Goal: Task Accomplishment & Management: Manage account settings

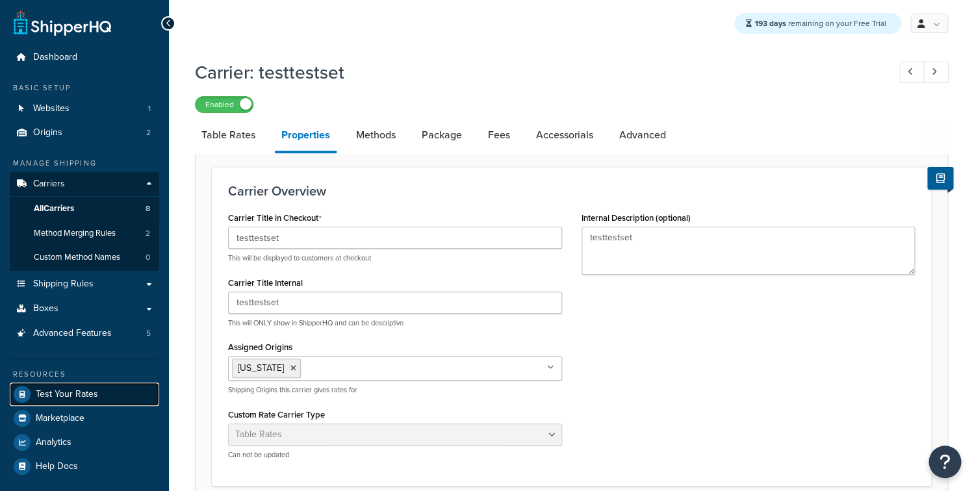
click at [84, 386] on link "Test Your Rates" at bounding box center [84, 394] width 149 height 23
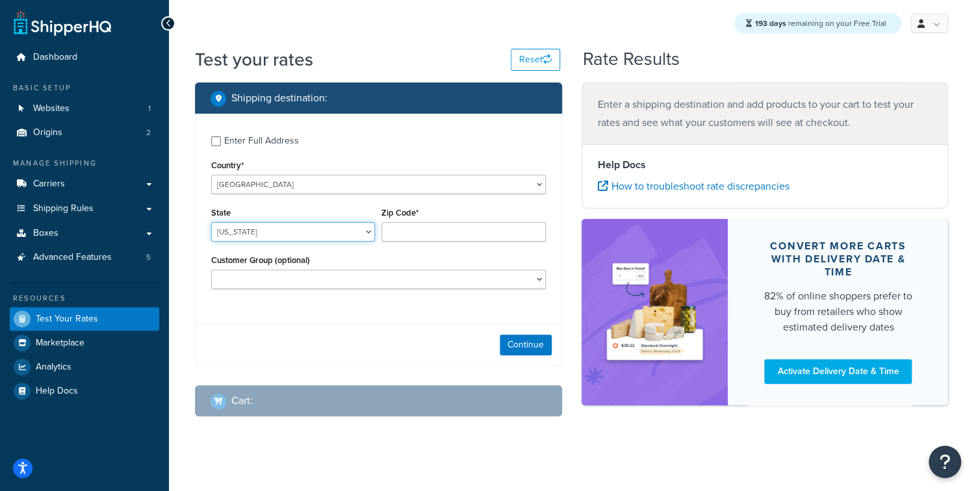
click at [211, 222] on select "Alabama Alaska American Samoa Arizona Arkansas Armed Forces Americas Armed Forc…" at bounding box center [293, 231] width 164 height 19
select select "TX"
click at [430, 237] on input "Zip Code*" at bounding box center [463, 231] width 164 height 19
type input "78759"
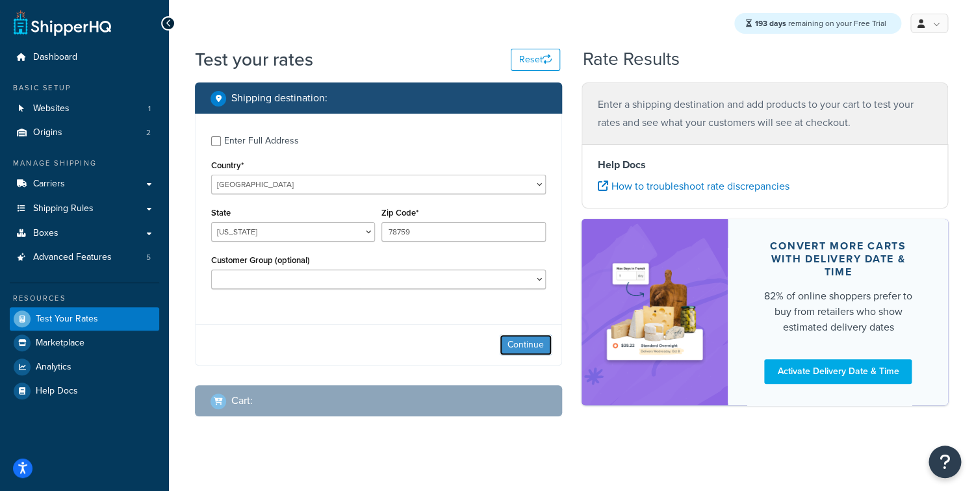
click at [530, 341] on button "Continue" at bounding box center [526, 345] width 52 height 21
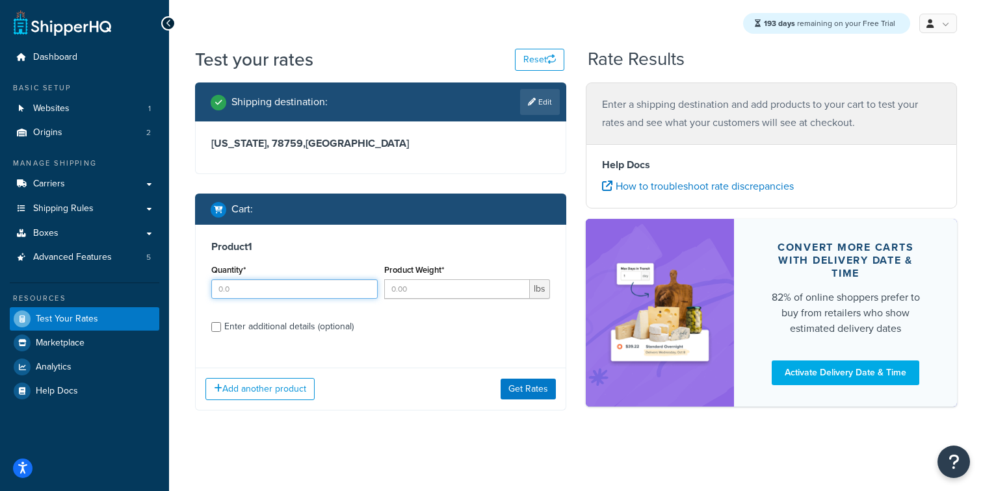
click at [282, 295] on input "Quantity*" at bounding box center [294, 288] width 166 height 19
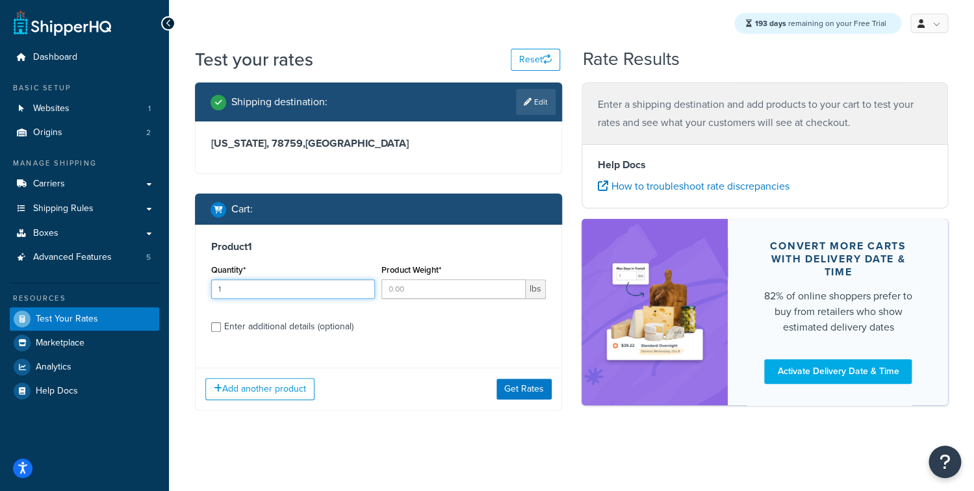
type input "1"
click at [425, 289] on input "Product Weight*" at bounding box center [453, 288] width 144 height 19
type input "1"
click at [270, 328] on div "Enter additional details (optional)" at bounding box center [288, 327] width 129 height 18
click at [221, 328] on input "Enter additional details (optional)" at bounding box center [216, 327] width 10 height 10
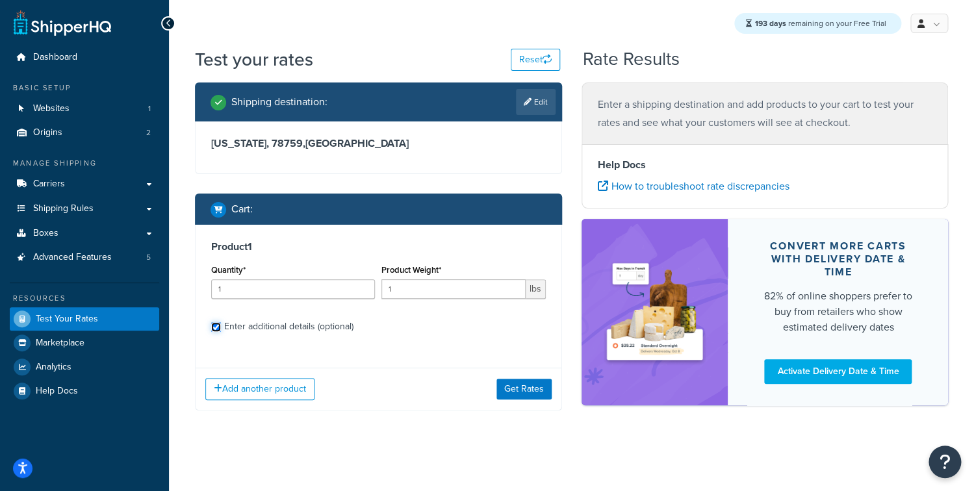
checkbox input "true"
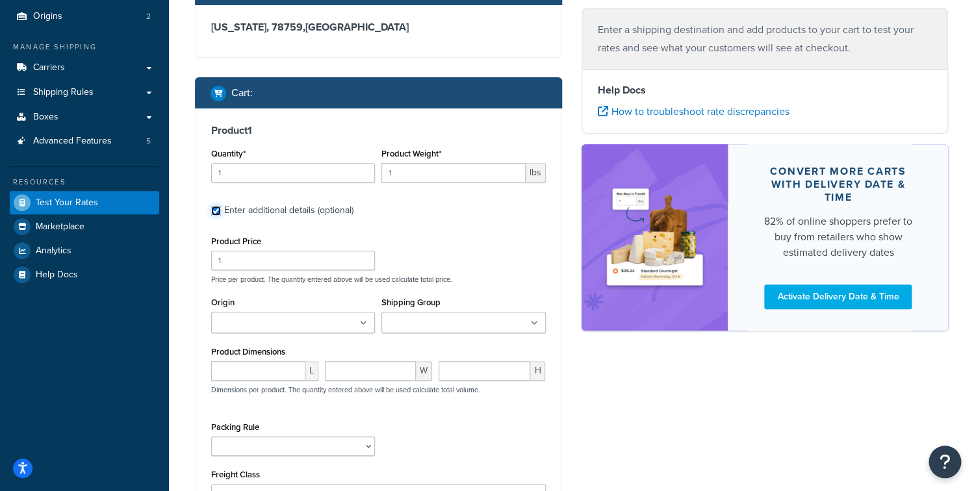
scroll to position [152, 0]
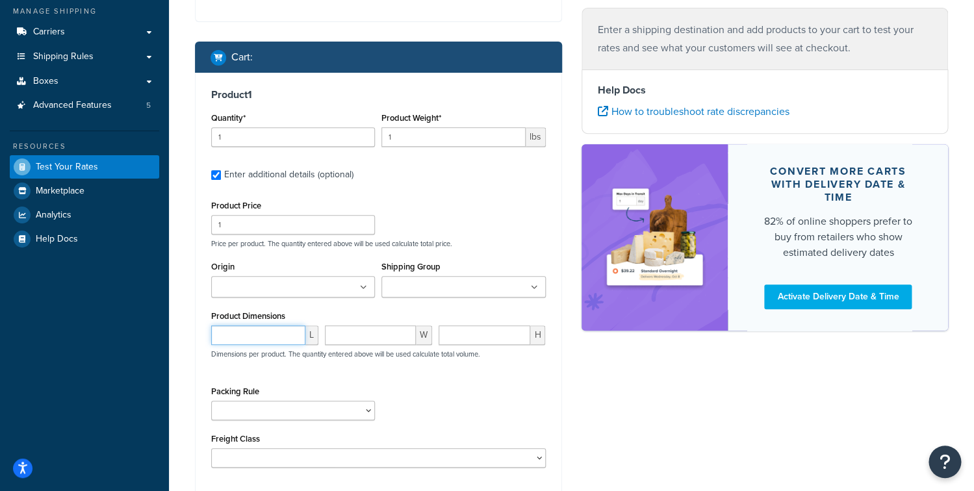
click at [266, 339] on input "number" at bounding box center [258, 335] width 94 height 19
click at [211, 401] on select "Packing Rule" at bounding box center [293, 410] width 164 height 19
click option at bounding box center [0, 0] width 0 height 0
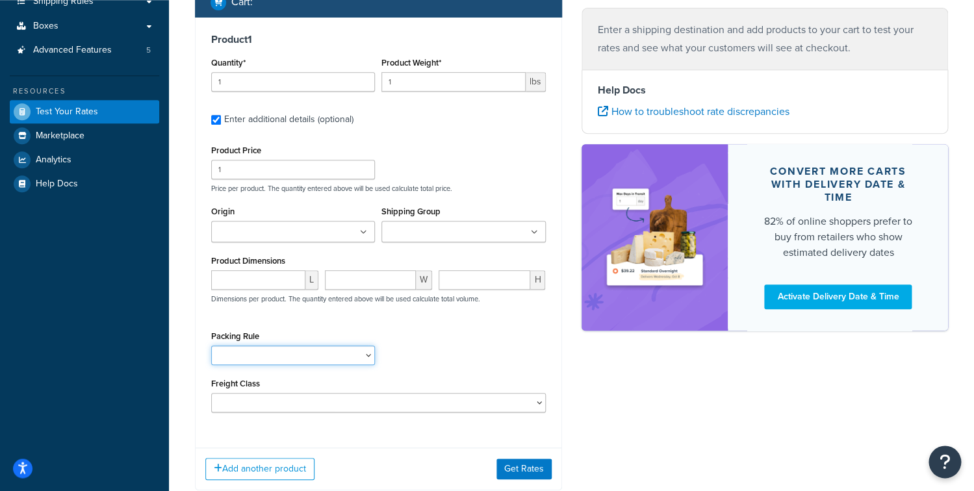
scroll to position [215, 0]
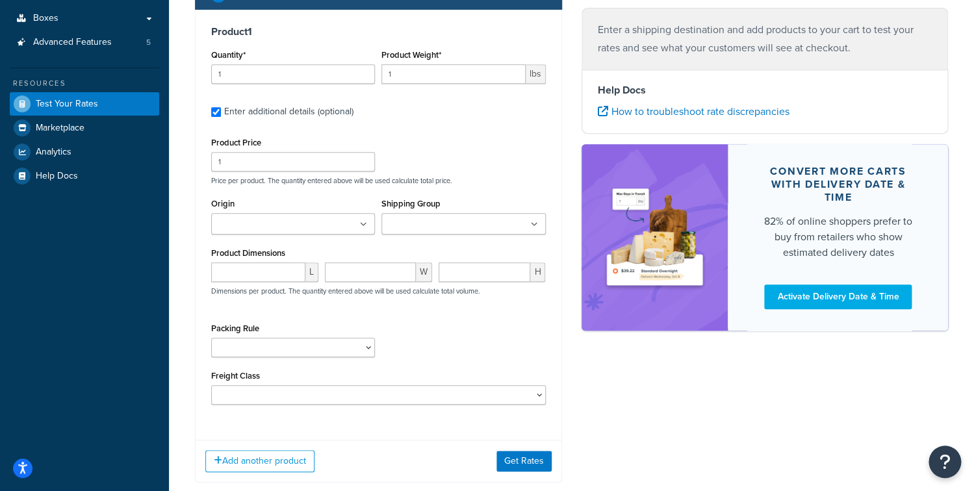
click at [376, 344] on div "Packing Rule" at bounding box center [293, 343] width 170 height 47
click at [193, 348] on div "Shipping destination : Edit Texas, 78759 , United States Cart : Product 1 Quant…" at bounding box center [378, 184] width 387 height 635
click at [135, 324] on div "Dashboard Basic Setup Websites 1 Origins 2 Manage Shipping Carriers Carriers Al…" at bounding box center [84, 176] width 169 height 782
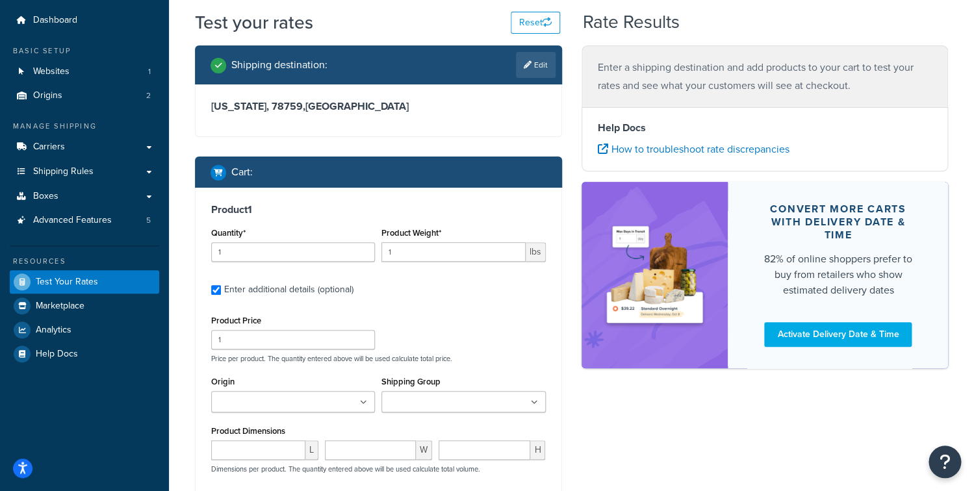
scroll to position [0, 0]
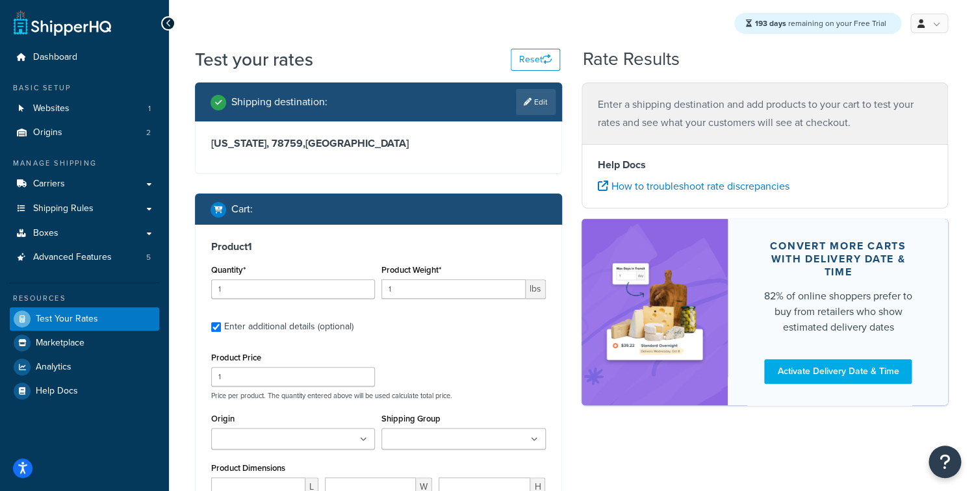
click at [198, 228] on div "Product 1 Quantity* 1 Product Weight* 1 lbs Enter additional details (optional)…" at bounding box center [379, 435] width 366 height 420
click at [193, 220] on div "Shipping destination : Edit Texas, 78759 , United States Cart : Product 1 Quant…" at bounding box center [378, 400] width 387 height 635
drag, startPoint x: 214, startPoint y: 211, endPoint x: 287, endPoint y: 214, distance: 72.8
click at [291, 211] on div "Cart :" at bounding box center [378, 209] width 367 height 31
drag, startPoint x: 287, startPoint y: 214, endPoint x: 270, endPoint y: 212, distance: 17.7
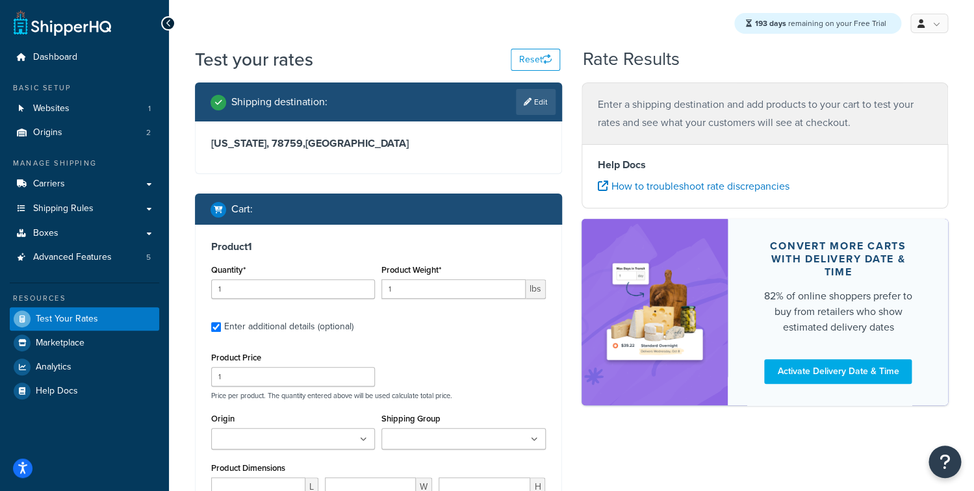
click at [281, 214] on div "Cart :" at bounding box center [383, 209] width 345 height 18
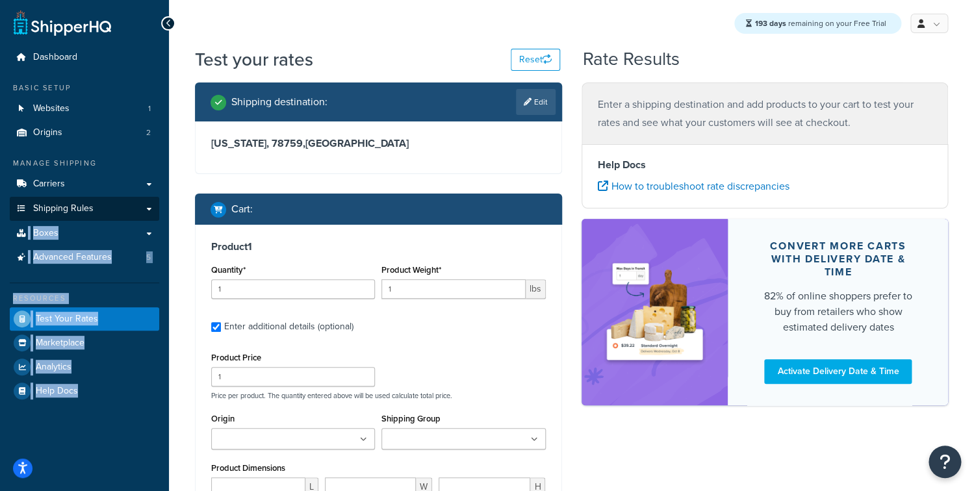
drag, startPoint x: 270, startPoint y: 212, endPoint x: 136, endPoint y: 214, distance: 133.3
click at [138, 213] on div "Dashboard Basic Setup Websites 1 Origins 2 Manage Shipping Carriers Carriers Al…" at bounding box center [487, 391] width 974 height 782
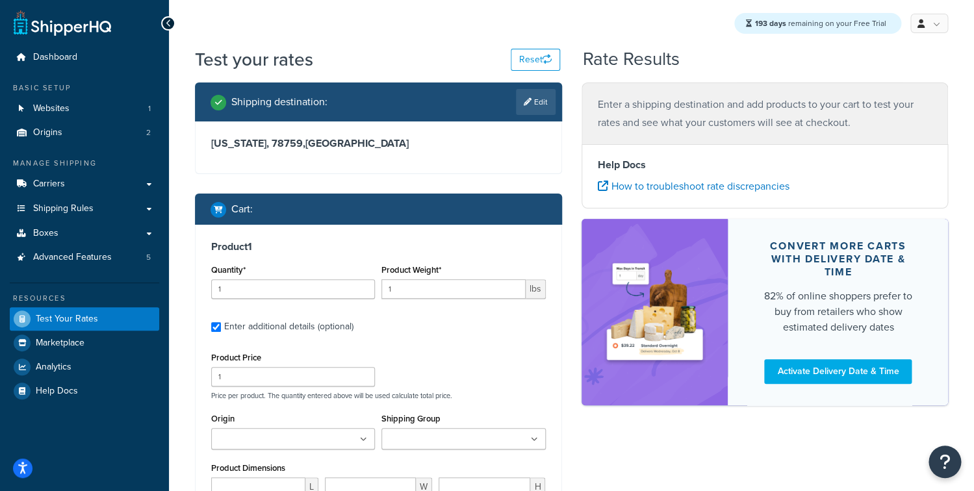
click at [237, 226] on div "Product 1 Quantity* 1 Product Weight* 1 lbs Enter additional details (optional)…" at bounding box center [379, 435] width 366 height 420
click at [109, 236] on link "Boxes" at bounding box center [84, 234] width 149 height 24
click at [10, 222] on link "Boxes" at bounding box center [84, 234] width 149 height 24
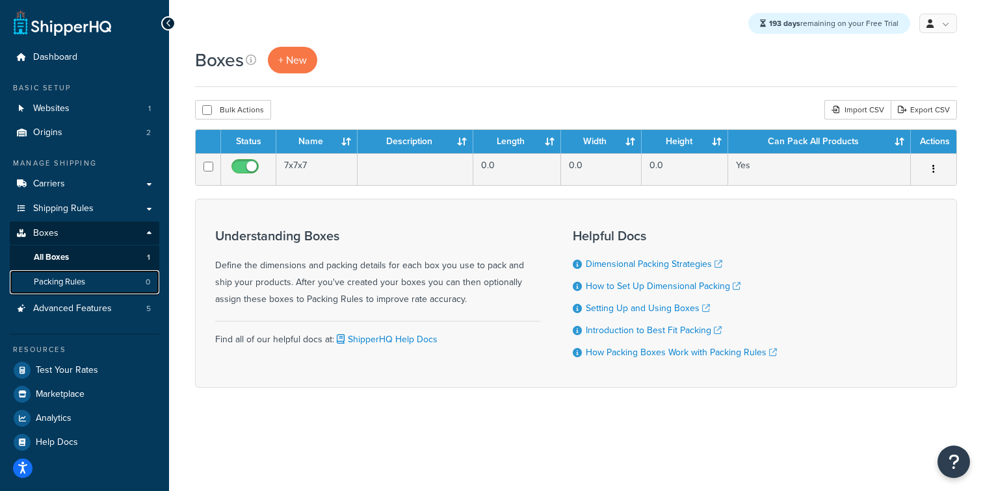
click at [101, 284] on link "Packing Rules 0" at bounding box center [84, 282] width 149 height 24
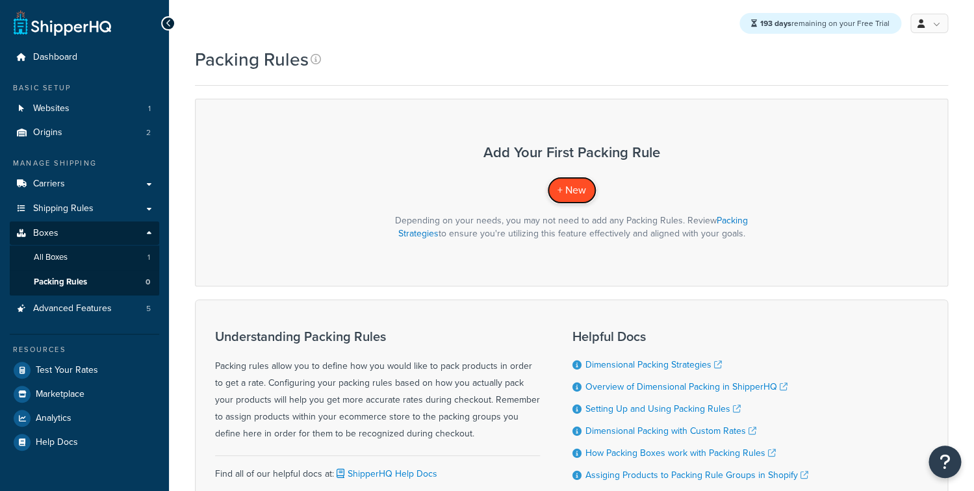
click at [567, 194] on span "+ New" at bounding box center [572, 190] width 29 height 15
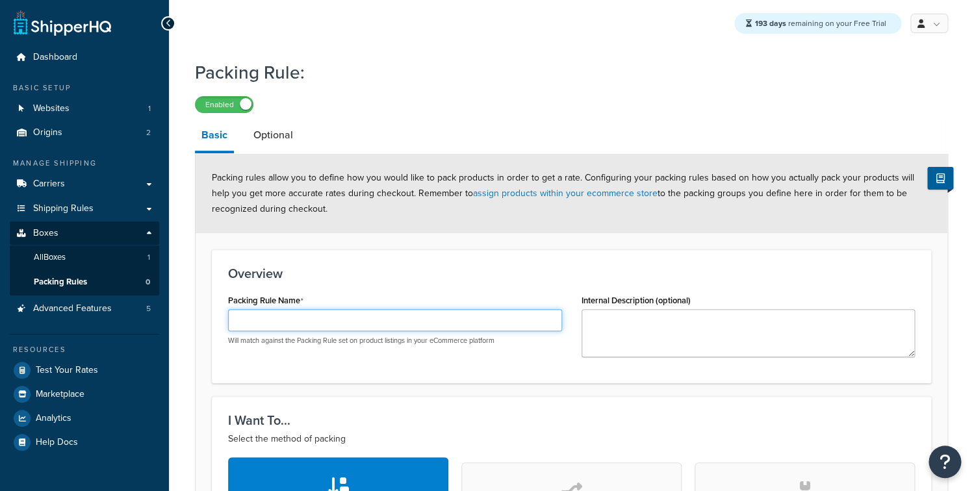
click at [259, 319] on input "Packing Rule Name" at bounding box center [395, 320] width 334 height 22
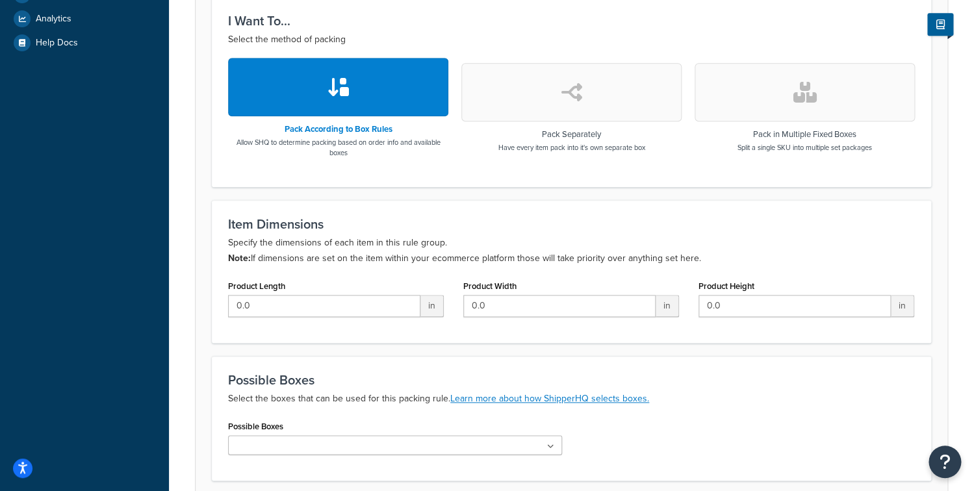
scroll to position [507, 0]
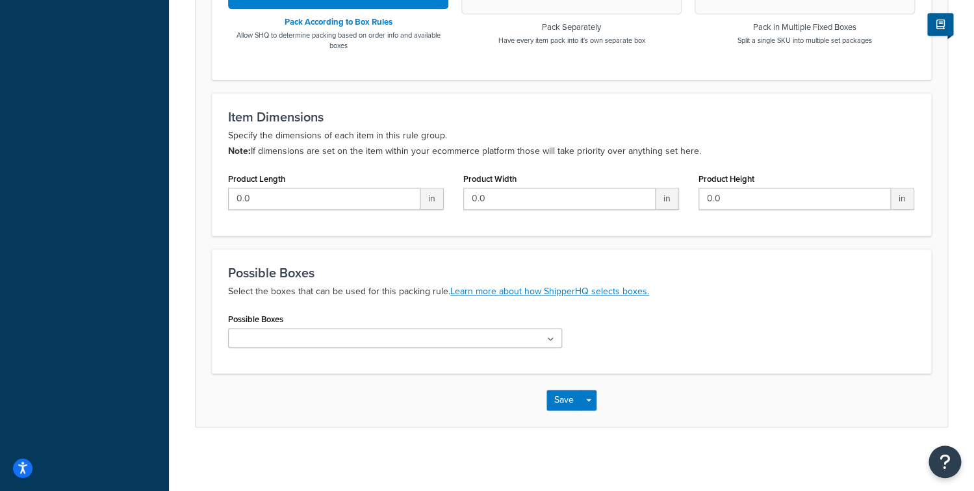
type input "First Rule"
click at [342, 333] on ul at bounding box center [395, 337] width 334 height 19
drag, startPoint x: 656, startPoint y: 339, endPoint x: 640, endPoint y: 361, distance: 27.0
click at [654, 341] on div "Possible Boxes No results found" at bounding box center [571, 333] width 706 height 47
click at [554, 404] on button "Save" at bounding box center [564, 400] width 35 height 21
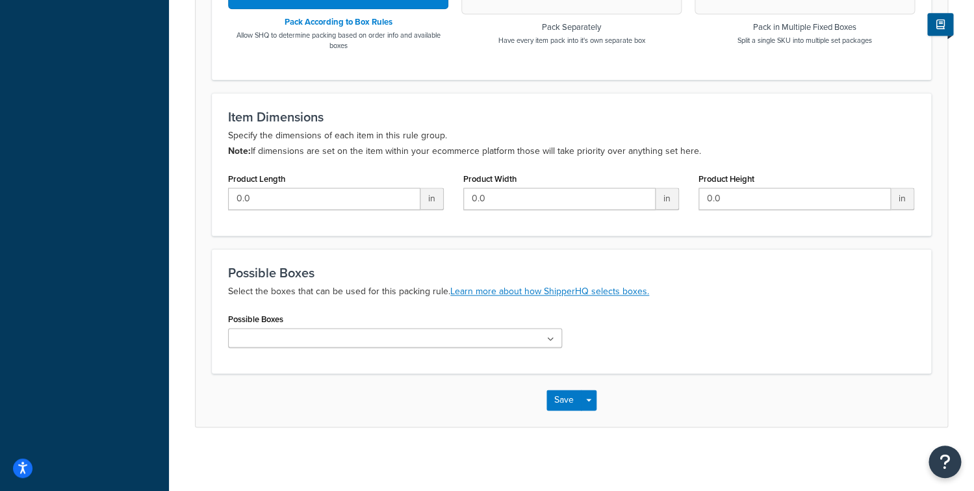
scroll to position [0, 0]
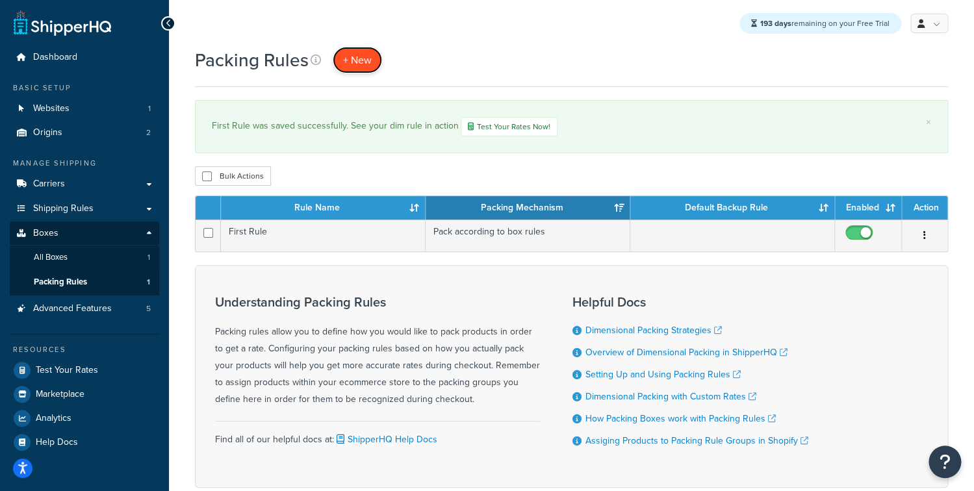
click at [365, 56] on span "+ New" at bounding box center [357, 60] width 29 height 15
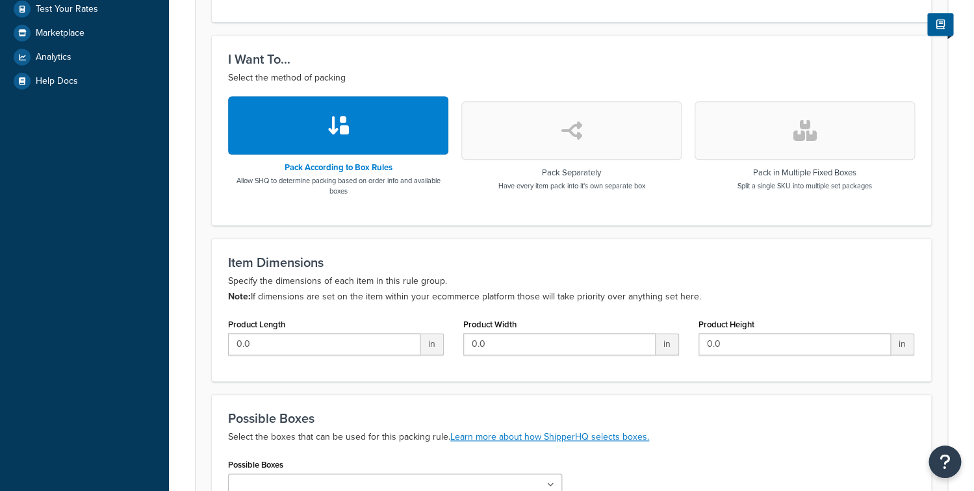
scroll to position [21, 0]
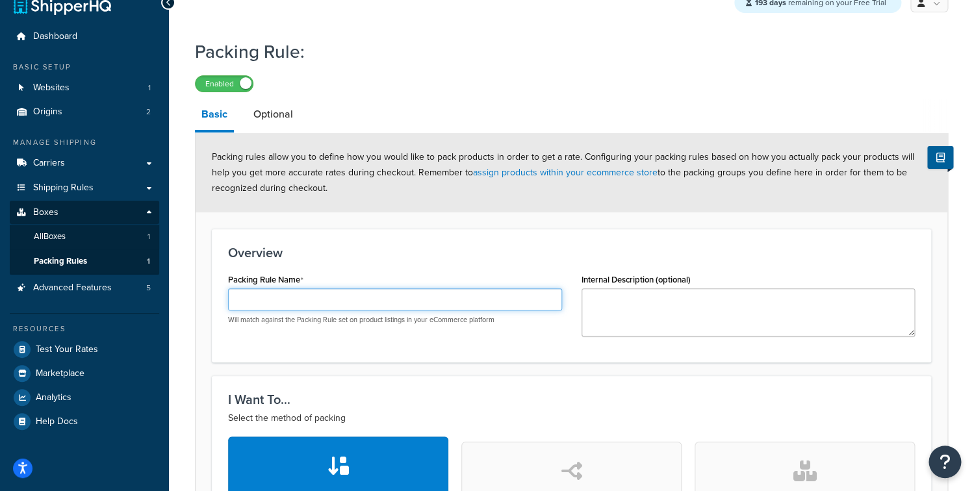
click at [305, 290] on input "Packing Rule Name" at bounding box center [395, 300] width 334 height 22
type input "S"
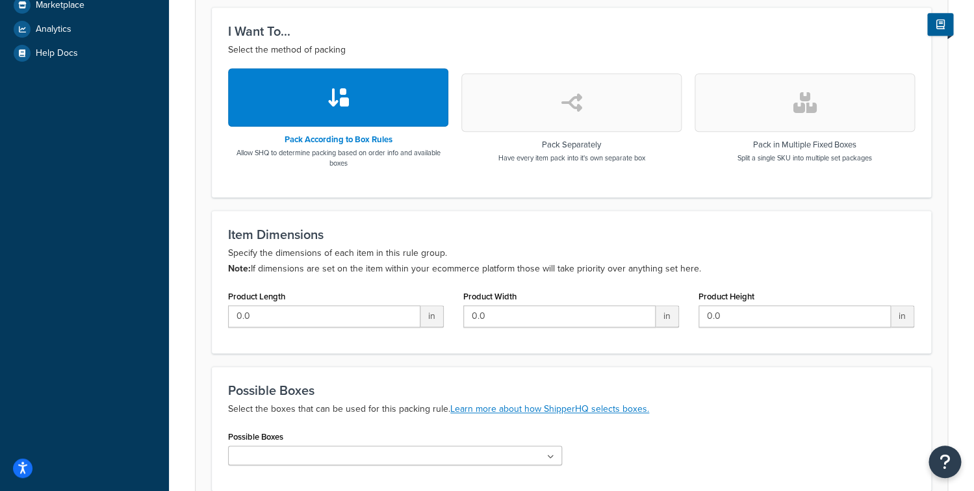
scroll to position [507, 0]
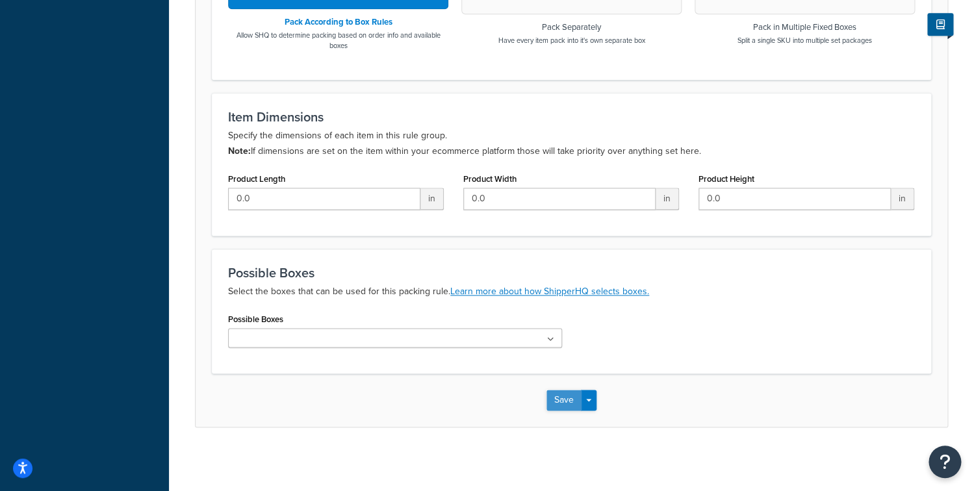
type input "Second Rule"
click at [565, 390] on button "Save" at bounding box center [564, 400] width 35 height 21
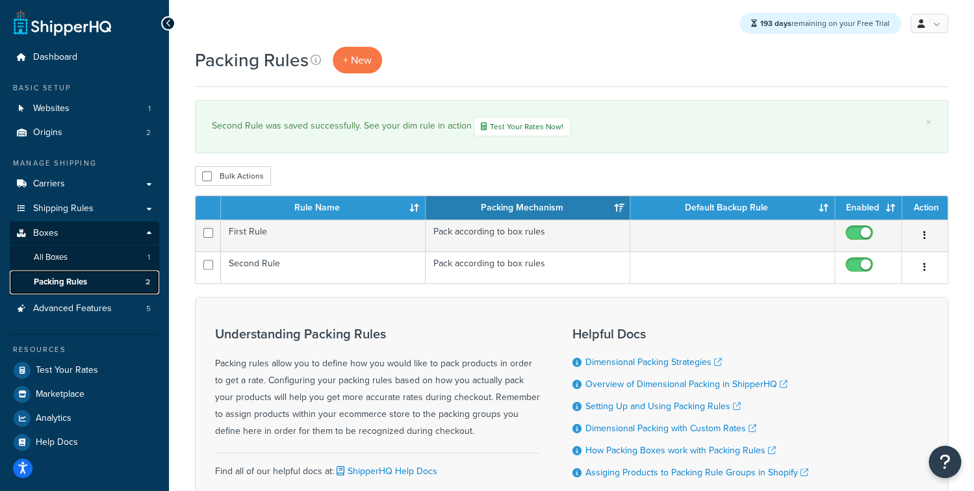
click at [102, 280] on link "Packing Rules 2" at bounding box center [84, 282] width 149 height 24
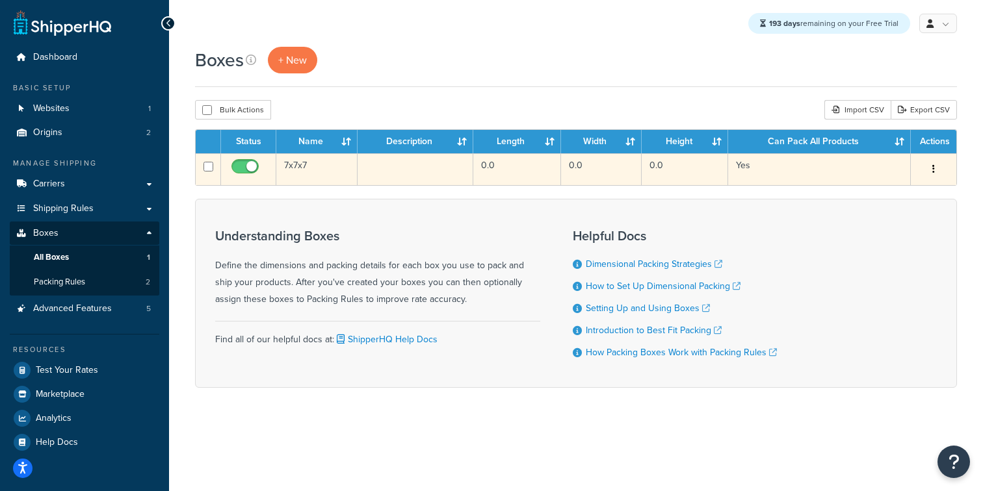
click at [337, 173] on td "7x7x7" at bounding box center [316, 169] width 81 height 32
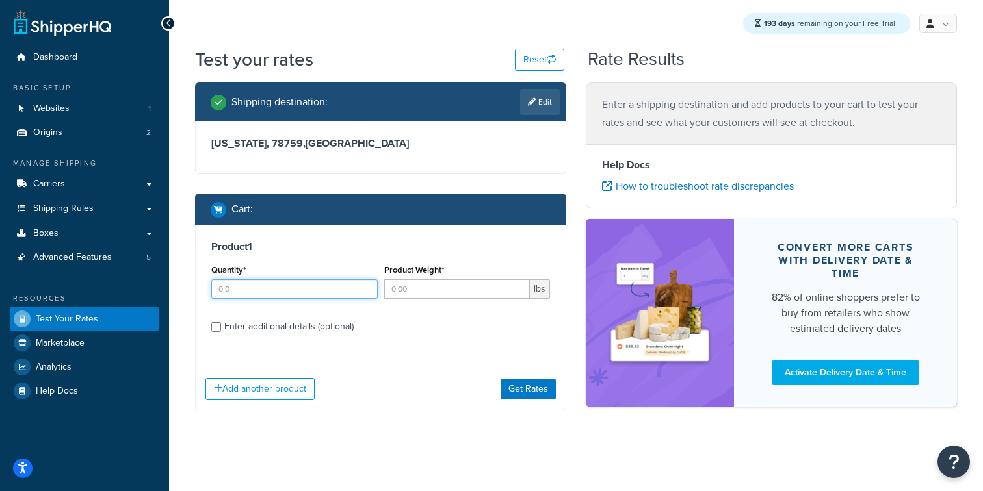
drag, startPoint x: 250, startPoint y: 296, endPoint x: 265, endPoint y: 296, distance: 14.9
click at [251, 296] on input "Quantity*" at bounding box center [294, 288] width 166 height 19
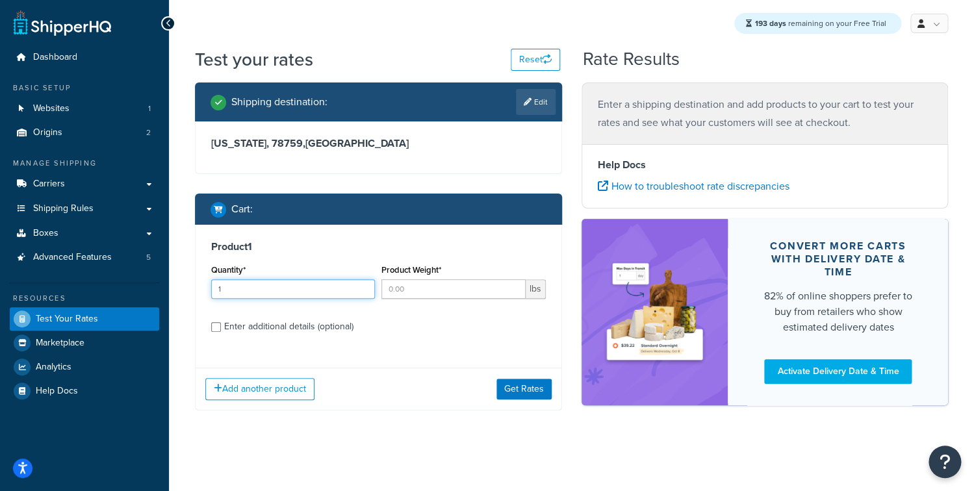
type input "1"
click at [459, 285] on input "Product Weight*" at bounding box center [453, 288] width 144 height 19
type input "1"
click at [304, 326] on div "Enter additional details (optional)" at bounding box center [288, 327] width 129 height 18
click at [221, 326] on input "Enter additional details (optional)" at bounding box center [216, 327] width 10 height 10
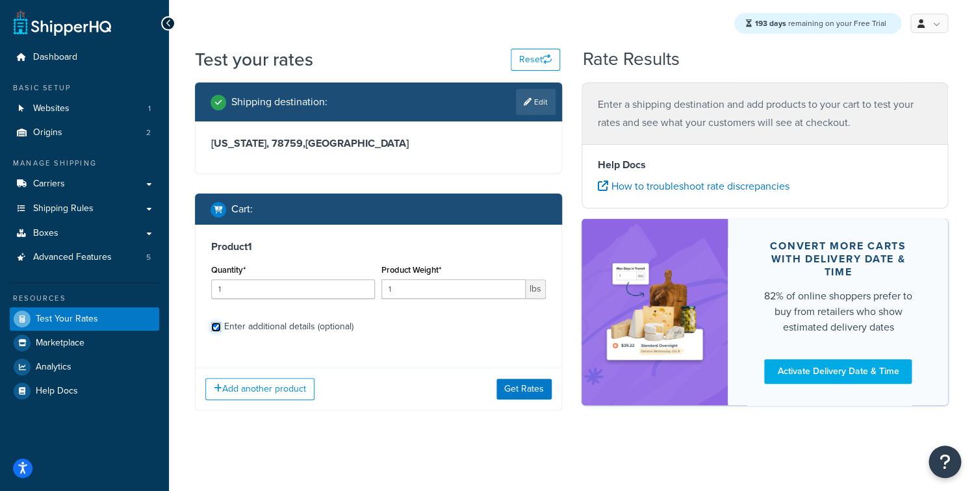
checkbox input "true"
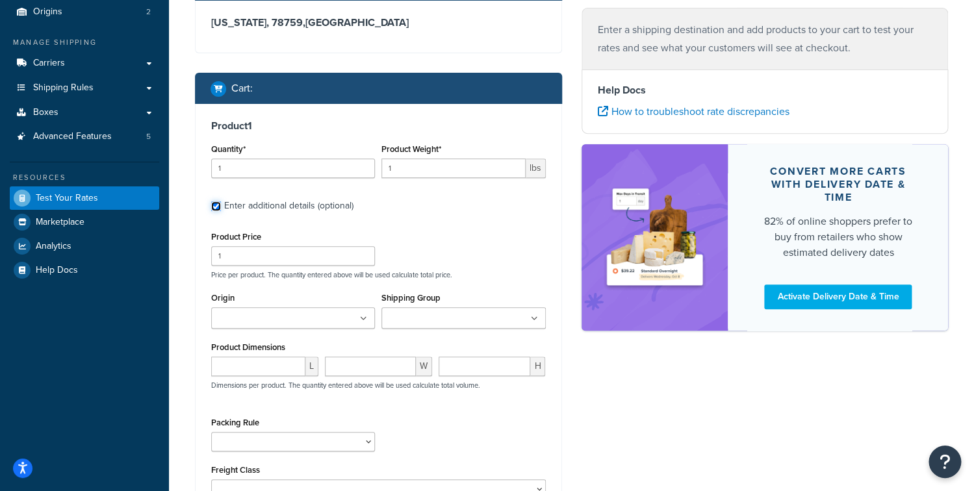
scroll to position [162, 0]
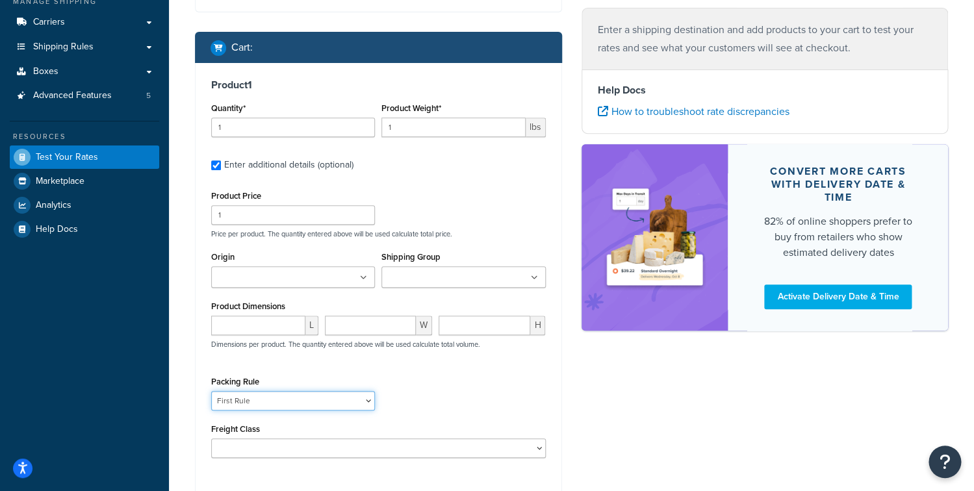
click option "First Rule" at bounding box center [0, 0] width 0 height 0
click option "Second Rule" at bounding box center [0, 0] width 0 height 0
select select "87762"
click option "First Rule" at bounding box center [0, 0] width 0 height 0
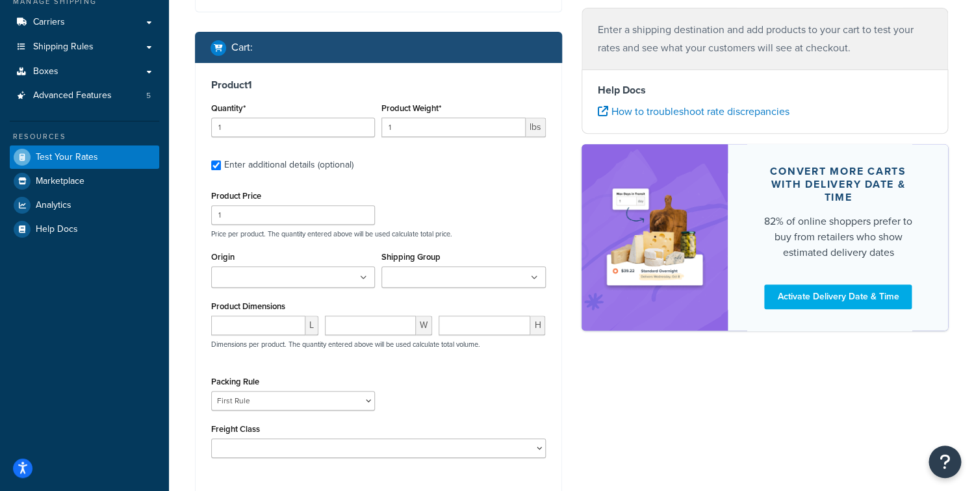
click at [420, 393] on div "Packing Rule First Rule Second Rule" at bounding box center [378, 396] width 341 height 47
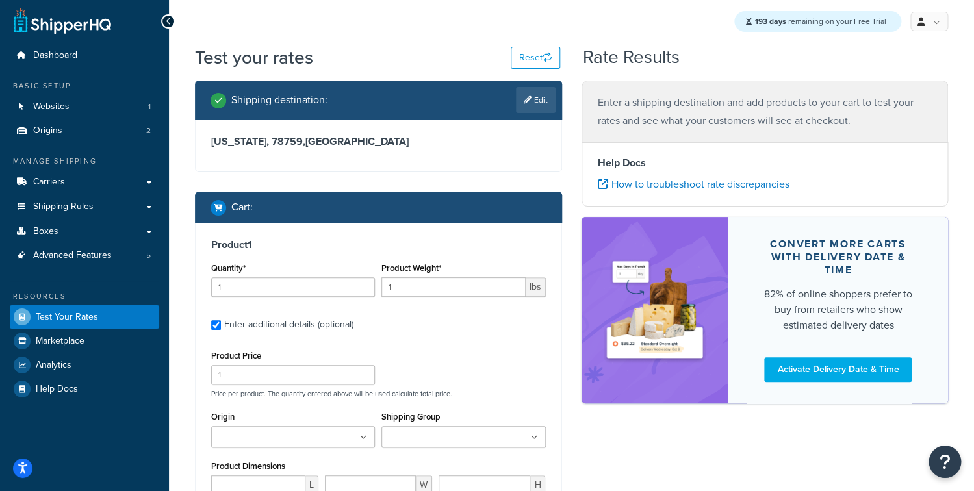
scroll to position [0, 0]
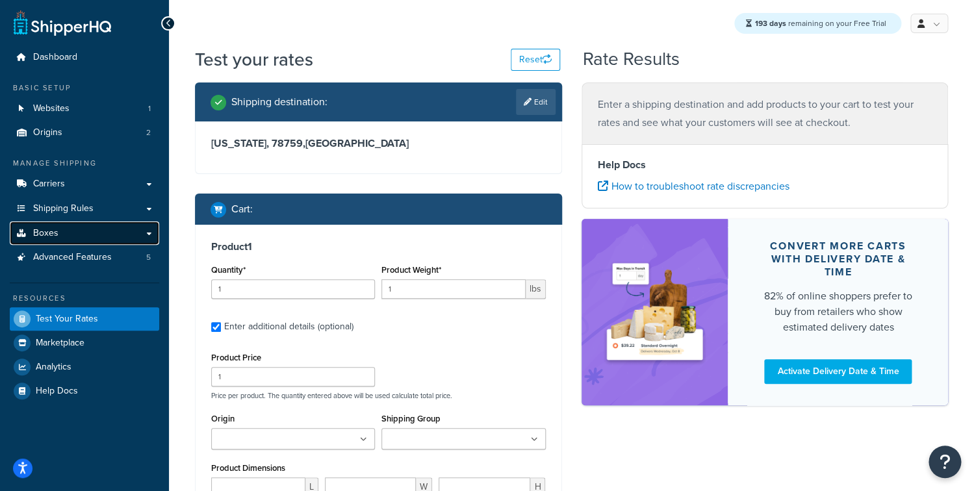
click at [84, 233] on link "Boxes" at bounding box center [84, 234] width 149 height 24
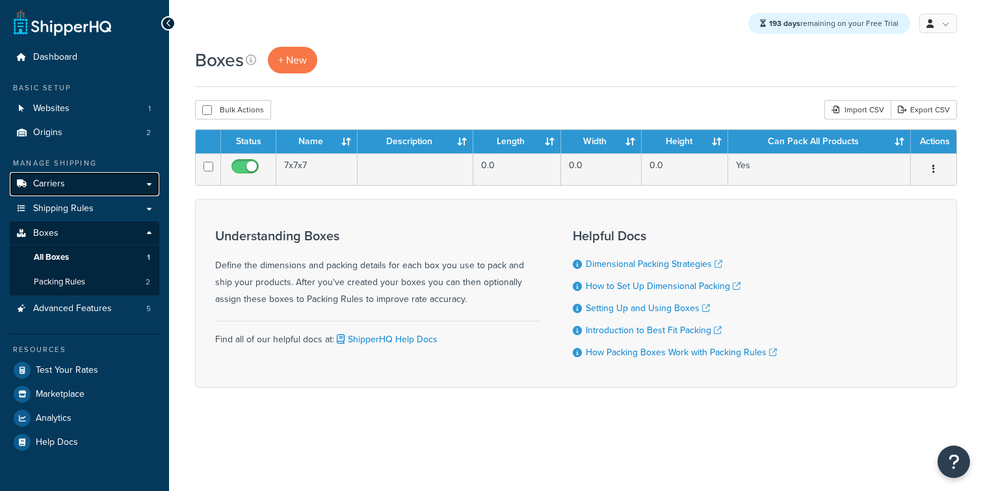
click at [91, 191] on link "Carriers" at bounding box center [84, 184] width 149 height 24
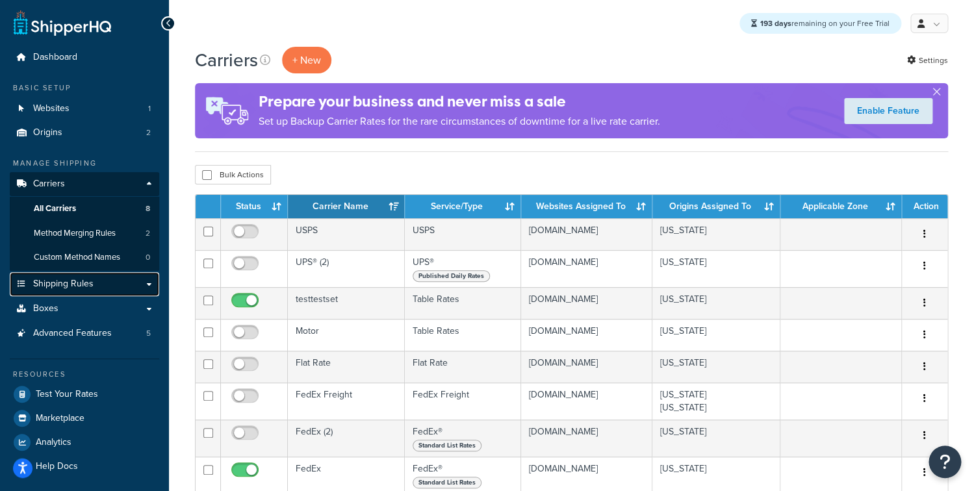
click at [79, 286] on span "Shipping Rules" at bounding box center [63, 284] width 60 height 11
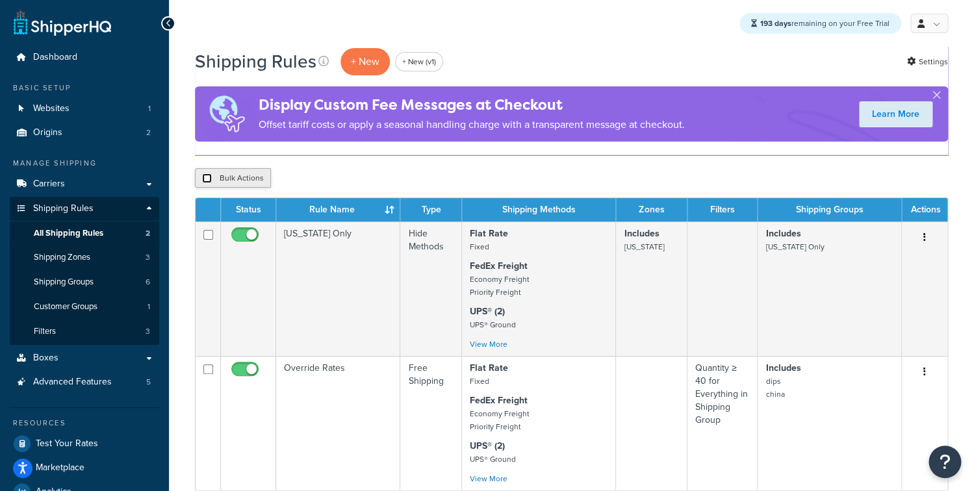
click at [208, 179] on input "checkbox" at bounding box center [207, 179] width 10 height 10
checkbox input "true"
click at [361, 179] on button "Delete" at bounding box center [346, 177] width 45 height 19
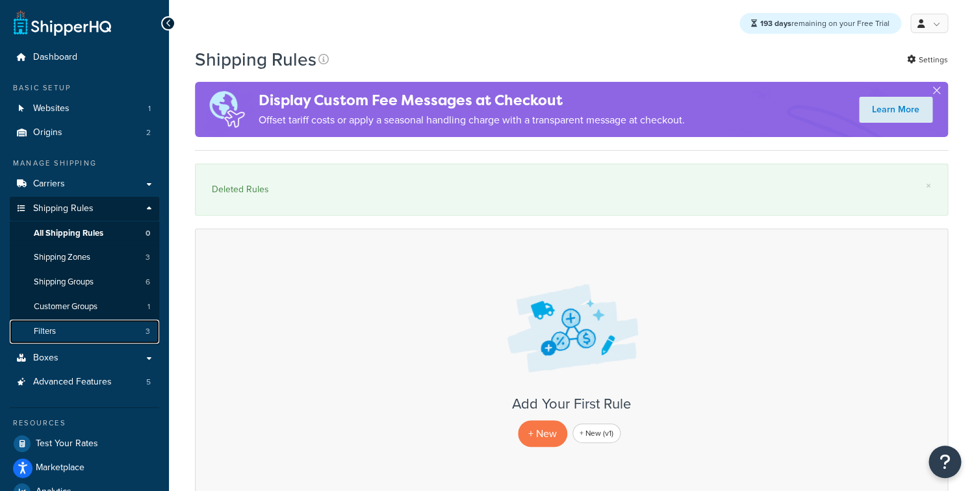
click at [73, 329] on link "Filters 3" at bounding box center [84, 332] width 149 height 24
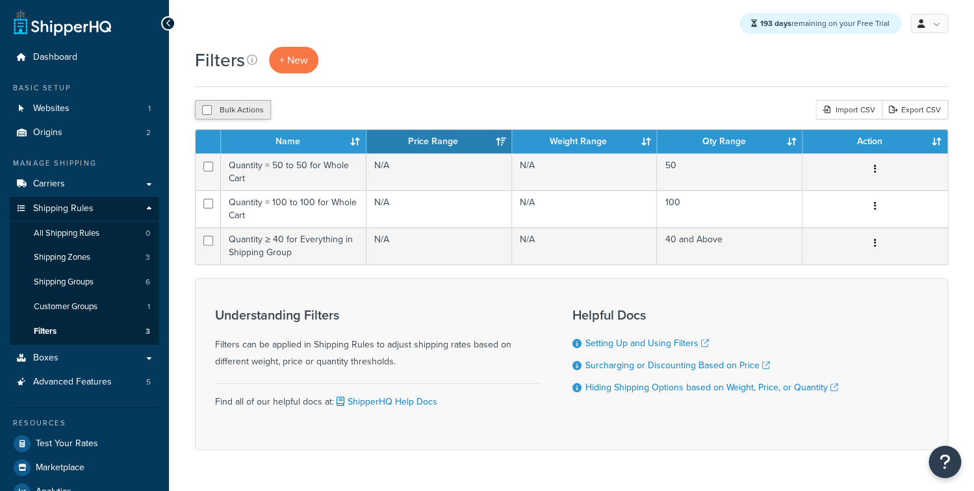
click at [210, 104] on button "Bulk Actions" at bounding box center [233, 109] width 76 height 19
checkbox input "true"
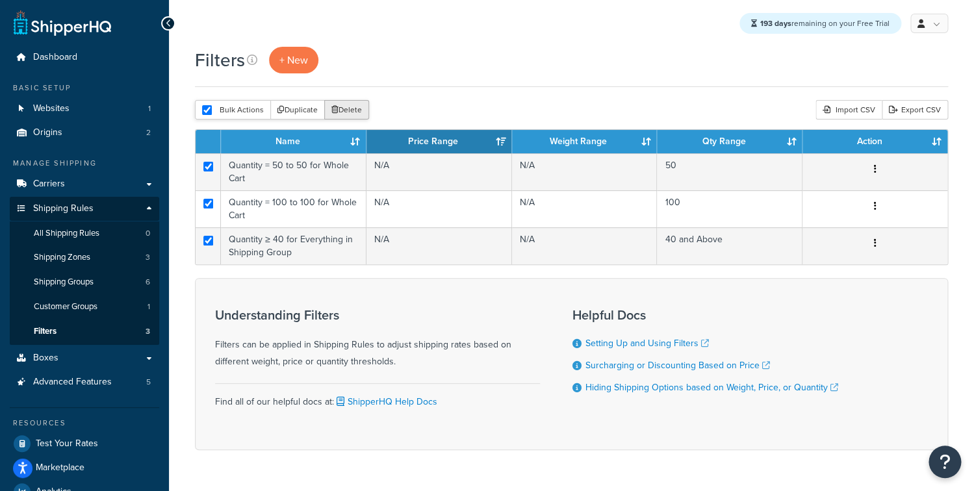
click at [359, 114] on button "Delete" at bounding box center [346, 109] width 45 height 19
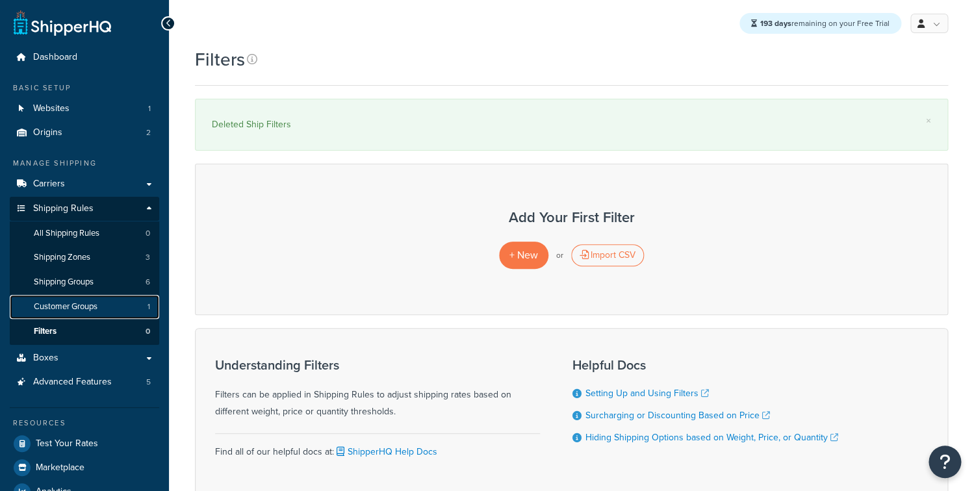
click at [122, 306] on link "Customer Groups 1" at bounding box center [84, 307] width 149 height 24
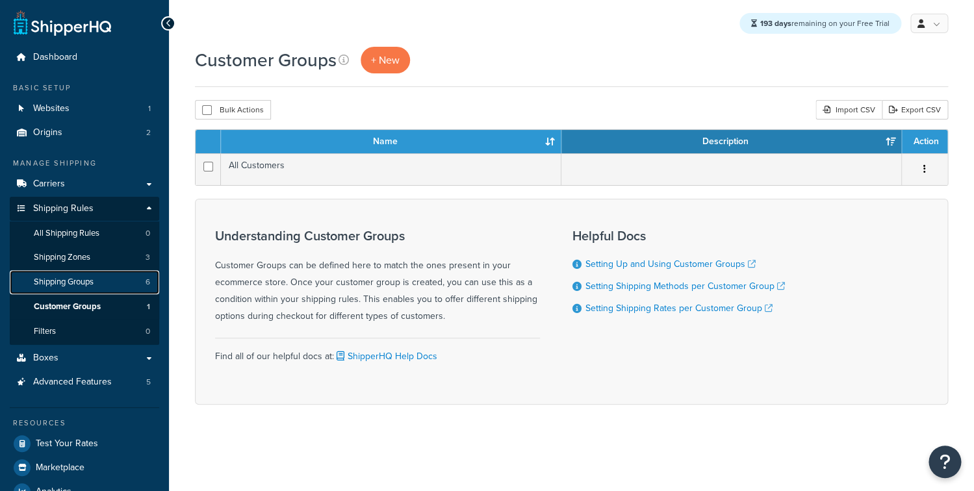
click at [116, 285] on link "Shipping Groups 6" at bounding box center [84, 282] width 149 height 24
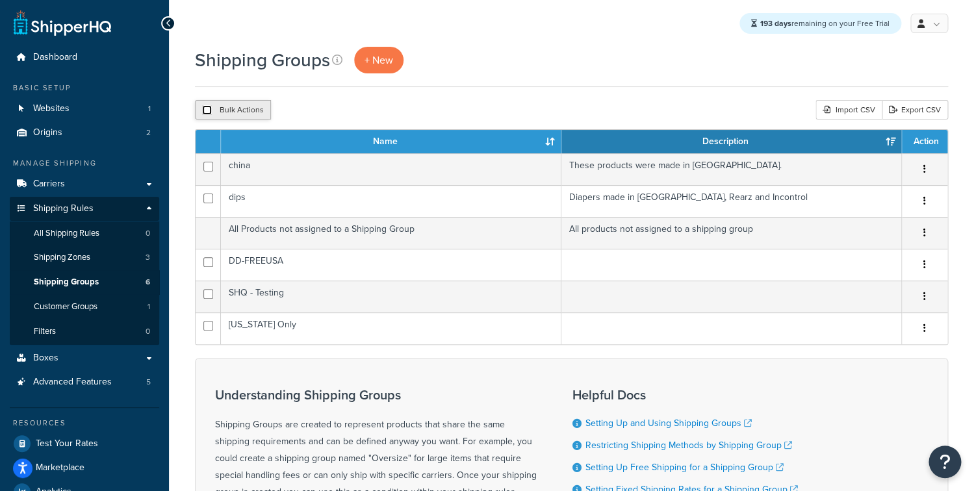
click at [212, 109] on input "checkbox" at bounding box center [207, 110] width 10 height 10
checkbox input "true"
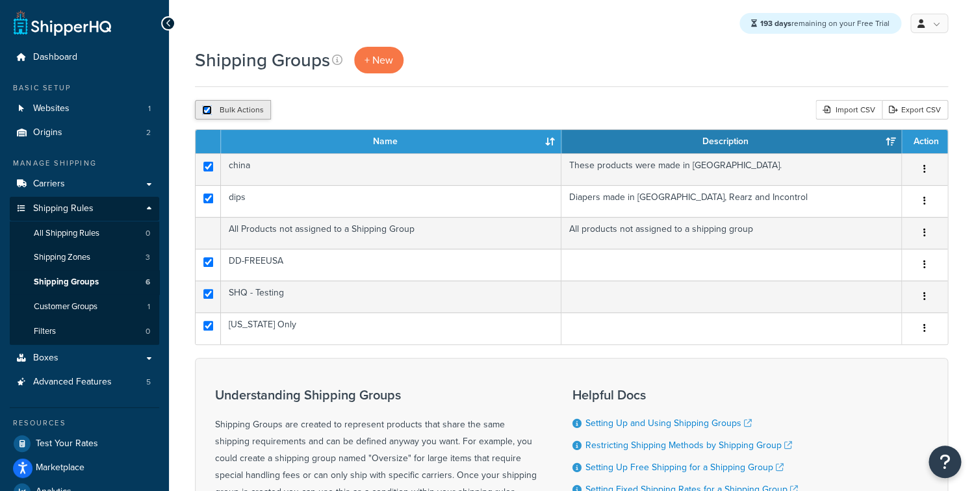
checkbox input "true"
click at [354, 108] on button "Delete" at bounding box center [346, 109] width 45 height 19
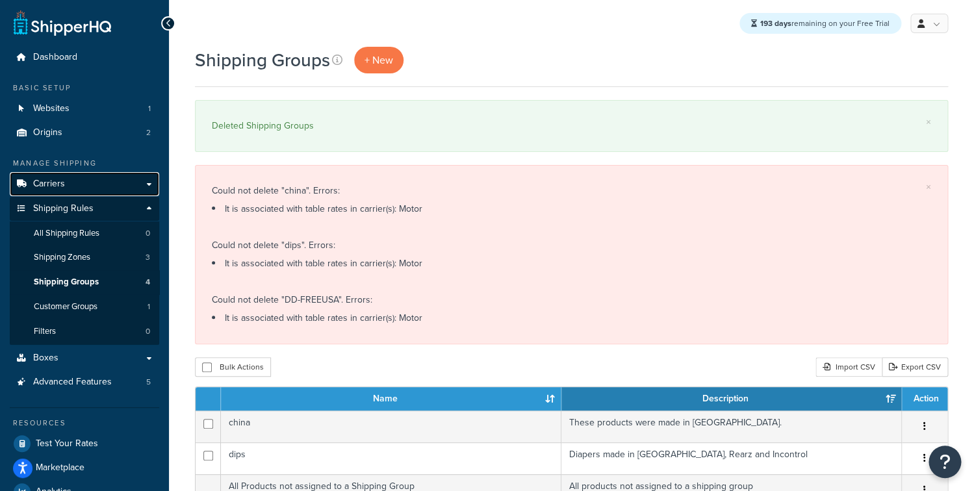
click at [94, 192] on link "Carriers" at bounding box center [84, 184] width 149 height 24
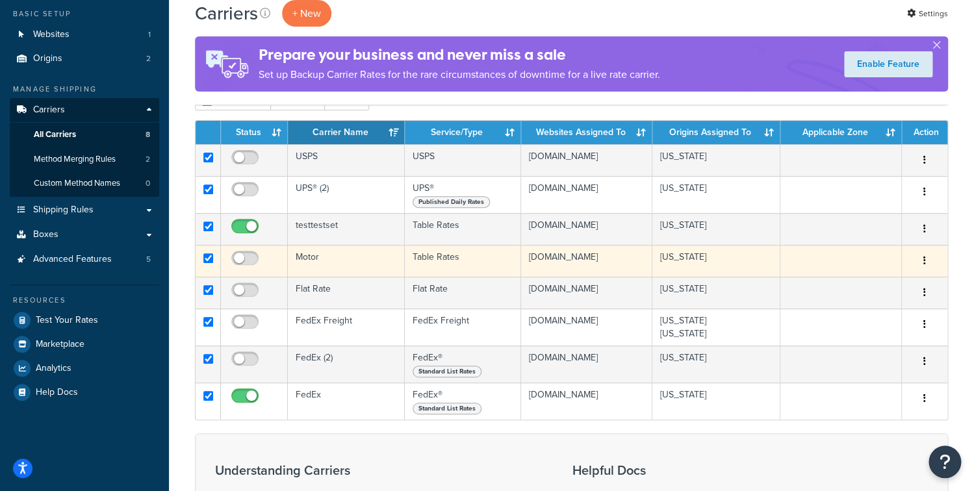
scroll to position [105, 0]
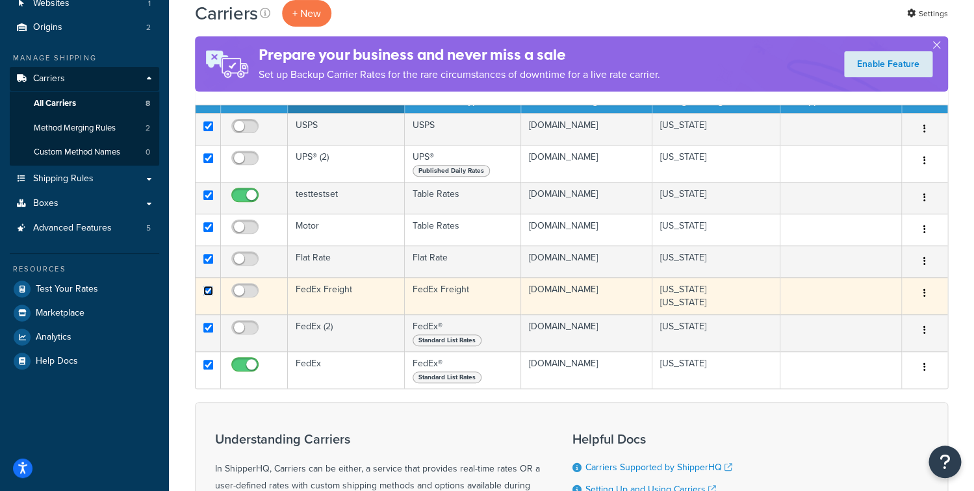
click at [209, 295] on input "checkbox" at bounding box center [208, 291] width 10 height 10
checkbox input "false"
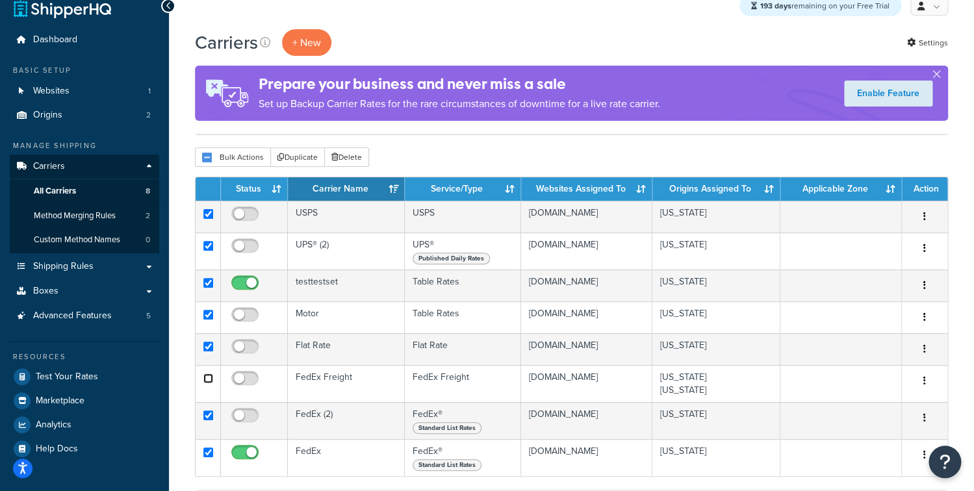
scroll to position [0, 0]
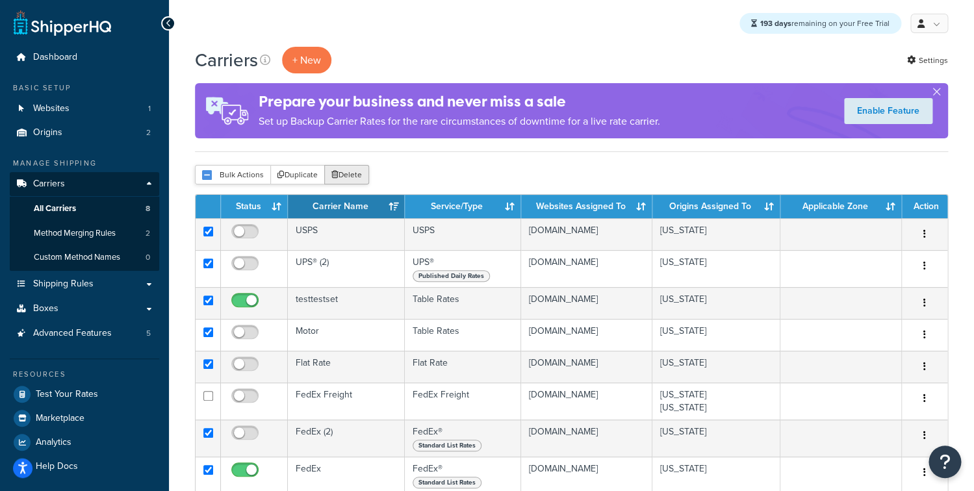
click at [353, 180] on button "Delete" at bounding box center [346, 174] width 45 height 19
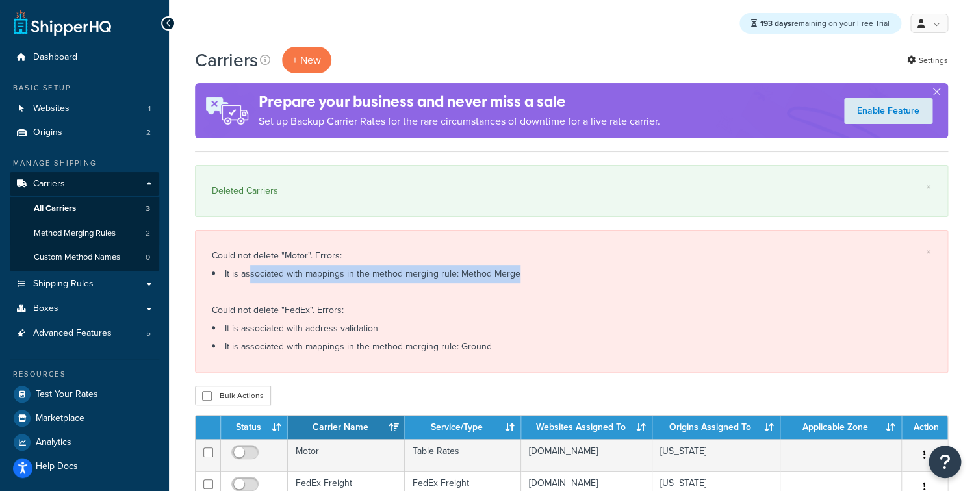
drag, startPoint x: 237, startPoint y: 270, endPoint x: 515, endPoint y: 276, distance: 277.6
click at [513, 277] on li "It is associated with mappings in the method merging rule: Method Merge" at bounding box center [571, 274] width 719 height 18
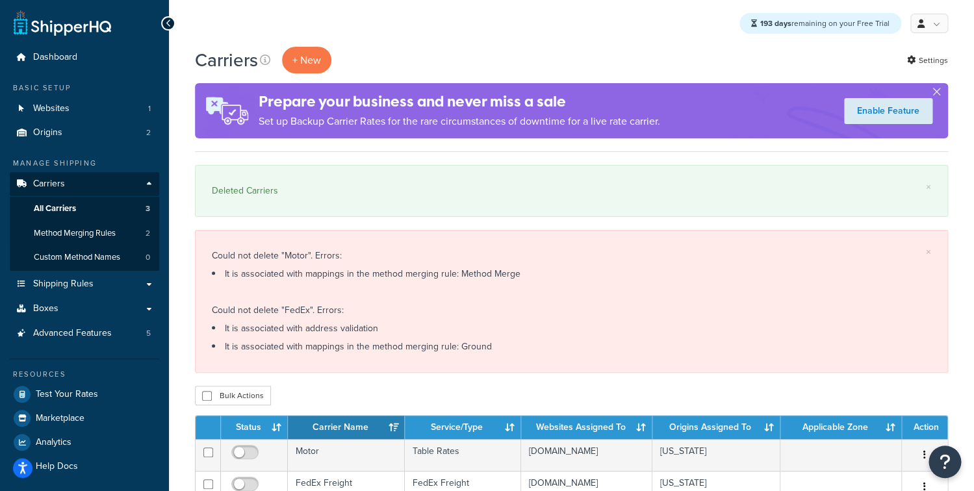
drag, startPoint x: 512, startPoint y: 276, endPoint x: 500, endPoint y: 278, distance: 11.8
click at [503, 277] on li "It is associated with mappings in the method merging rule: Method Merge" at bounding box center [571, 274] width 719 height 18
click at [49, 237] on span "Method Merging Rules" at bounding box center [75, 233] width 82 height 11
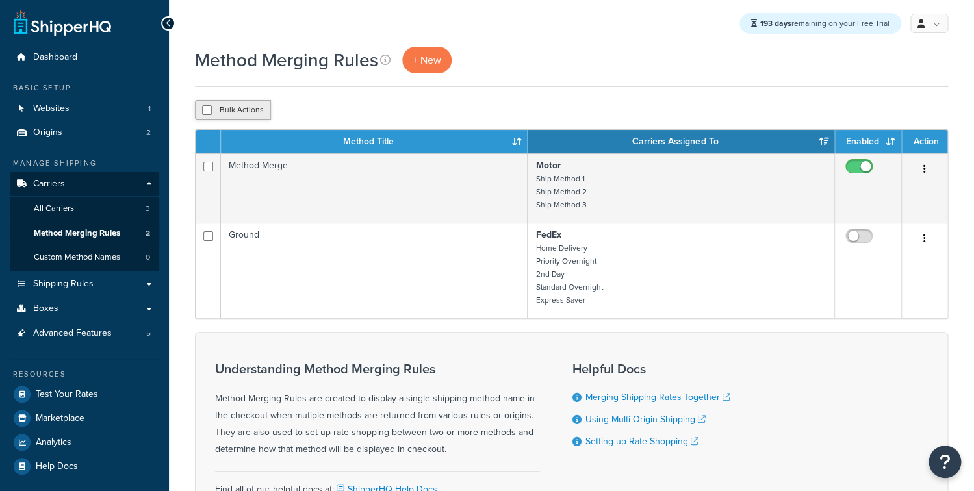
drag, startPoint x: 218, startPoint y: 117, endPoint x: 235, endPoint y: 114, distance: 16.5
click at [217, 116] on button "Bulk Actions" at bounding box center [233, 109] width 76 height 19
checkbox input "true"
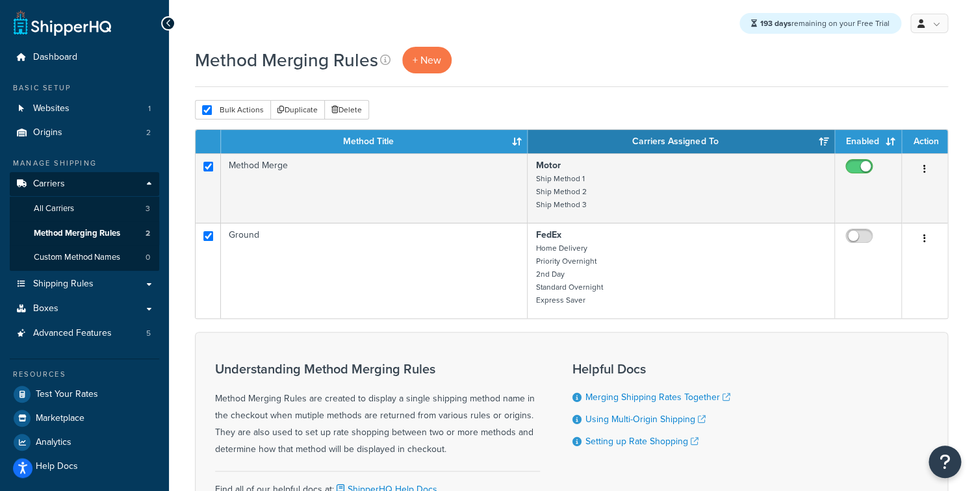
click at [372, 111] on div "Bulk Actions Duplicate Delete" at bounding box center [571, 109] width 753 height 19
click at [350, 114] on button "Delete" at bounding box center [346, 109] width 45 height 19
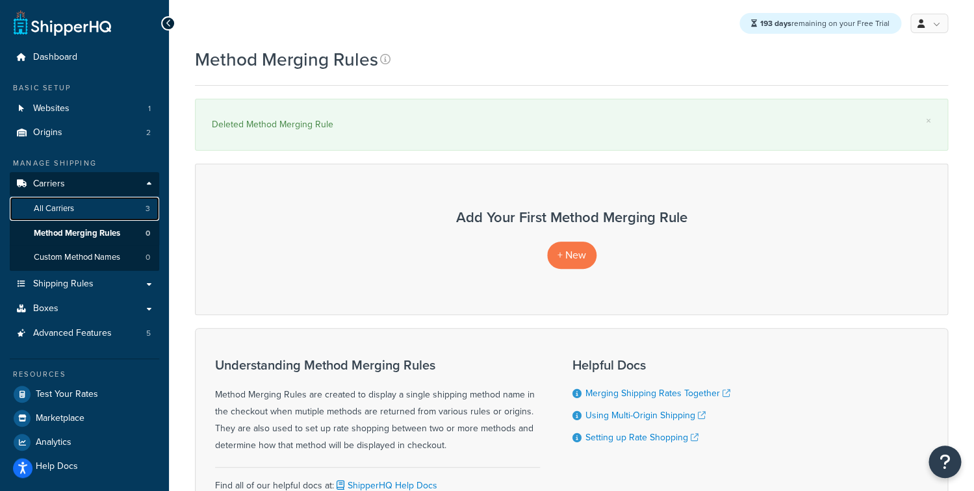
click at [101, 207] on link "All Carriers 3" at bounding box center [84, 209] width 149 height 24
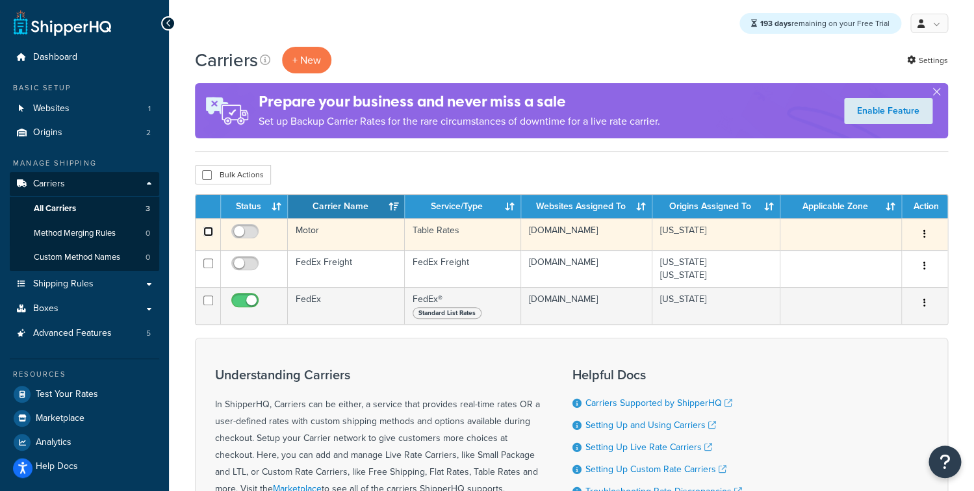
click at [211, 236] on input "checkbox" at bounding box center [208, 232] width 10 height 10
checkbox input "true"
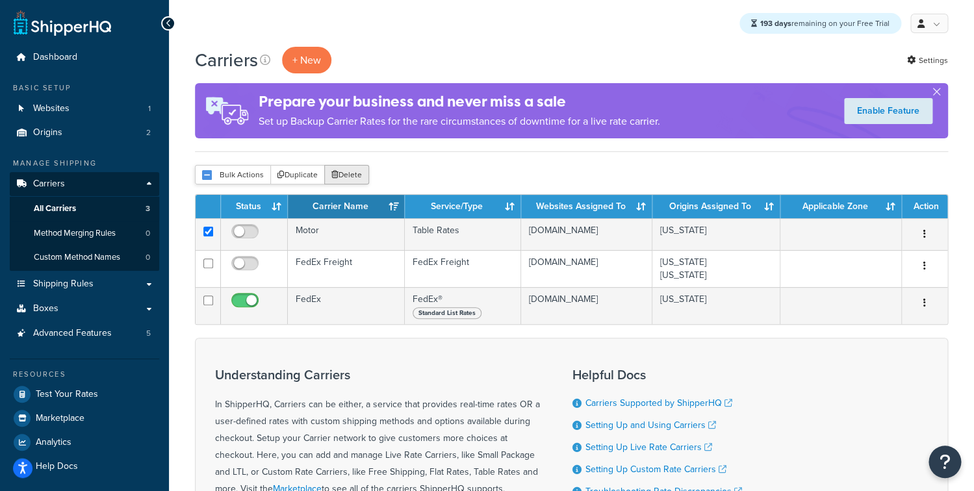
click at [344, 177] on button "Delete" at bounding box center [346, 174] width 45 height 19
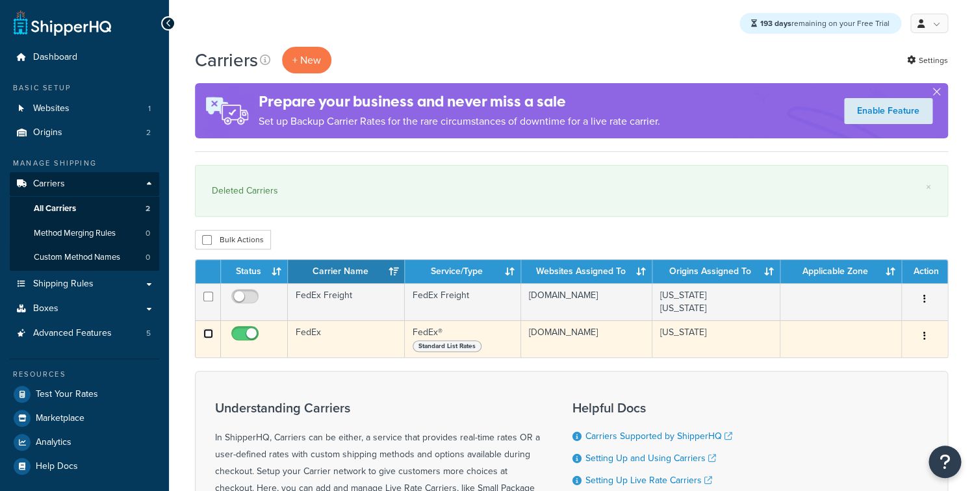
click at [211, 336] on input "checkbox" at bounding box center [208, 334] width 10 height 10
checkbox input "true"
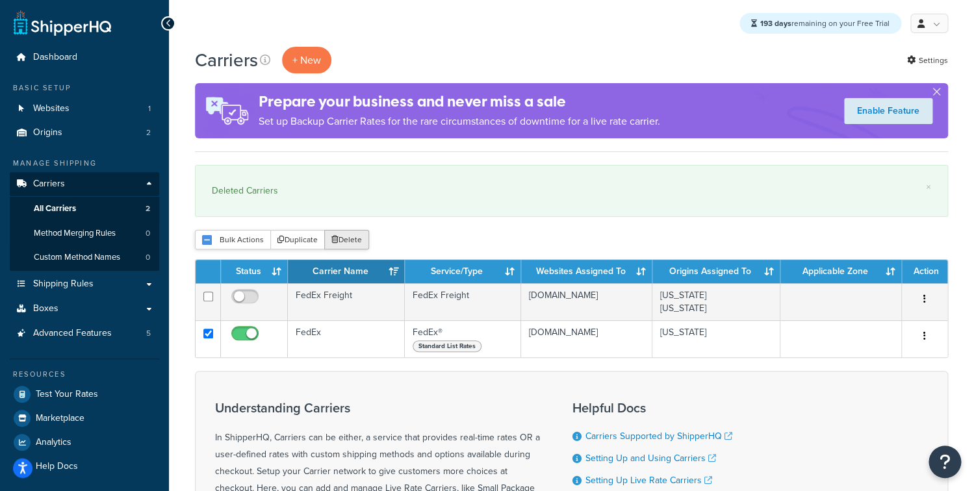
click at [343, 235] on button "Delete" at bounding box center [346, 239] width 45 height 19
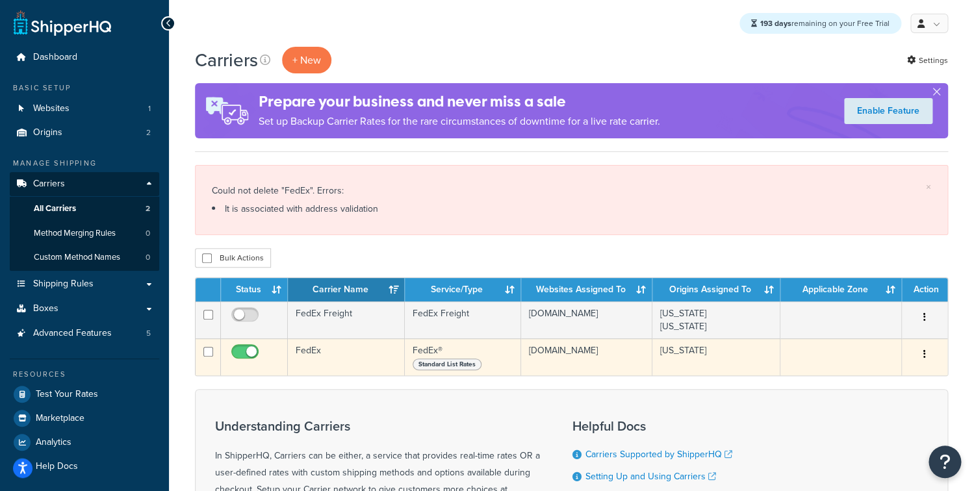
click at [243, 354] on input "checkbox" at bounding box center [247, 355] width 36 height 16
checkbox input "false"
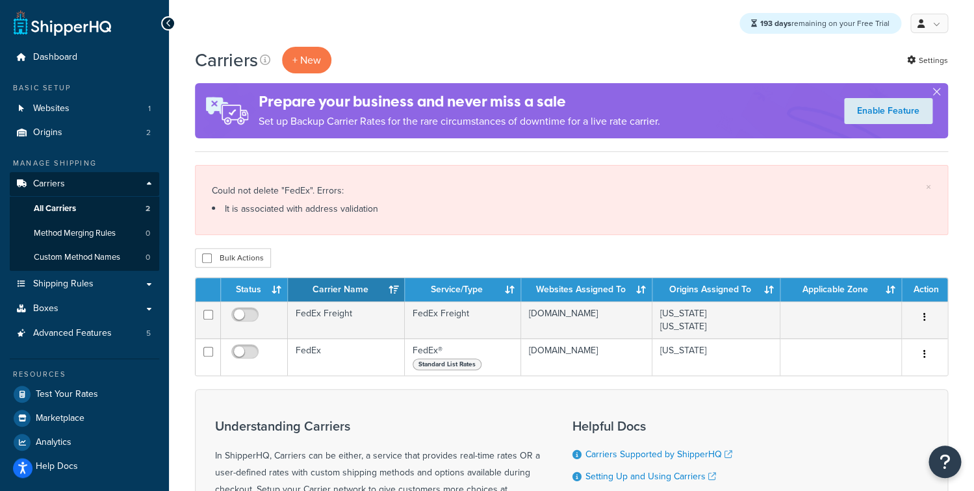
click at [302, 78] on div "Carriers + New Settings Prepare your business and never miss a sale Set up Back…" at bounding box center [571, 99] width 753 height 105
click at [305, 72] on button "+ New" at bounding box center [306, 60] width 49 height 27
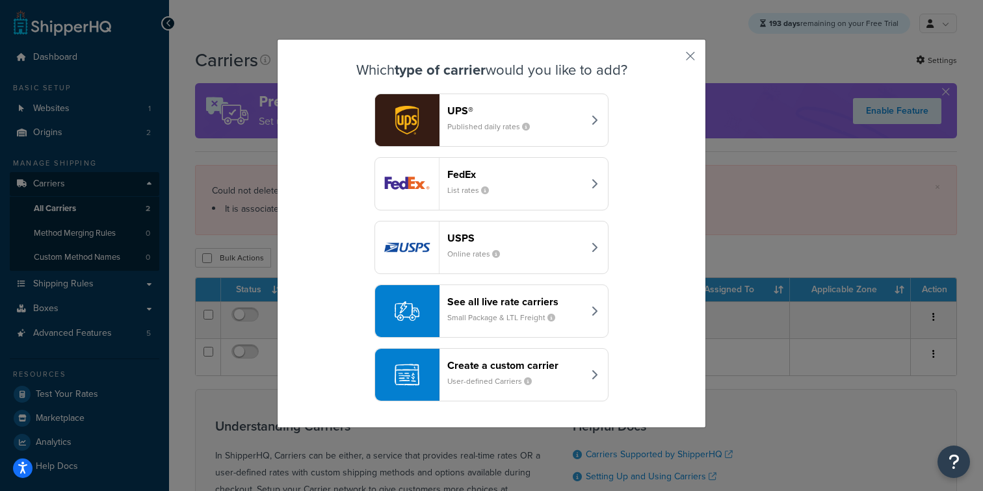
click at [500, 123] on small "Published daily rates" at bounding box center [493, 127] width 93 height 12
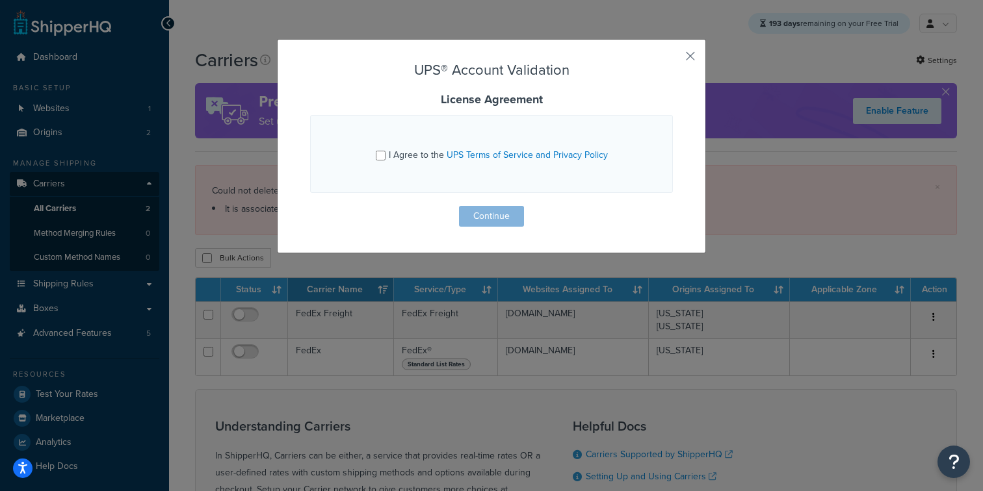
click at [422, 158] on span "I Agree to the UPS Terms of Service and Privacy Policy" at bounding box center [498, 155] width 219 height 14
click at [385, 158] on input "I Agree to the UPS Terms of Service and Privacy Policy" at bounding box center [381, 156] width 10 height 10
checkbox input "true"
click at [510, 214] on button "Continue" at bounding box center [491, 216] width 65 height 21
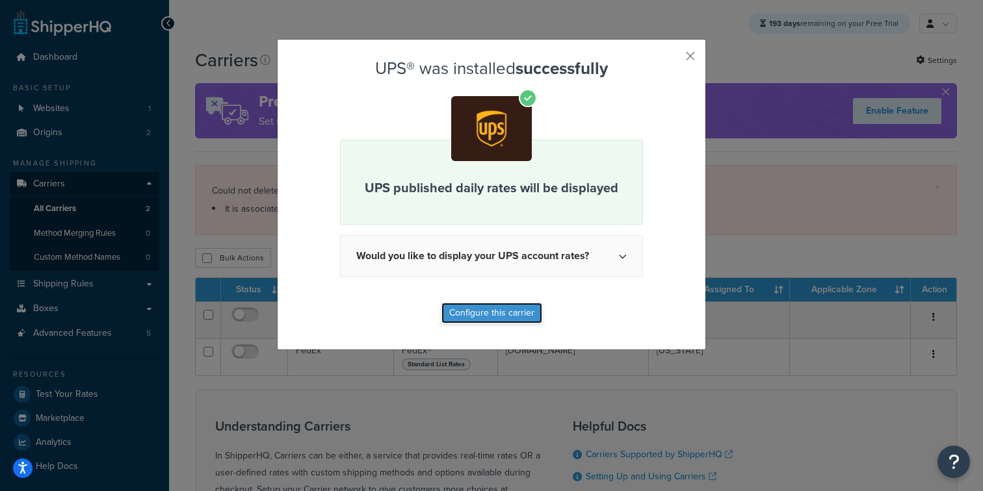
click at [454, 309] on button "Configure this carrier" at bounding box center [491, 313] width 101 height 21
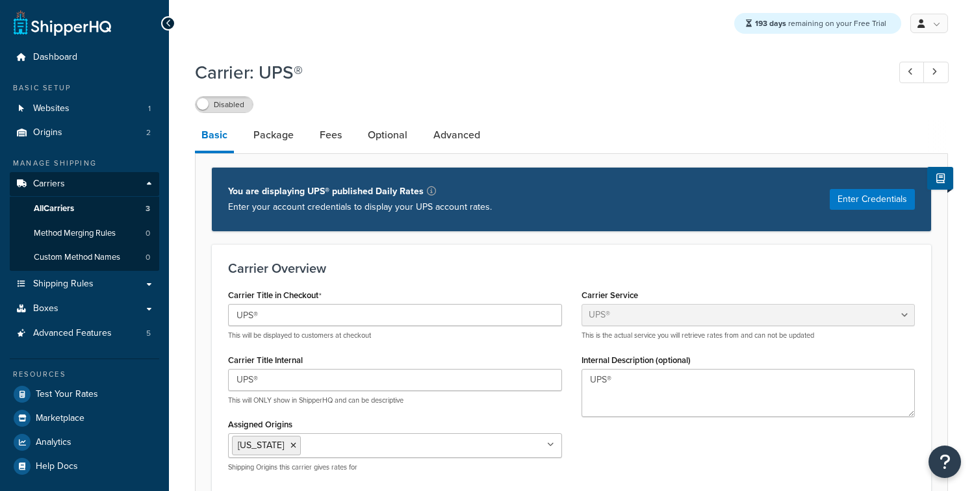
select select "ups"
click at [299, 311] on input "UPS®" at bounding box center [395, 315] width 334 height 22
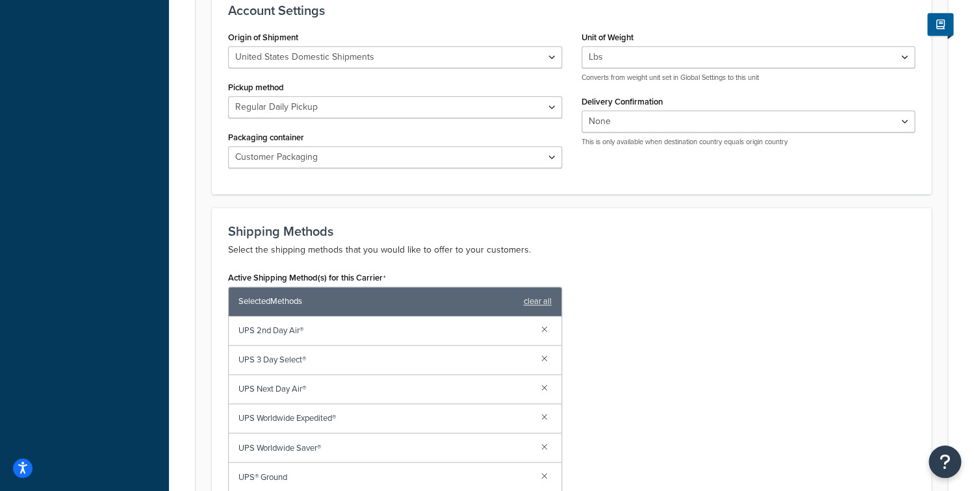
scroll to position [821, 0]
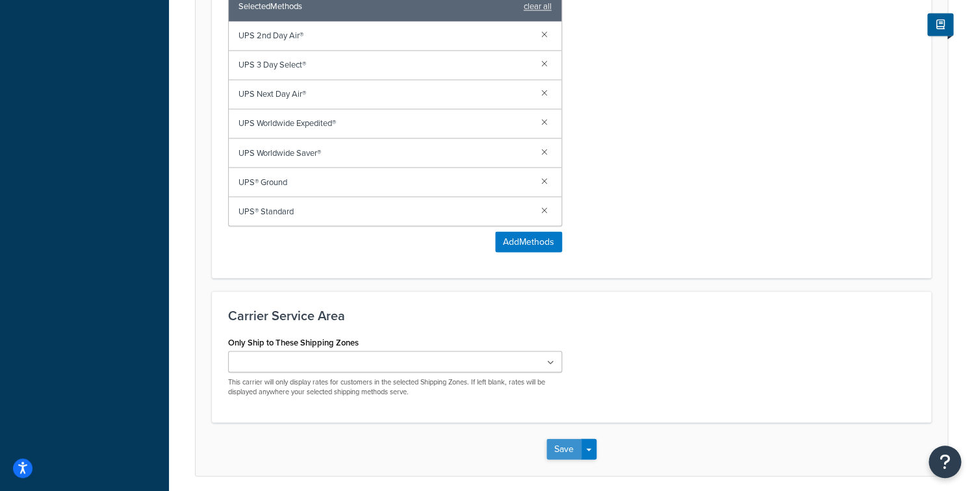
type input "UPS® Vendor A"
click at [550, 451] on button "Save" at bounding box center [564, 449] width 35 height 21
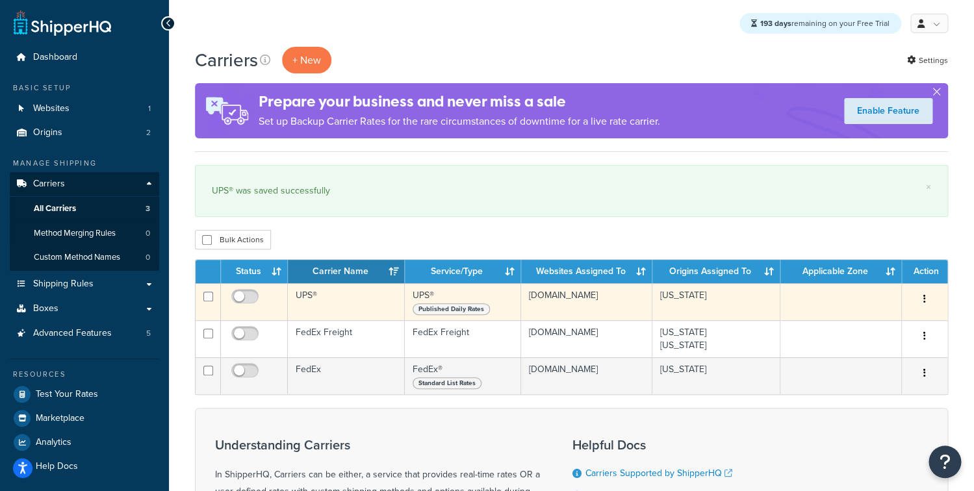
click at [339, 307] on td "UPS®" at bounding box center [346, 301] width 117 height 37
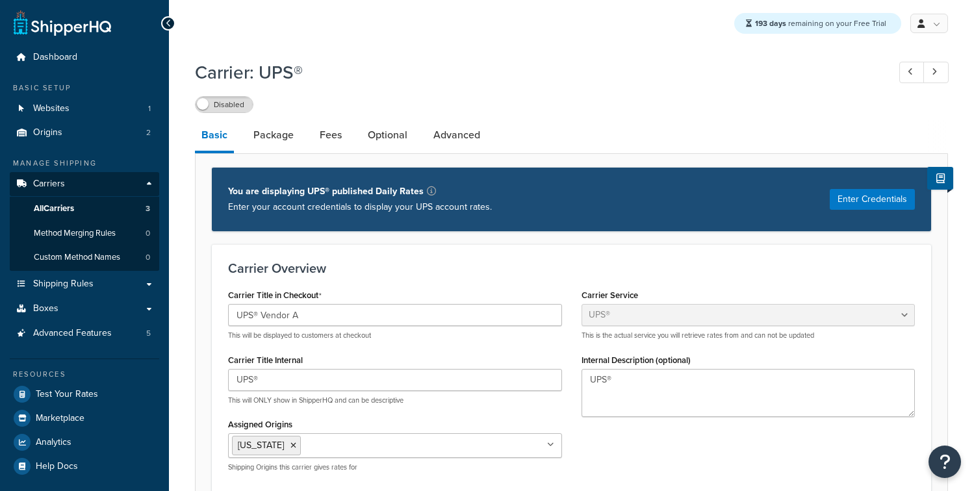
select select "ups"
drag, startPoint x: 319, startPoint y: 324, endPoint x: 196, endPoint y: 325, distance: 123.5
click at [228, 319] on input "UPS® Vendor A" at bounding box center [395, 315] width 334 height 22
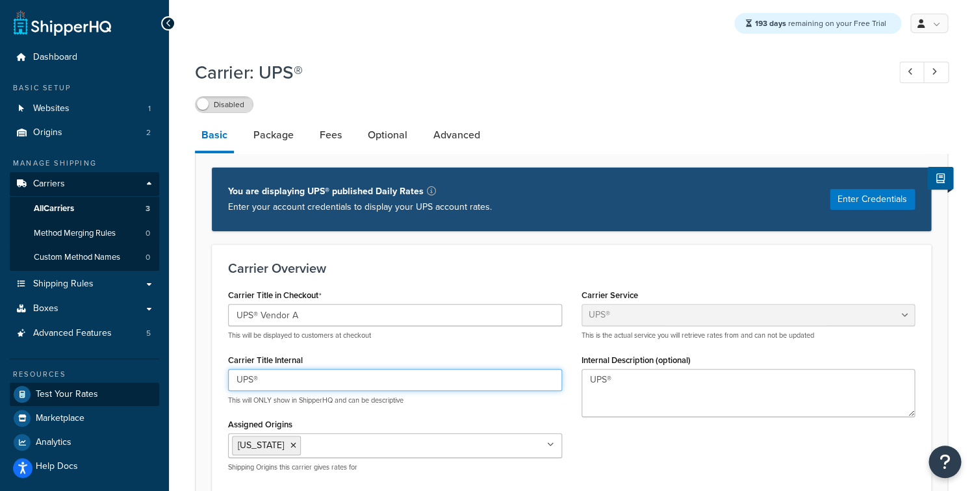
drag, startPoint x: 302, startPoint y: 389, endPoint x: 157, endPoint y: 384, distance: 144.3
click at [228, 384] on input "UPS®" at bounding box center [395, 380] width 334 height 22
paste input "Vendor A"
type input "UPS® Vendor A"
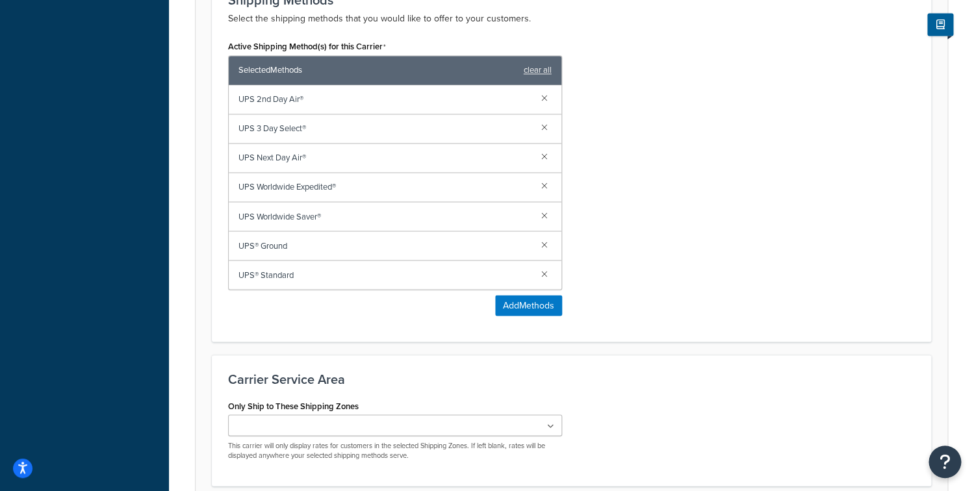
scroll to position [733, 0]
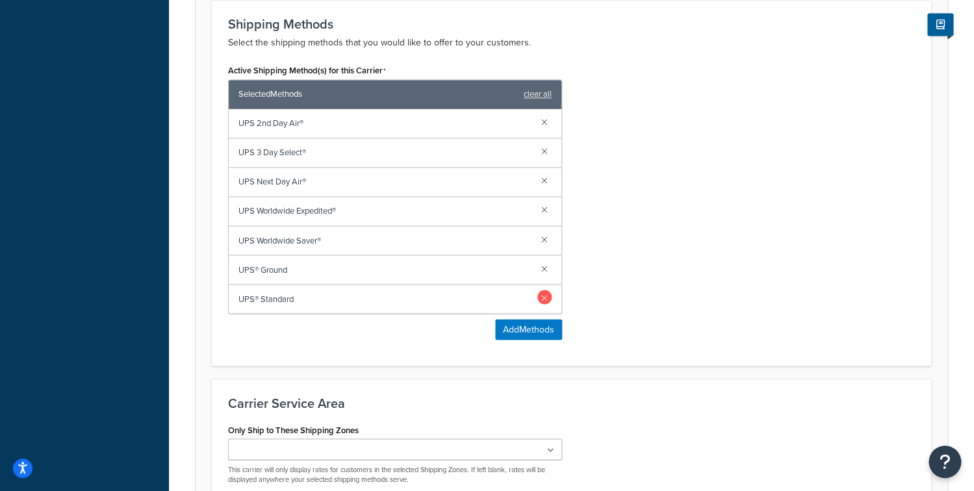
click at [543, 300] on link at bounding box center [544, 297] width 14 height 14
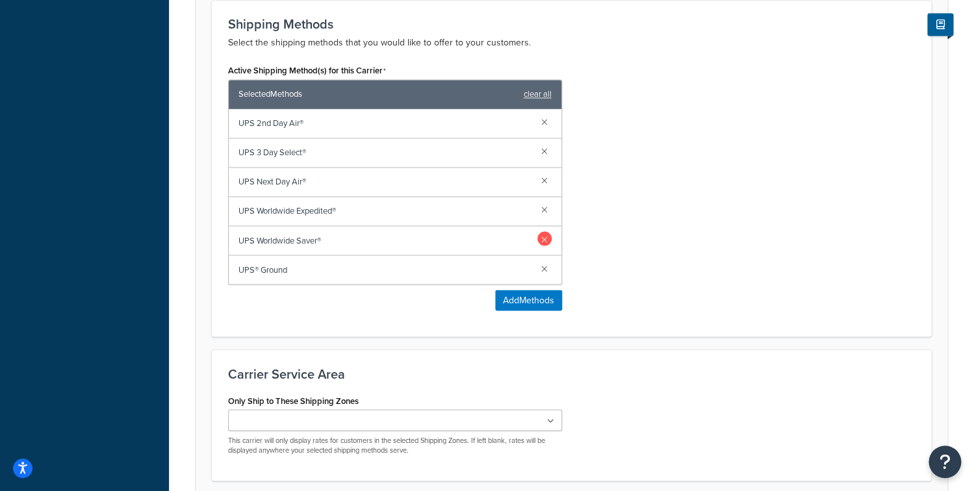
click at [549, 234] on link at bounding box center [544, 238] width 14 height 14
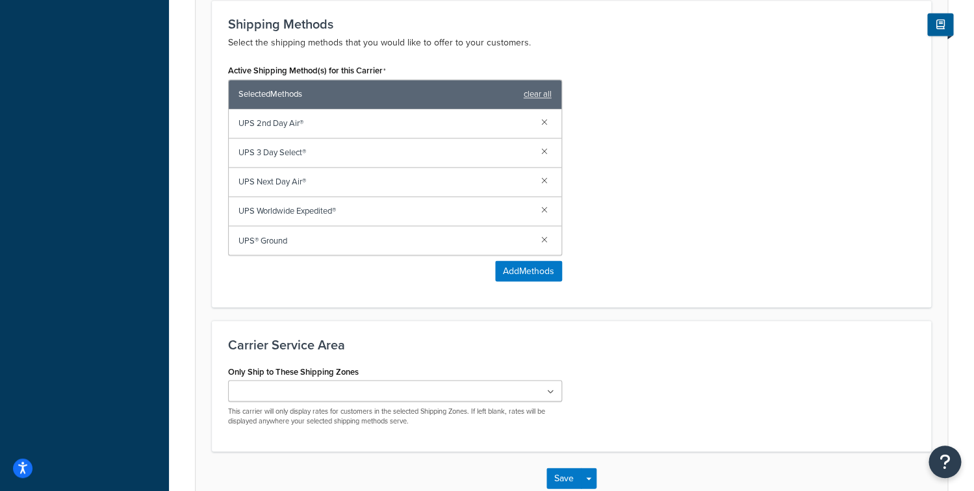
click at [550, 208] on link at bounding box center [544, 209] width 14 height 14
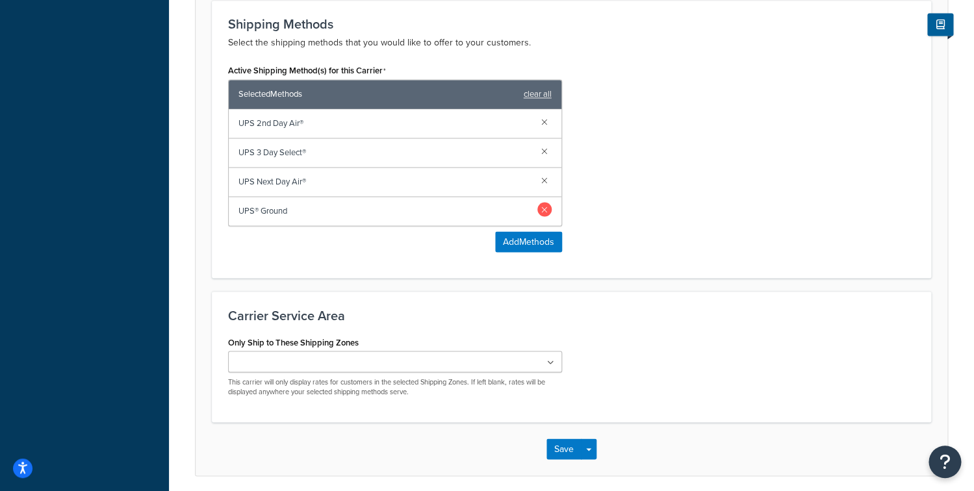
click at [548, 181] on link at bounding box center [544, 180] width 14 height 14
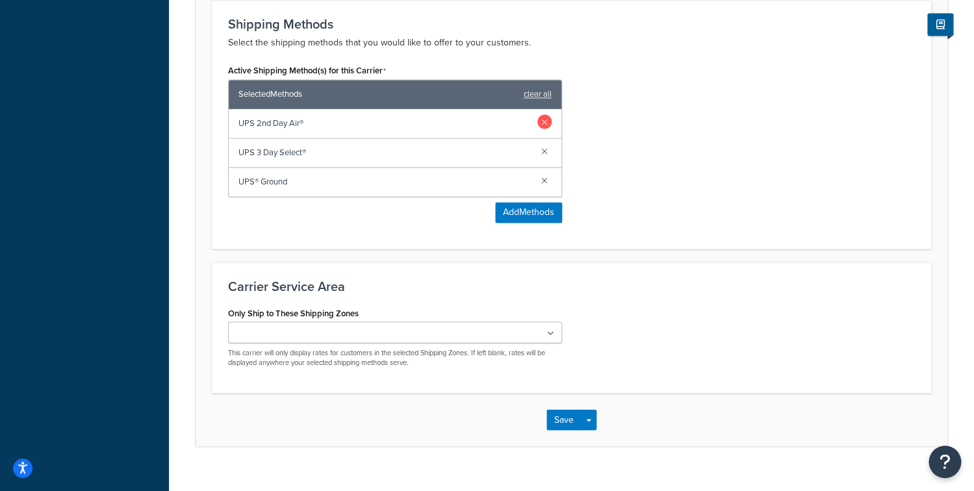
drag, startPoint x: 547, startPoint y: 154, endPoint x: 547, endPoint y: 133, distance: 20.8
click at [547, 154] on link at bounding box center [544, 151] width 14 height 14
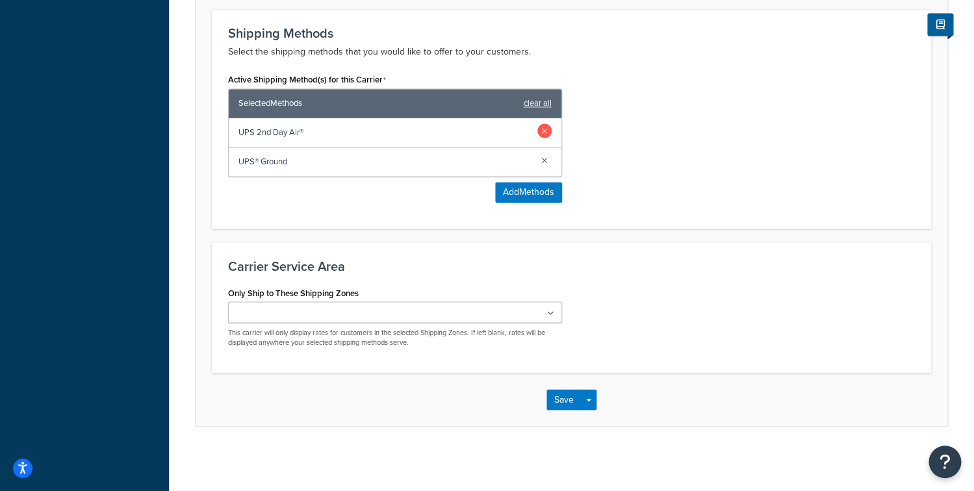
click at [547, 131] on link at bounding box center [544, 130] width 14 height 14
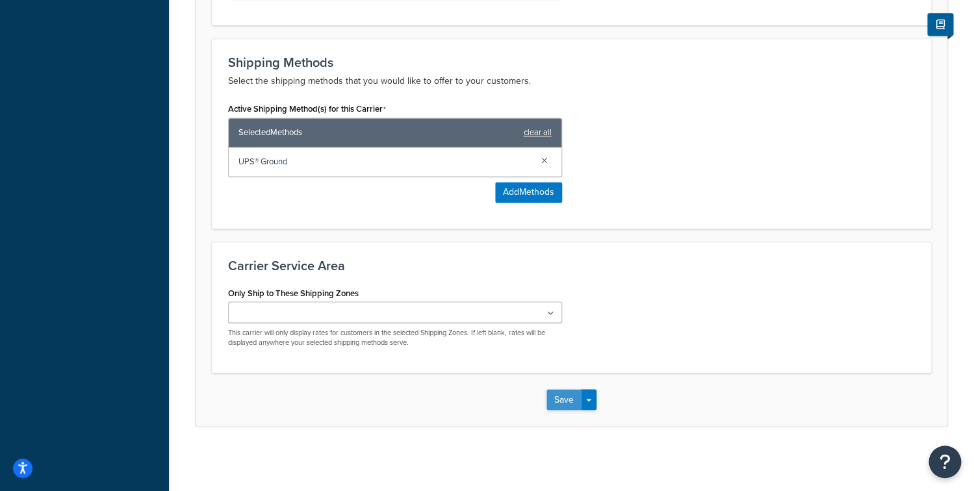
click at [573, 396] on button "Save" at bounding box center [564, 399] width 35 height 21
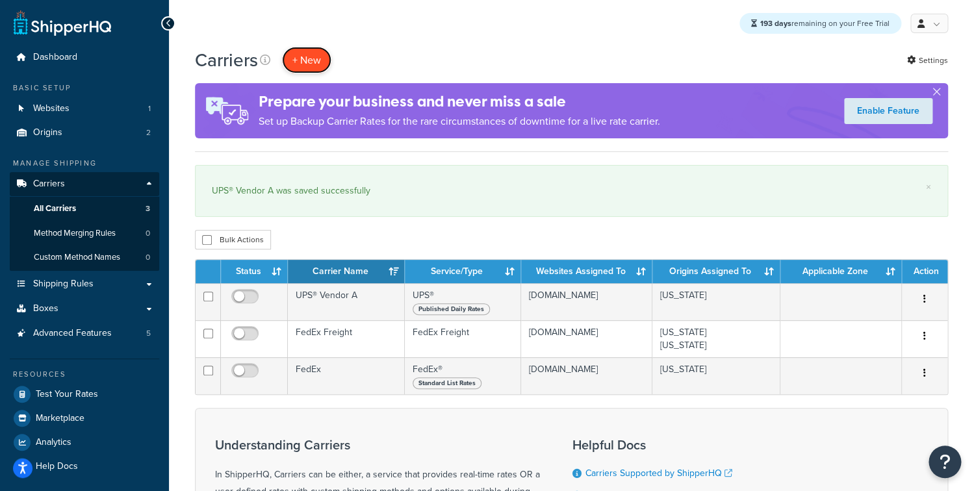
click at [313, 73] on button "+ New" at bounding box center [306, 60] width 49 height 27
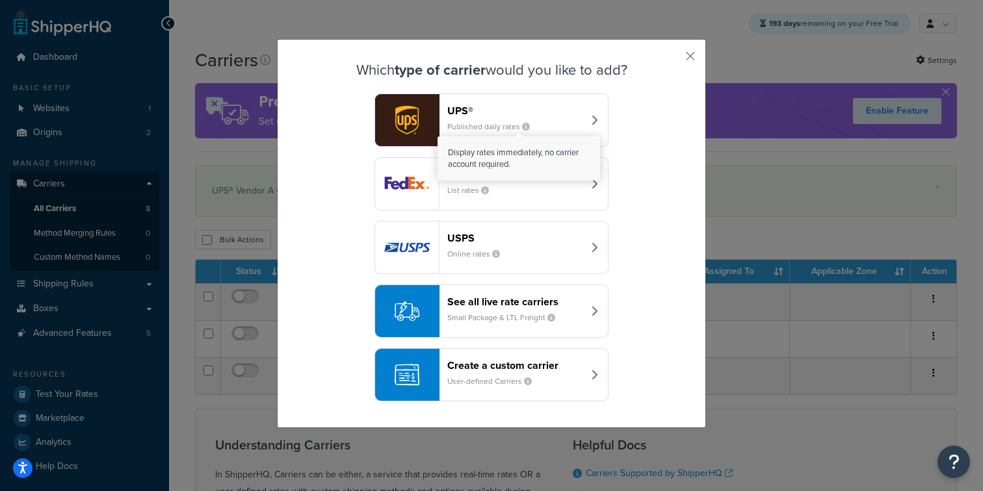
click at [524, 127] on small "Published daily rates" at bounding box center [493, 127] width 93 height 12
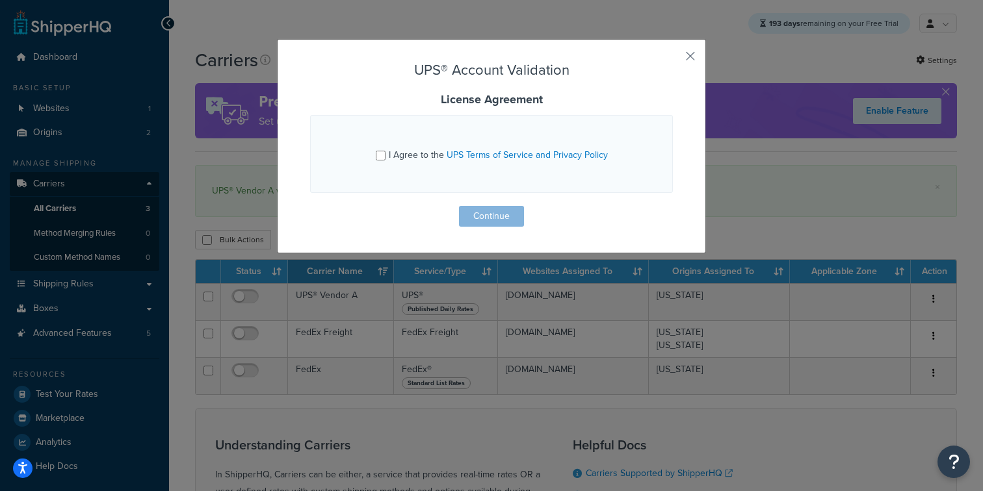
click at [419, 148] on div "I Agree to the UPS Terms of Service and Privacy Policy" at bounding box center [498, 155] width 219 height 18
click at [385, 151] on input "I Agree to the UPS Terms of Service and Privacy Policy" at bounding box center [381, 156] width 10 height 10
checkbox input "true"
click at [491, 211] on button "Continue" at bounding box center [491, 216] width 65 height 21
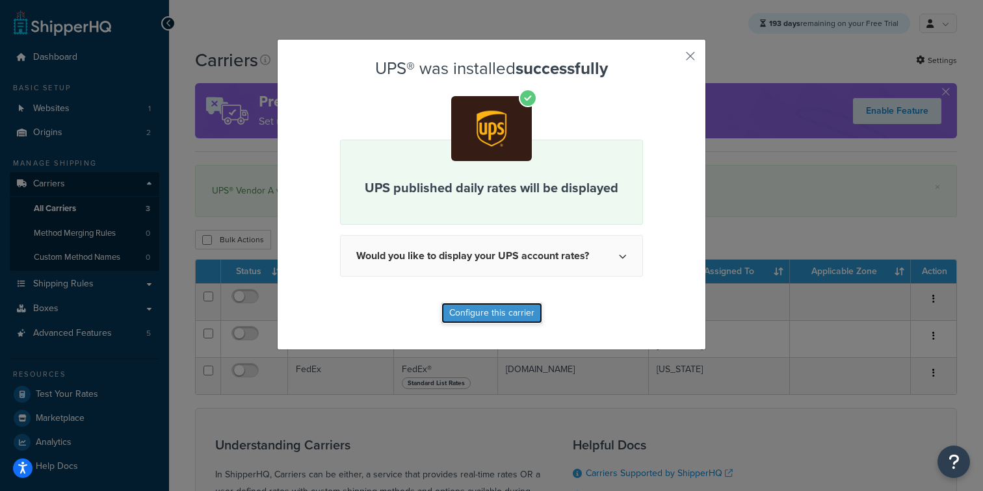
click at [475, 320] on button "Configure this carrier" at bounding box center [491, 313] width 101 height 21
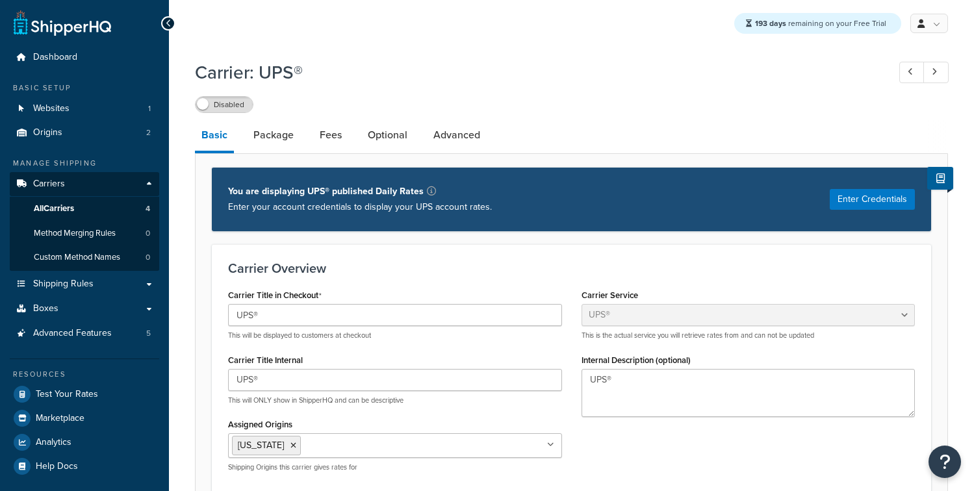
select select "ups"
click at [303, 313] on input "UPS®" at bounding box center [395, 315] width 334 height 22
drag, startPoint x: 314, startPoint y: 311, endPoint x: 194, endPoint y: 309, distance: 120.2
click at [228, 309] on input "UPS® Vendor B" at bounding box center [395, 315] width 334 height 22
type input "UPS® Vendor B"
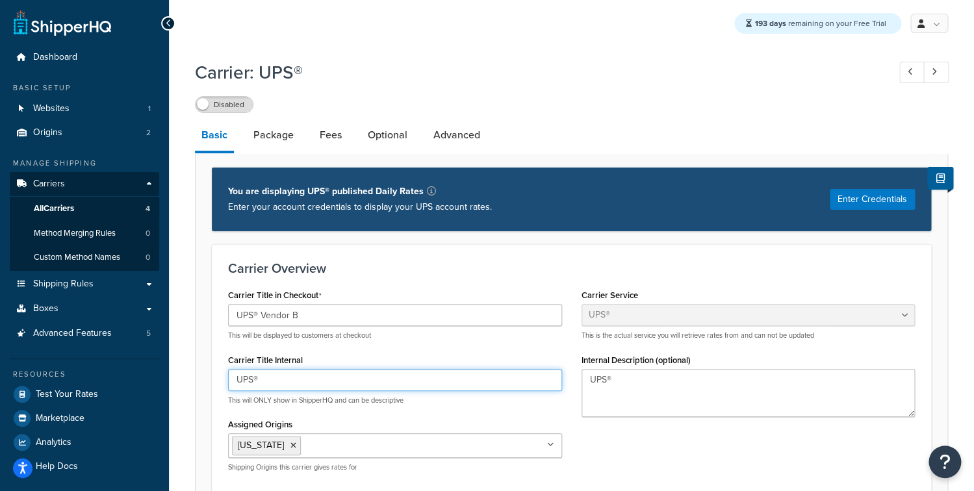
drag, startPoint x: 209, startPoint y: 376, endPoint x: 193, endPoint y: 376, distance: 16.2
click at [228, 376] on input "UPS®" at bounding box center [395, 380] width 334 height 22
paste input "Vendor B"
type input "UPS® Vendor B"
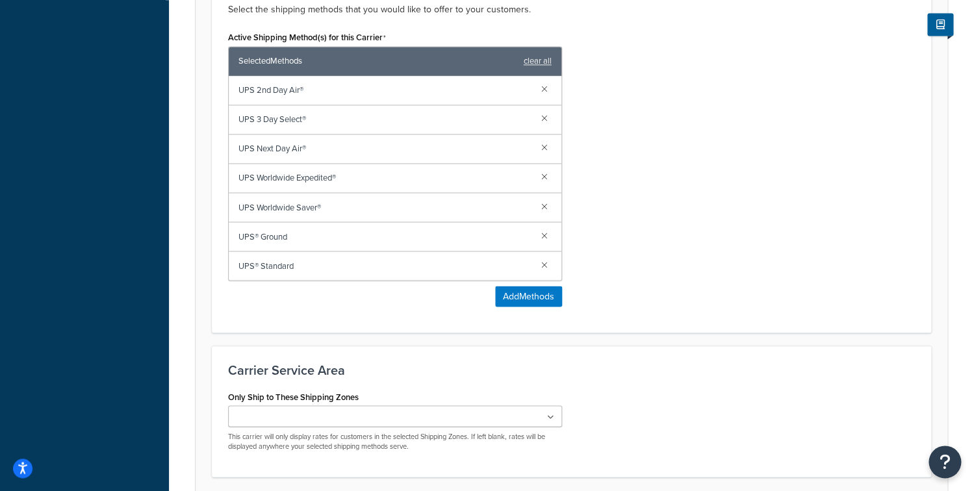
scroll to position [870, 0]
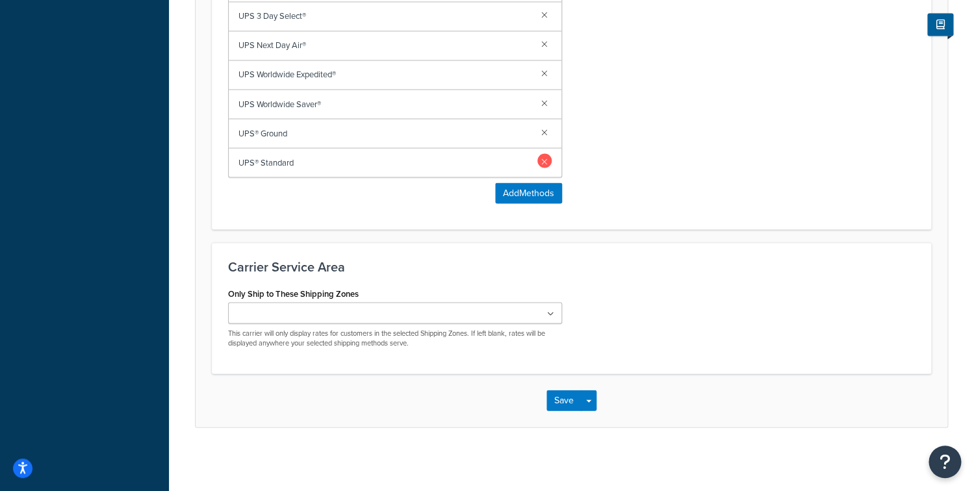
click at [543, 158] on link at bounding box center [544, 160] width 14 height 14
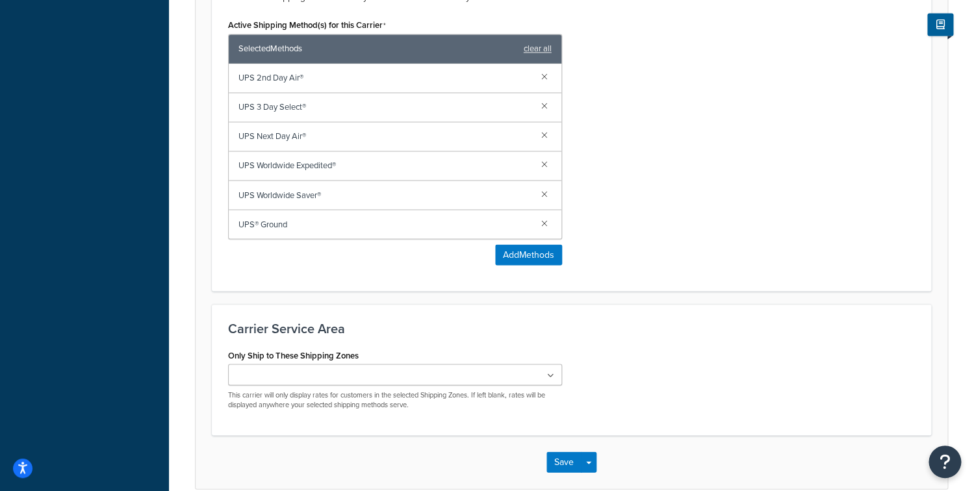
scroll to position [714, 0]
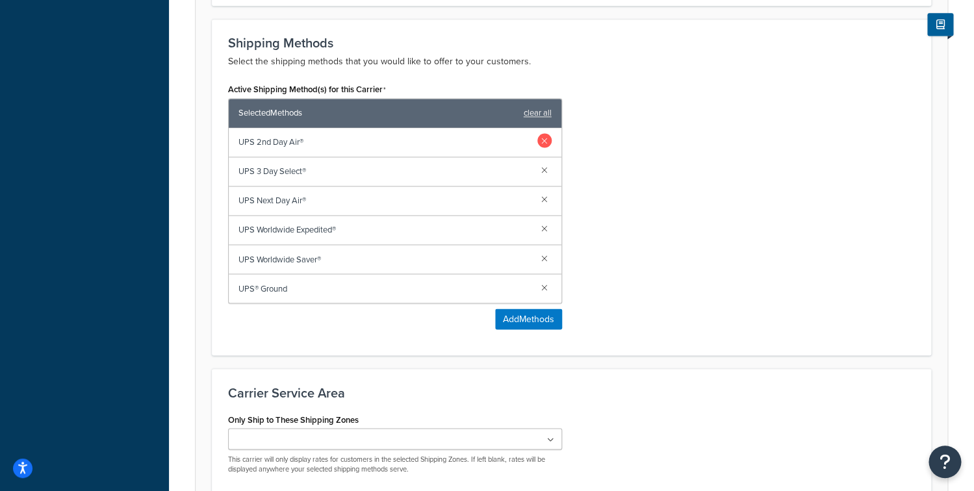
click at [541, 138] on link at bounding box center [544, 140] width 14 height 14
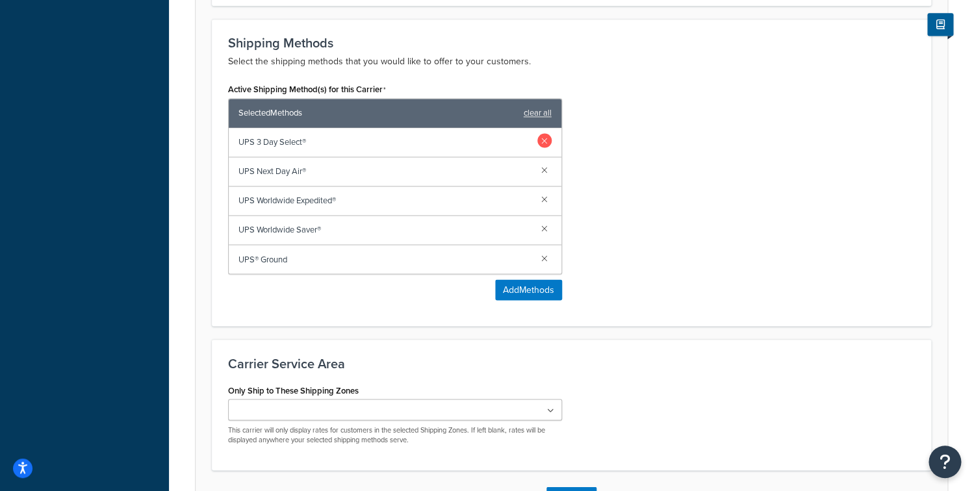
click at [541, 141] on link at bounding box center [544, 140] width 14 height 14
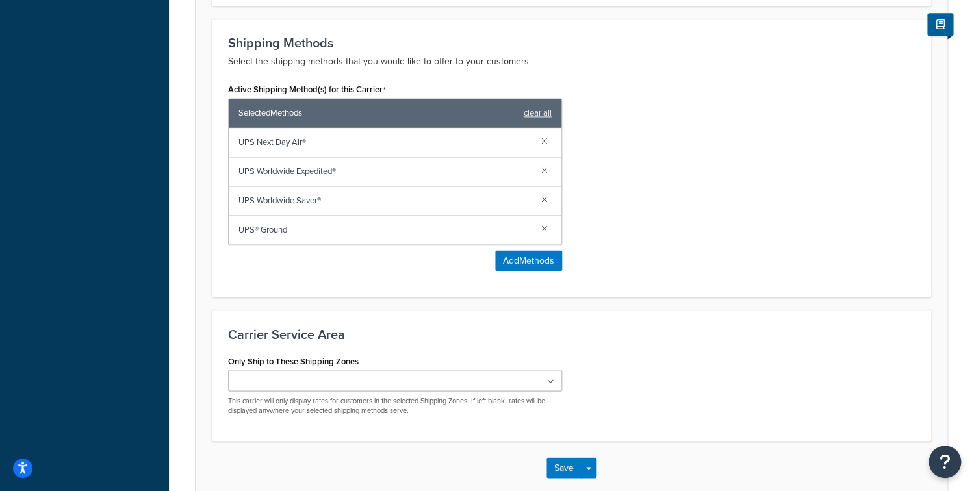
click at [541, 141] on link at bounding box center [544, 140] width 14 height 14
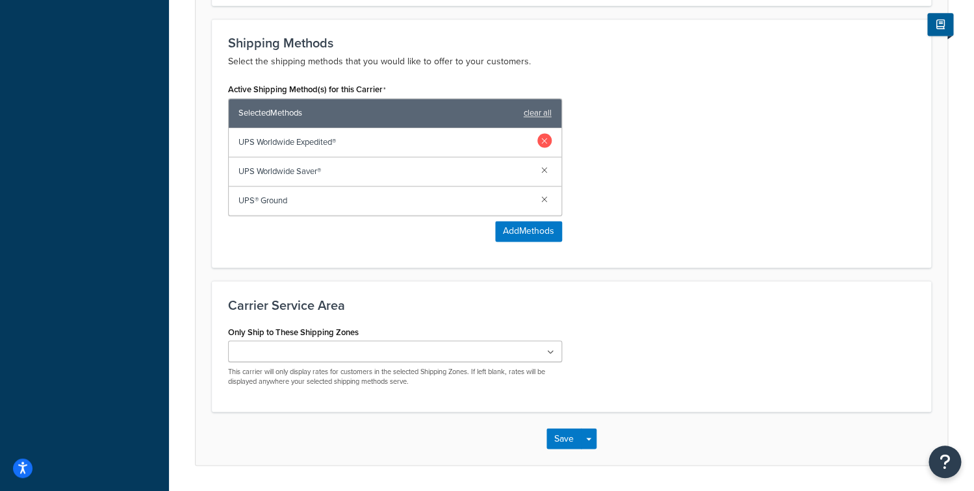
click at [541, 142] on link at bounding box center [544, 140] width 14 height 14
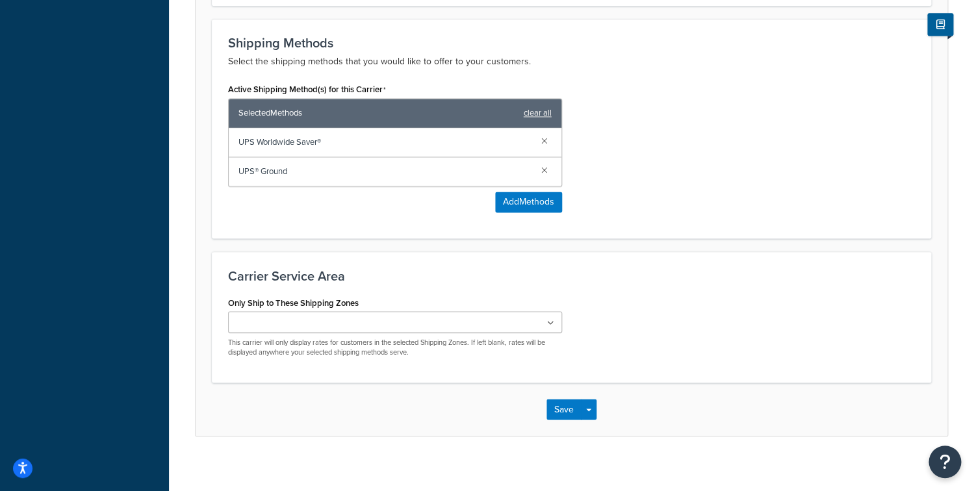
click at [541, 142] on link at bounding box center [544, 140] width 14 height 14
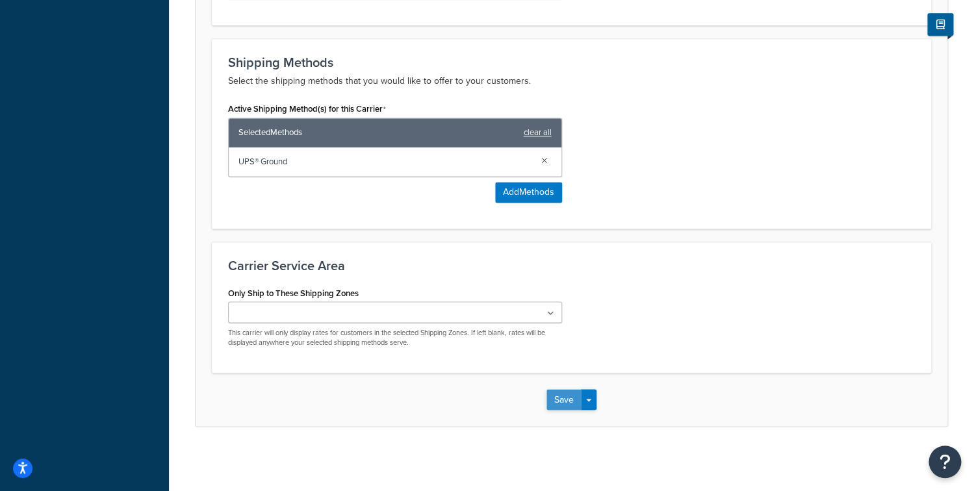
drag, startPoint x: 554, startPoint y: 384, endPoint x: 556, endPoint y: 396, distance: 11.9
click at [554, 389] on div "Save Save Dropdown Save and Edit" at bounding box center [572, 399] width 752 height 53
click at [556, 396] on button "Save" at bounding box center [564, 399] width 35 height 21
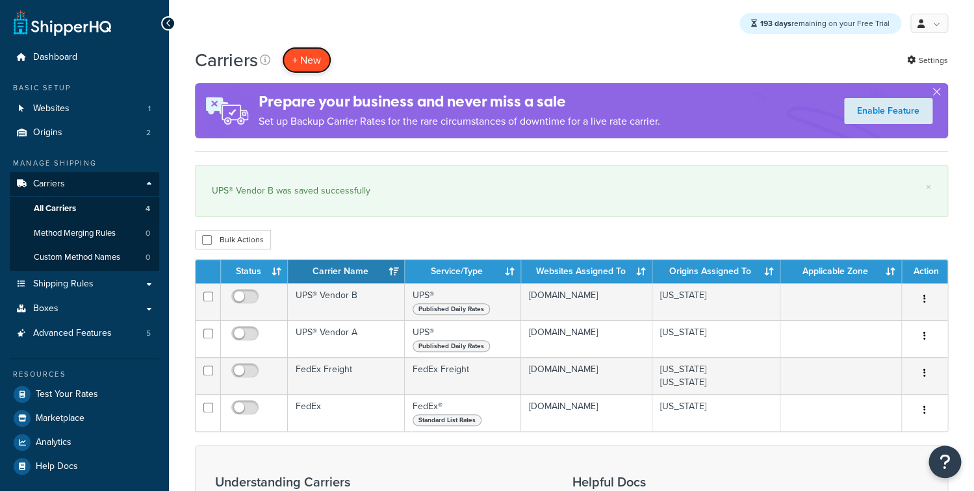
click at [321, 54] on button "+ New" at bounding box center [306, 60] width 49 height 27
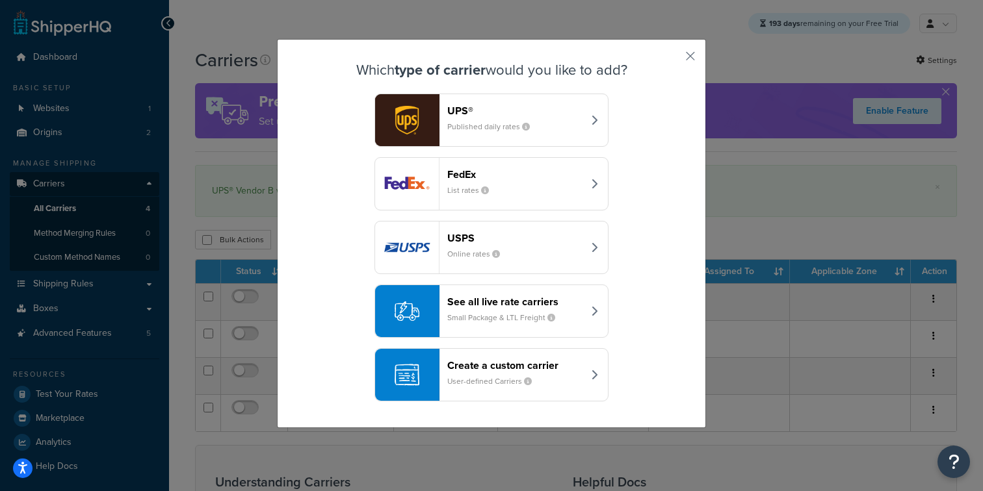
click at [513, 142] on button "UPS® Published daily rates" at bounding box center [491, 120] width 234 height 53
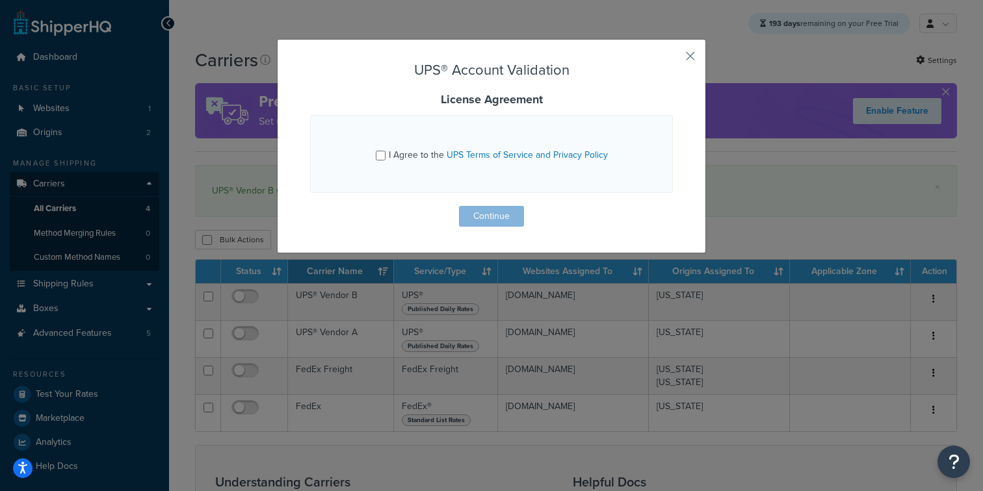
click at [409, 154] on span "I Agree to the UPS Terms of Service and Privacy Policy" at bounding box center [498, 155] width 219 height 14
click at [385, 154] on input "I Agree to the UPS Terms of Service and Privacy Policy" at bounding box center [381, 156] width 10 height 10
checkbox input "true"
click at [493, 221] on button "Continue" at bounding box center [491, 216] width 65 height 21
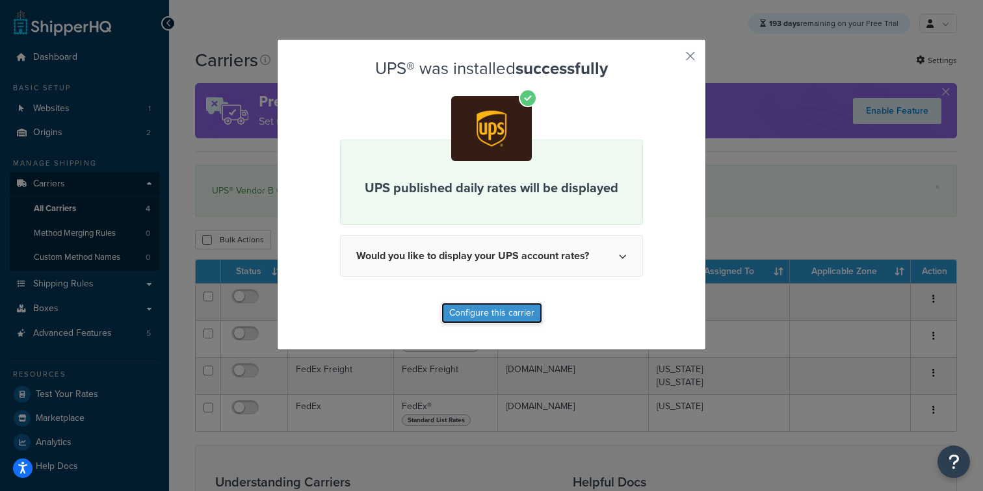
click at [459, 309] on button "Configure this carrier" at bounding box center [491, 313] width 101 height 21
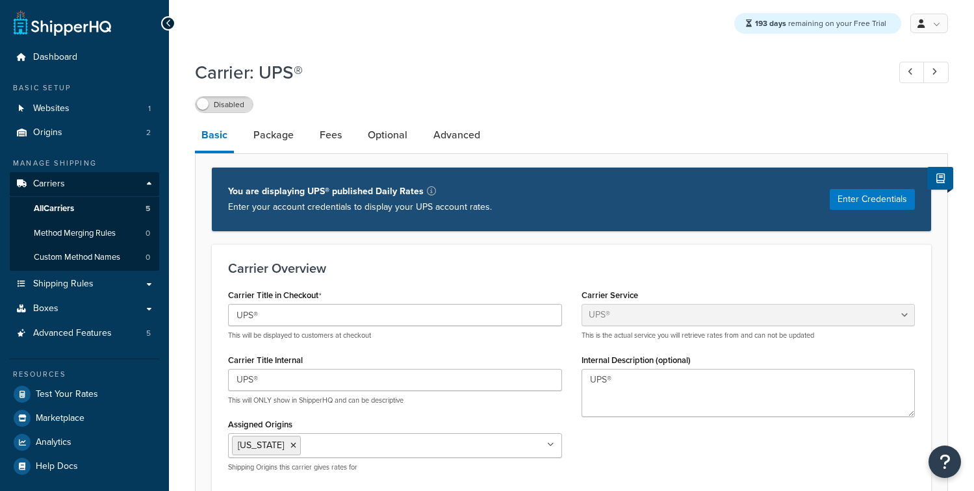
select select "ups"
drag, startPoint x: 313, startPoint y: 315, endPoint x: 213, endPoint y: 308, distance: 100.9
click at [228, 308] on input "UPS® Vendor C" at bounding box center [395, 315] width 334 height 22
type input "UPS® Vendor C"
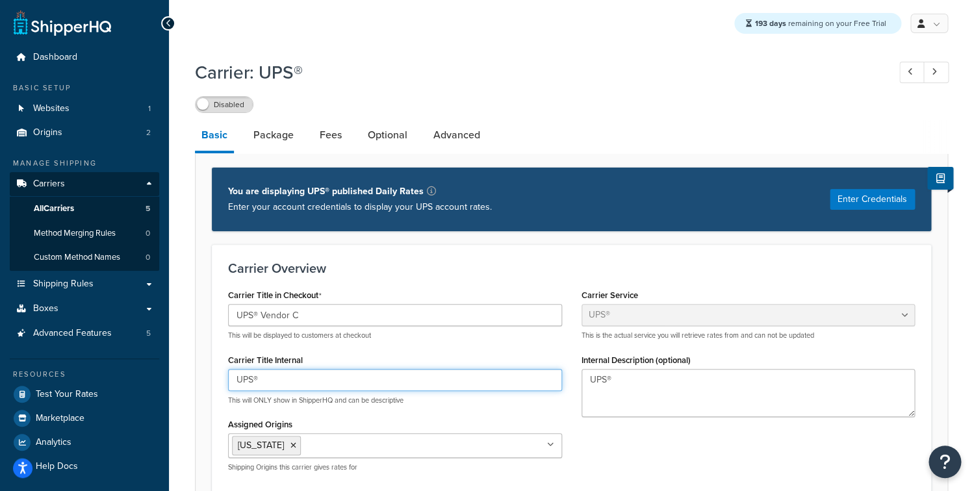
drag, startPoint x: 270, startPoint y: 378, endPoint x: 140, endPoint y: 370, distance: 130.2
click at [228, 370] on input "UPS®" at bounding box center [395, 380] width 334 height 22
paste input "Vendor C"
type input "UPS® Vendor C"
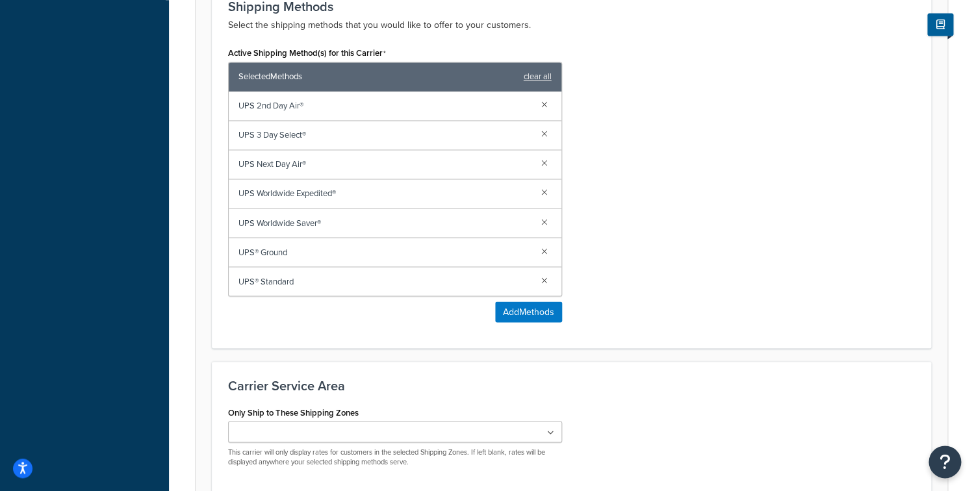
scroll to position [743, 0]
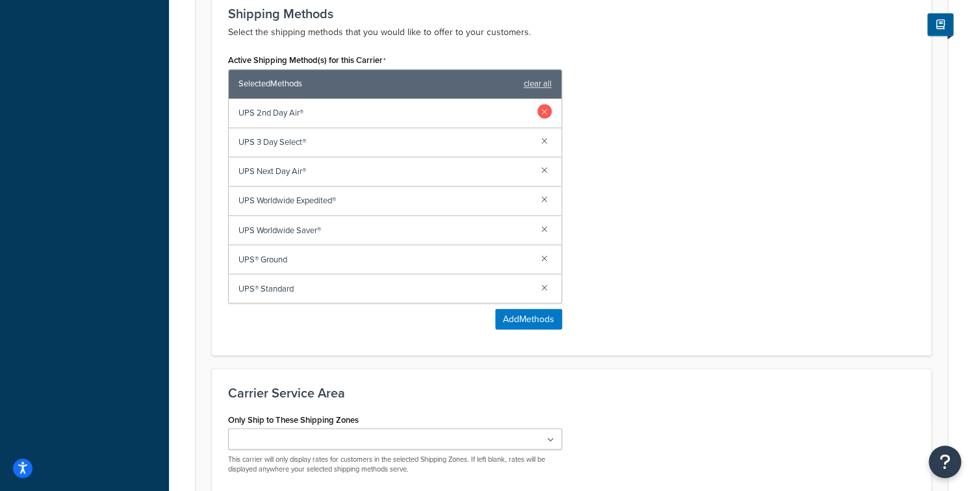
click at [548, 107] on link at bounding box center [544, 111] width 14 height 14
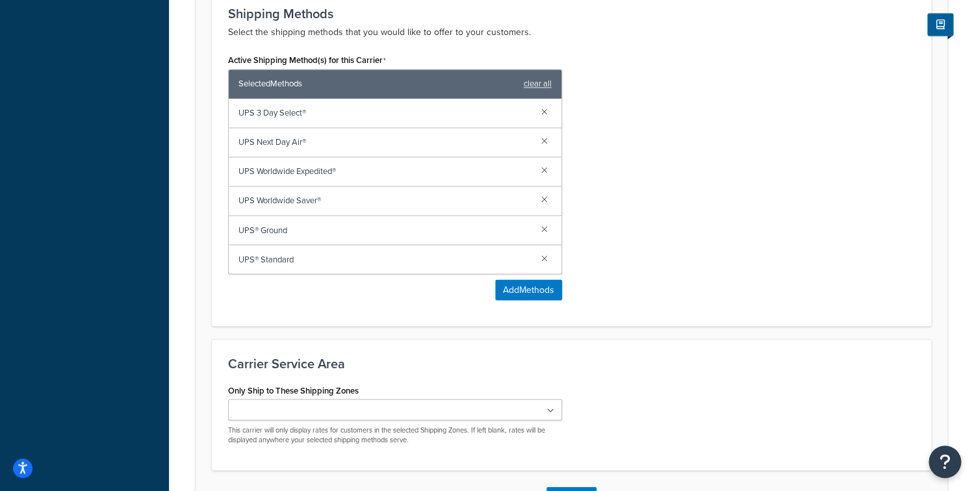
click at [548, 107] on link at bounding box center [544, 111] width 14 height 14
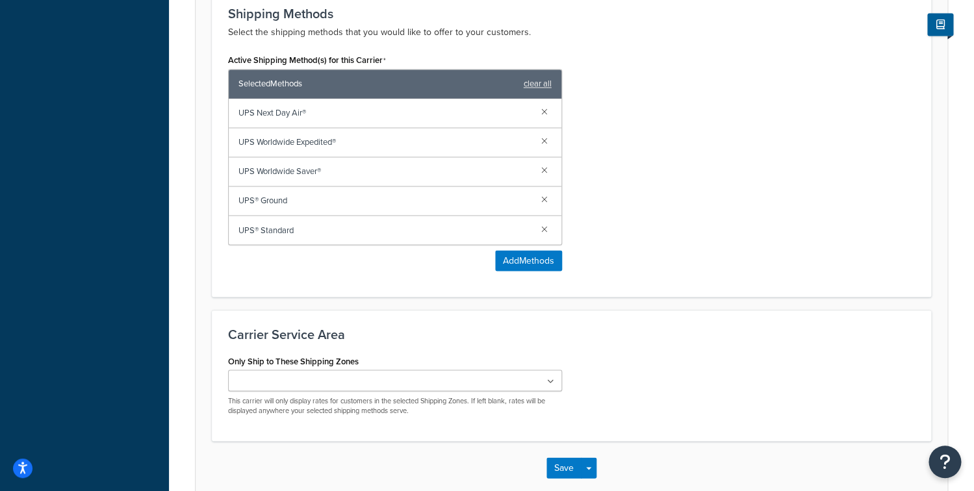
click at [548, 107] on link at bounding box center [544, 111] width 14 height 14
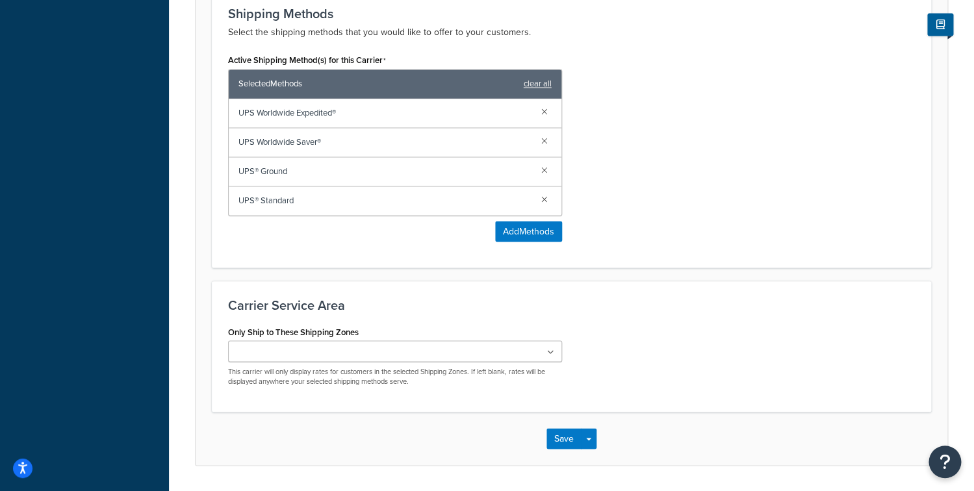
click at [548, 107] on link at bounding box center [544, 111] width 14 height 14
click at [548, 133] on link at bounding box center [544, 140] width 14 height 14
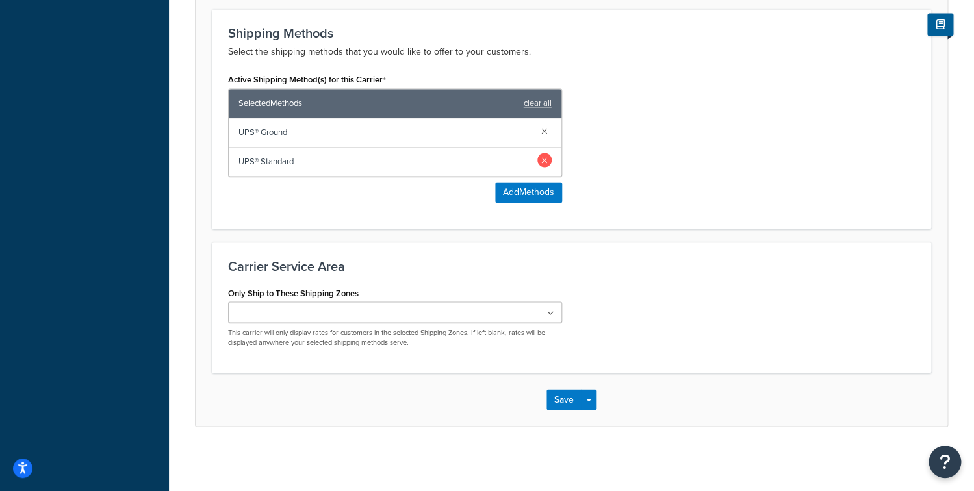
drag, startPoint x: 544, startPoint y: 155, endPoint x: 599, endPoint y: 255, distance: 114.3
click at [544, 155] on link at bounding box center [544, 160] width 14 height 14
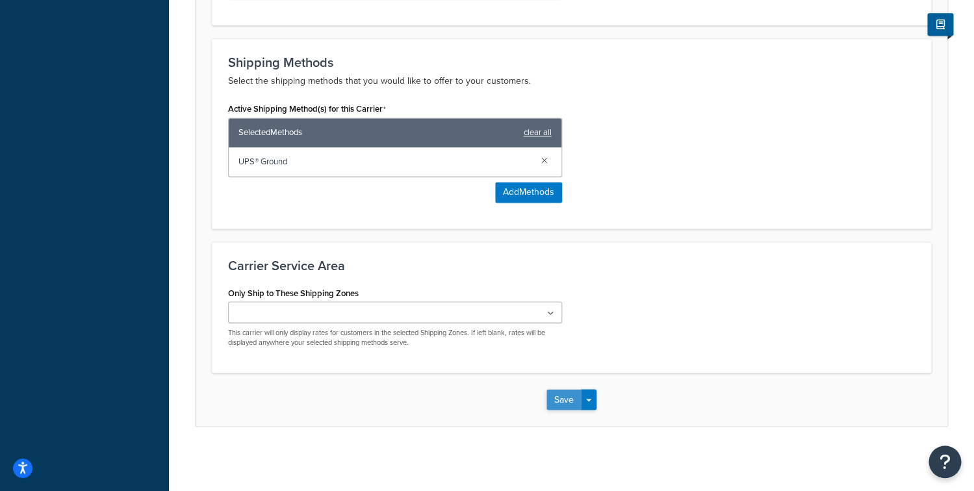
click at [554, 403] on button "Save" at bounding box center [564, 399] width 35 height 21
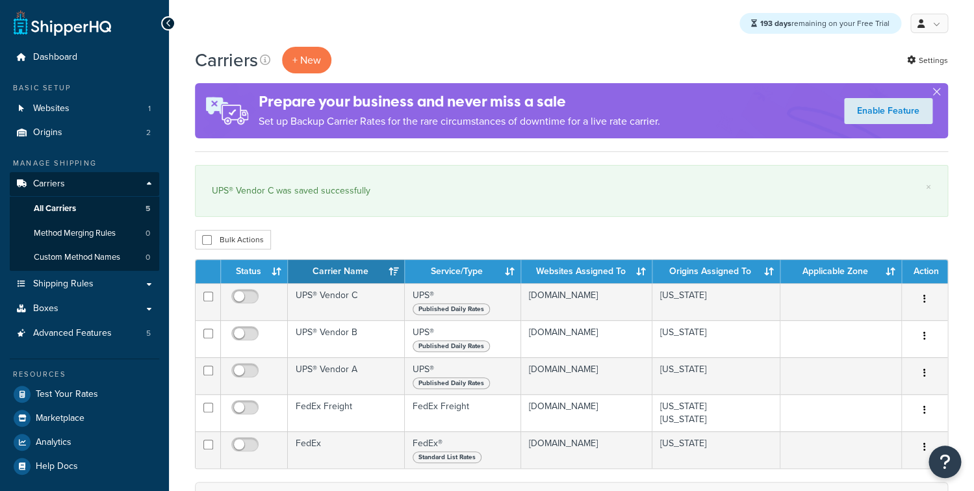
click at [237, 299] on input "checkbox" at bounding box center [247, 300] width 36 height 16
checkbox input "true"
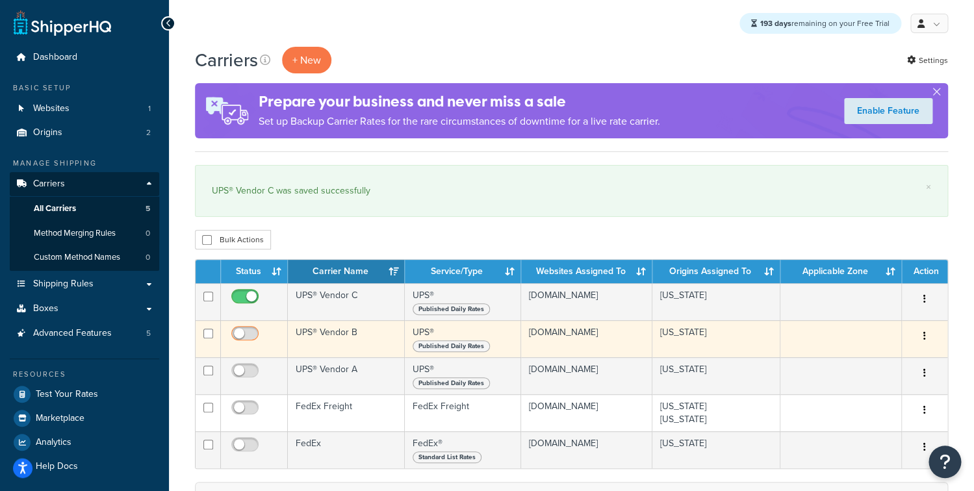
drag, startPoint x: 243, startPoint y: 333, endPoint x: 247, endPoint y: 345, distance: 12.9
click at [243, 333] on input "checkbox" at bounding box center [247, 337] width 36 height 16
checkbox input "true"
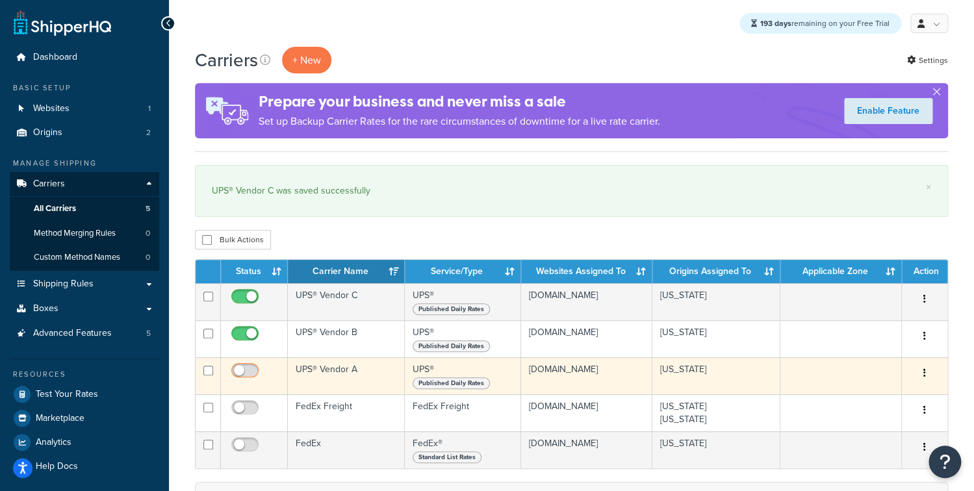
click at [249, 377] on input "checkbox" at bounding box center [247, 374] width 36 height 16
checkbox input "true"
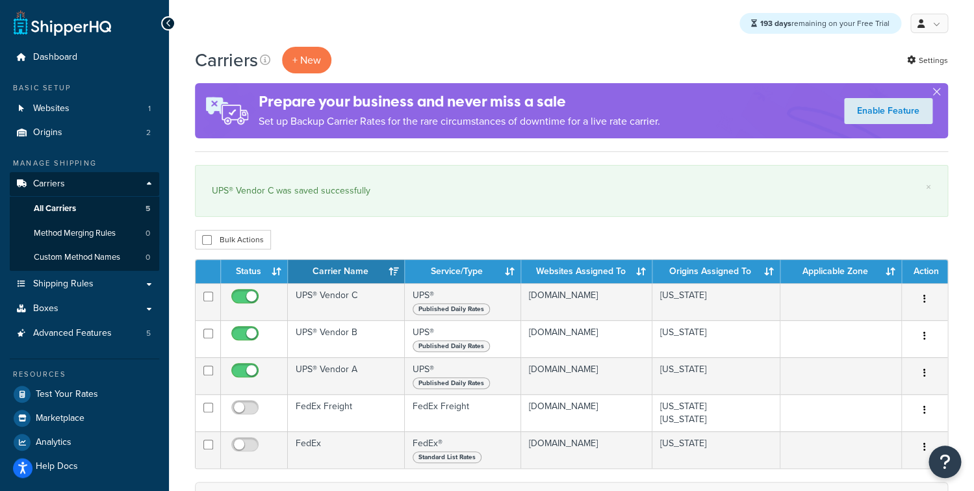
click at [333, 224] on div "Carriers + New Settings Prepare your business and never miss a sale Set up Back…" at bounding box center [571, 407] width 805 height 721
click at [105, 303] on link "Boxes" at bounding box center [84, 309] width 149 height 24
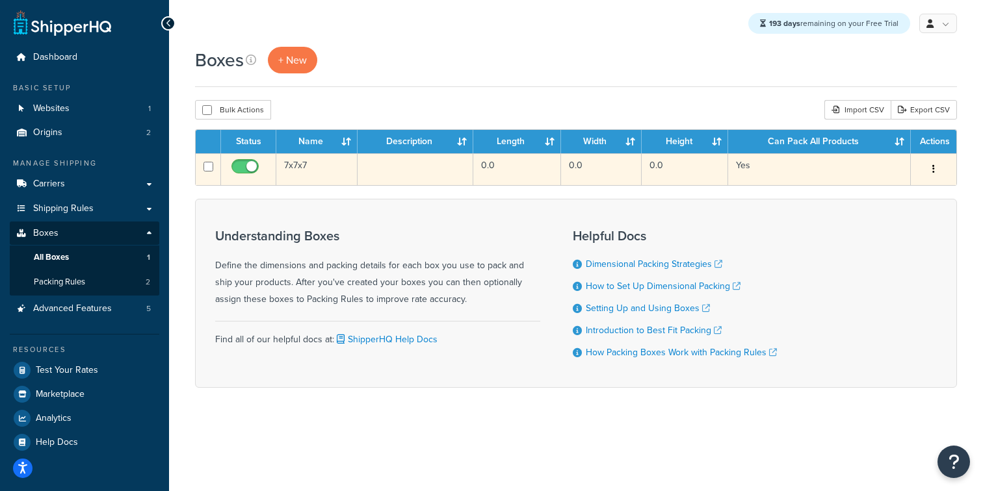
click at [309, 175] on td "7x7x7" at bounding box center [316, 169] width 81 height 32
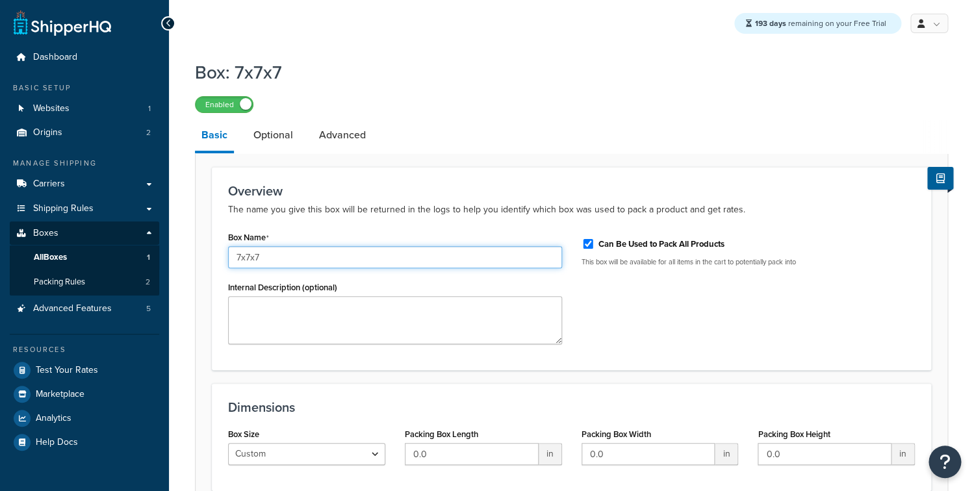
click at [311, 261] on input "7x7x7" at bounding box center [395, 257] width 334 height 22
type input "7x7x7 UPS Vendor A"
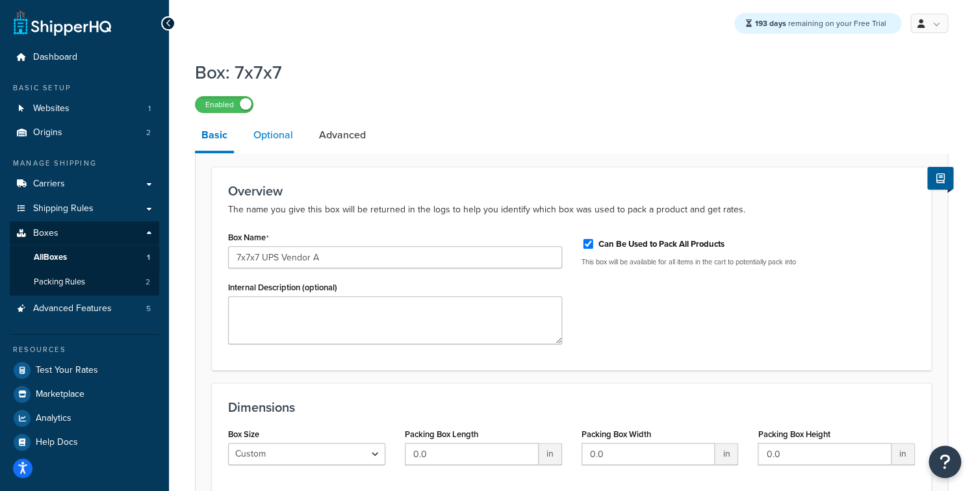
click at [292, 138] on link "Optional" at bounding box center [273, 135] width 53 height 31
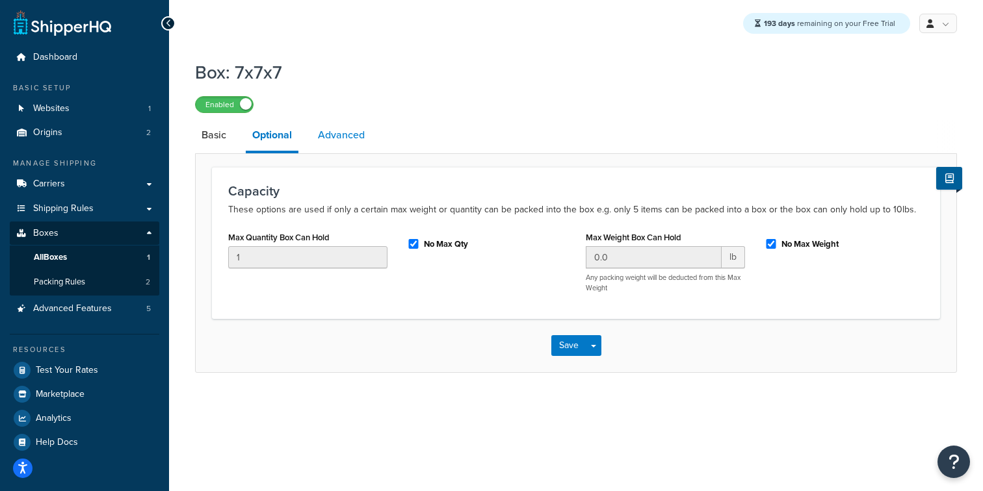
click at [346, 144] on link "Advanced" at bounding box center [341, 135] width 60 height 31
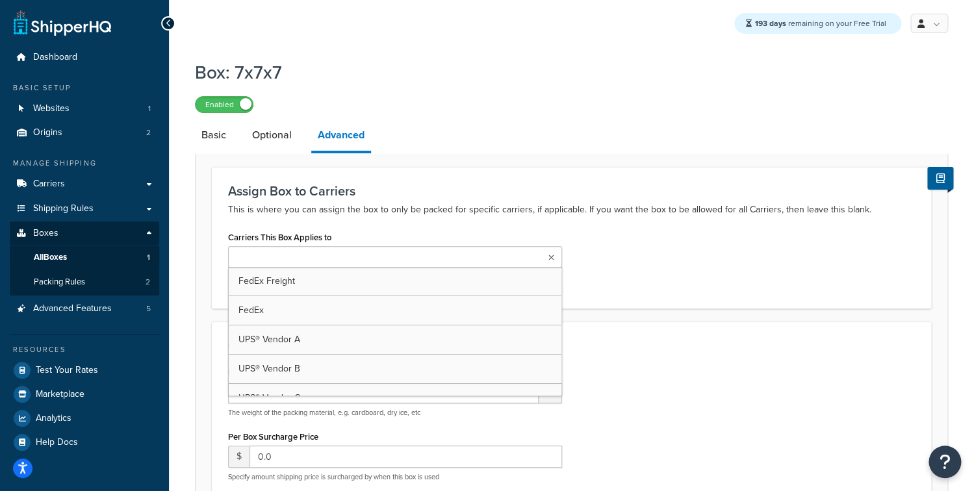
click at [310, 255] on input "Carriers This Box Applies to" at bounding box center [289, 258] width 115 height 14
click at [712, 252] on div "Carriers This Box Applies to UPS® Vendor A FedEx Freight FedEx UPS® Vendor B UP…" at bounding box center [571, 261] width 706 height 67
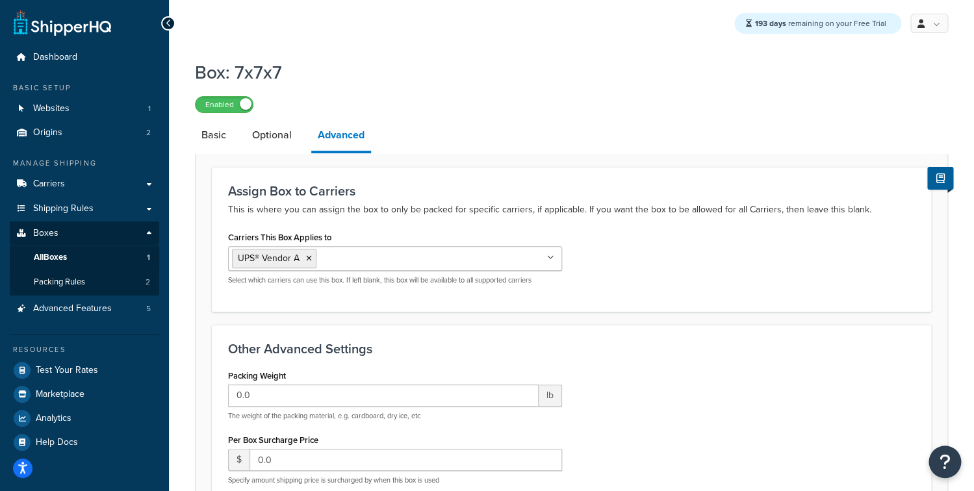
scroll to position [274, 0]
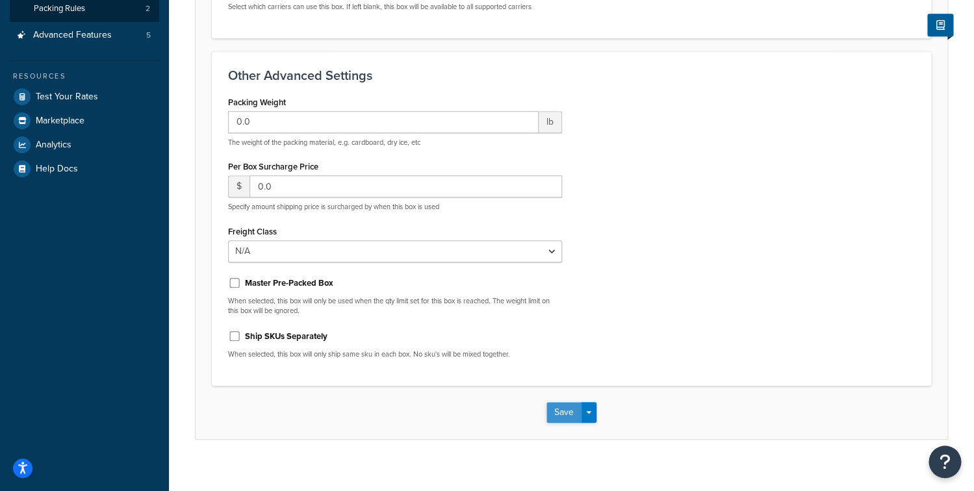
click at [552, 410] on button "Save" at bounding box center [564, 412] width 35 height 21
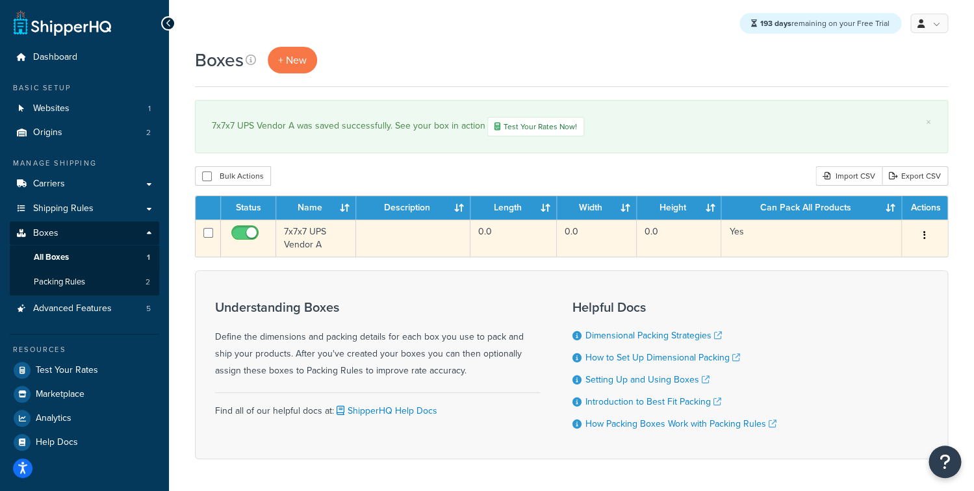
click at [928, 239] on button "button" at bounding box center [925, 236] width 18 height 21
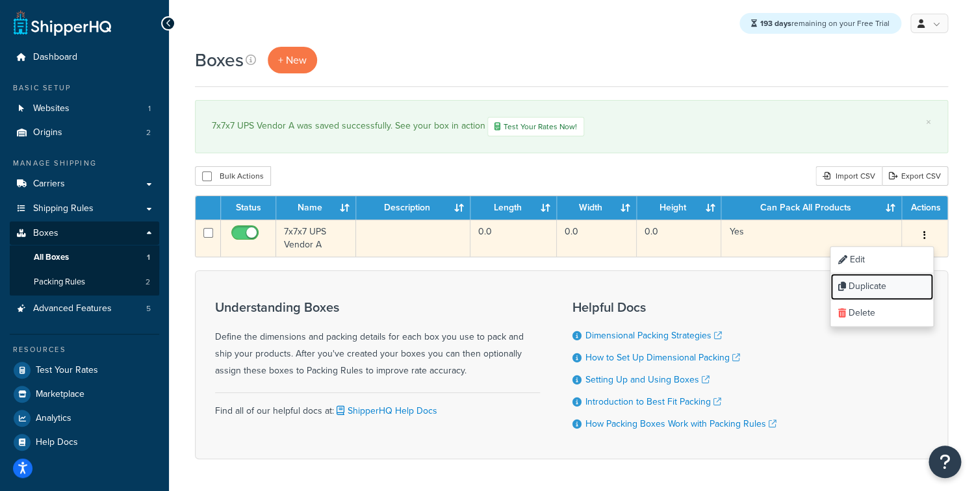
click at [874, 298] on link "Duplicate" at bounding box center [882, 287] width 103 height 27
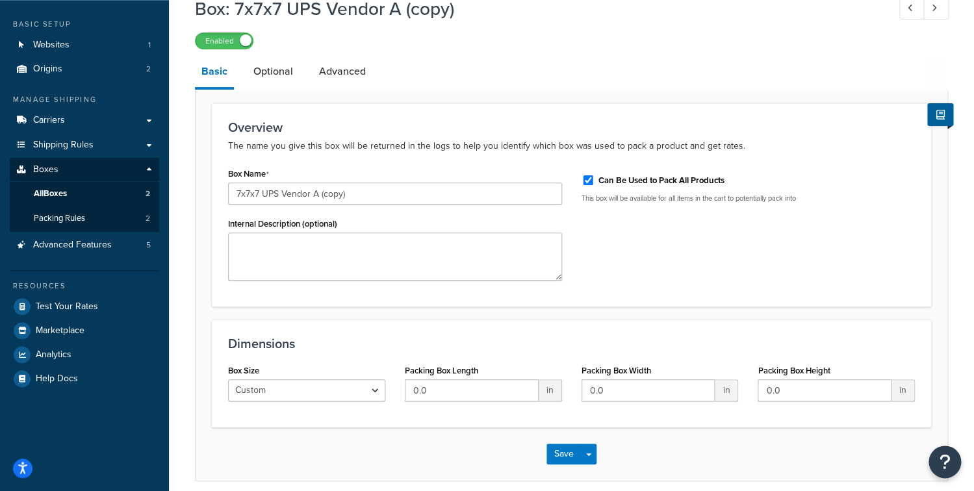
scroll to position [55, 0]
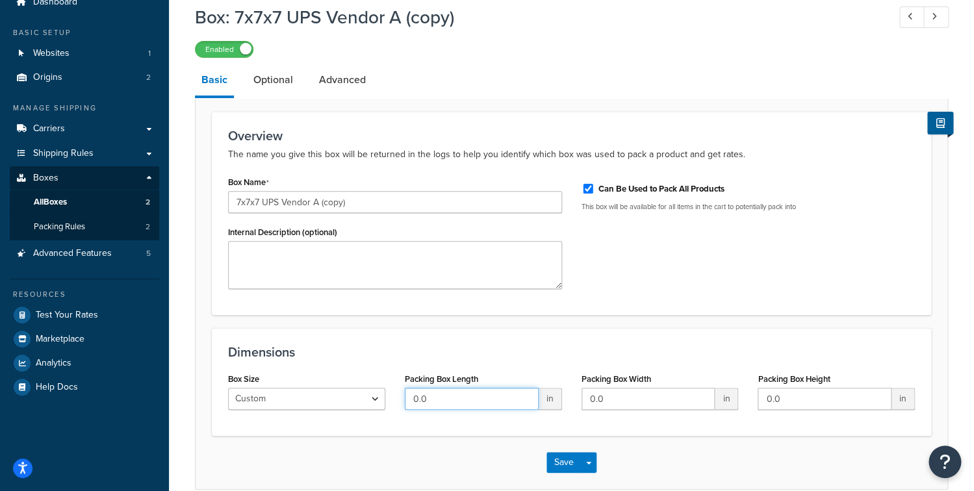
drag, startPoint x: 456, startPoint y: 397, endPoint x: 309, endPoint y: 392, distance: 146.3
click at [405, 392] on input "0.0" at bounding box center [472, 399] width 134 height 22
type input "9"
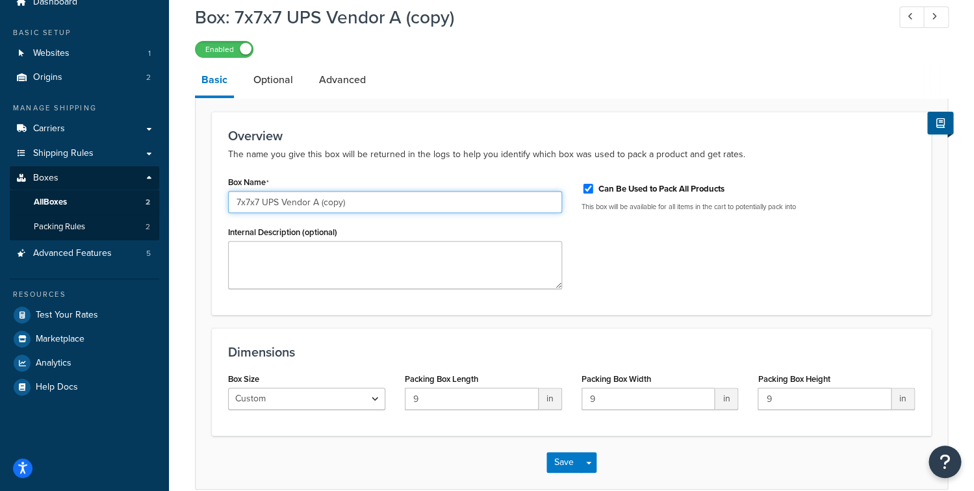
drag, startPoint x: 257, startPoint y: 203, endPoint x: 167, endPoint y: 199, distance: 90.4
click at [228, 199] on input "7x7x7 UPS Vendor A (copy)" at bounding box center [395, 202] width 334 height 22
type input "9x9x9 UPS Vendor B"
click at [289, 83] on link "Optional" at bounding box center [273, 79] width 53 height 31
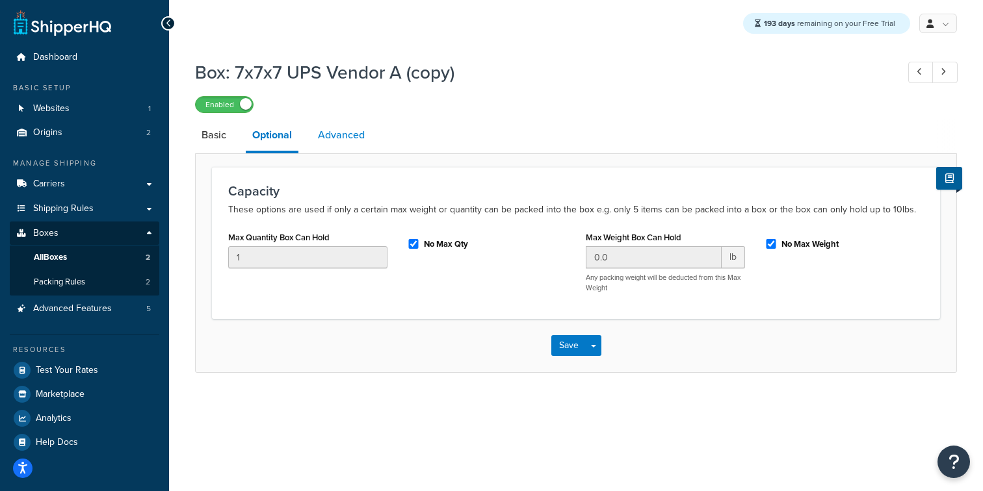
click at [344, 135] on link "Advanced" at bounding box center [341, 135] width 60 height 31
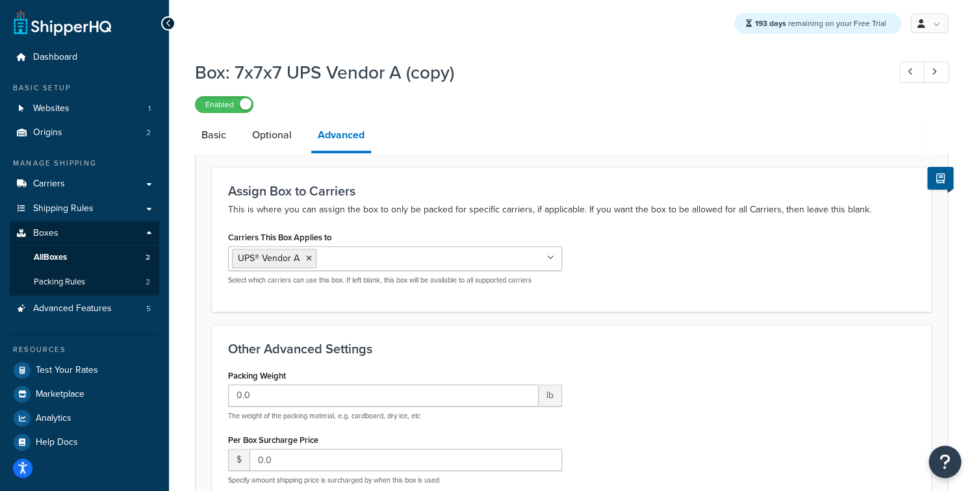
click at [337, 253] on input "Carriers This Box Applies to" at bounding box center [377, 258] width 115 height 14
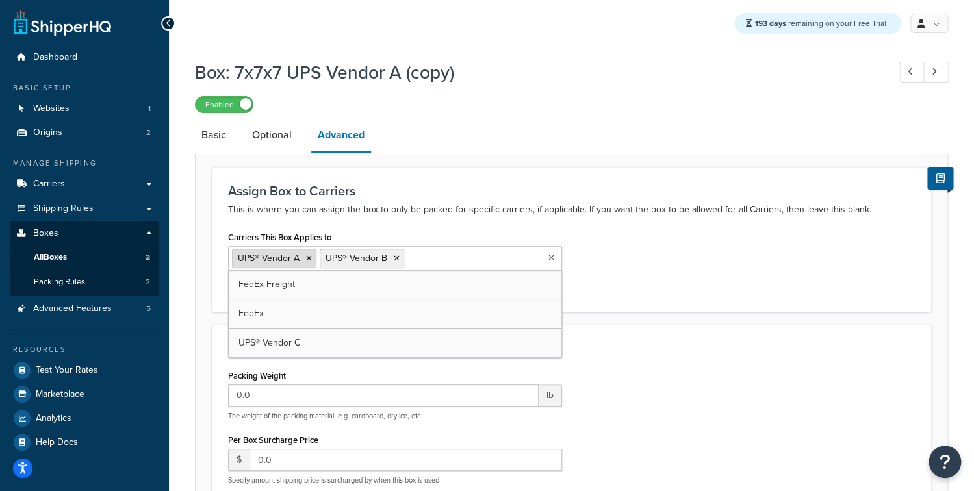
click at [308, 257] on icon at bounding box center [309, 259] width 6 height 8
click at [380, 198] on h3 "Assign Box to Carriers" at bounding box center [571, 191] width 687 height 14
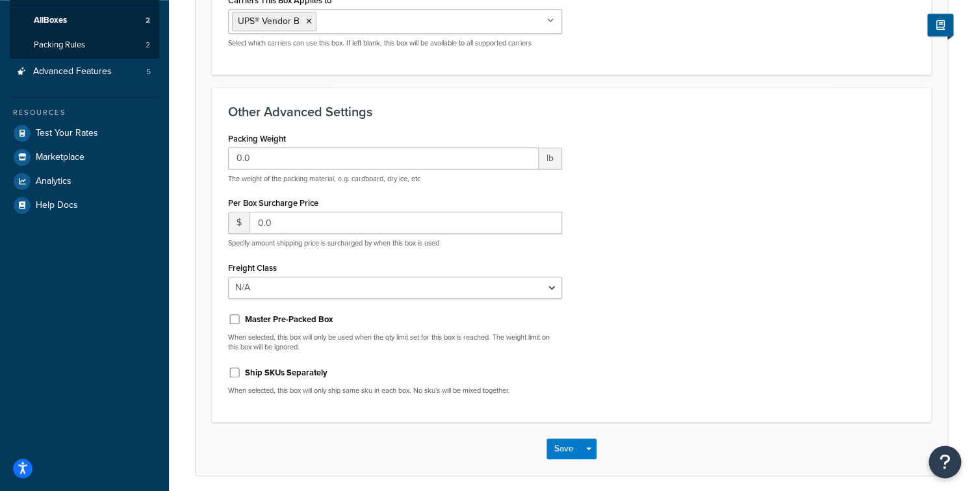
scroll to position [284, 0]
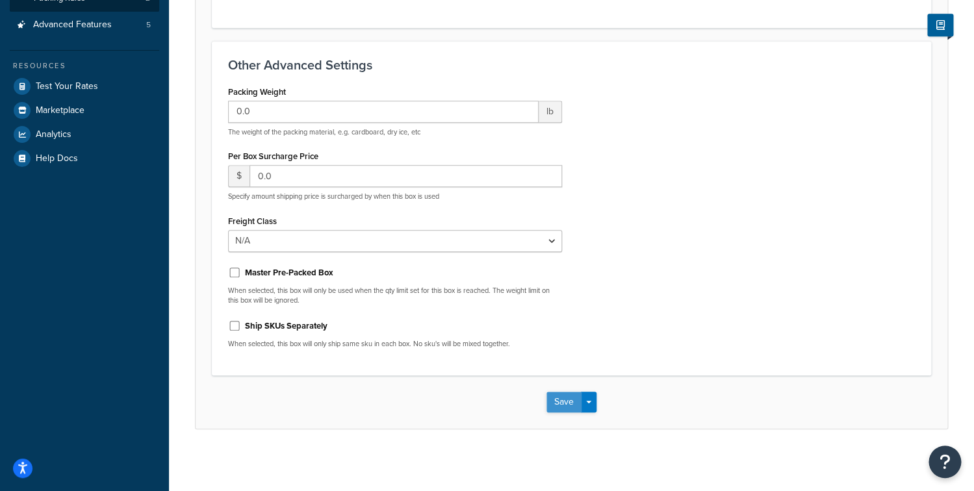
click at [562, 400] on button "Save" at bounding box center [564, 402] width 35 height 21
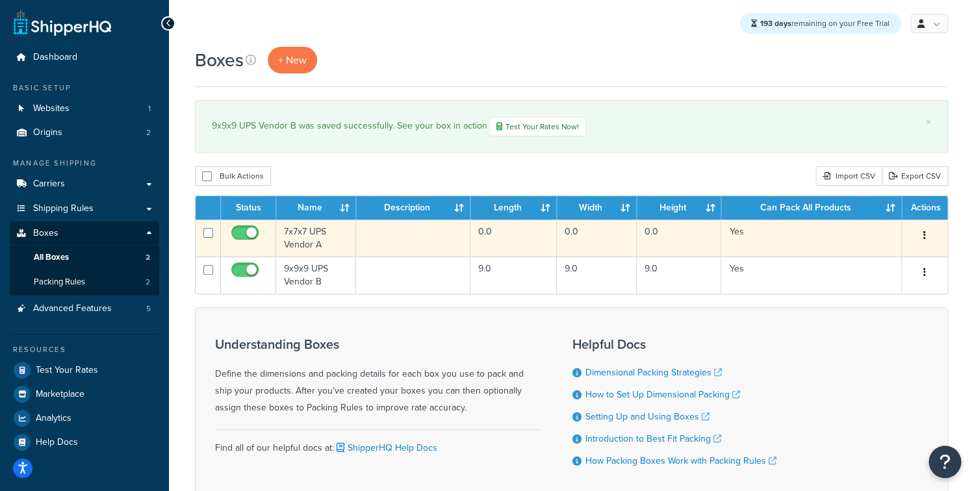
click at [396, 241] on td at bounding box center [413, 238] width 114 height 37
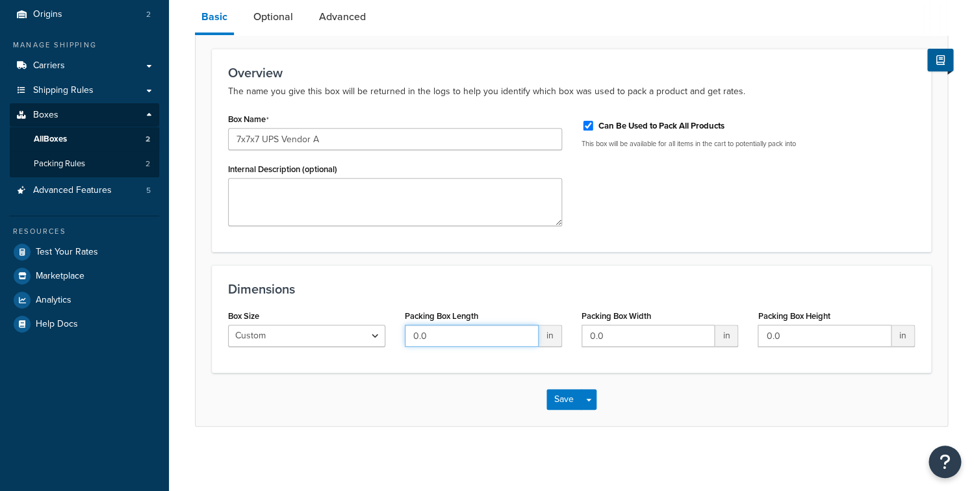
click at [462, 337] on input "0.0" at bounding box center [472, 336] width 134 height 22
drag, startPoint x: 457, startPoint y: 338, endPoint x: 355, endPoint y: 330, distance: 102.3
click at [405, 330] on input "0.0" at bounding box center [472, 336] width 134 height 22
type input "7"
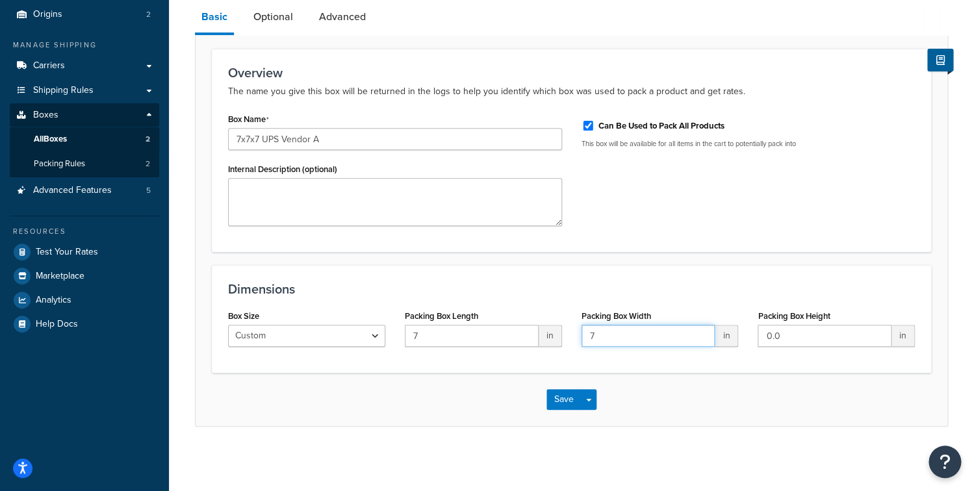
type input "7"
click at [562, 404] on button "Save" at bounding box center [564, 399] width 35 height 21
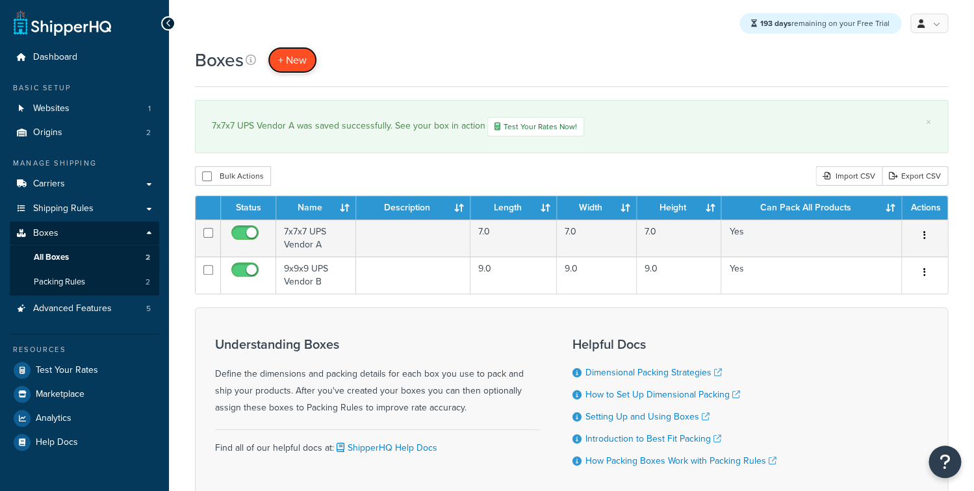
click at [284, 62] on span "+ New" at bounding box center [292, 60] width 29 height 15
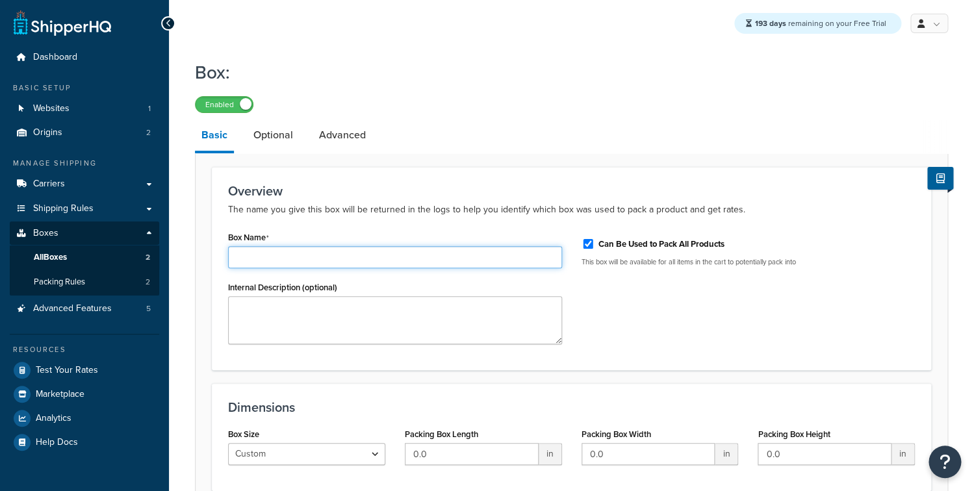
drag, startPoint x: 0, startPoint y: 0, endPoint x: 286, endPoint y: 253, distance: 382.1
click at [300, 252] on input "Box Name" at bounding box center [395, 257] width 334 height 22
type input "1"
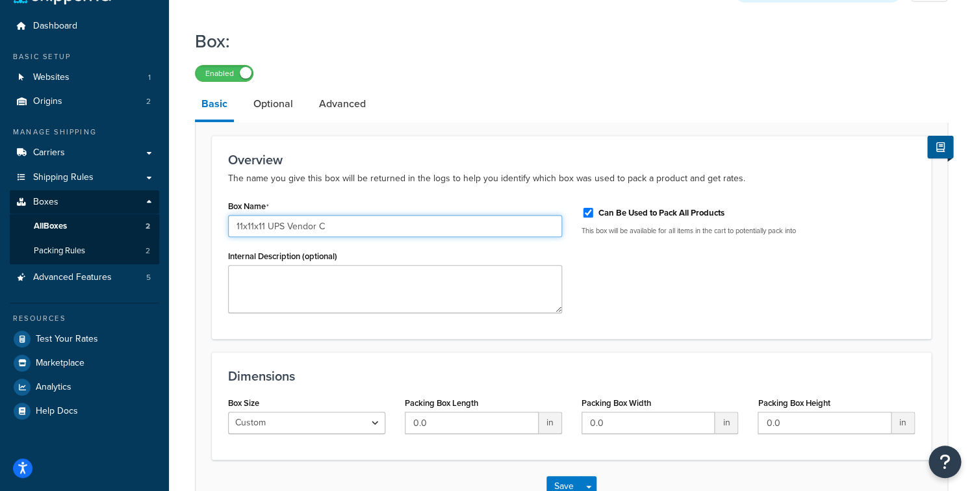
type input "11x11x11 UPS Vendor C"
drag, startPoint x: 426, startPoint y: 427, endPoint x: 340, endPoint y: 428, distance: 85.8
click at [405, 428] on input "0.0" at bounding box center [472, 423] width 134 height 22
type input "11"
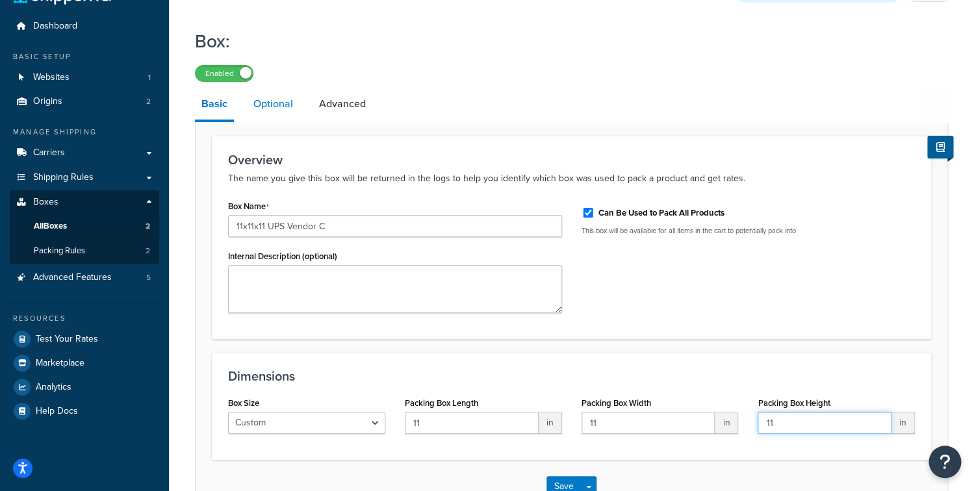
type input "11"
click at [272, 109] on link "Optional" at bounding box center [273, 103] width 53 height 31
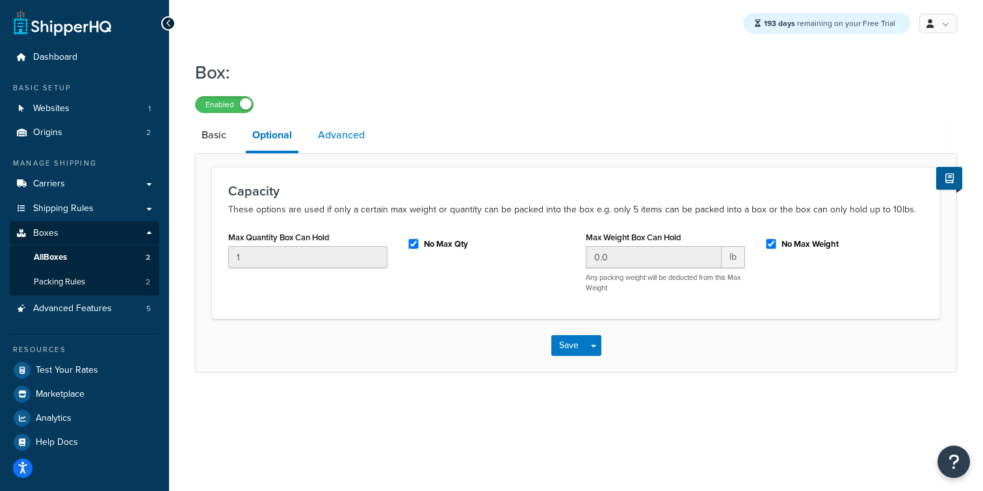
click at [356, 139] on link "Advanced" at bounding box center [341, 135] width 60 height 31
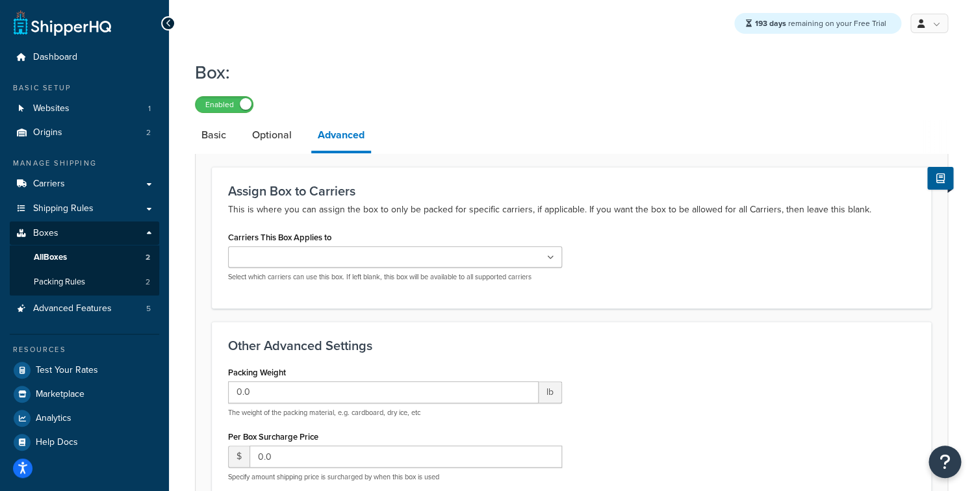
click at [359, 247] on div "Carriers This Box Applies to FedEx Freight FedEx UPS® Vendor A UPS® Vendor B UP…" at bounding box center [395, 255] width 334 height 54
click at [347, 261] on input "Carriers This Box Applies to" at bounding box center [289, 258] width 115 height 14
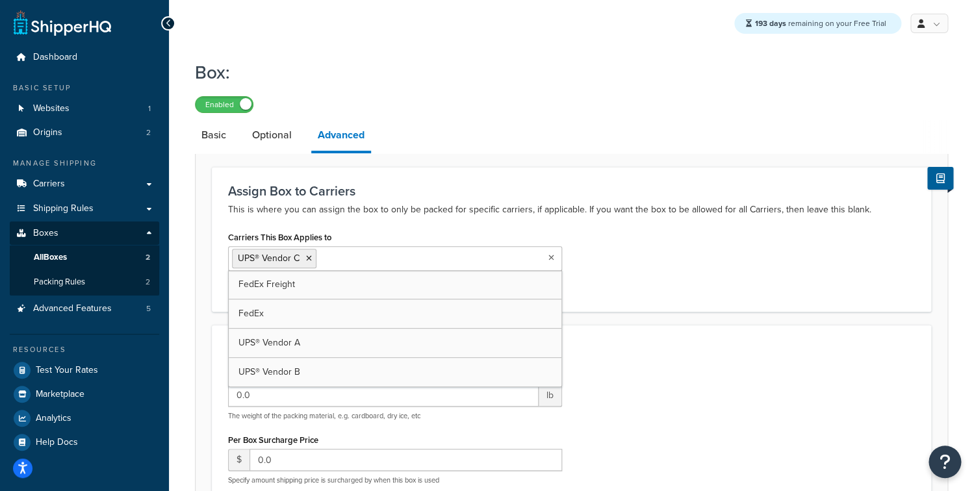
click at [483, 201] on div "Assign Box to Carriers This is where you can assign the box to only be packed f…" at bounding box center [571, 201] width 687 height 34
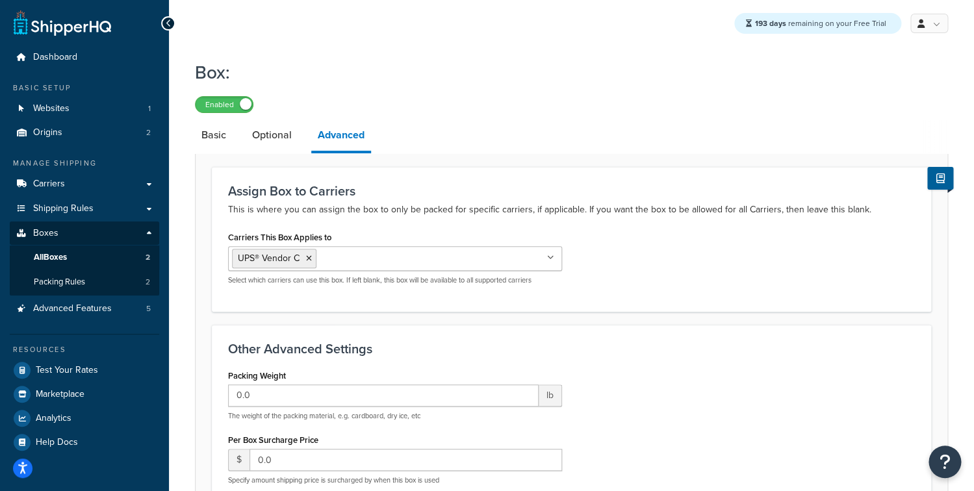
scroll to position [284, 0]
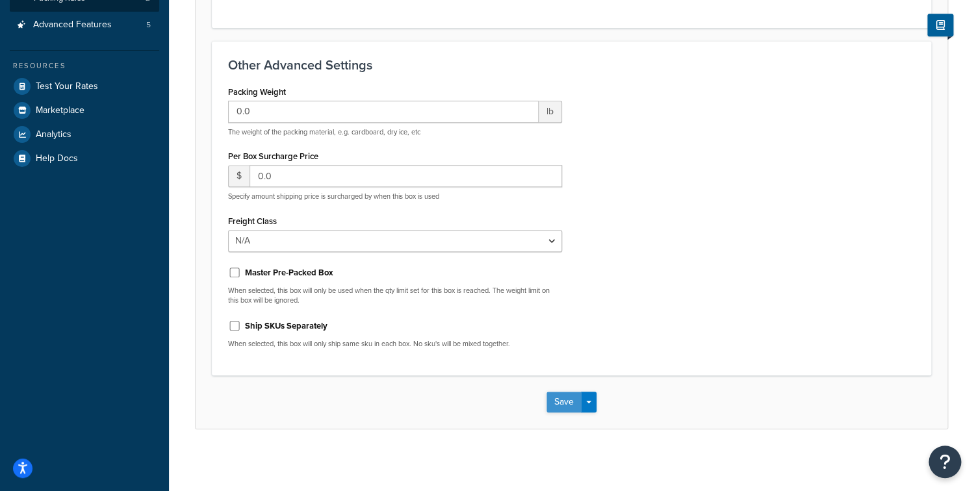
click at [563, 405] on button "Save" at bounding box center [564, 402] width 35 height 21
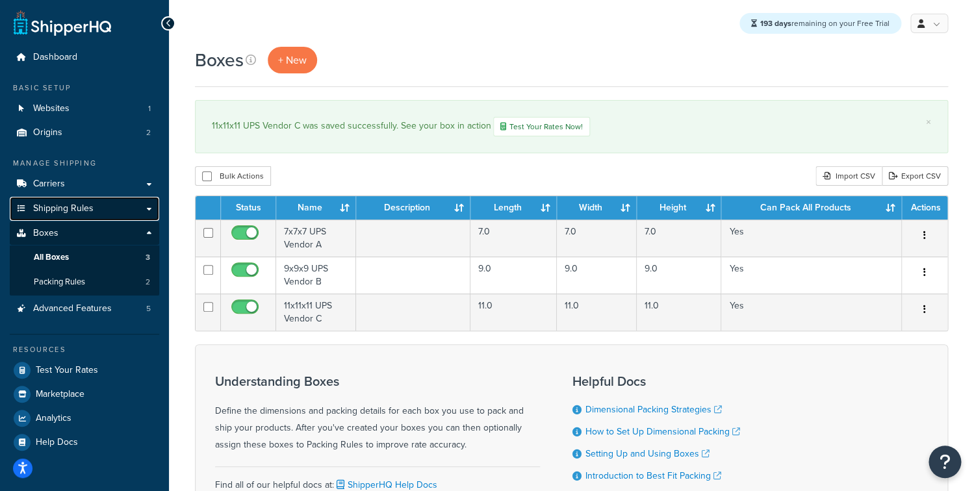
click at [116, 211] on link "Shipping Rules" at bounding box center [84, 209] width 149 height 24
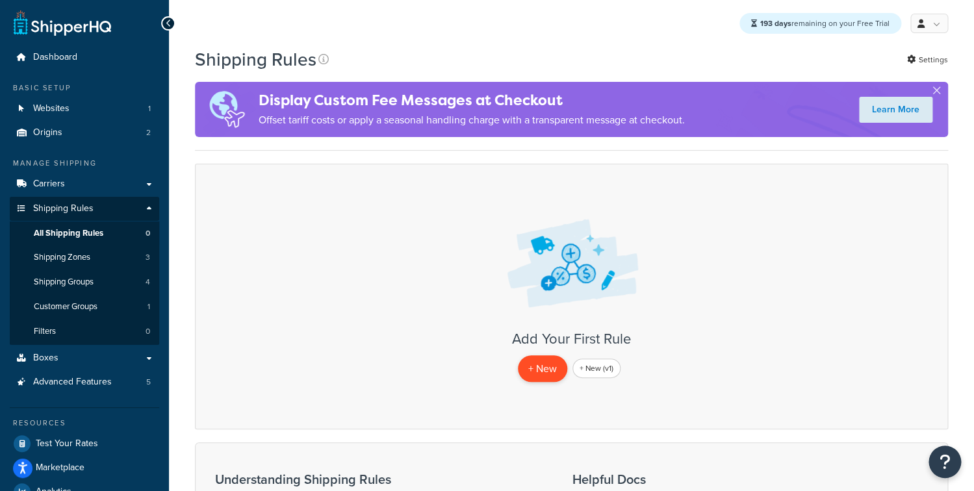
click at [548, 376] on p "+ New" at bounding box center [542, 368] width 49 height 27
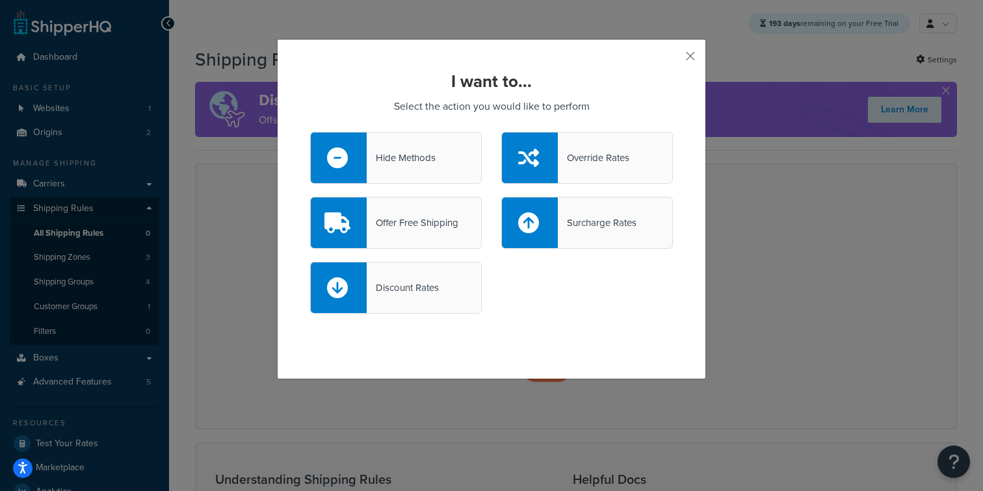
click at [693, 59] on div "I want to... Select the action you would like to perform Hide Methods Override …" at bounding box center [491, 209] width 429 height 341
click at [673, 59] on button "button" at bounding box center [670, 60] width 3 height 3
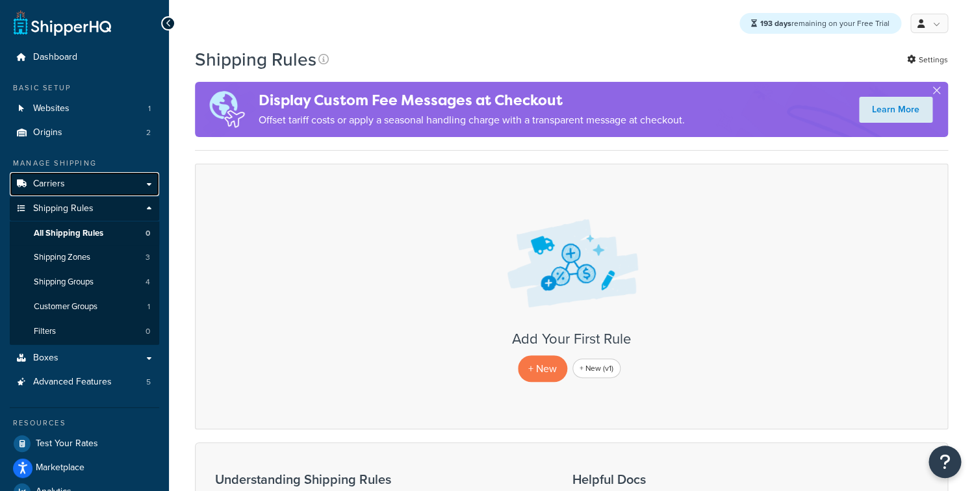
click at [97, 181] on link "Carriers" at bounding box center [84, 184] width 149 height 24
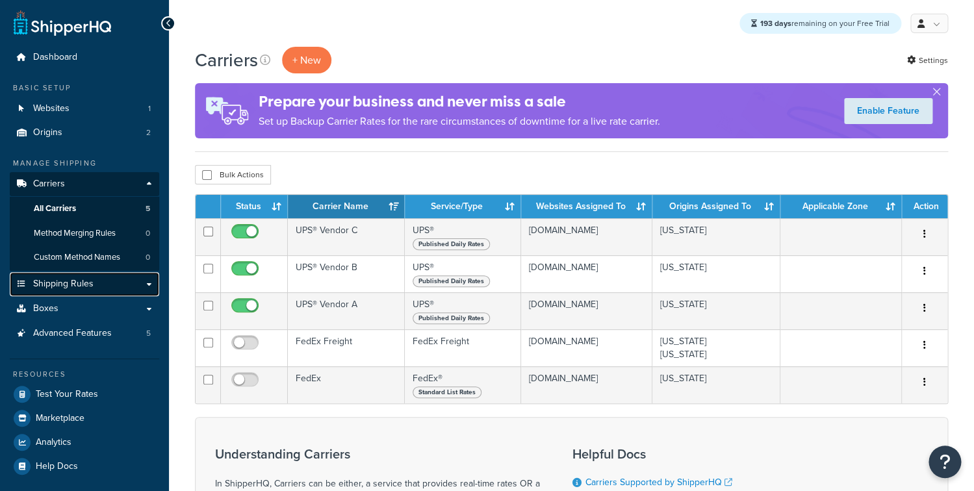
click at [71, 281] on span "Shipping Rules" at bounding box center [63, 284] width 60 height 11
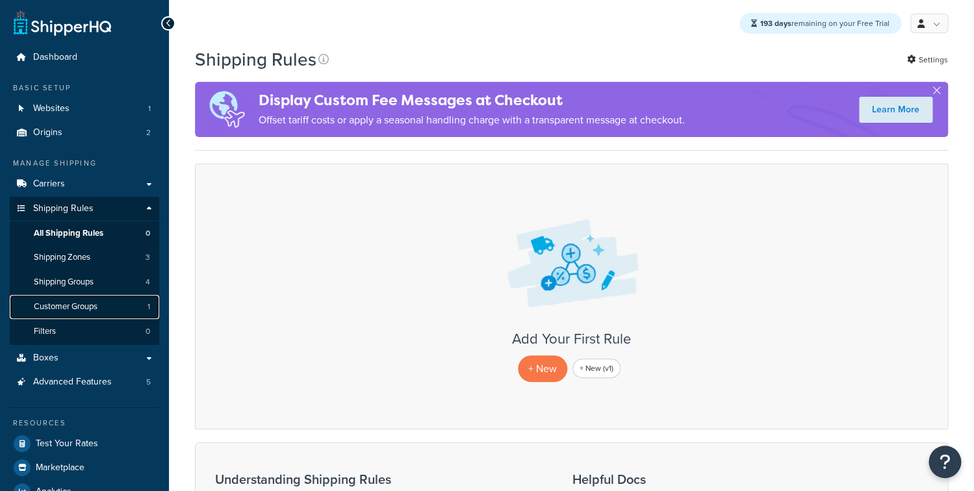
click at [97, 314] on link "Customer Groups 1" at bounding box center [84, 307] width 149 height 24
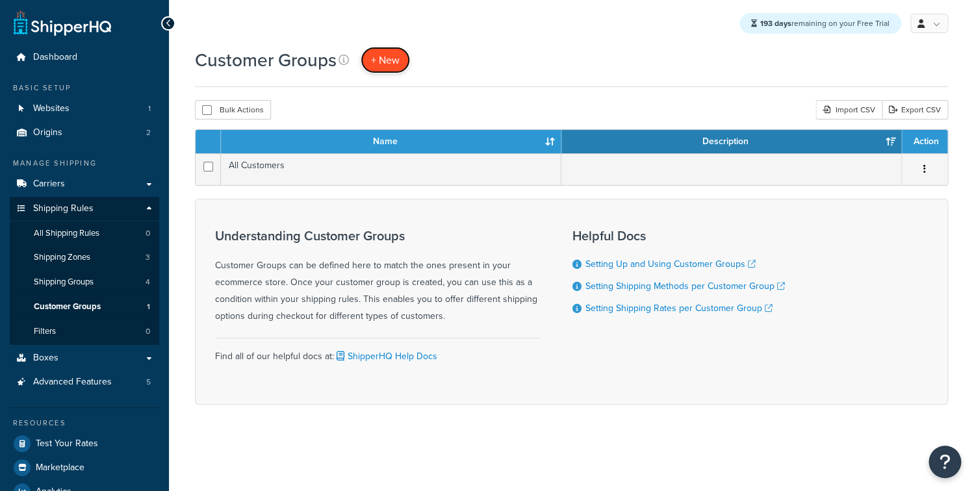
click at [380, 49] on link "+ New" at bounding box center [385, 60] width 49 height 27
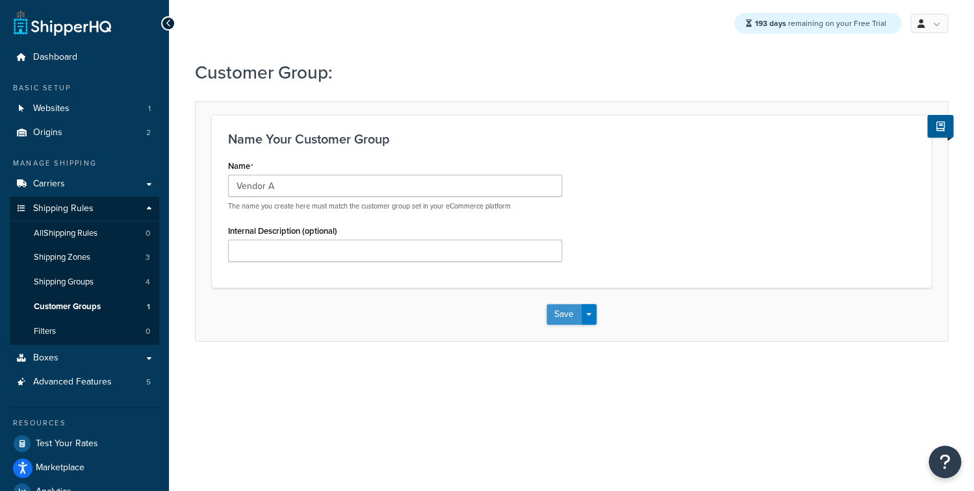
type input "Vendor A"
click at [556, 316] on button "Save" at bounding box center [564, 314] width 35 height 21
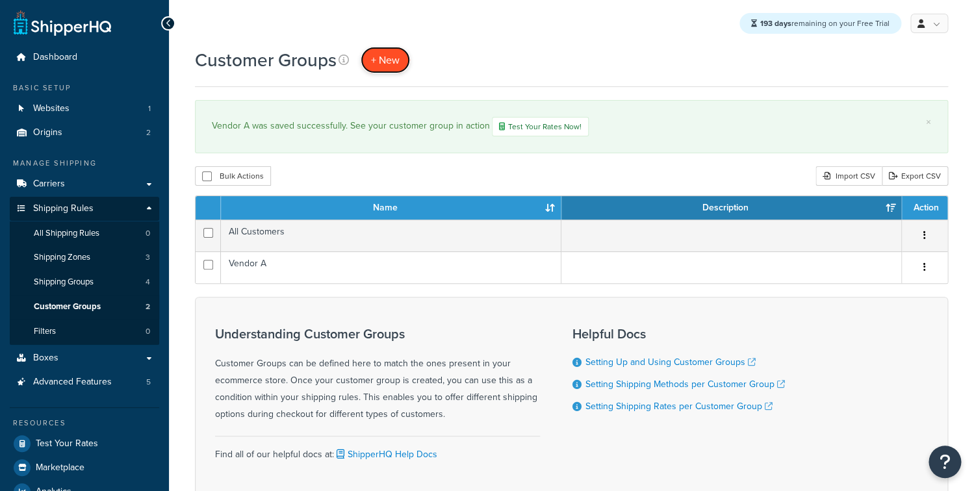
click at [391, 58] on span "+ New" at bounding box center [385, 60] width 29 height 15
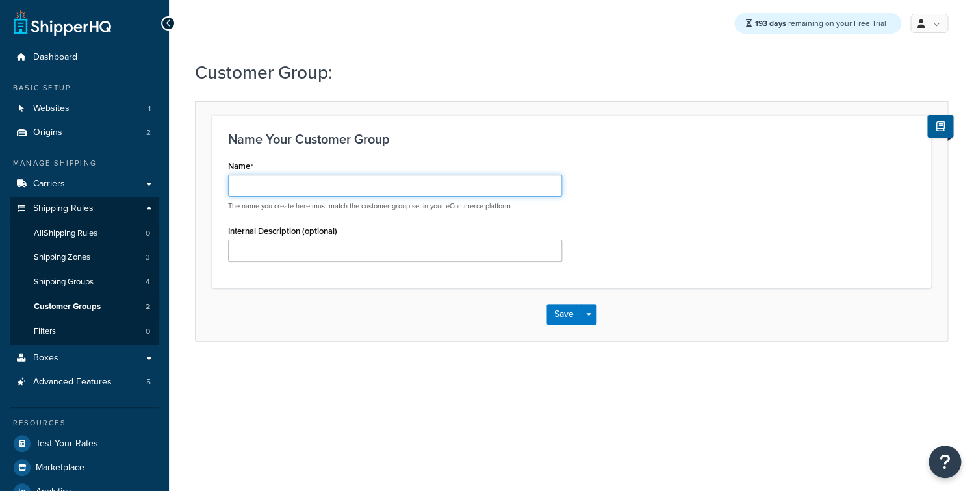
click at [286, 196] on input "Name" at bounding box center [395, 186] width 334 height 22
type input "Vendor B"
click at [565, 315] on button "Save" at bounding box center [564, 314] width 35 height 21
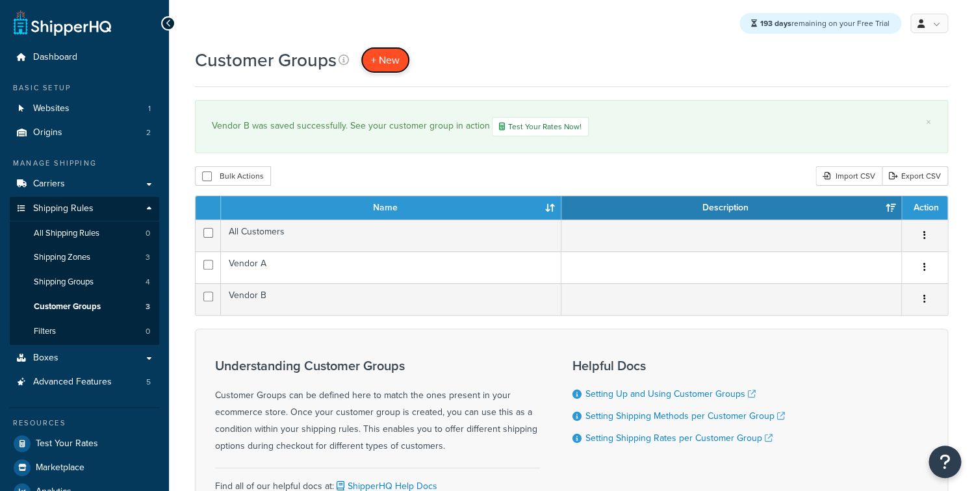
click at [378, 68] on link "+ New" at bounding box center [385, 60] width 49 height 27
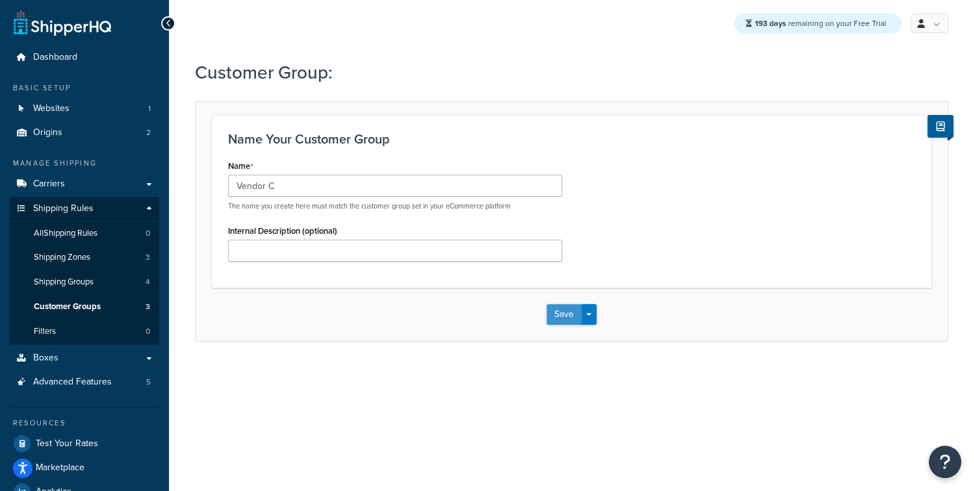
type input "Vendor C"
click at [573, 316] on button "Save" at bounding box center [564, 314] width 35 height 21
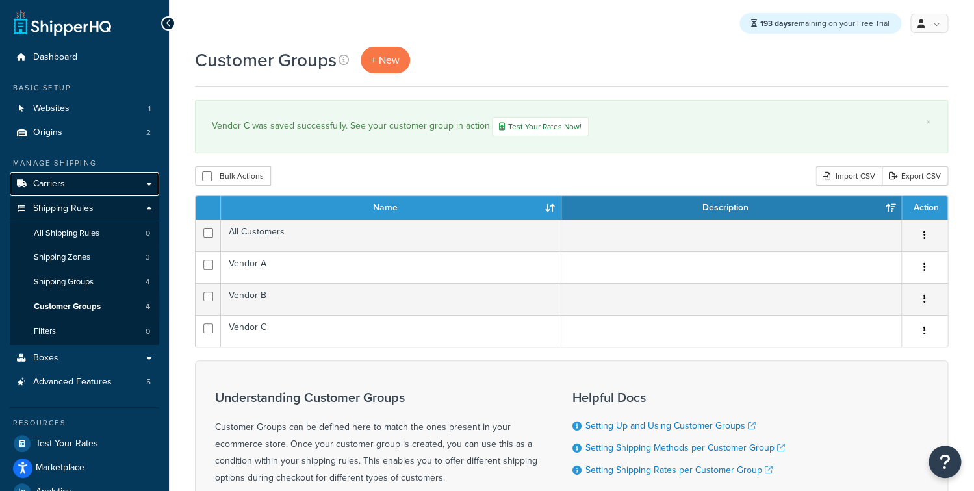
click at [101, 182] on link "Carriers" at bounding box center [84, 184] width 149 height 24
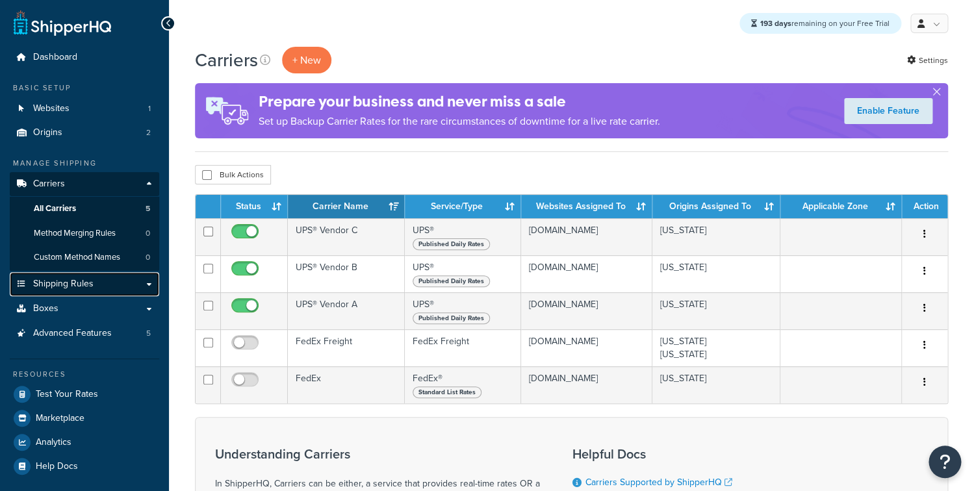
click at [81, 292] on link "Shipping Rules" at bounding box center [84, 284] width 149 height 24
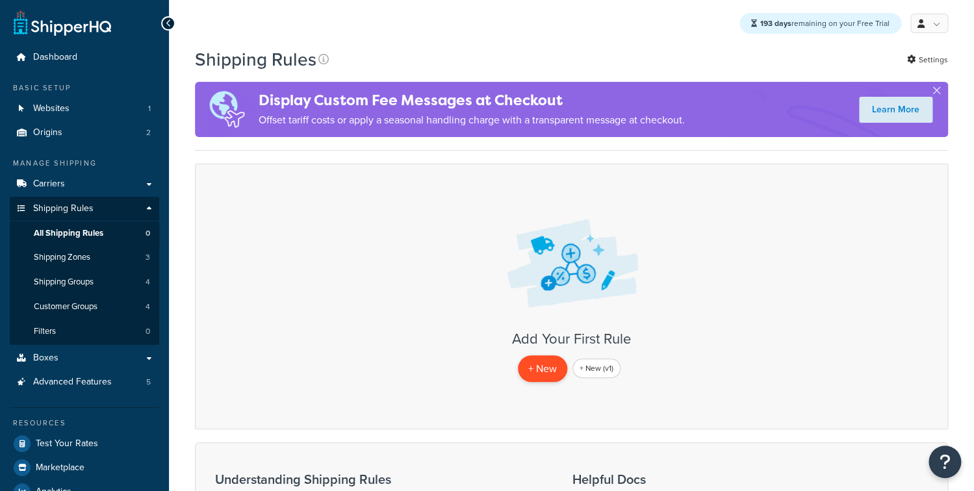
click at [541, 367] on p "+ New" at bounding box center [542, 368] width 49 height 27
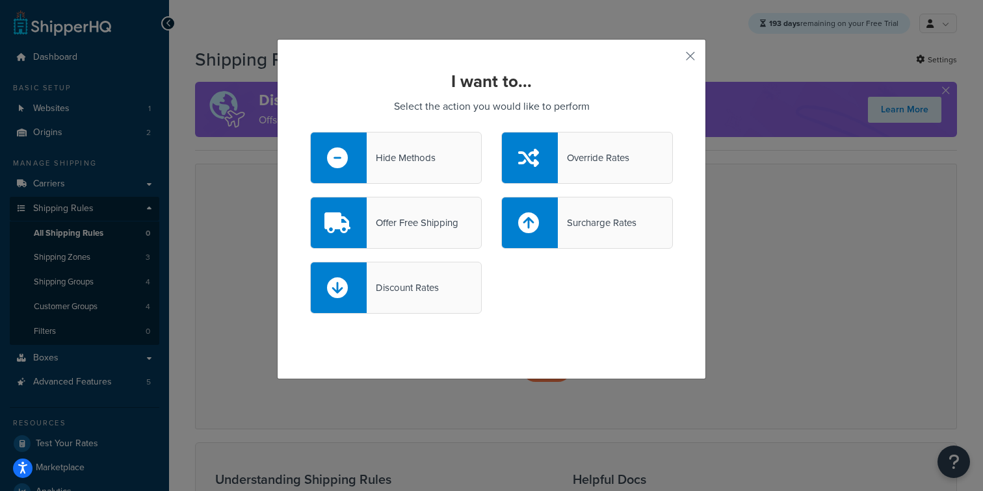
click at [441, 168] on div "Hide Methods" at bounding box center [396, 158] width 172 height 52
click at [0, 0] on input "Hide Methods" at bounding box center [0, 0] width 0 height 0
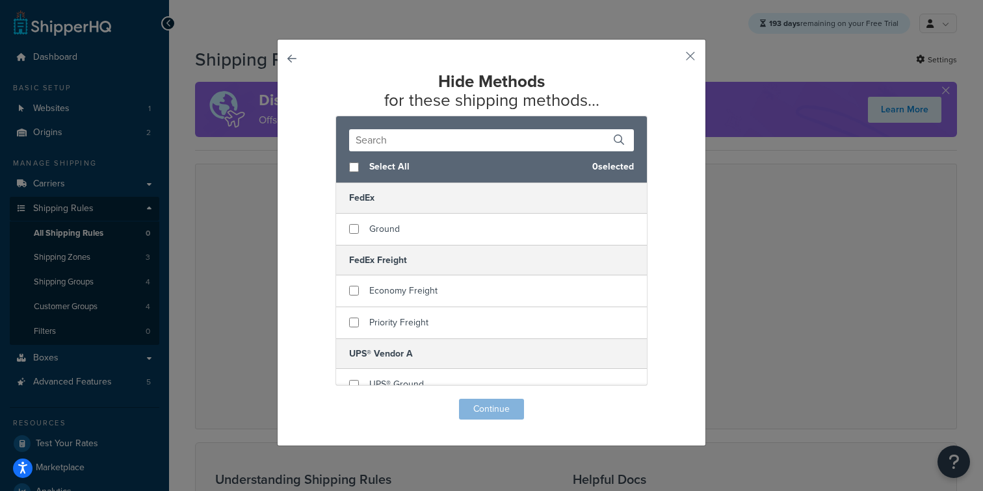
click at [374, 170] on span "Select All" at bounding box center [475, 167] width 213 height 18
checkbox input "true"
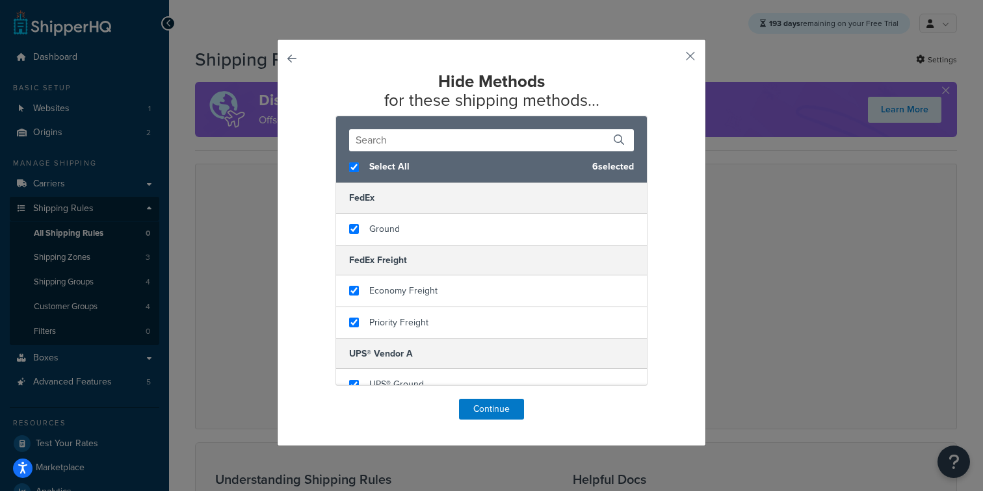
checkbox input "true"
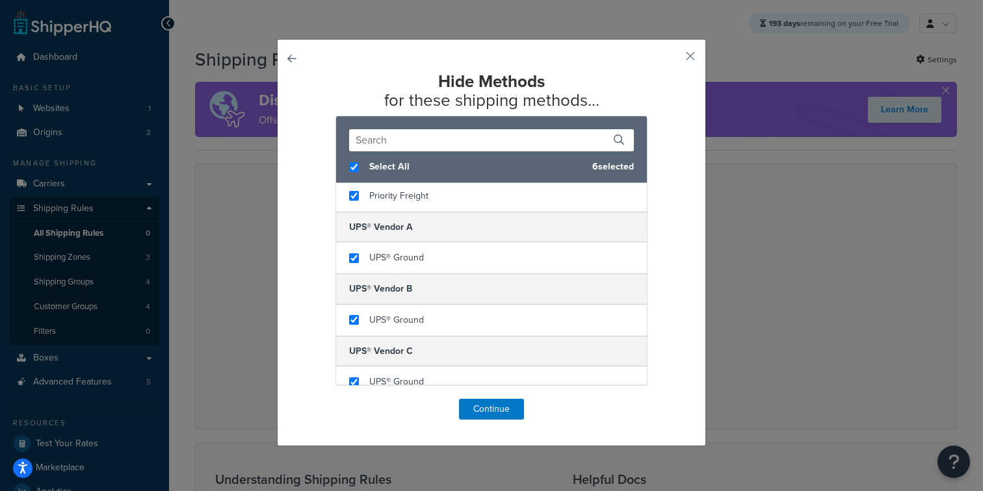
scroll to position [138, 0]
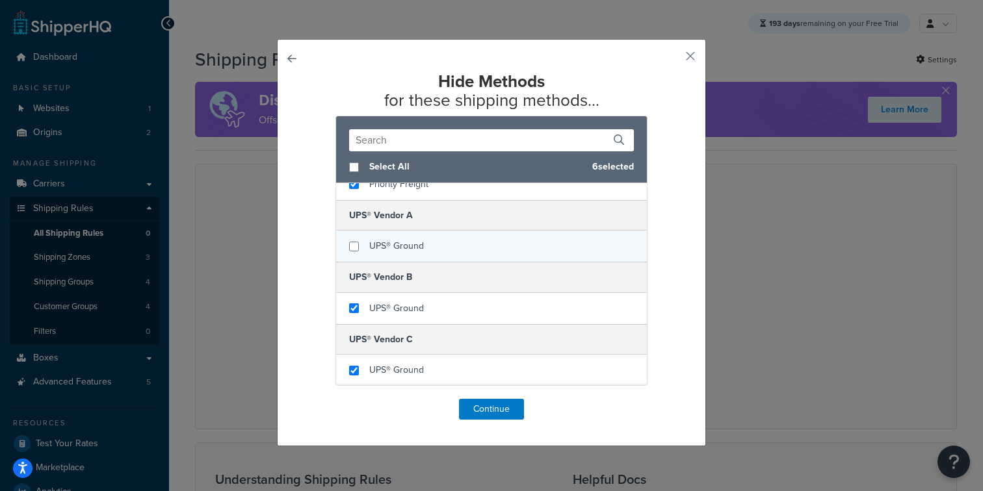
checkbox input "false"
click at [376, 240] on span "UPS® Ground" at bounding box center [396, 246] width 55 height 14
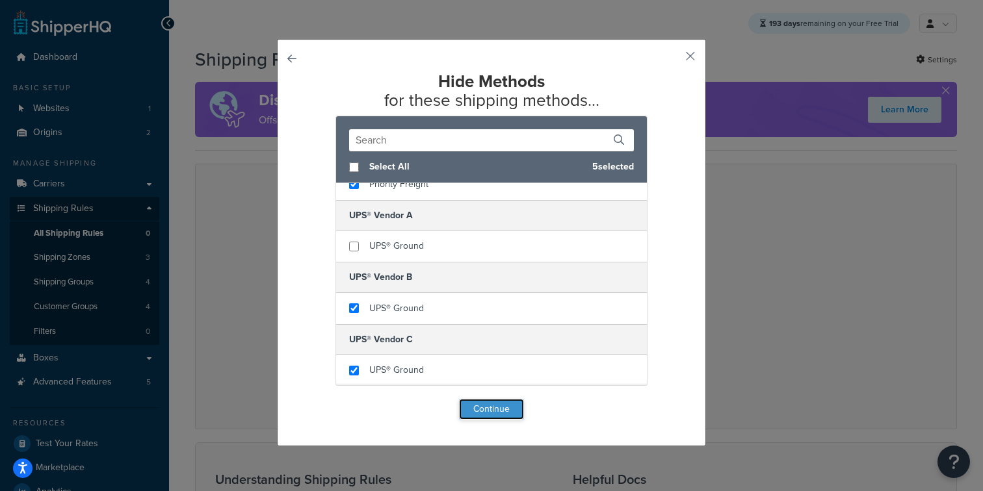
click at [488, 408] on button "Continue" at bounding box center [491, 409] width 65 height 21
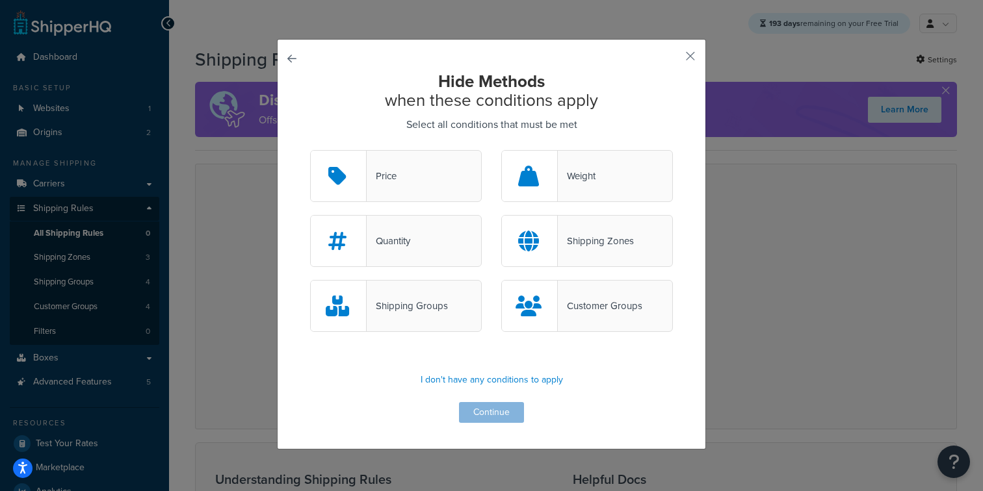
click at [547, 311] on div at bounding box center [530, 306] width 56 height 51
click at [0, 0] on input "Customer Groups" at bounding box center [0, 0] width 0 height 0
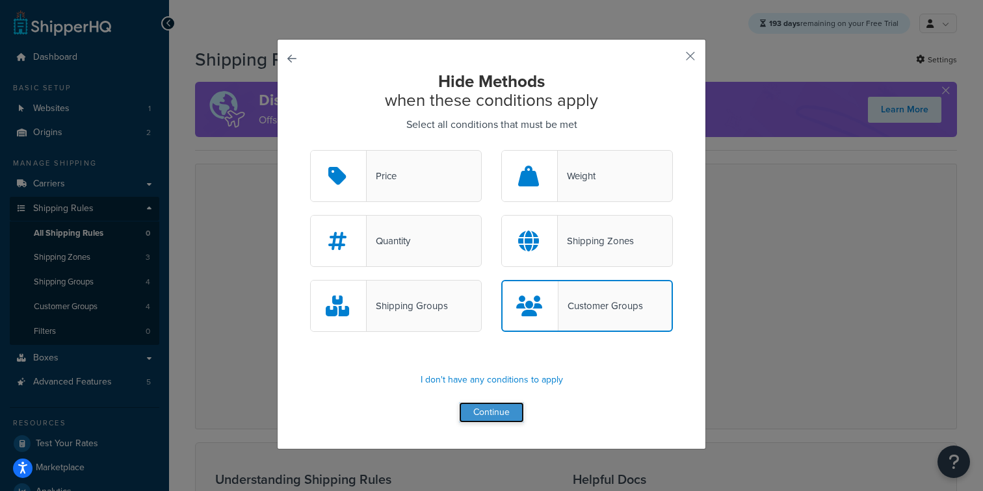
click at [469, 410] on button "Continue" at bounding box center [491, 412] width 65 height 21
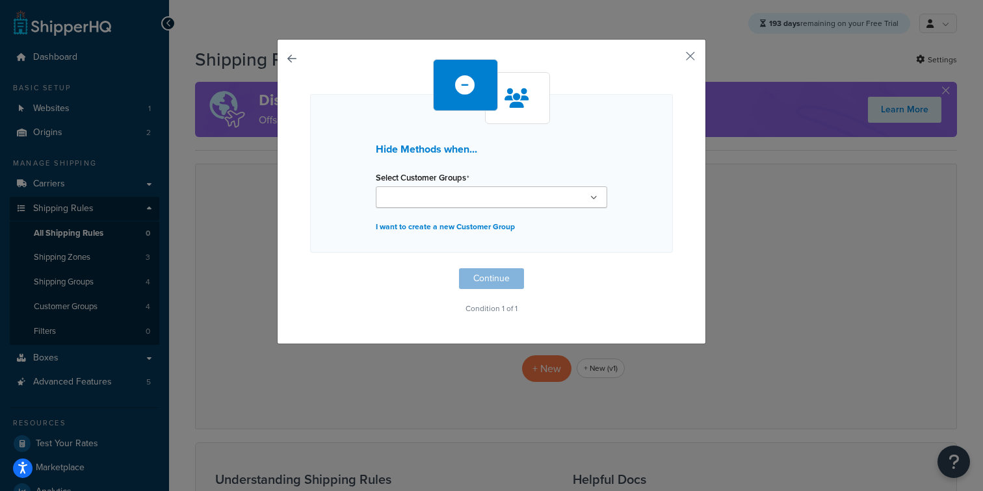
click at [445, 191] on input "Select Customer Groups" at bounding box center [437, 198] width 115 height 14
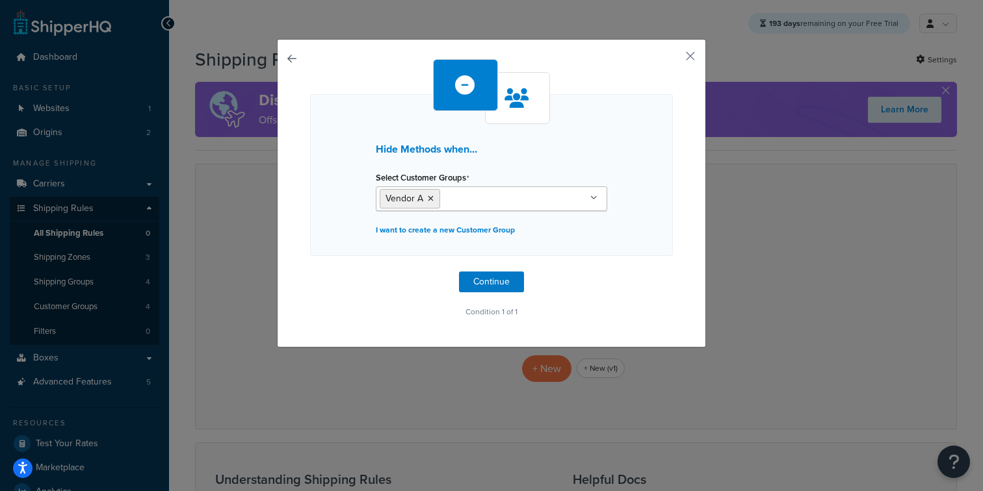
click at [294, 300] on div "Hide Methods when... Select Customer Groups Vendor A All Customers Vendor B Ven…" at bounding box center [491, 193] width 429 height 309
click at [491, 285] on button "Continue" at bounding box center [491, 282] width 65 height 21
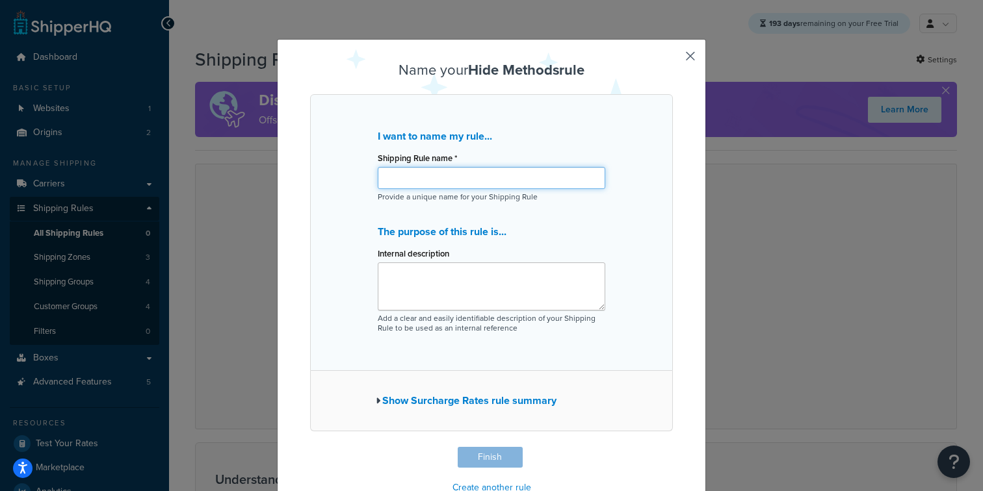
click at [424, 188] on input "Shipping Rule name *" at bounding box center [491, 178] width 227 height 22
drag, startPoint x: 416, startPoint y: 186, endPoint x: 526, endPoint y: 175, distance: 111.0
click at [526, 175] on input "Hide every method except Vendor A" at bounding box center [491, 178] width 227 height 22
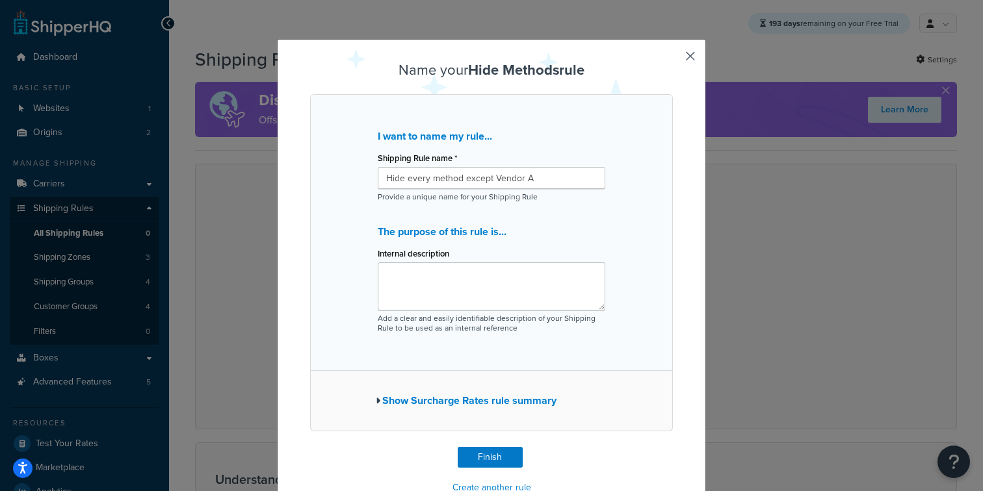
click at [335, 207] on div "I want to name my rule... Shipping Rule name * Hide every method except Vendor …" at bounding box center [491, 232] width 363 height 277
click at [481, 458] on button "Finish" at bounding box center [490, 457] width 65 height 21
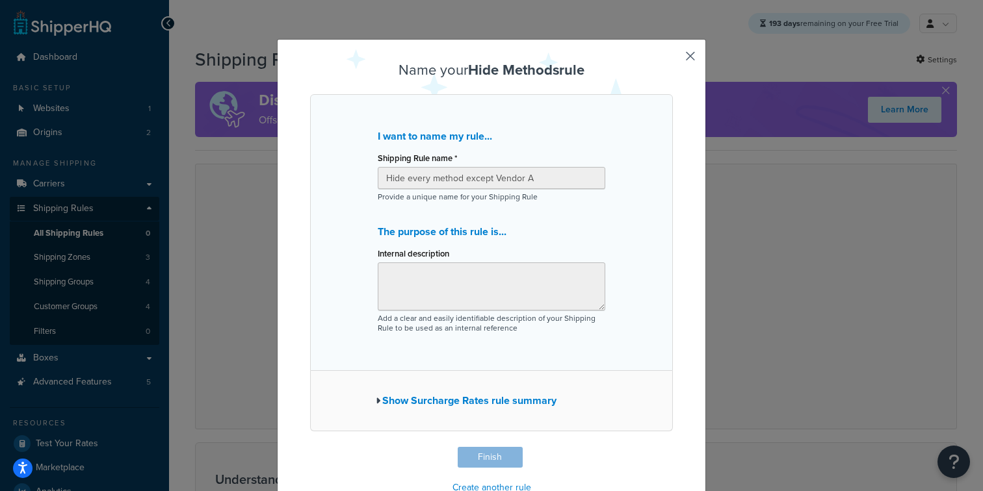
type input "Hide every method except Vendor A"
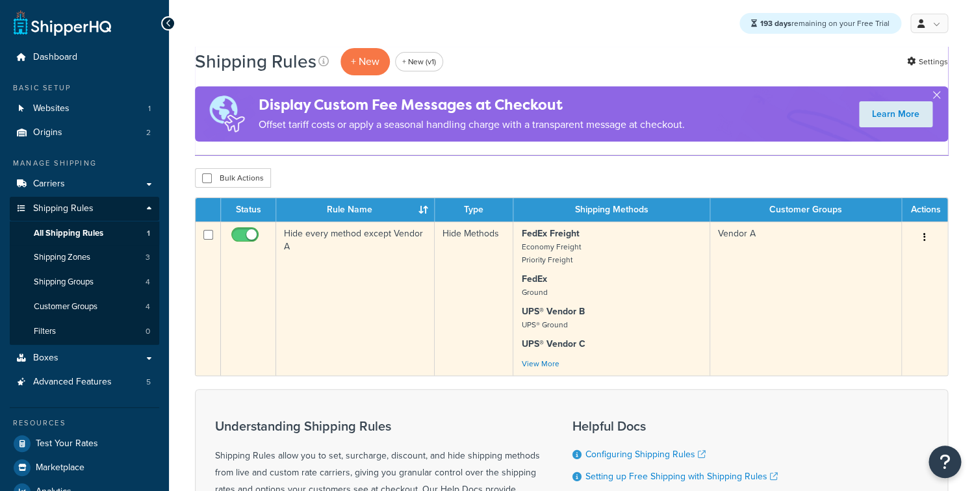
click at [344, 265] on td "Hide every method except Vendor A" at bounding box center [355, 299] width 159 height 154
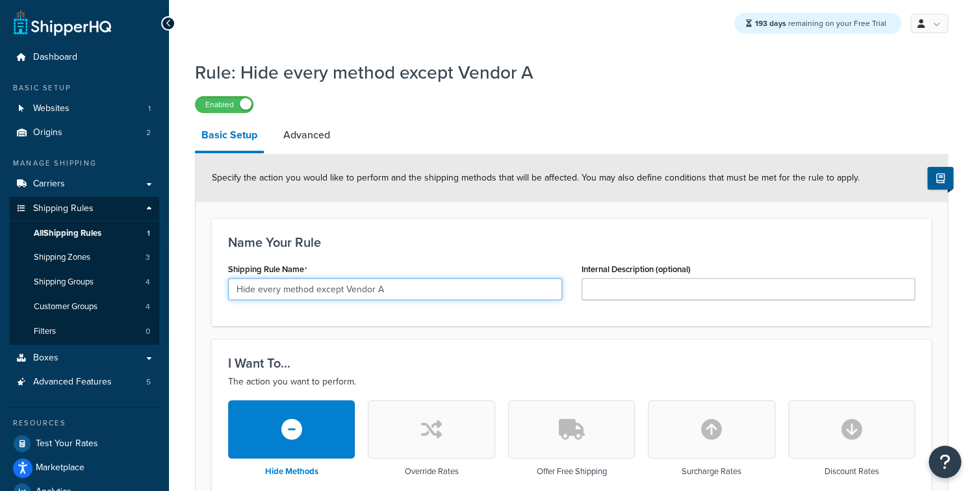
drag, startPoint x: 394, startPoint y: 287, endPoint x: 345, endPoint y: 291, distance: 49.5
click at [345, 291] on input "Hide every method except Vendor A" at bounding box center [395, 289] width 334 height 22
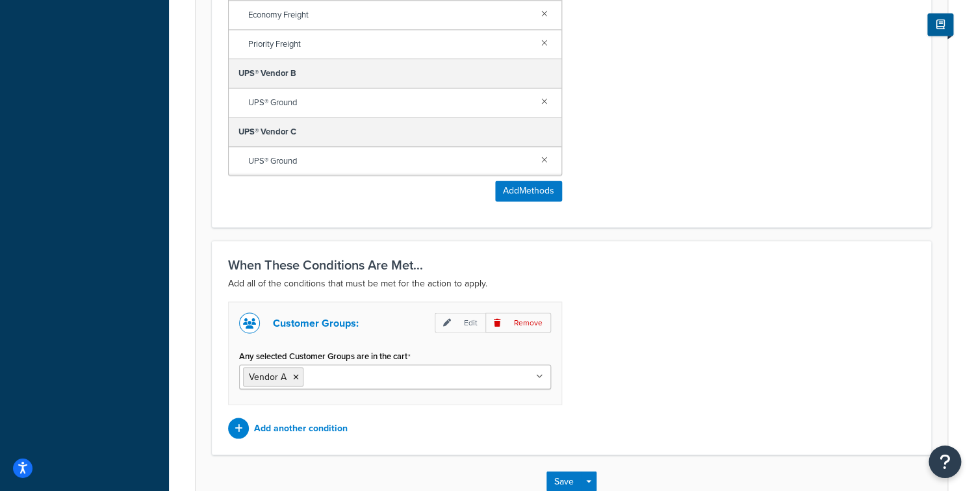
scroll to position [801, 0]
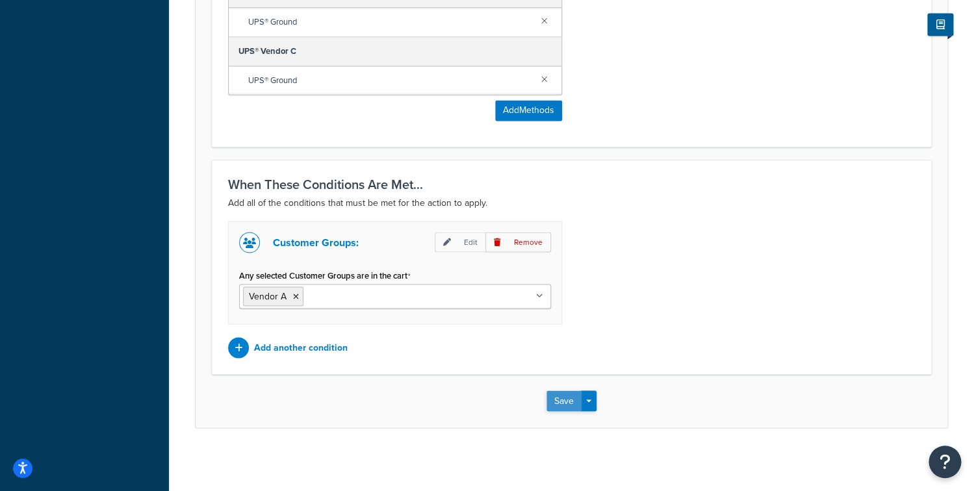
type input "Hide every method except UPS A"
click at [554, 396] on button "Save" at bounding box center [564, 401] width 35 height 21
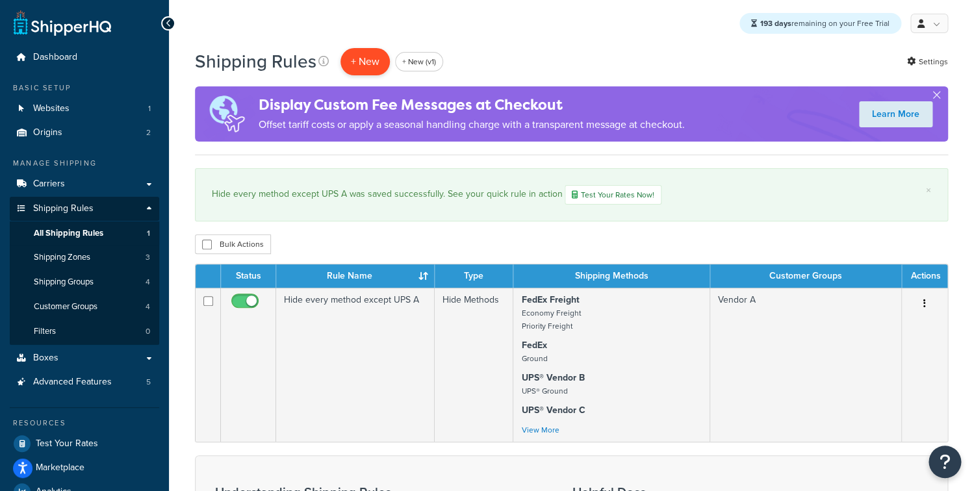
click at [373, 57] on p "+ New" at bounding box center [365, 61] width 49 height 27
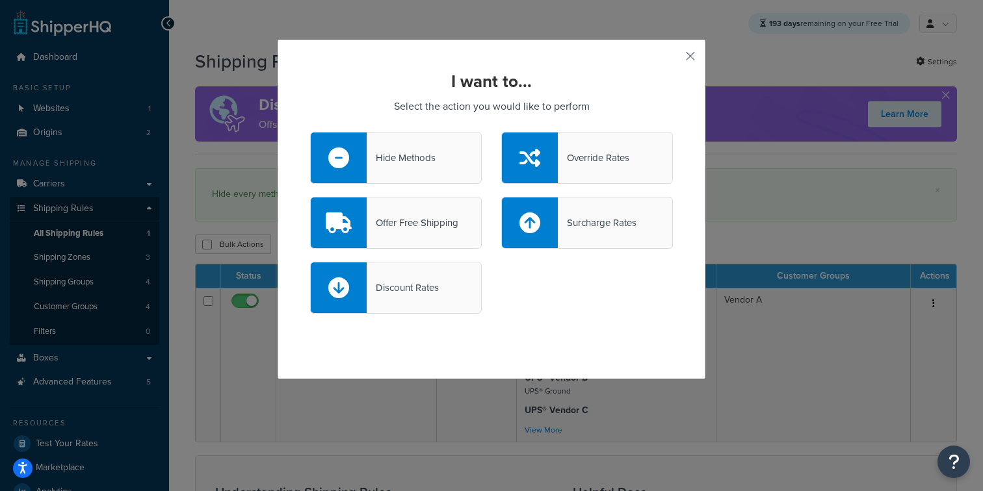
click at [434, 169] on div "Hide Methods" at bounding box center [396, 158] width 172 height 52
click at [0, 0] on input "Hide Methods" at bounding box center [0, 0] width 0 height 0
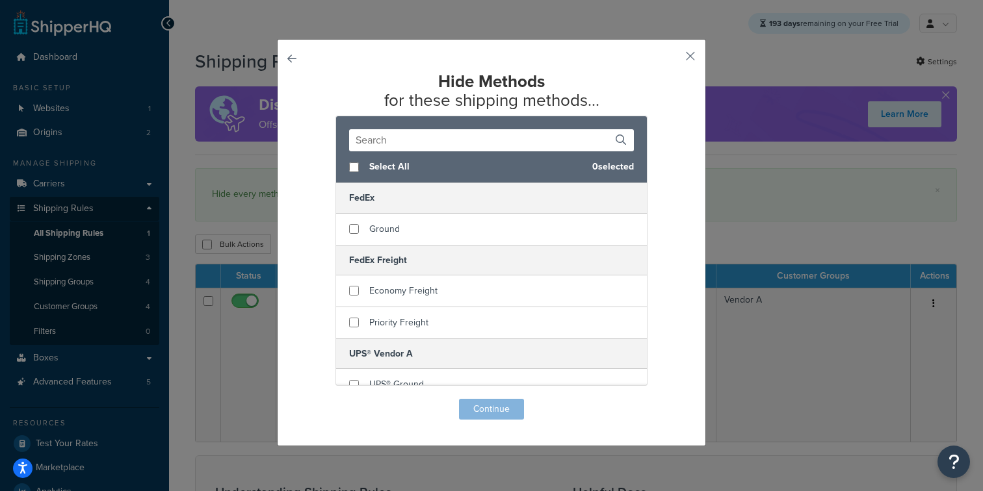
click at [385, 173] on span "Select All" at bounding box center [475, 167] width 213 height 18
checkbox input "true"
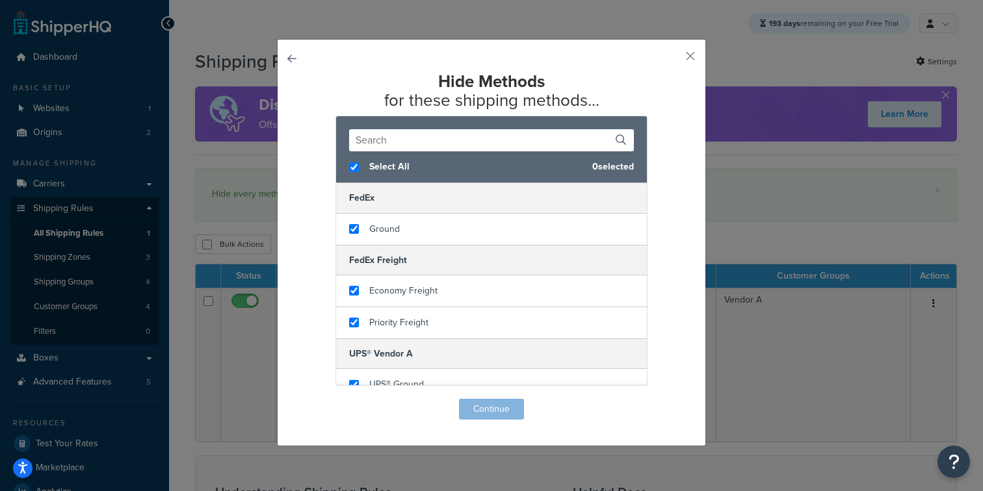
checkbox input "true"
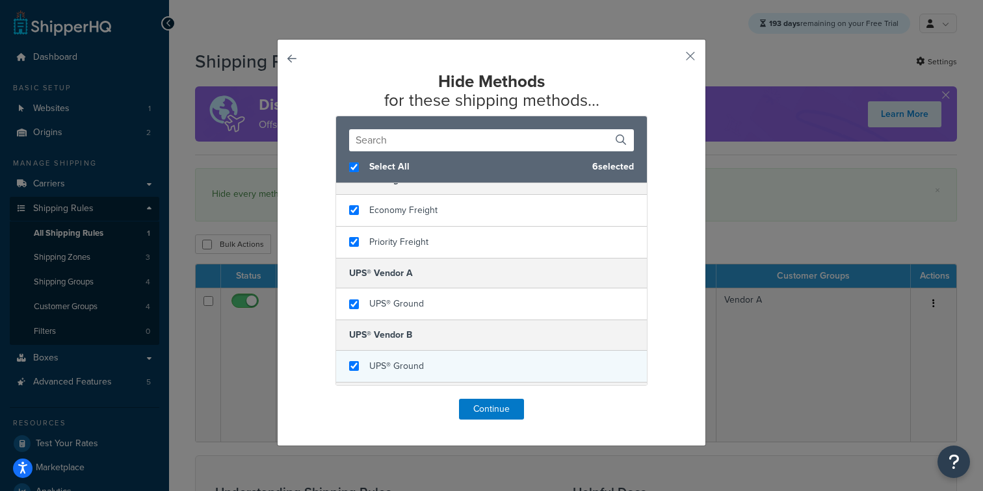
scroll to position [138, 0]
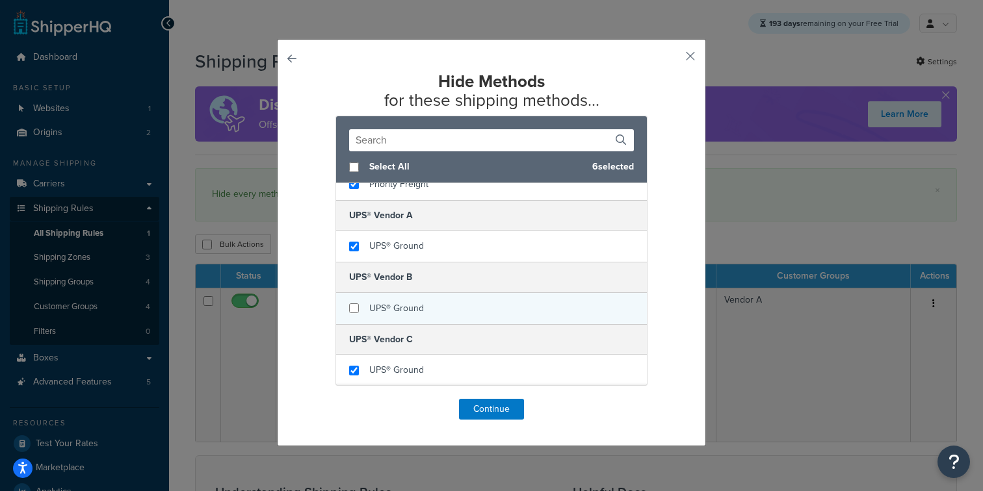
checkbox input "false"
click at [381, 308] on span "UPS® Ground" at bounding box center [396, 309] width 55 height 14
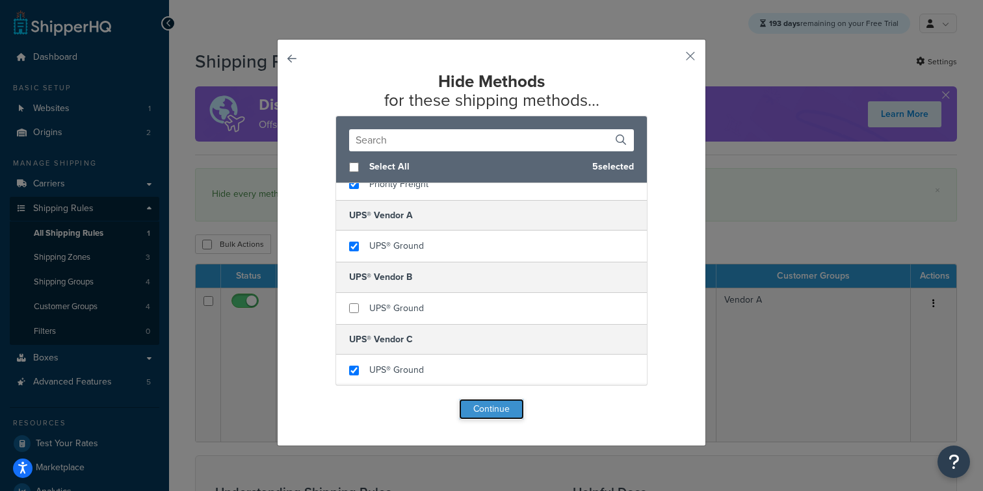
click at [481, 414] on button "Continue" at bounding box center [491, 409] width 65 height 21
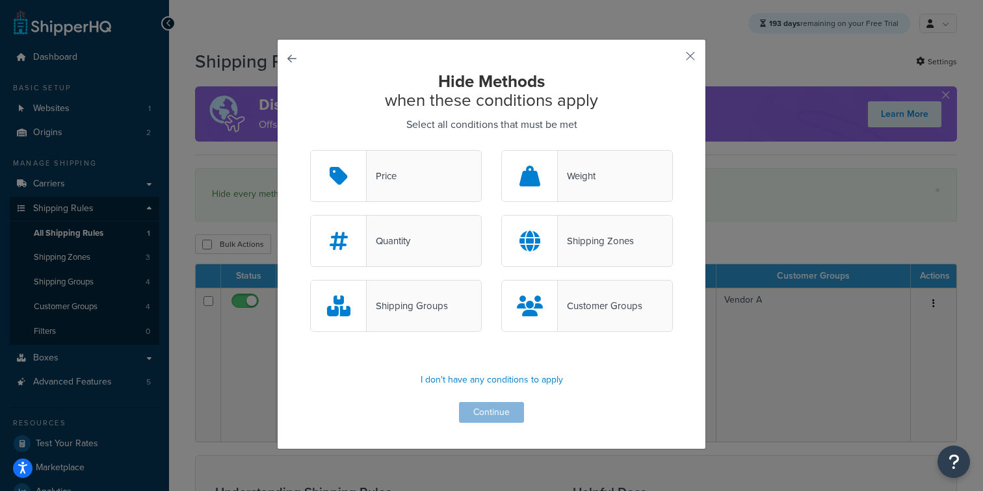
click at [517, 307] on icon at bounding box center [530, 306] width 26 height 21
click at [0, 0] on input "Customer Groups" at bounding box center [0, 0] width 0 height 0
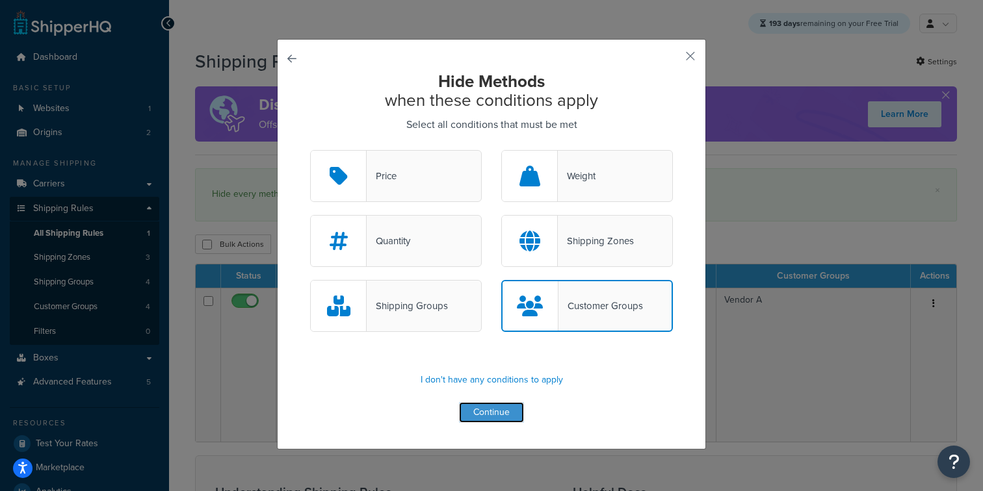
click at [476, 418] on button "Continue" at bounding box center [491, 412] width 65 height 21
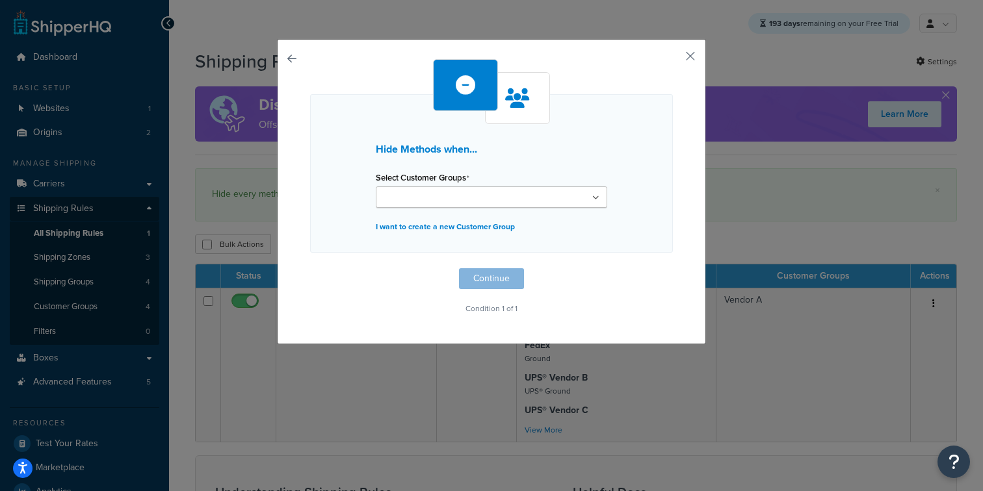
click at [430, 207] on ul at bounding box center [491, 197] width 231 height 21
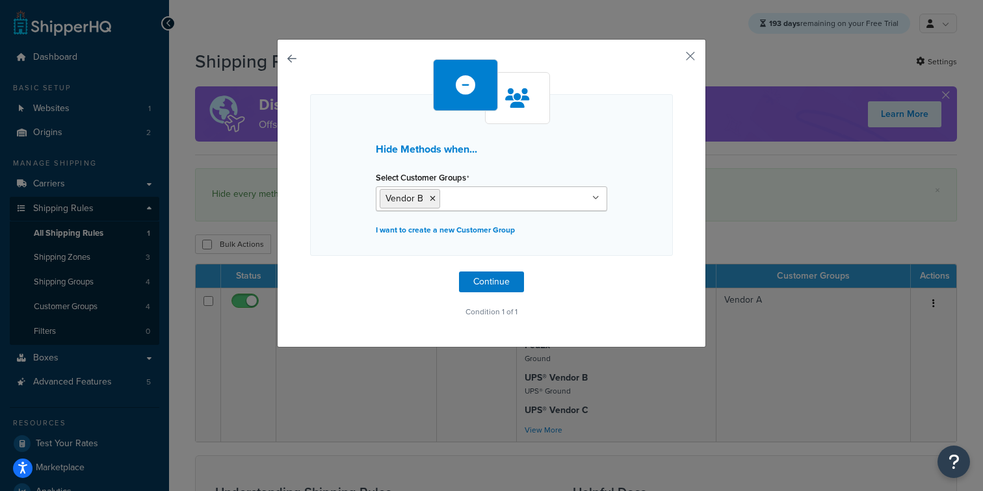
drag, startPoint x: 341, startPoint y: 298, endPoint x: 349, endPoint y: 300, distance: 8.7
click at [341, 298] on div "Hide Methods when... Select Customer Groups Vendor B All Customers Vendor A Ven…" at bounding box center [491, 190] width 363 height 262
click at [477, 286] on button "Continue" at bounding box center [491, 282] width 65 height 21
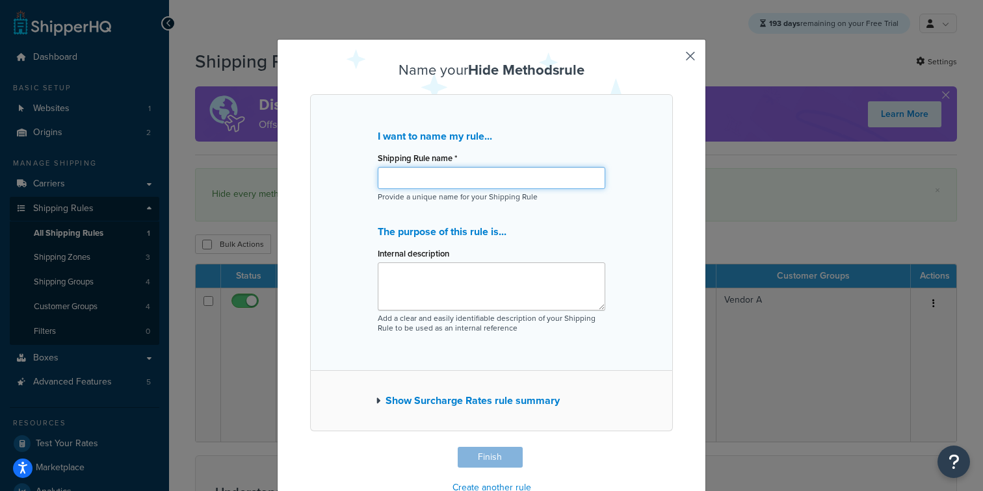
click at [420, 170] on input "Shipping Rule name *" at bounding box center [491, 178] width 227 height 22
type input "Hide every method except UPS B"
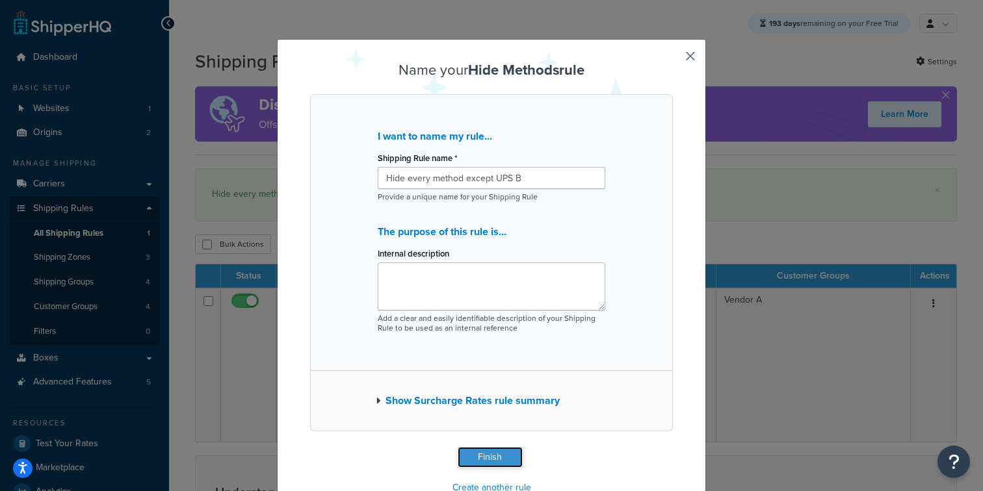
click at [477, 448] on button "Finish" at bounding box center [490, 457] width 65 height 21
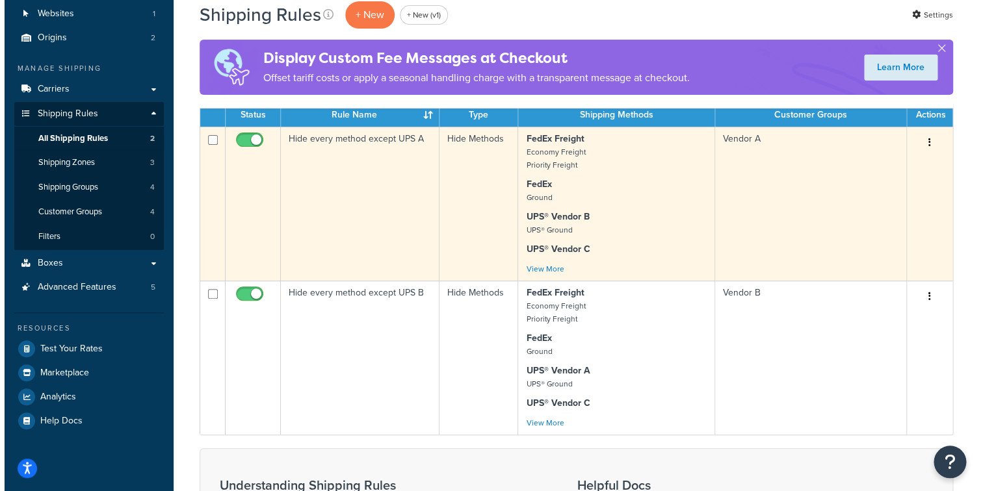
scroll to position [94, 0]
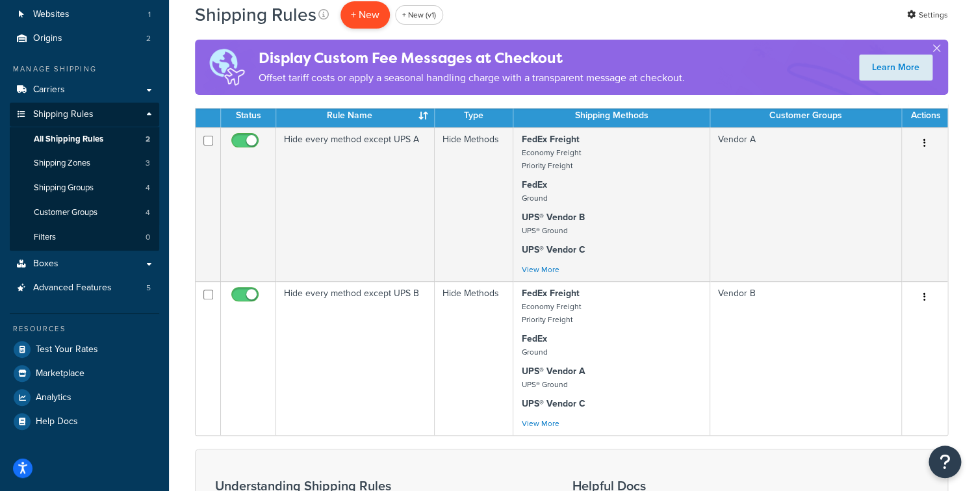
click at [376, 4] on p "+ New" at bounding box center [365, 14] width 49 height 27
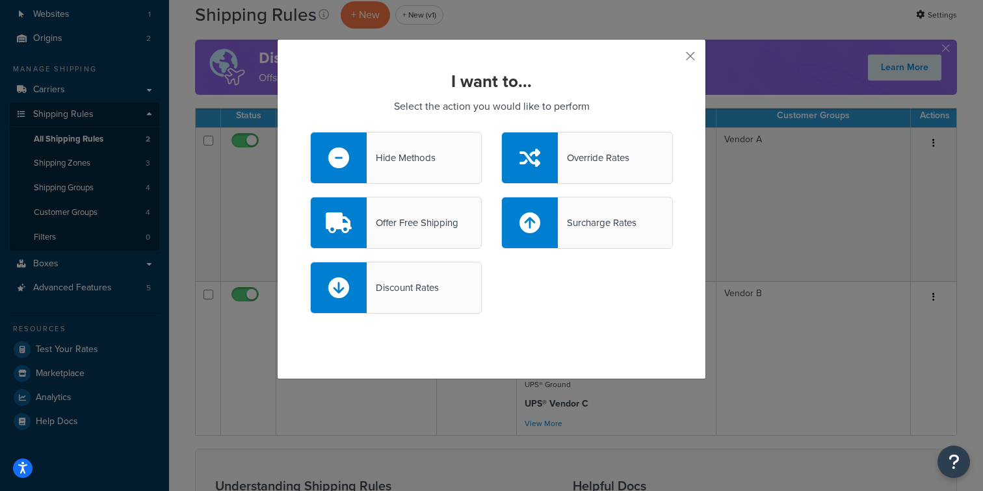
click at [421, 161] on div "Hide Methods" at bounding box center [401, 158] width 69 height 18
click at [0, 0] on input "Hide Methods" at bounding box center [0, 0] width 0 height 0
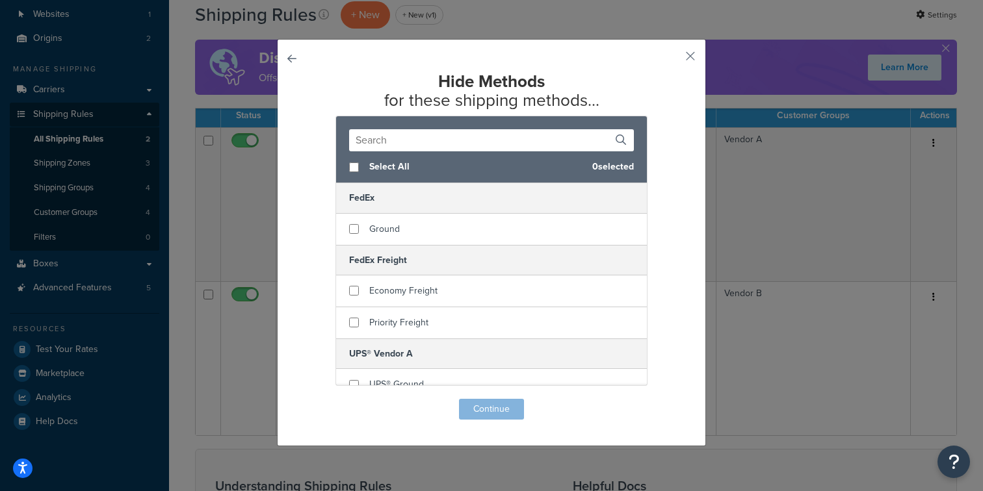
click at [442, 143] on input "text" at bounding box center [491, 140] width 285 height 22
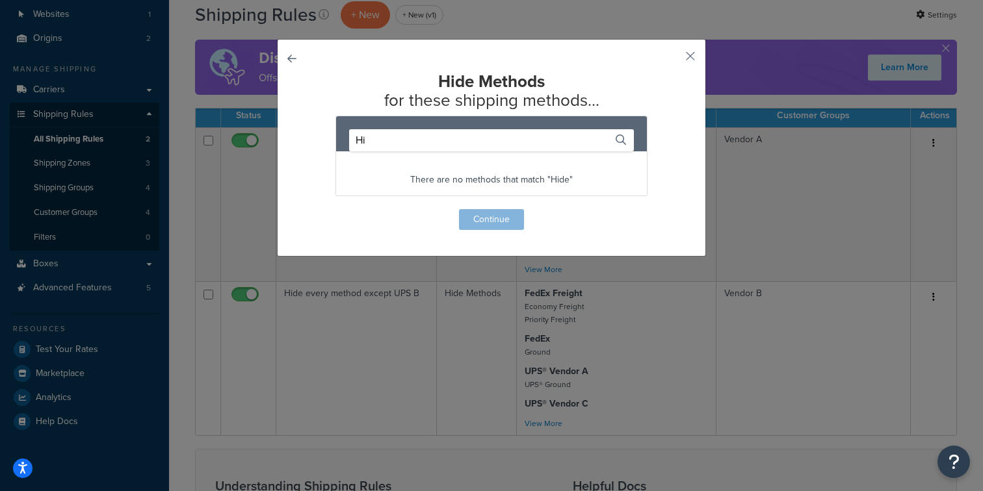
type input "H"
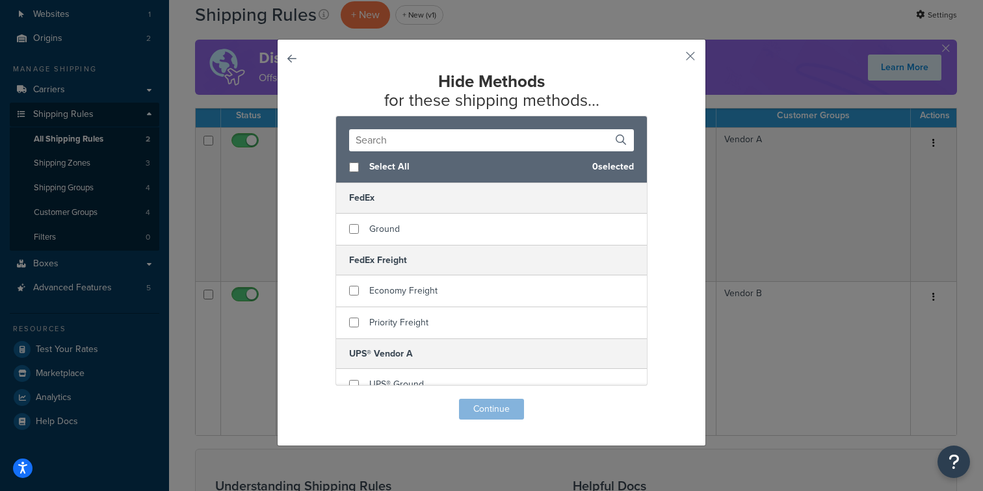
click at [402, 170] on span "Select All" at bounding box center [475, 167] width 213 height 18
checkbox input "true"
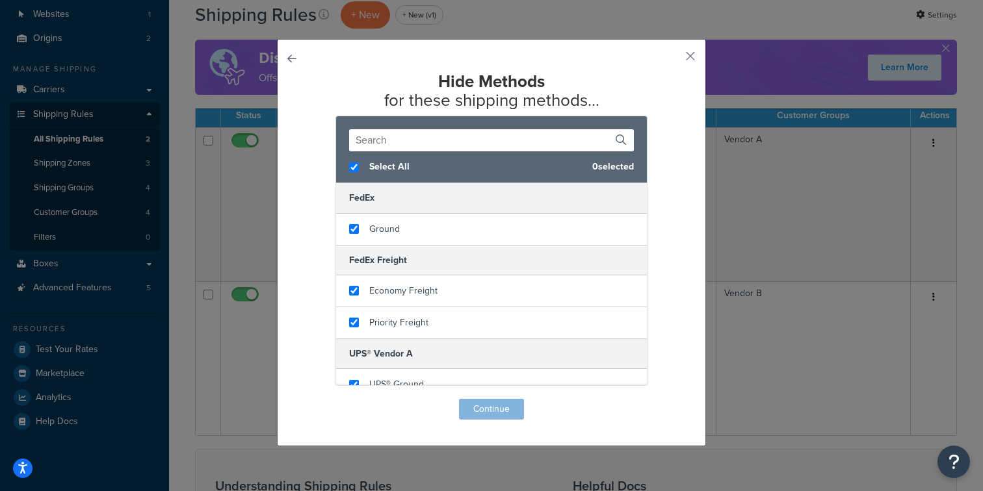
checkbox input "true"
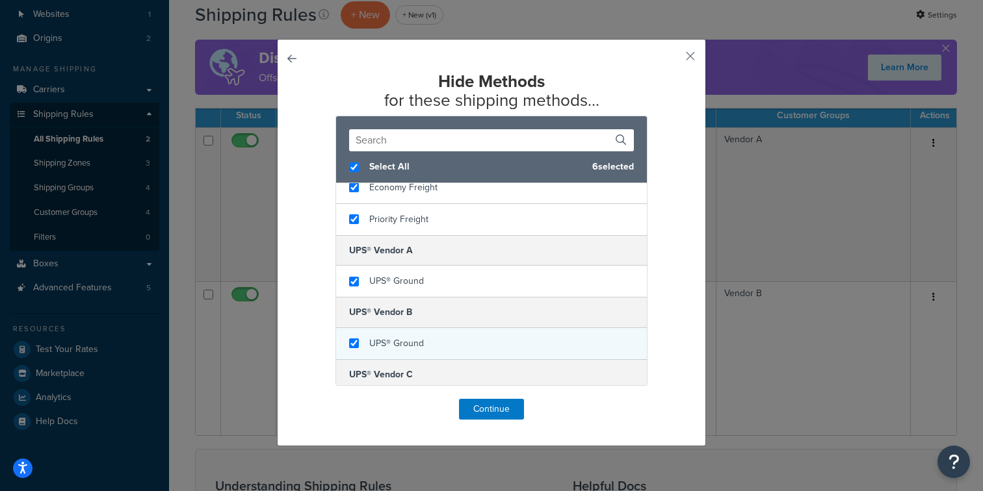
scroll to position [138, 0]
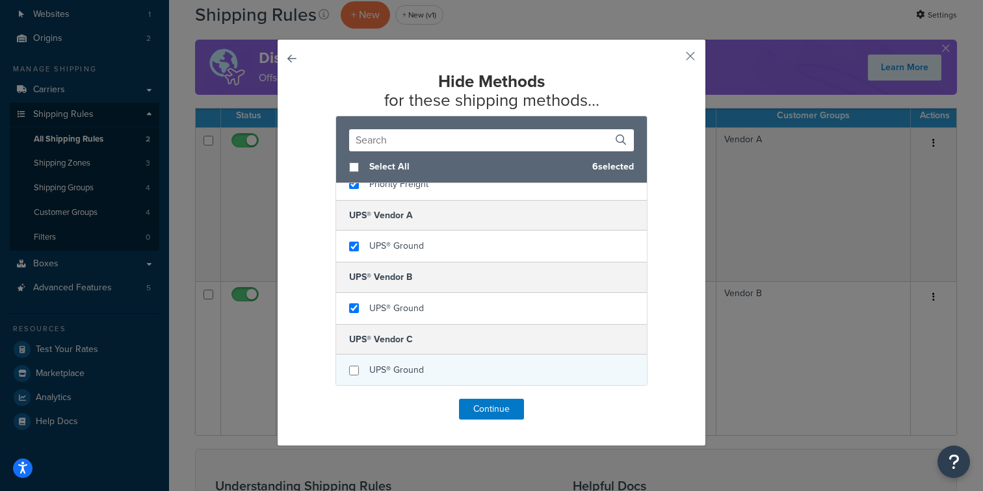
checkbox input "false"
click at [362, 374] on div "UPS® Ground" at bounding box center [491, 370] width 311 height 31
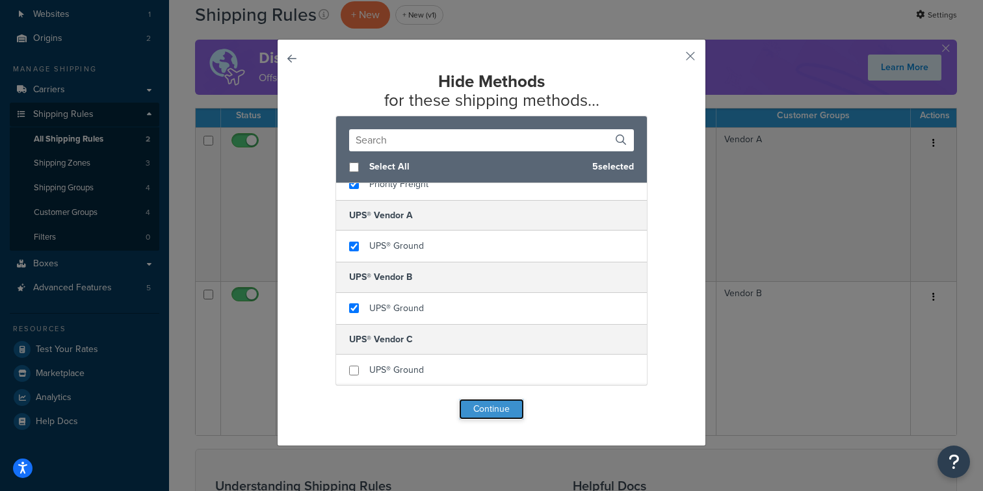
click at [483, 406] on button "Continue" at bounding box center [491, 409] width 65 height 21
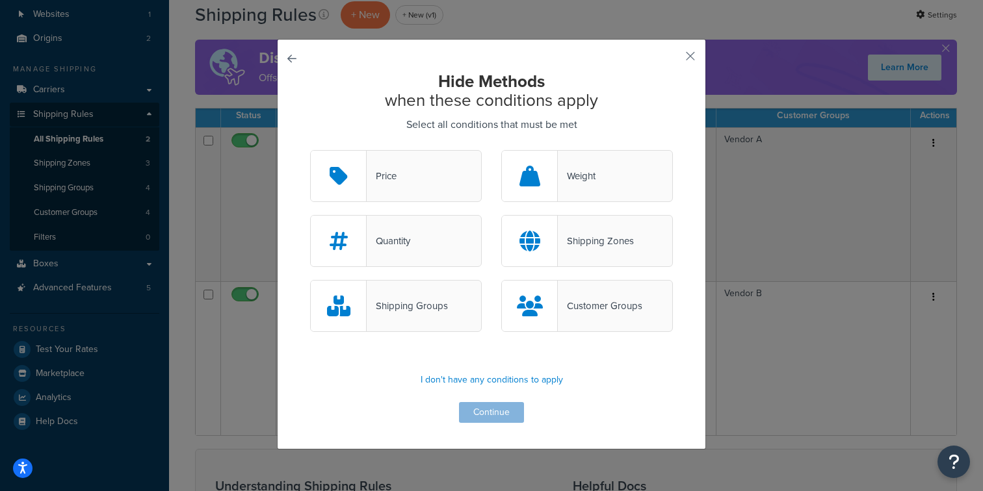
click at [571, 300] on div "Customer Groups" at bounding box center [600, 306] width 84 height 18
click at [0, 0] on input "Customer Groups" at bounding box center [0, 0] width 0 height 0
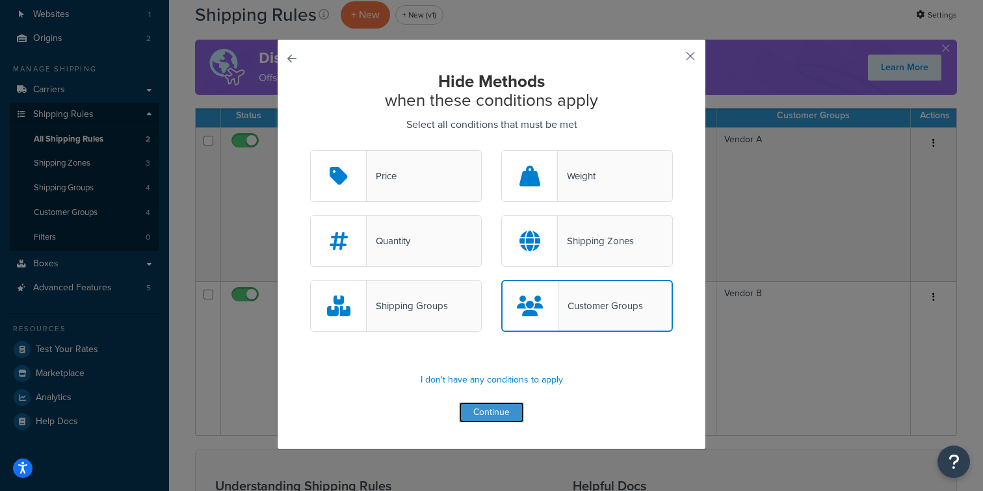
click at [498, 404] on button "Continue" at bounding box center [491, 412] width 65 height 21
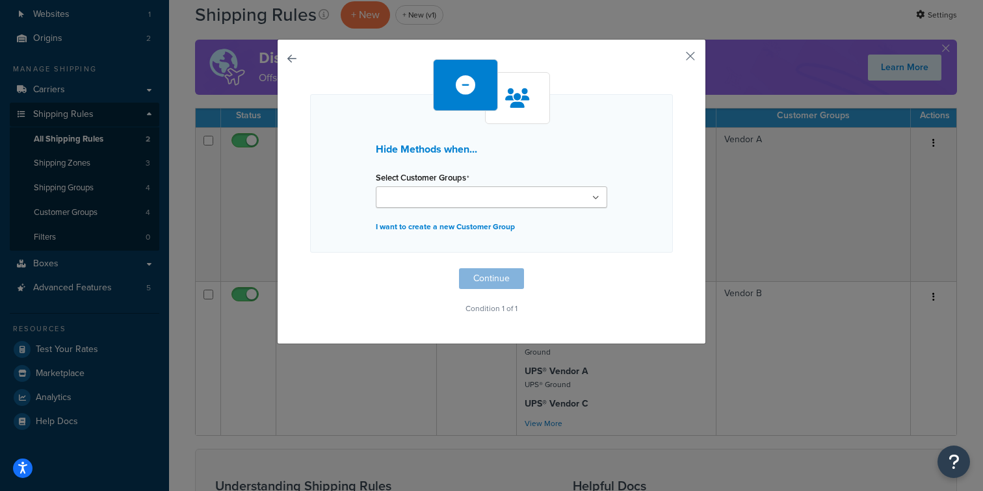
click at [430, 199] on input "Select Customer Groups" at bounding box center [437, 198] width 115 height 14
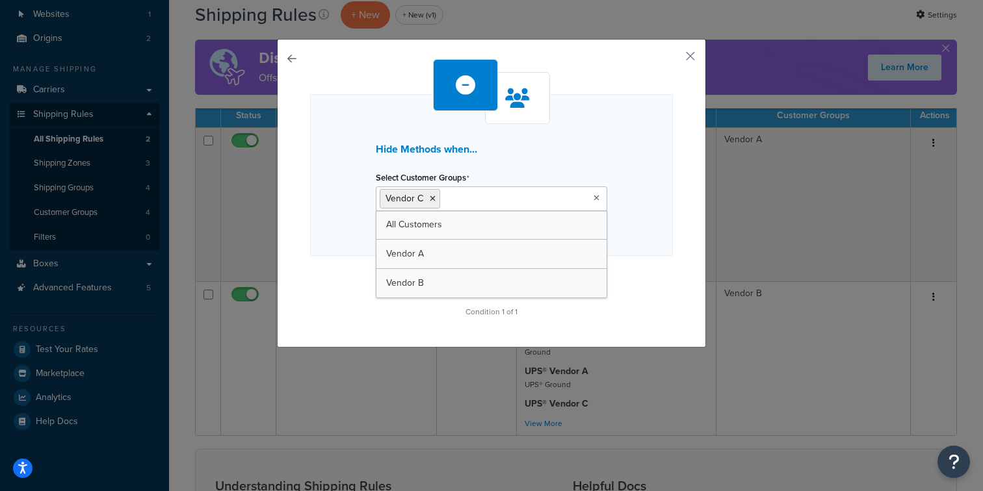
click at [369, 301] on div "Hide Methods when... Select Customer Groups Vendor C All Customers Vendor A Ven…" at bounding box center [491, 190] width 363 height 262
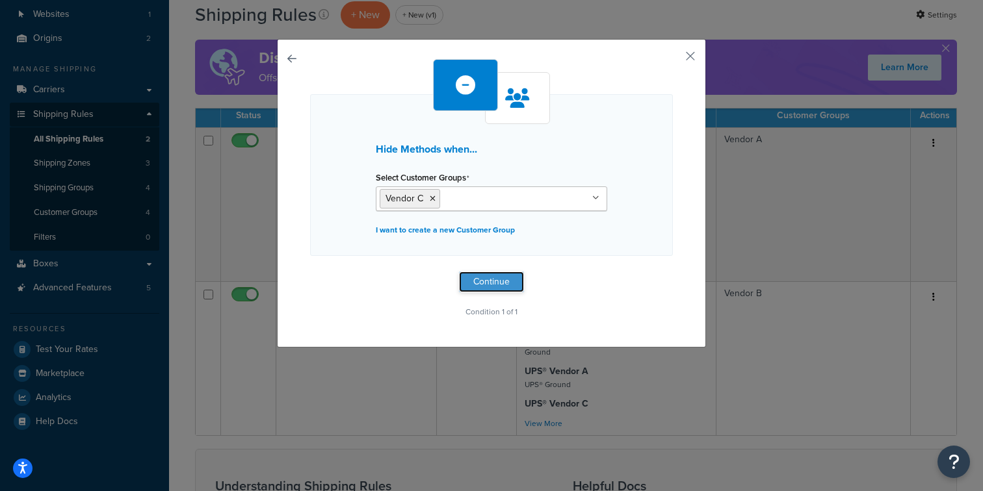
click at [482, 284] on button "Continue" at bounding box center [491, 282] width 65 height 21
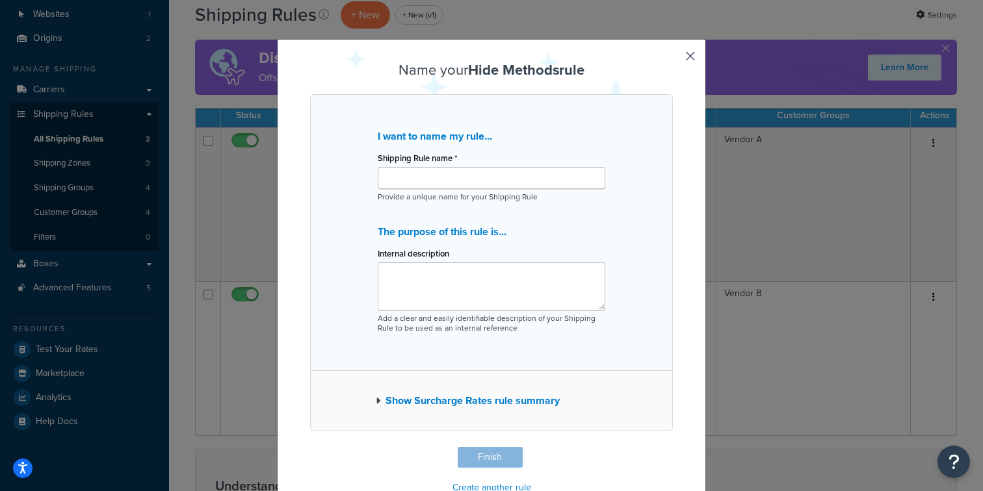
click at [429, 190] on div "Shipping Rule name * Provide a unique name for your Shipping Rule" at bounding box center [491, 175] width 227 height 53
click at [433, 184] on input "Shipping Rule name *" at bounding box center [491, 178] width 227 height 22
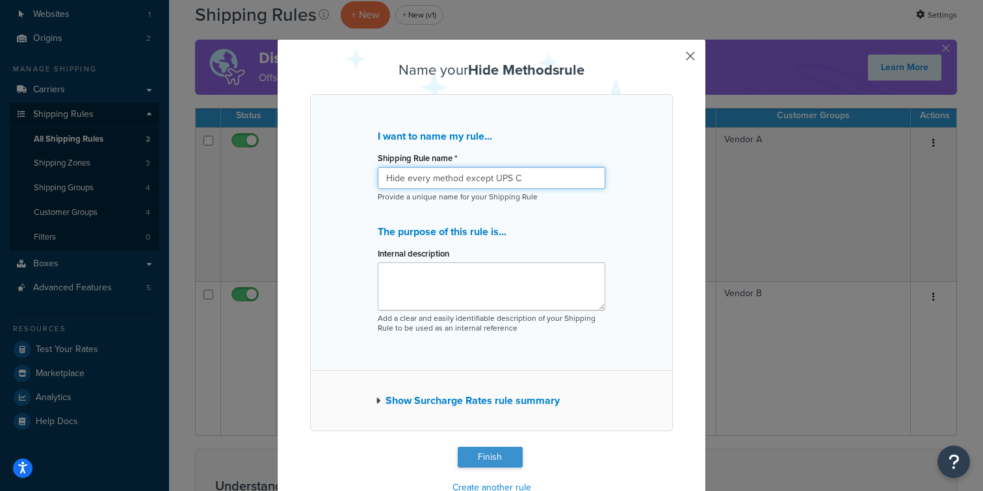
type input "Hide every method except UPS C"
click at [481, 467] on button "Finish" at bounding box center [490, 457] width 65 height 21
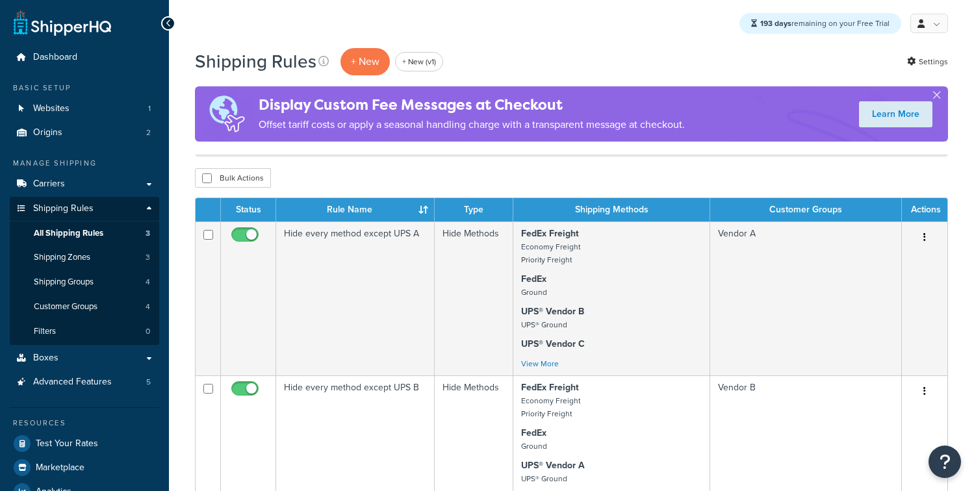
scroll to position [252, 0]
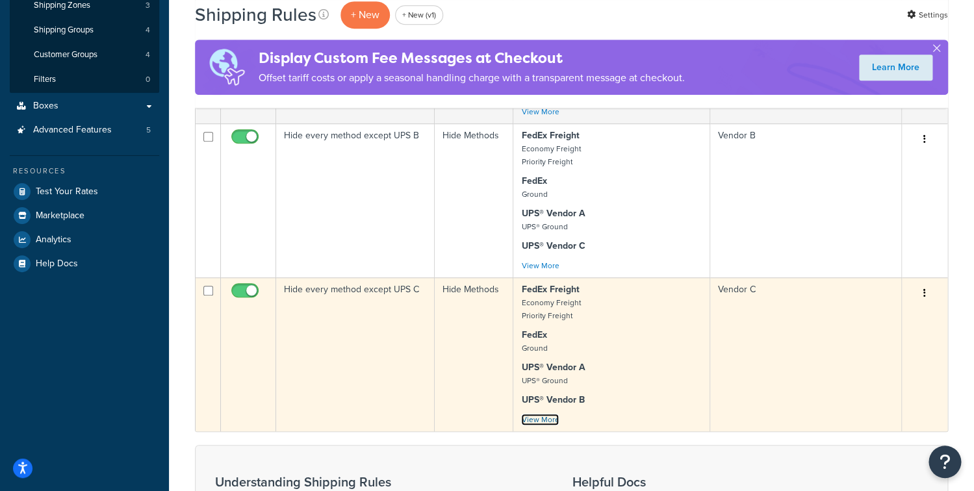
click at [534, 424] on link "View More" at bounding box center [540, 420] width 38 height 12
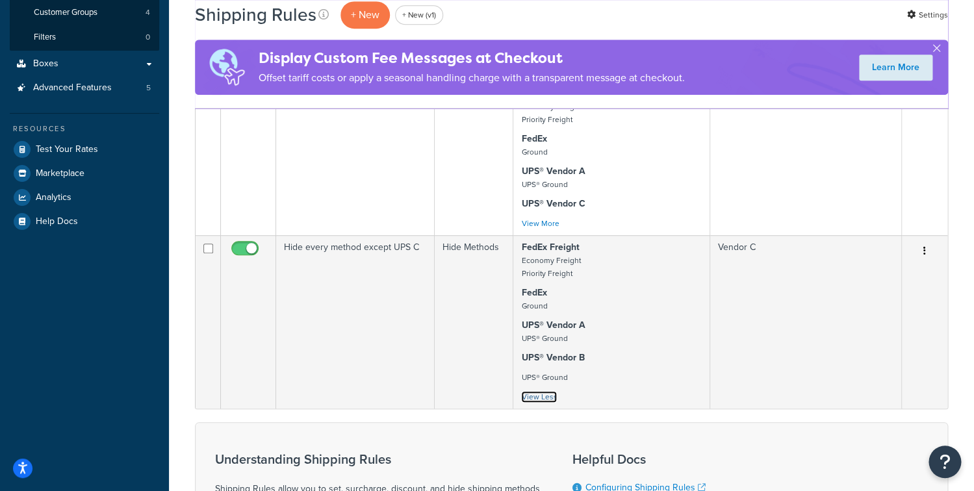
scroll to position [0, 0]
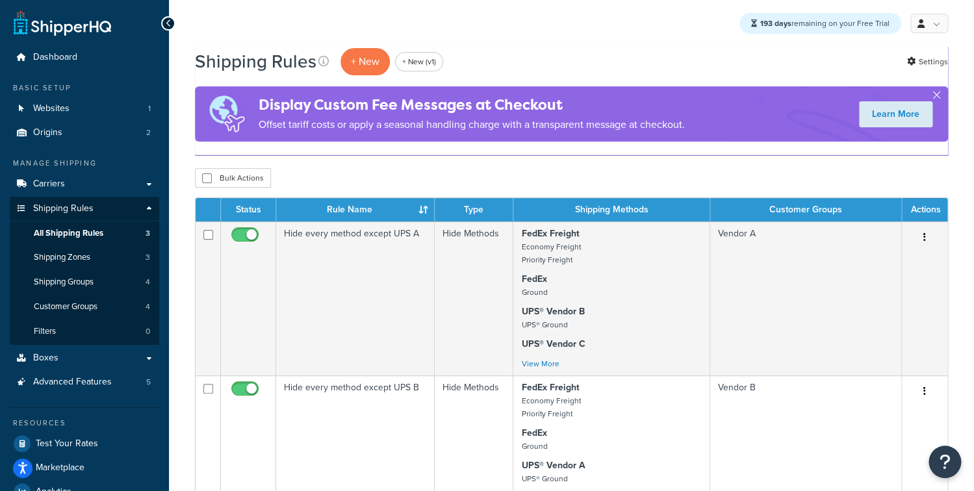
drag, startPoint x: 377, startPoint y: 164, endPoint x: 313, endPoint y: 182, distance: 66.9
click at [82, 452] on link "Test Your Rates" at bounding box center [84, 443] width 149 height 23
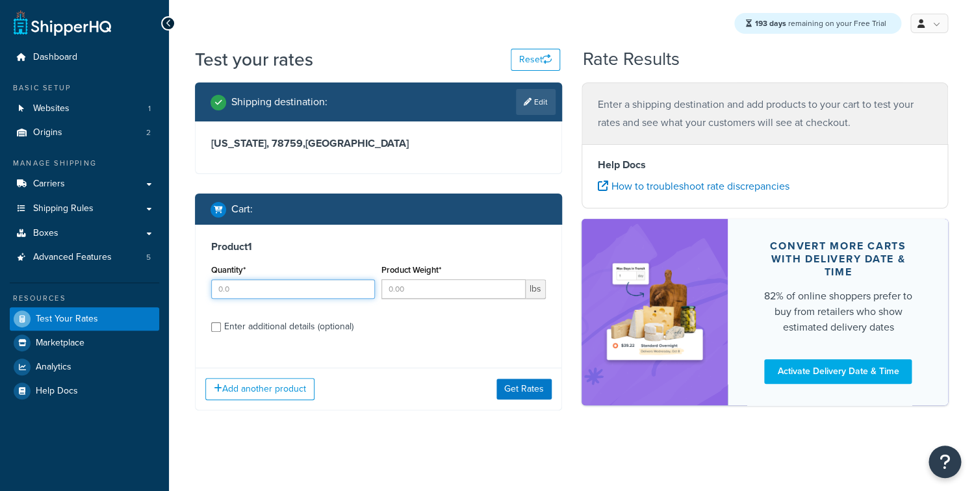
click at [278, 291] on input "Quantity*" at bounding box center [293, 288] width 164 height 19
type input "1"
drag, startPoint x: 456, startPoint y: 292, endPoint x: 449, endPoint y: 296, distance: 7.6
click at [456, 292] on input "Product Weight*" at bounding box center [453, 288] width 144 height 19
type input "1"
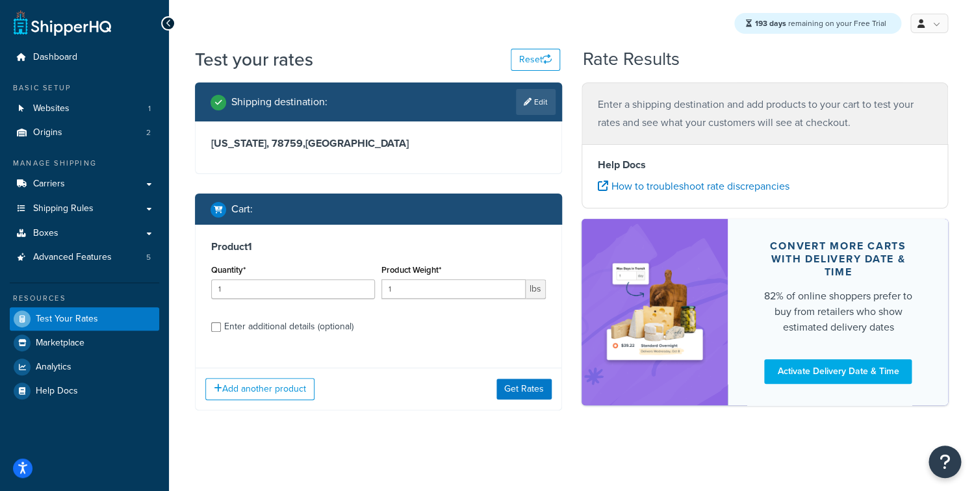
click at [274, 329] on div "Enter additional details (optional)" at bounding box center [288, 327] width 129 height 18
click at [221, 329] on input "Enter additional details (optional)" at bounding box center [216, 327] width 10 height 10
checkbox input "true"
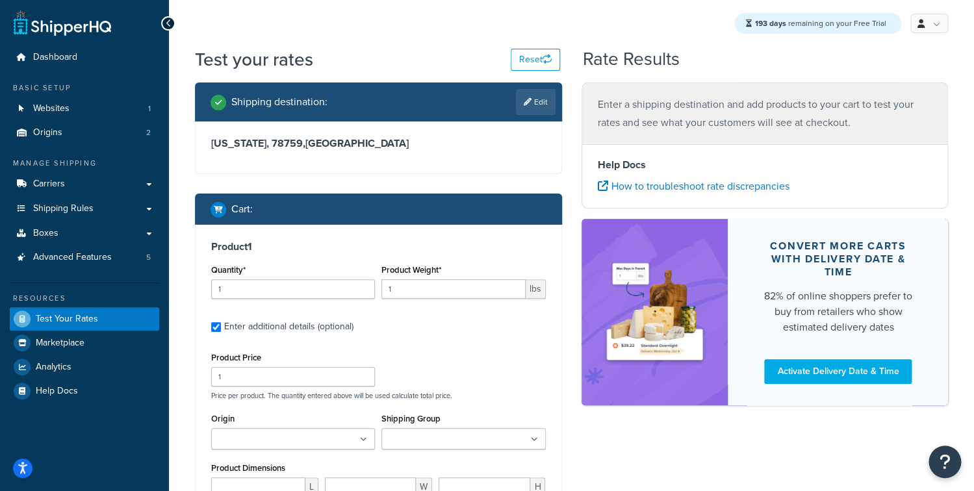
click at [191, 272] on div "Shipping destination : Edit [US_STATE], 78759 , [GEOGRAPHIC_DATA] Cart : Produc…" at bounding box center [378, 401] width 387 height 636
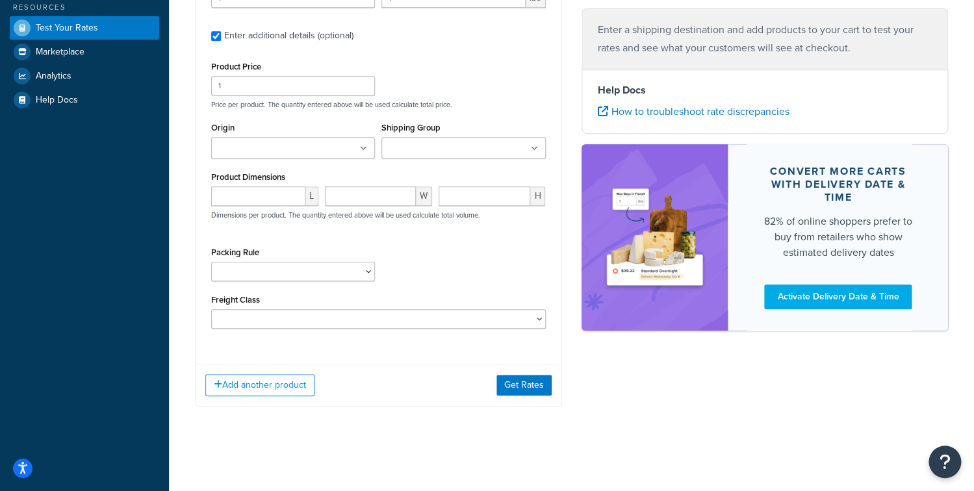
drag, startPoint x: 565, startPoint y: 390, endPoint x: 556, endPoint y: 391, distance: 9.1
click at [565, 390] on div "Shipping destination : Edit [US_STATE], 78759 , [GEOGRAPHIC_DATA] Cart : Produc…" at bounding box center [378, 108] width 387 height 635
click at [537, 388] on button "Get Rates" at bounding box center [524, 385] width 55 height 21
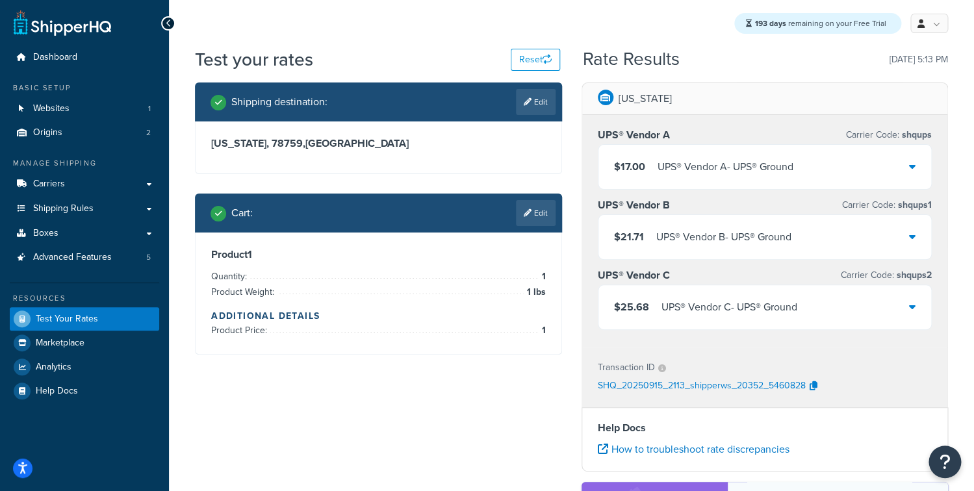
drag, startPoint x: 216, startPoint y: 179, endPoint x: 389, endPoint y: 172, distance: 173.0
click at [391, 171] on div "Shipping destination : Edit Texas, 78759 , United States Cart : Edit Product 1 …" at bounding box center [378, 229] width 387 height 292
click at [536, 107] on link "Edit" at bounding box center [536, 102] width 40 height 26
select select "TX"
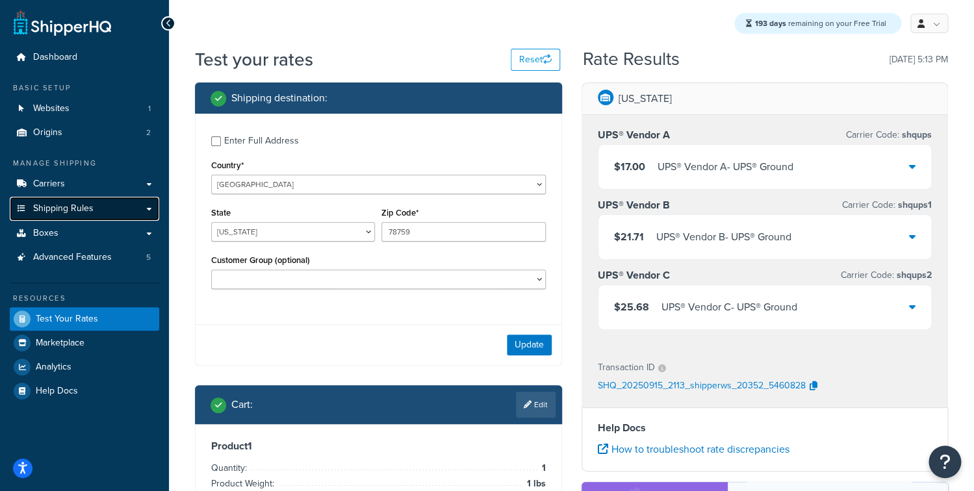
click at [102, 214] on link "Shipping Rules" at bounding box center [84, 209] width 149 height 24
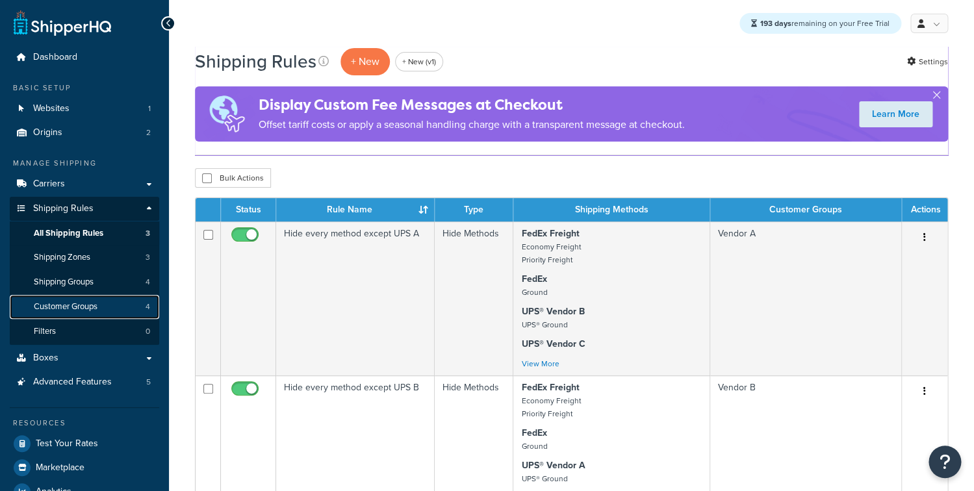
click at [82, 313] on link "Customer Groups 4" at bounding box center [84, 307] width 149 height 24
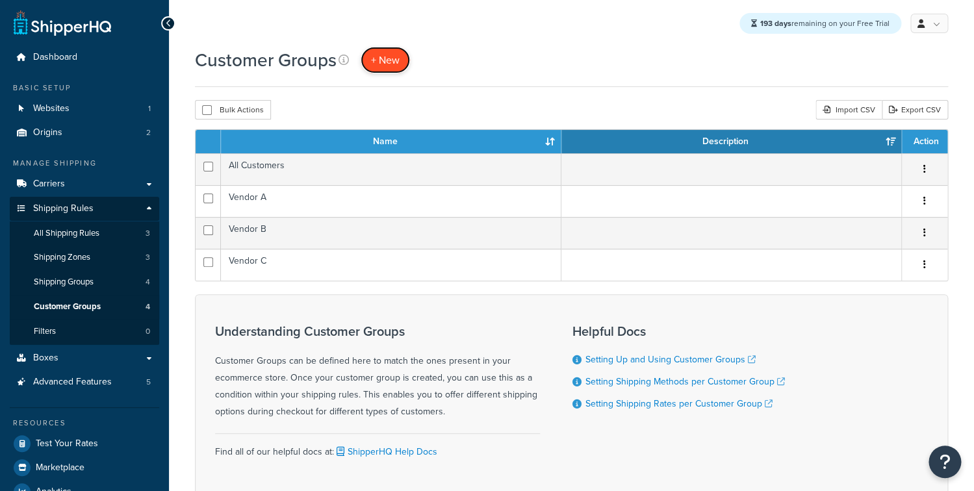
click at [385, 64] on span "+ New" at bounding box center [385, 60] width 29 height 15
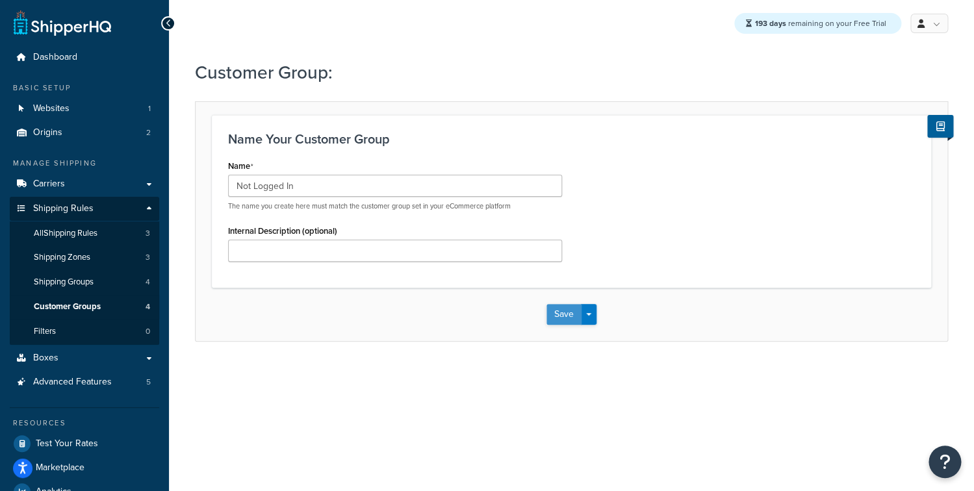
type input "Not Logged In"
click at [552, 314] on button "Save" at bounding box center [564, 314] width 35 height 21
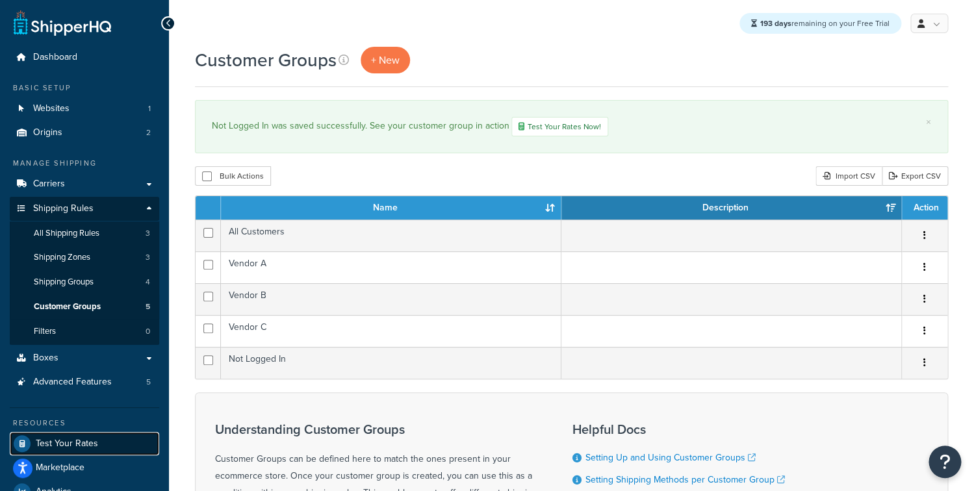
click at [87, 445] on span "Test Your Rates" at bounding box center [67, 444] width 62 height 11
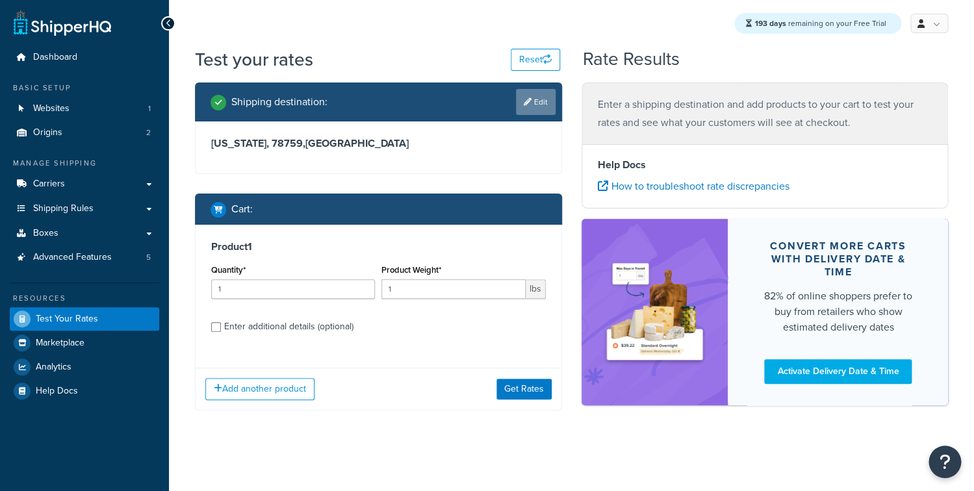
click at [524, 106] on icon at bounding box center [528, 102] width 8 height 8
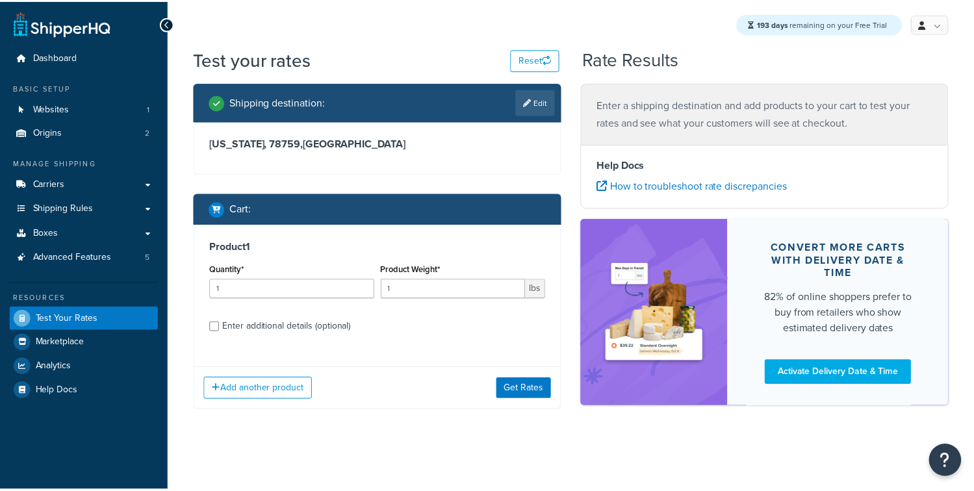
select select "[GEOGRAPHIC_DATA]"
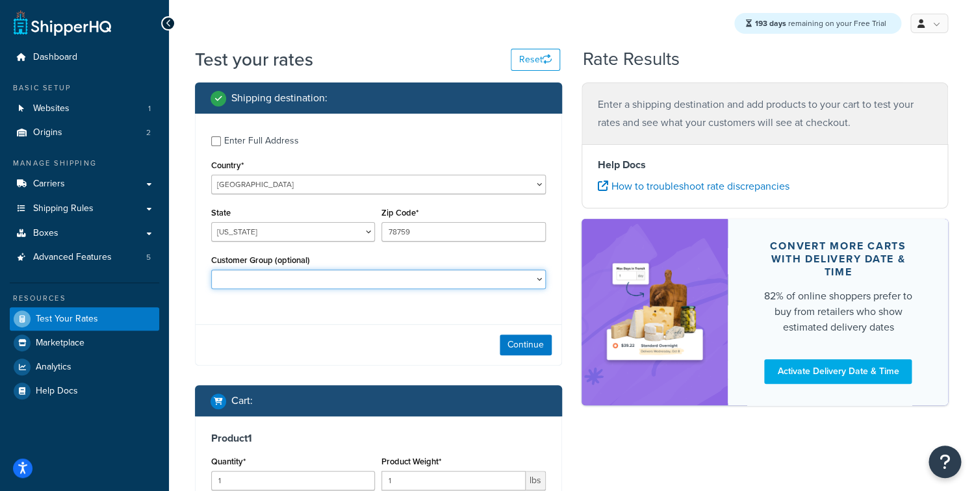
select select "Not Logged In"
click option "Not Logged In" at bounding box center [0, 0] width 0 height 0
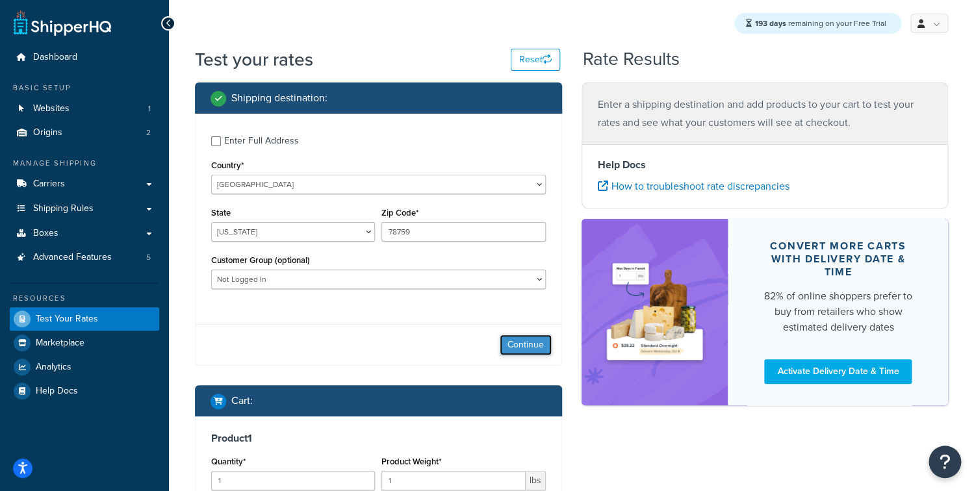
click at [523, 342] on button "Continue" at bounding box center [526, 345] width 52 height 21
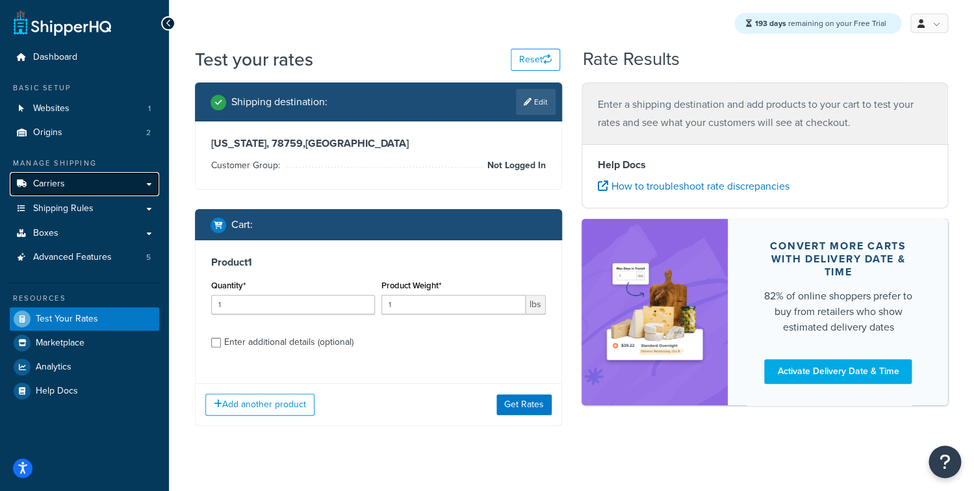
click at [67, 187] on link "Carriers" at bounding box center [84, 184] width 149 height 24
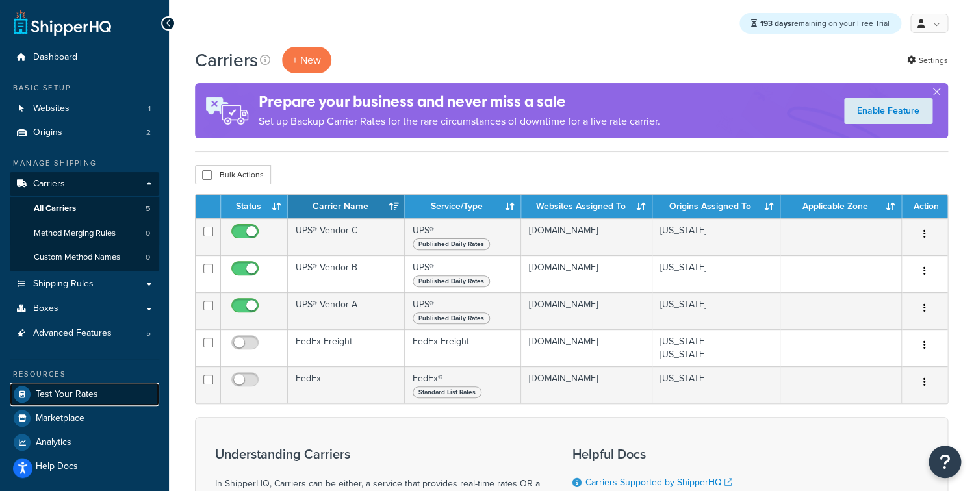
click at [42, 400] on span "Test Your Rates" at bounding box center [67, 394] width 62 height 11
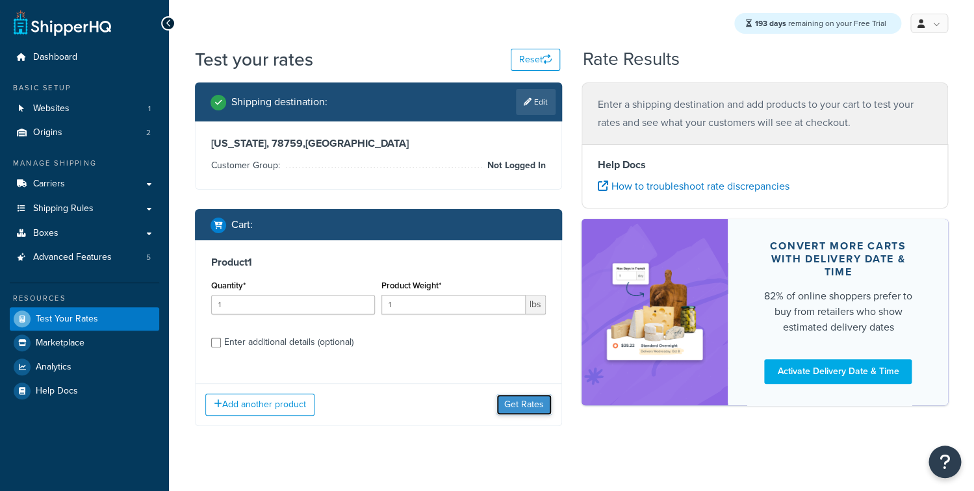
click at [519, 407] on button "Get Rates" at bounding box center [524, 404] width 55 height 21
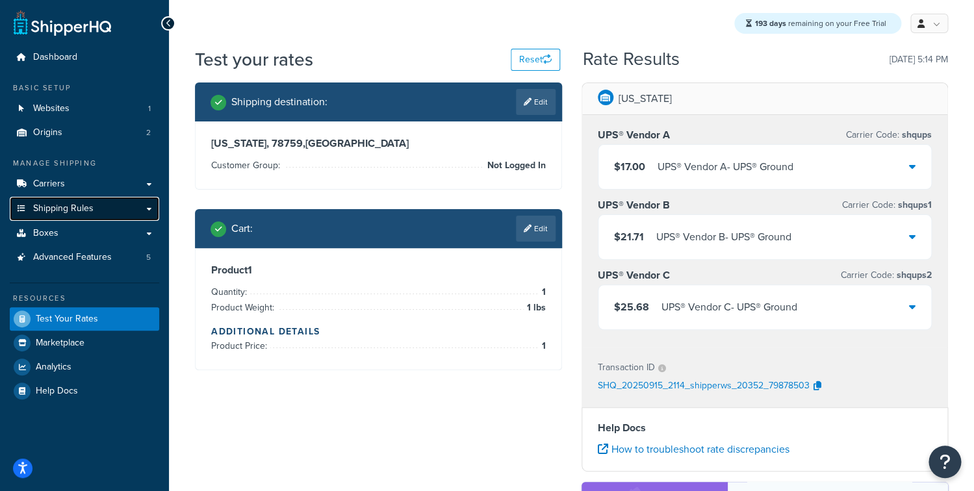
click at [103, 213] on link "Shipping Rules" at bounding box center [84, 209] width 149 height 24
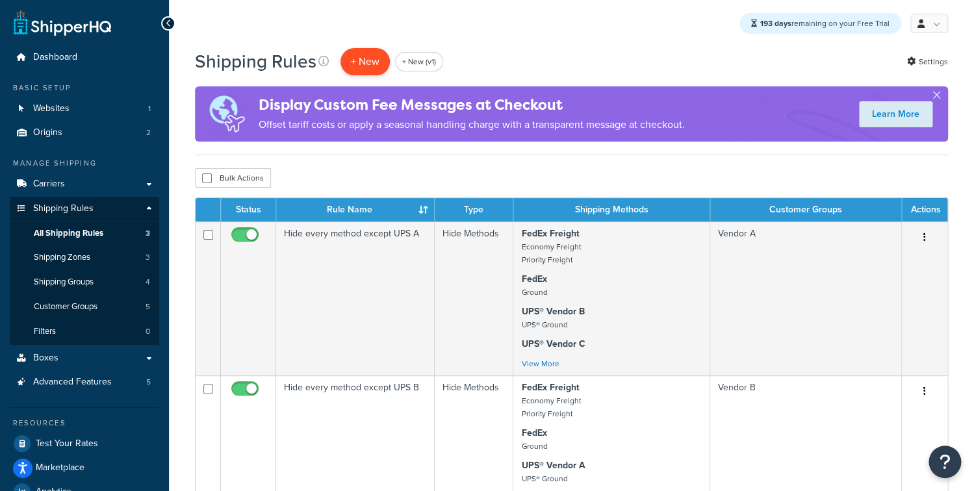
click at [361, 70] on p "+ New" at bounding box center [365, 61] width 49 height 27
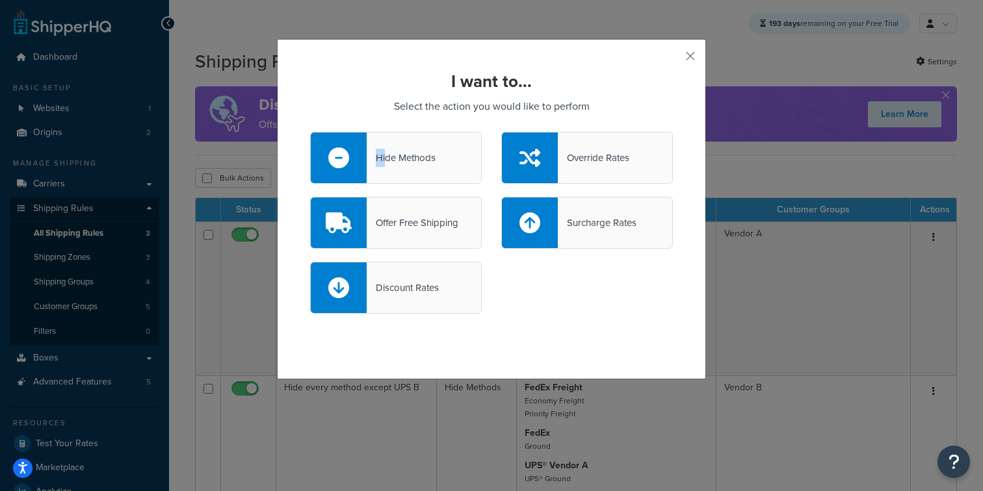
click at [380, 149] on div "Hide Methods" at bounding box center [396, 158] width 172 height 52
click at [0, 0] on input "Hide Methods" at bounding box center [0, 0] width 0 height 0
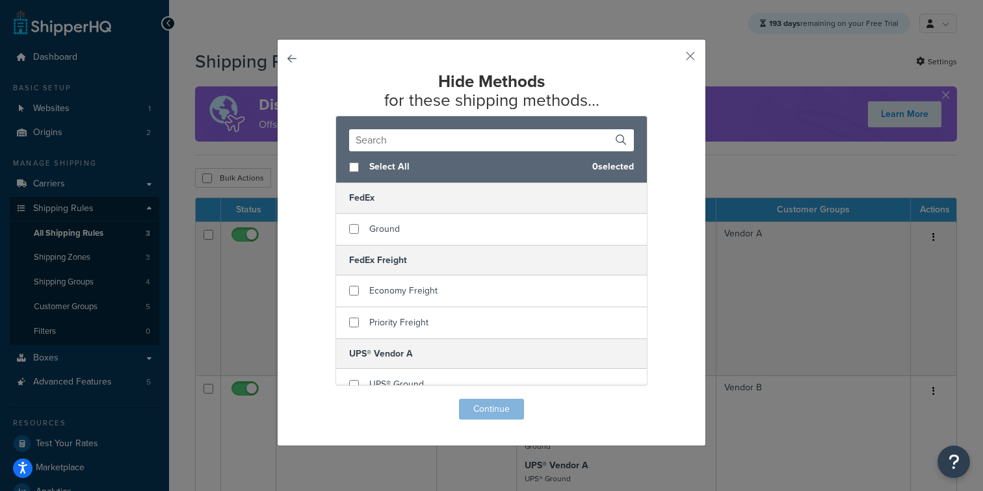
click at [374, 174] on span "Select All" at bounding box center [475, 167] width 213 height 18
checkbox input "true"
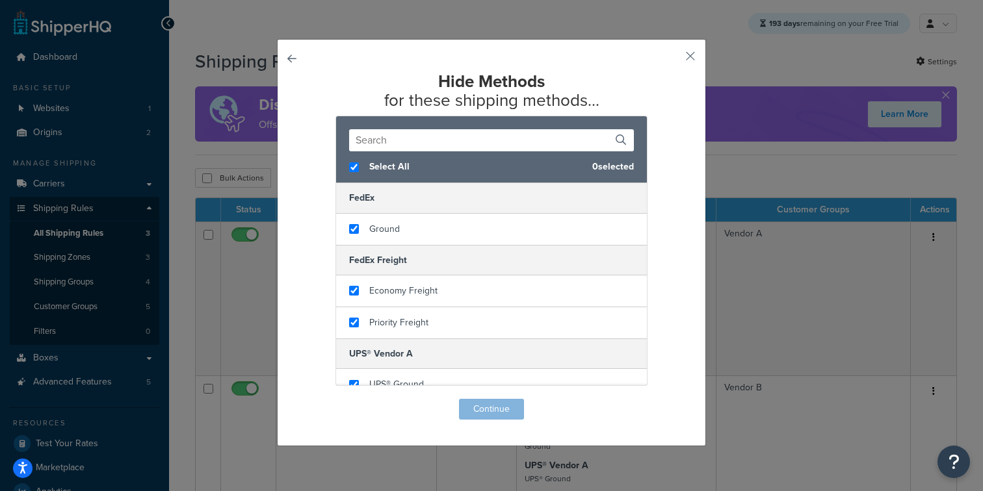
checkbox input "true"
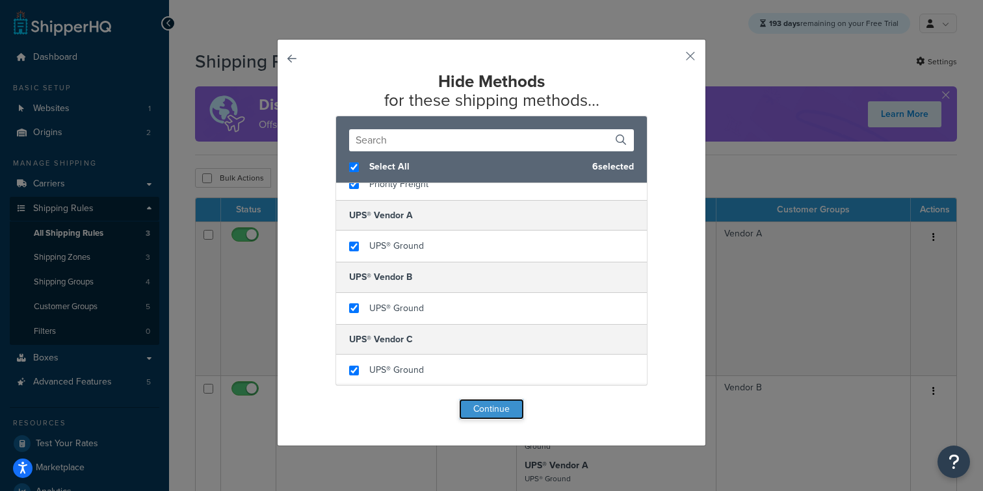
click at [476, 416] on button "Continue" at bounding box center [491, 409] width 65 height 21
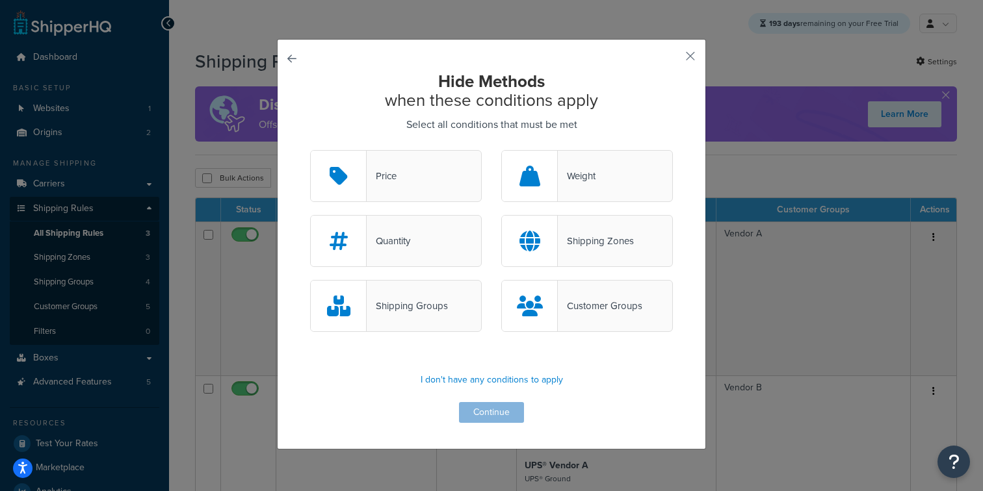
click at [608, 301] on div "Customer Groups" at bounding box center [600, 306] width 84 height 18
click at [0, 0] on input "Customer Groups" at bounding box center [0, 0] width 0 height 0
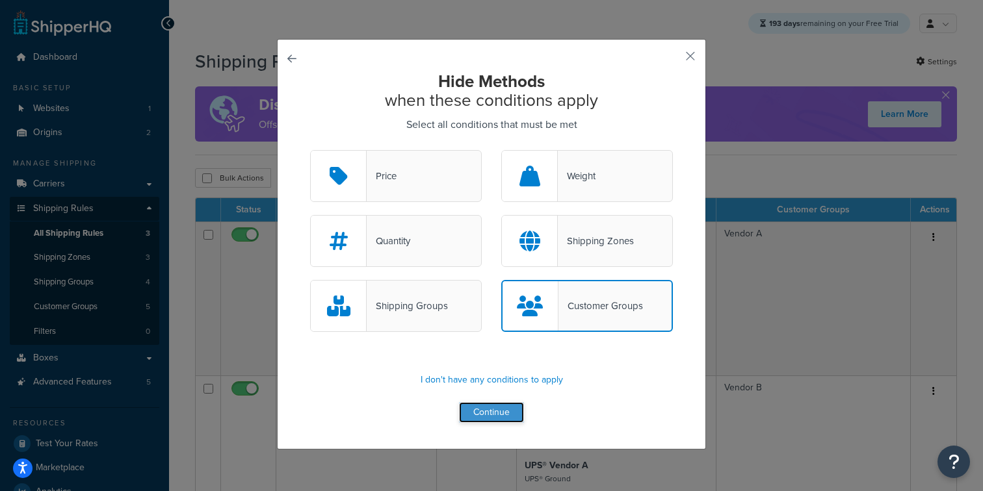
click at [485, 415] on button "Continue" at bounding box center [491, 412] width 65 height 21
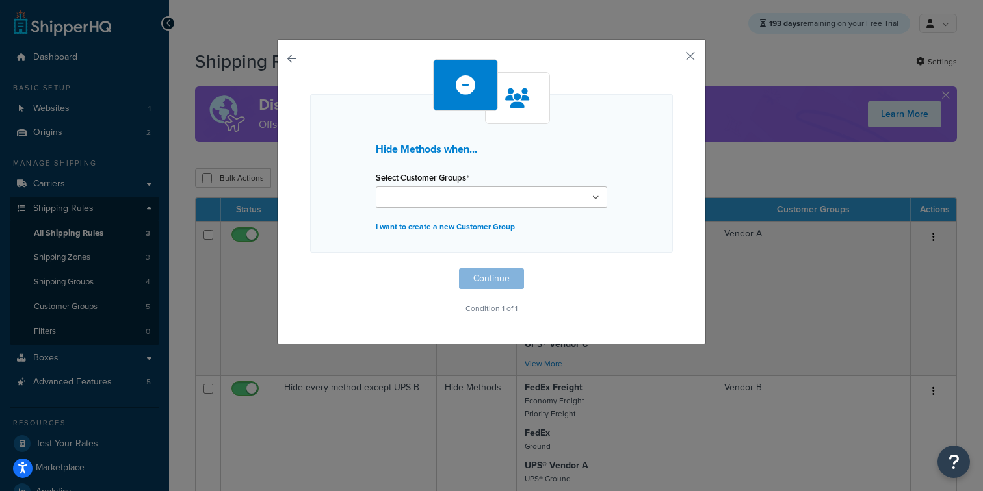
click at [414, 196] on input "Select Customer Groups" at bounding box center [437, 198] width 115 height 14
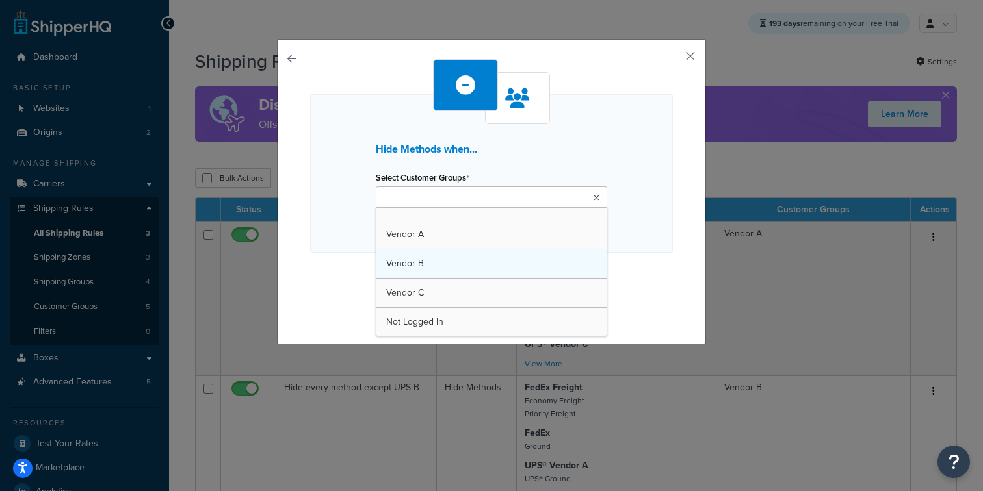
scroll to position [0, 0]
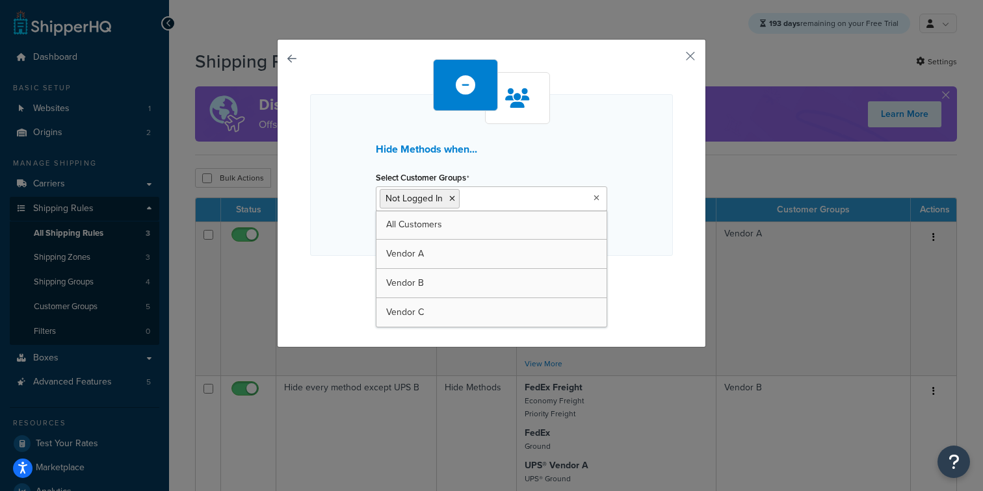
click at [297, 292] on div "Hide Methods when... Select Customer Groups Not Logged In All Customers Vendor …" at bounding box center [491, 193] width 429 height 309
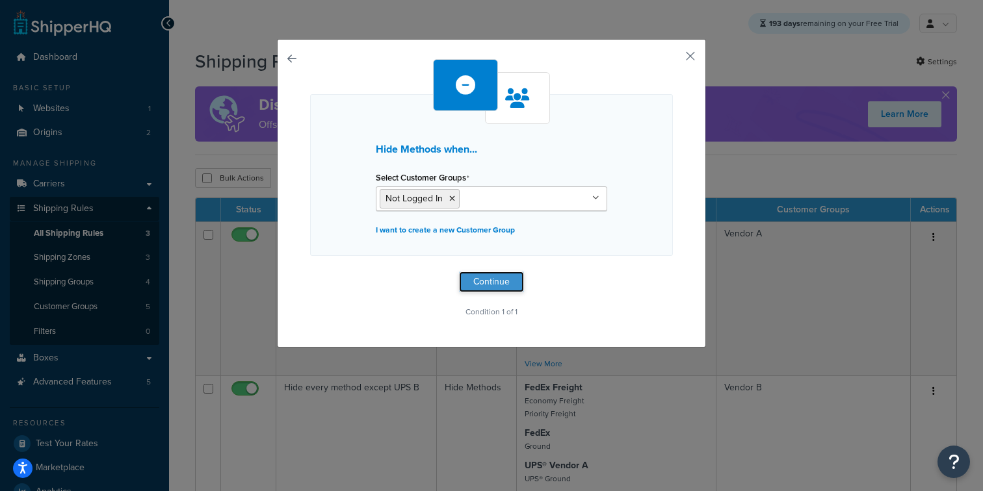
click at [475, 292] on button "Continue" at bounding box center [491, 282] width 65 height 21
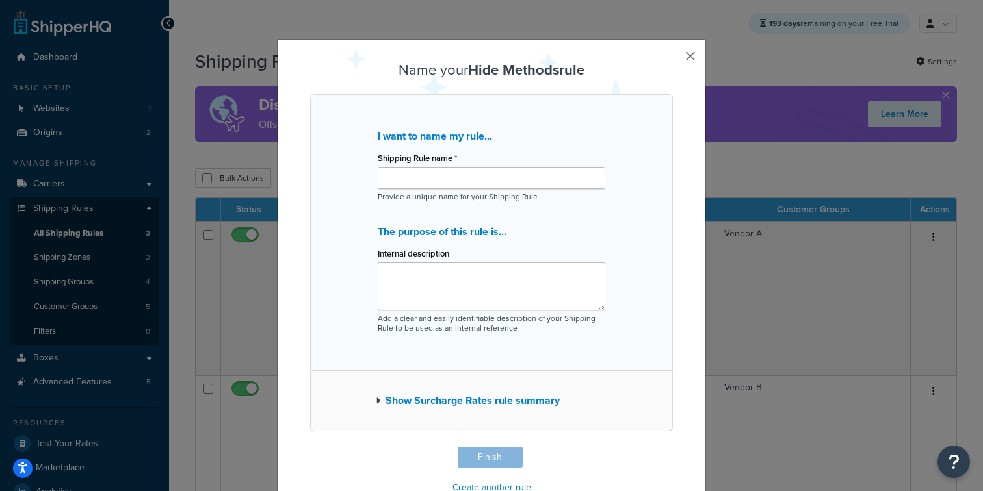
scroll to position [32, 0]
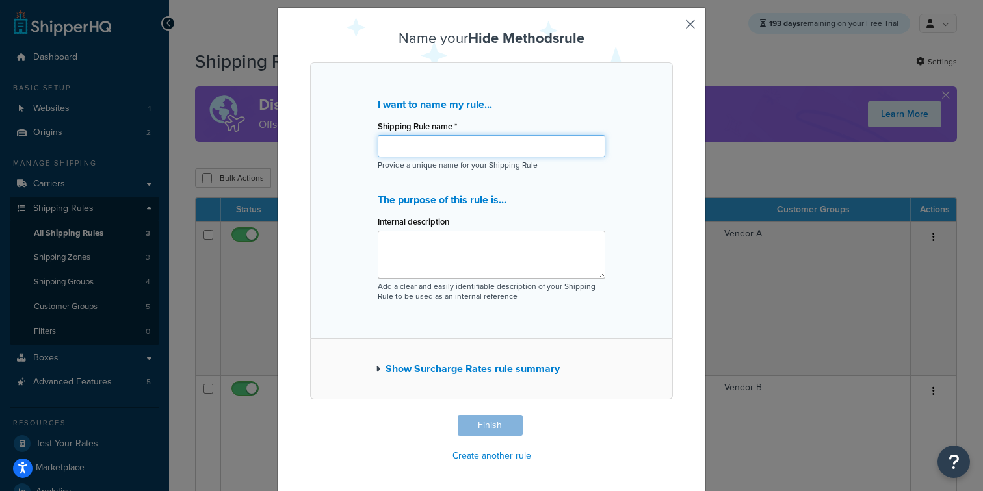
click at [424, 147] on input "Shipping Rule name *" at bounding box center [491, 146] width 227 height 22
type input "Hide every method for Not Logged In"
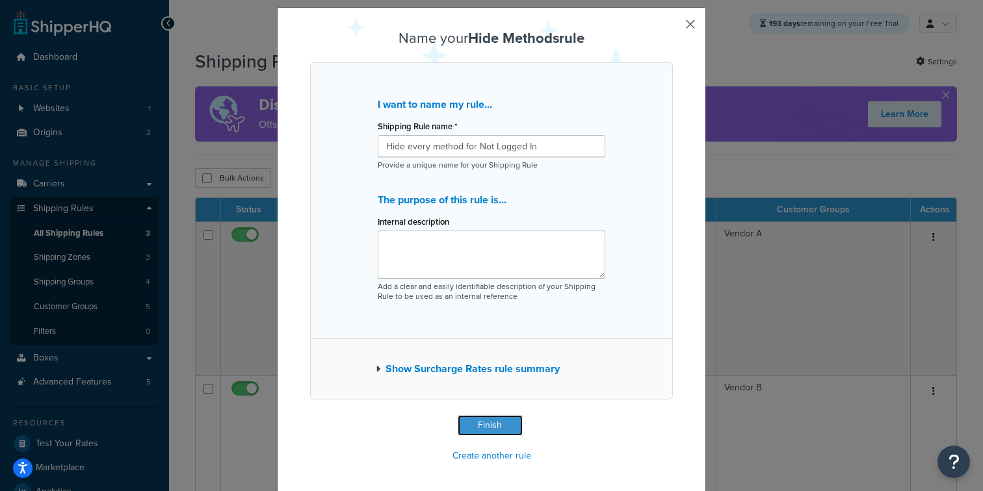
click at [465, 430] on button "Finish" at bounding box center [490, 425] width 65 height 21
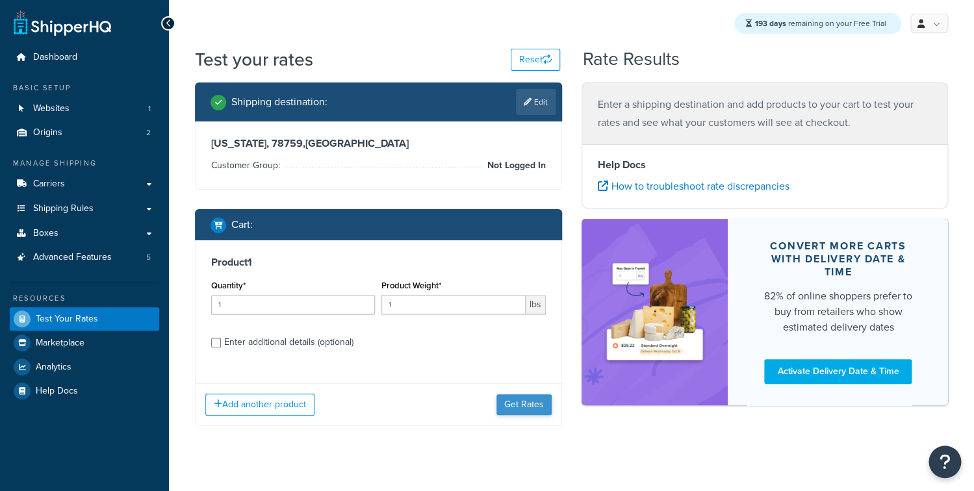
drag, startPoint x: 514, startPoint y: 387, endPoint x: 510, endPoint y: 412, distance: 25.8
click at [513, 392] on div "Add another product Get Rates" at bounding box center [379, 404] width 366 height 42
click at [510, 412] on button "Get Rates" at bounding box center [524, 404] width 55 height 21
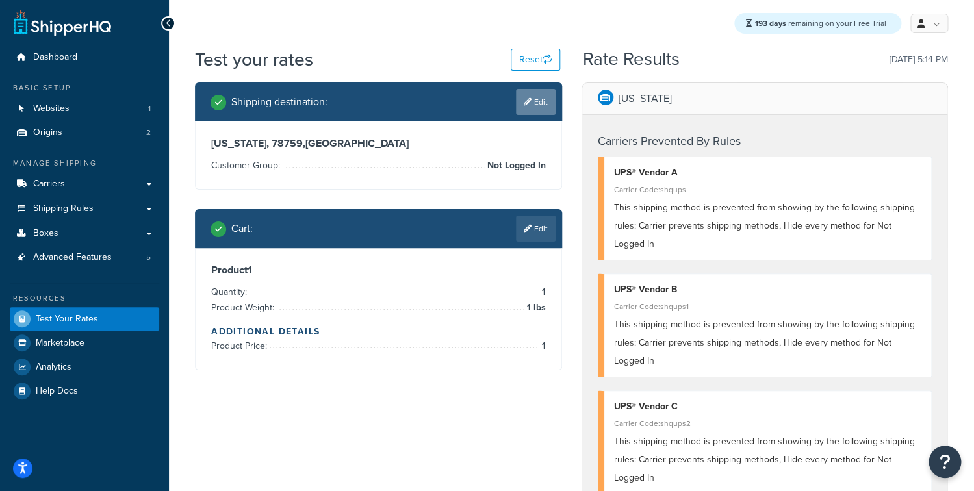
click at [536, 103] on link "Edit" at bounding box center [536, 102] width 40 height 26
select select "TX"
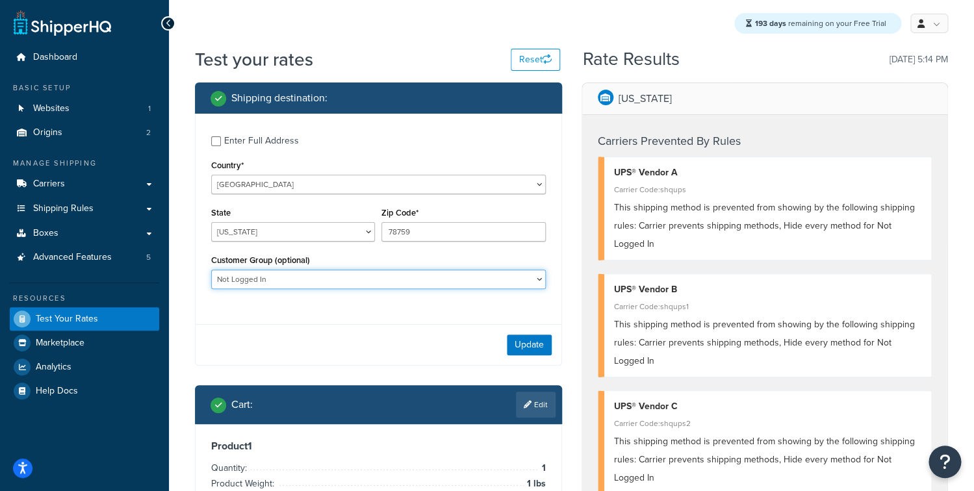
select select "Vendor A"
click option "Vendor A" at bounding box center [0, 0] width 0 height 0
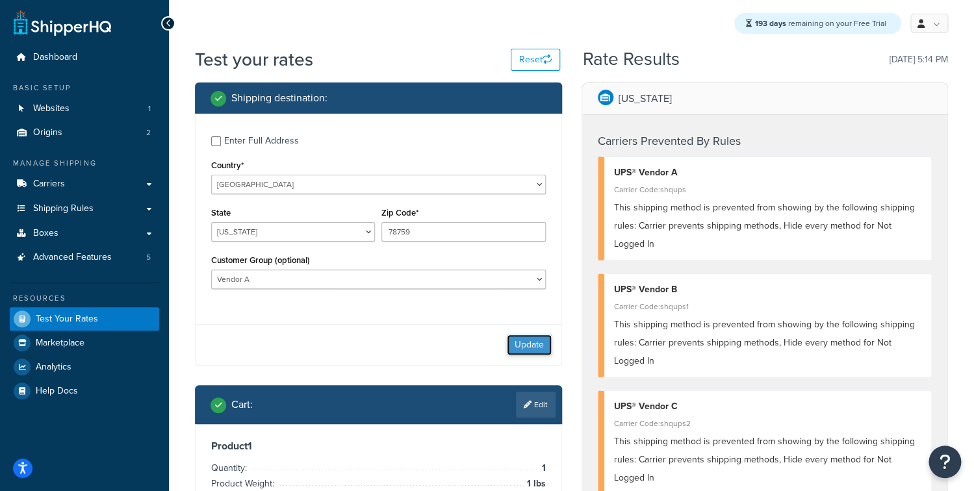
click at [547, 341] on button "Update" at bounding box center [529, 345] width 45 height 21
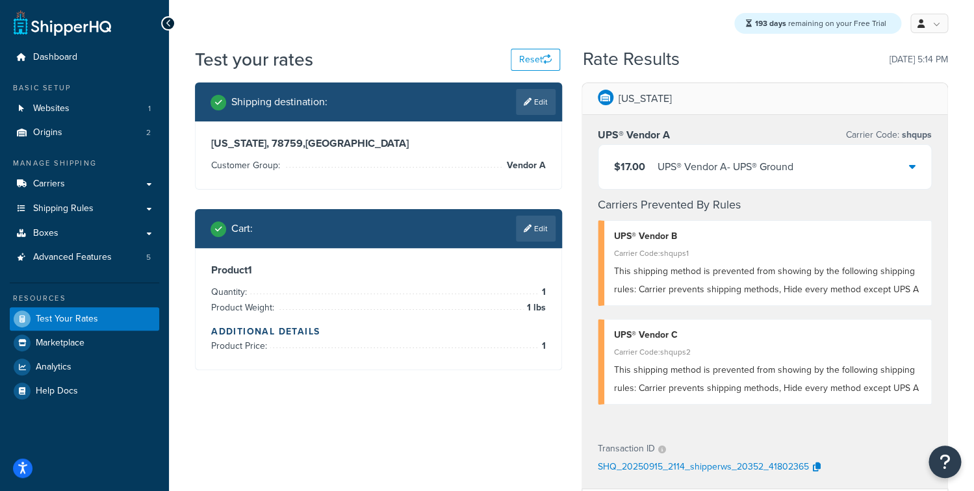
click at [675, 161] on div "UPS® Vendor A - UPS® Ground" at bounding box center [726, 167] width 136 height 18
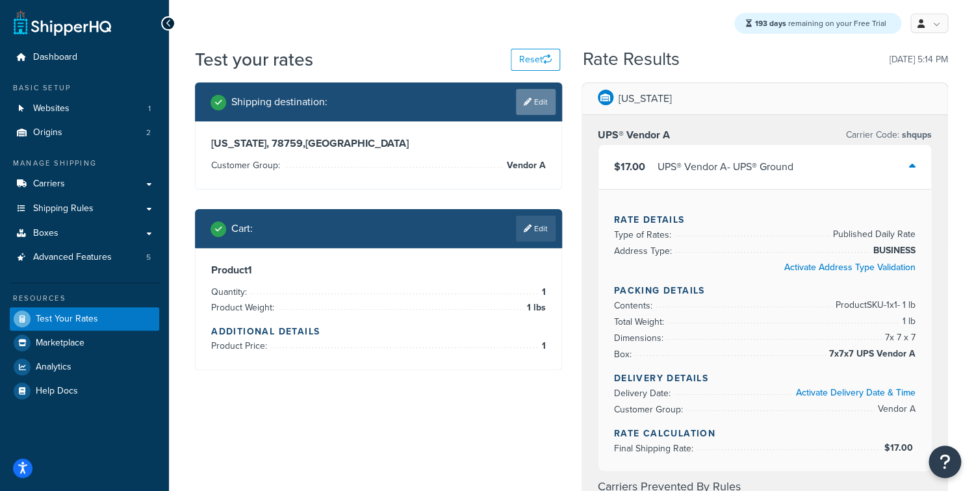
click at [537, 105] on link "Edit" at bounding box center [536, 102] width 40 height 26
select select "TX"
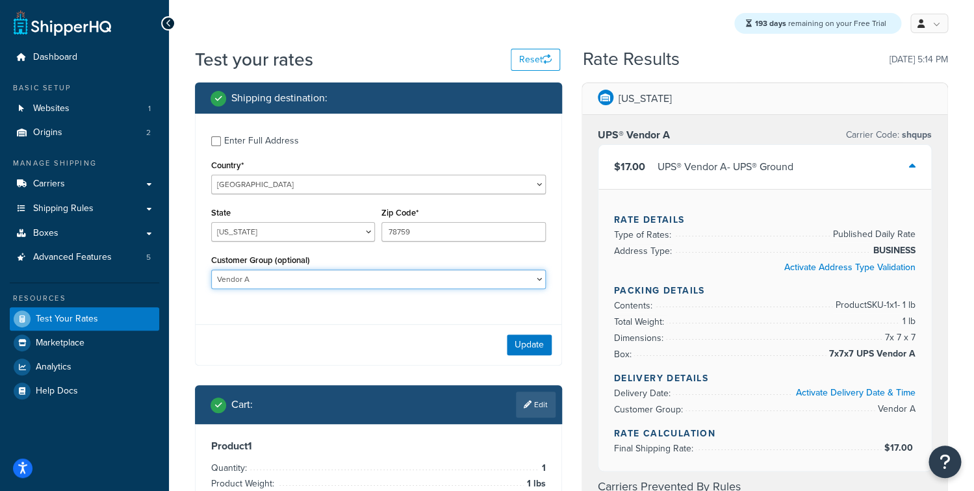
select select "Vendor B"
click option "Vendor B" at bounding box center [0, 0] width 0 height 0
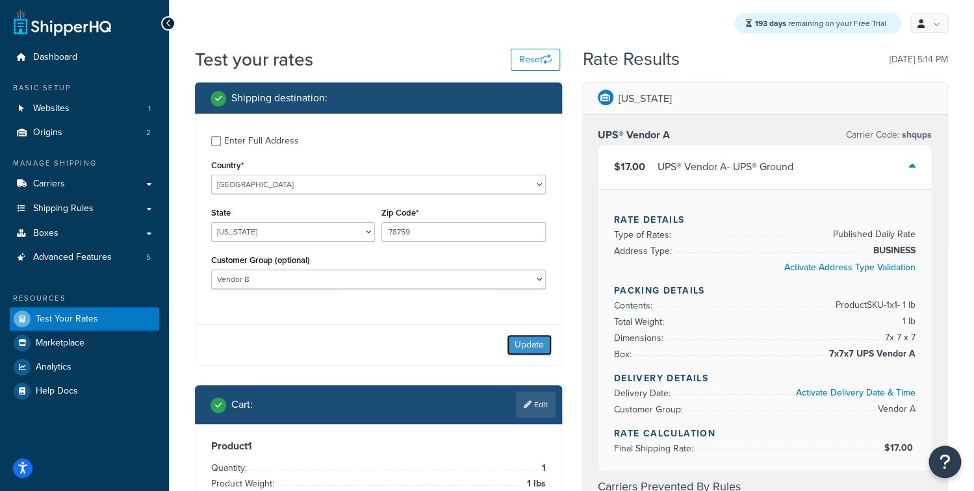
click at [513, 351] on button "Update" at bounding box center [529, 345] width 45 height 21
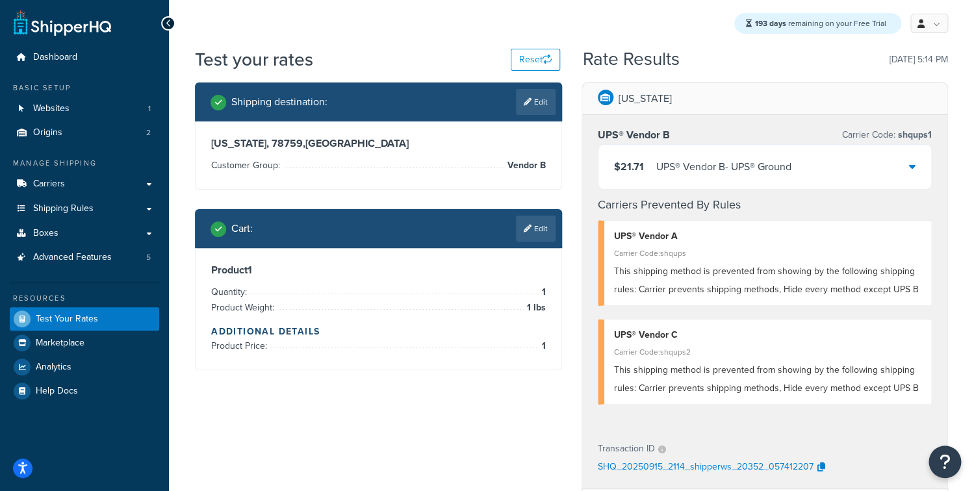
click at [690, 159] on div "UPS® Vendor B - UPS® Ground" at bounding box center [723, 167] width 135 height 18
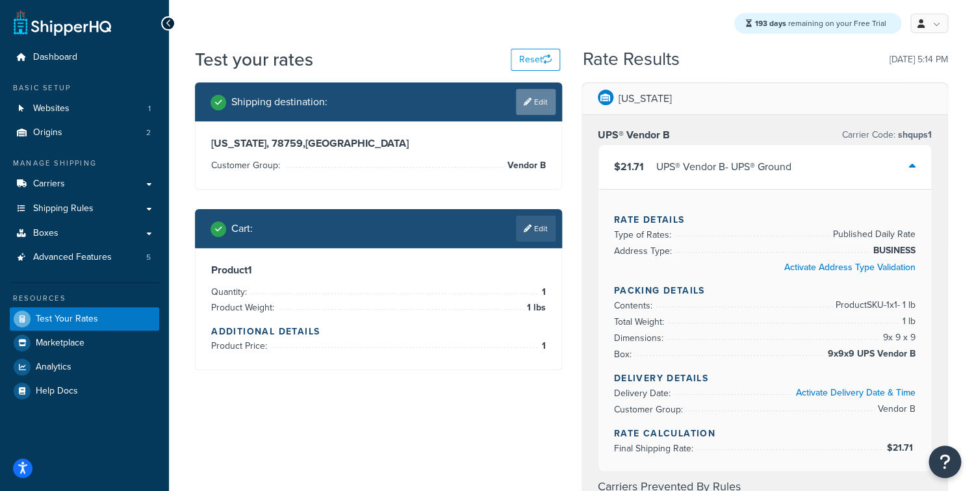
click at [537, 114] on link "Edit" at bounding box center [536, 102] width 40 height 26
select select "TX"
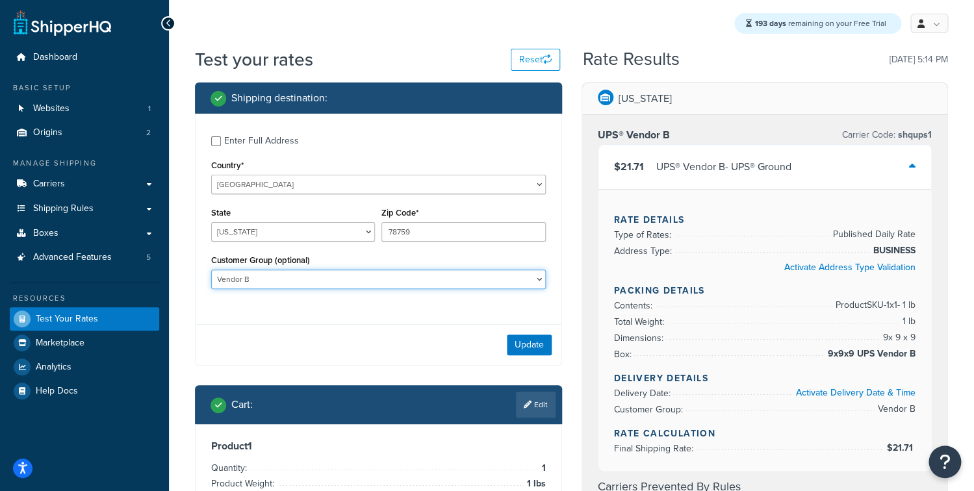
select select "Vendor C"
click option "Vendor C" at bounding box center [0, 0] width 0 height 0
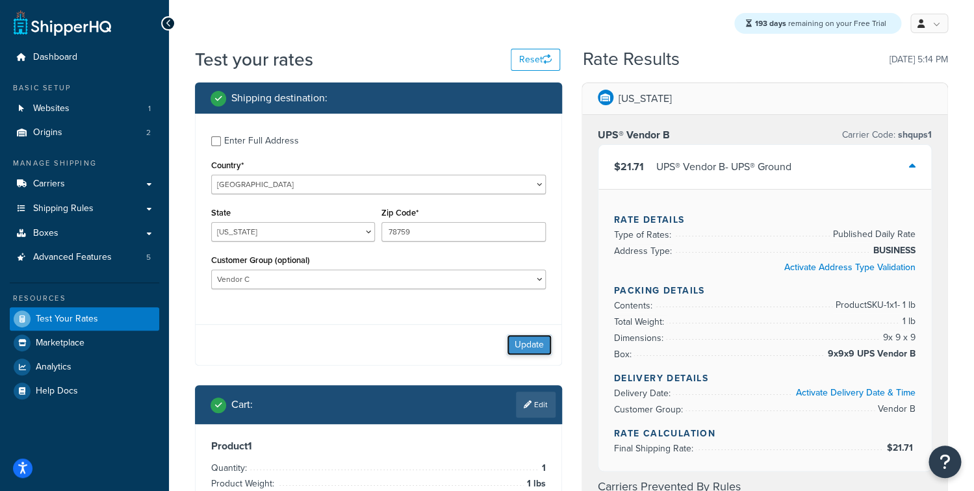
click at [534, 348] on button "Update" at bounding box center [529, 345] width 45 height 21
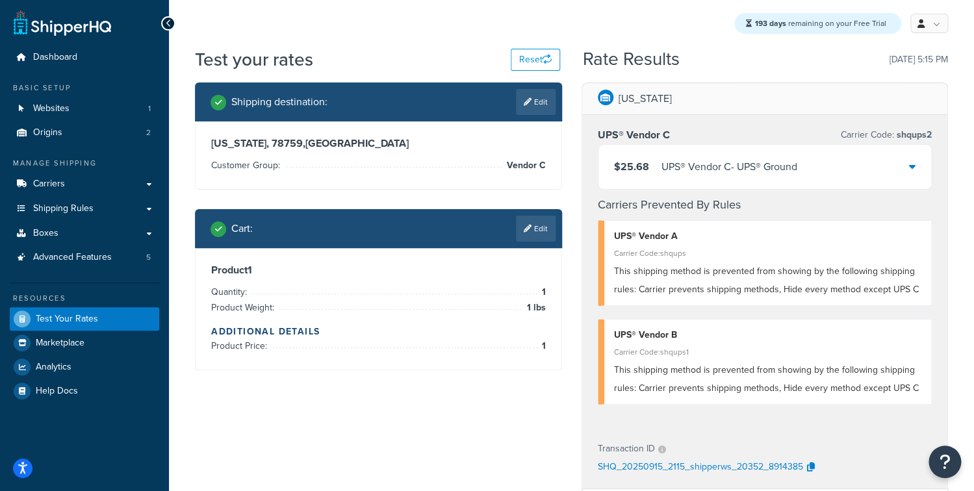
click at [678, 190] on div "UPS® Vendor C Carrier Code: shqups2 $25.68 UPS® Vendor C - UPS® Ground Carriers…" at bounding box center [765, 272] width 366 height 314
click at [678, 175] on div "UPS® Vendor C - UPS® Ground" at bounding box center [730, 167] width 136 height 18
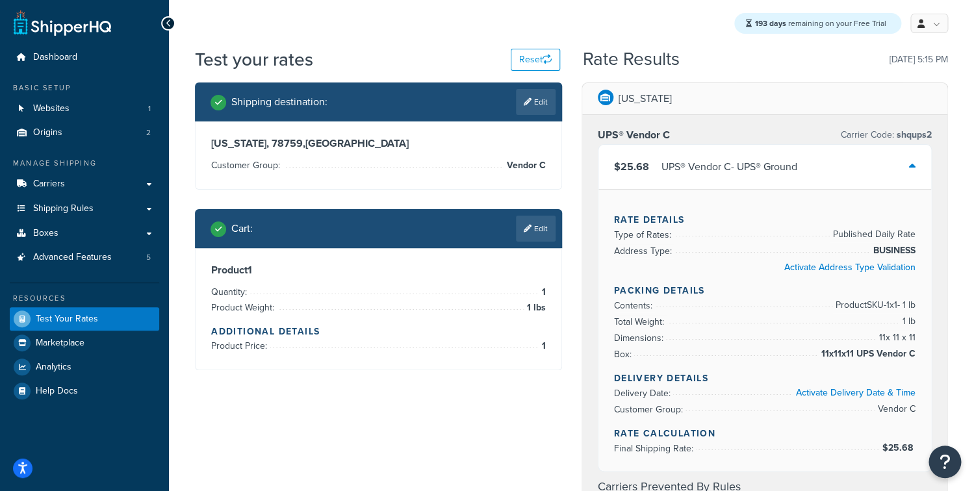
click at [679, 172] on div "UPS® Vendor C - UPS® Ground" at bounding box center [730, 167] width 136 height 18
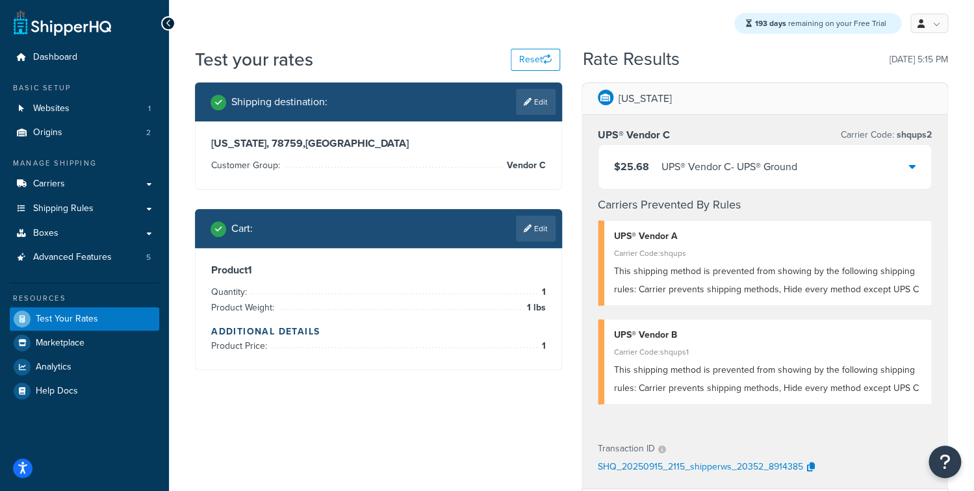
click at [572, 187] on div "South Carolina UPS® Vendor C Carrier Code: shqups2 $25.68 UPS® Vendor C - UPS® …" at bounding box center [765, 423] width 387 height 680
click at [533, 104] on link "Edit" at bounding box center [536, 102] width 40 height 26
select select "TX"
select select "Vendor C"
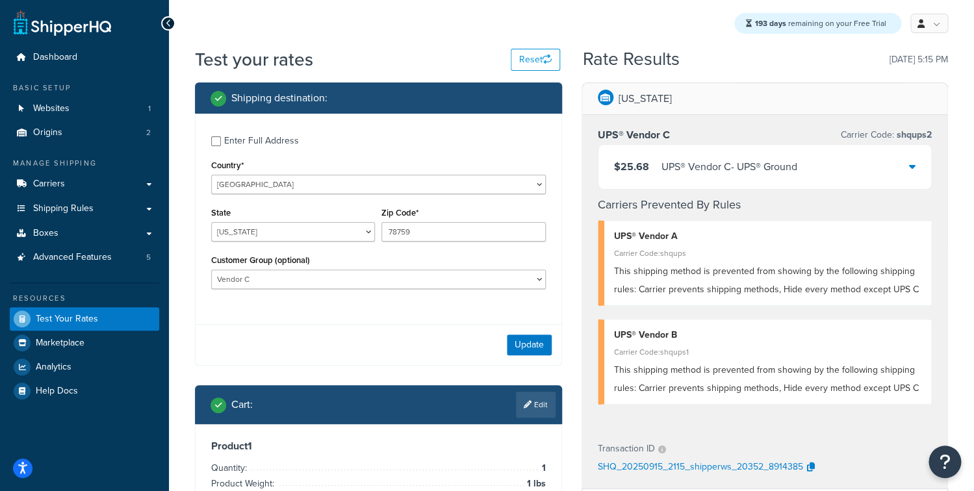
scroll to position [126, 0]
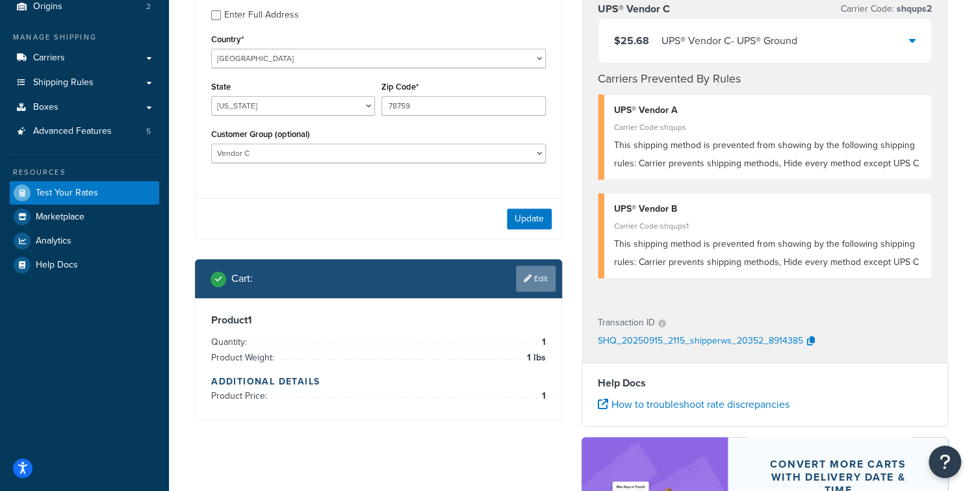
click at [540, 277] on link "Edit" at bounding box center [536, 279] width 40 height 26
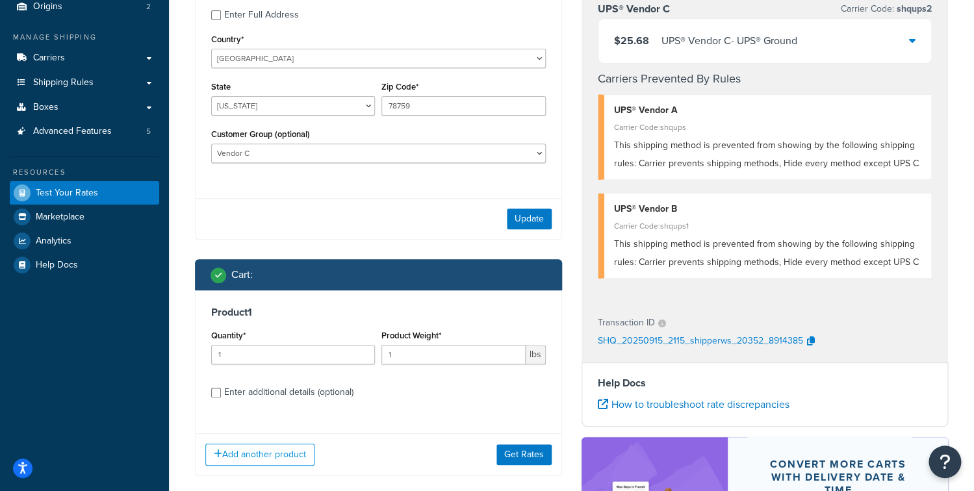
click at [266, 387] on div "Enter additional details (optional)" at bounding box center [288, 392] width 129 height 18
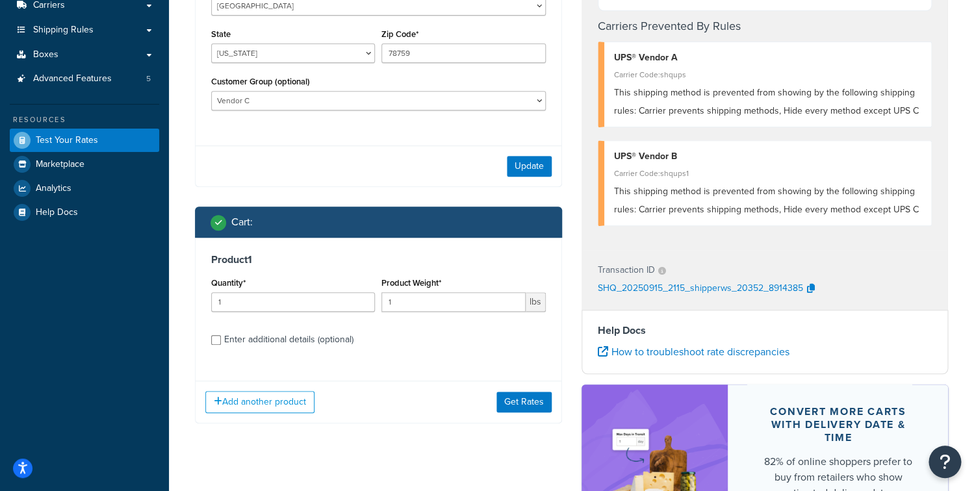
click at [269, 348] on div "Enter additional details (optional)" at bounding box center [288, 340] width 129 height 18
click at [221, 345] on input "Enter additional details (optional)" at bounding box center [216, 340] width 10 height 10
checkbox input "true"
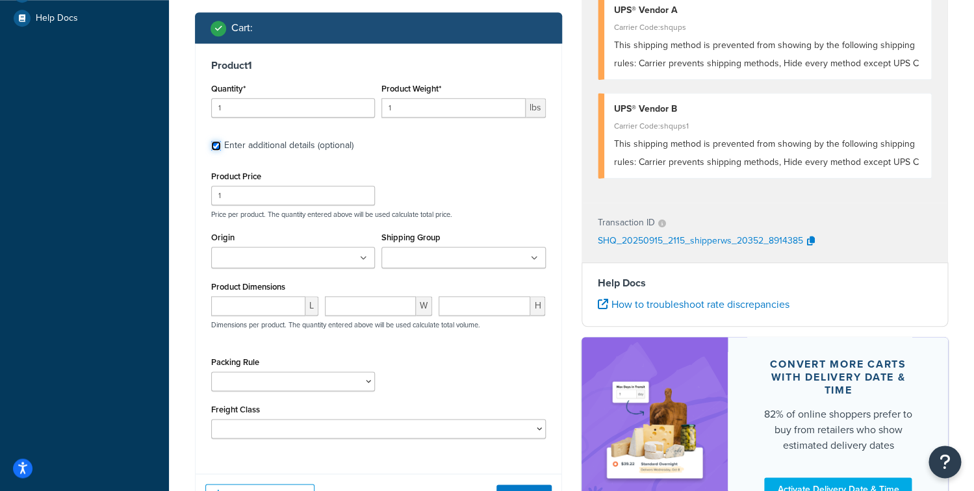
scroll to position [410, 0]
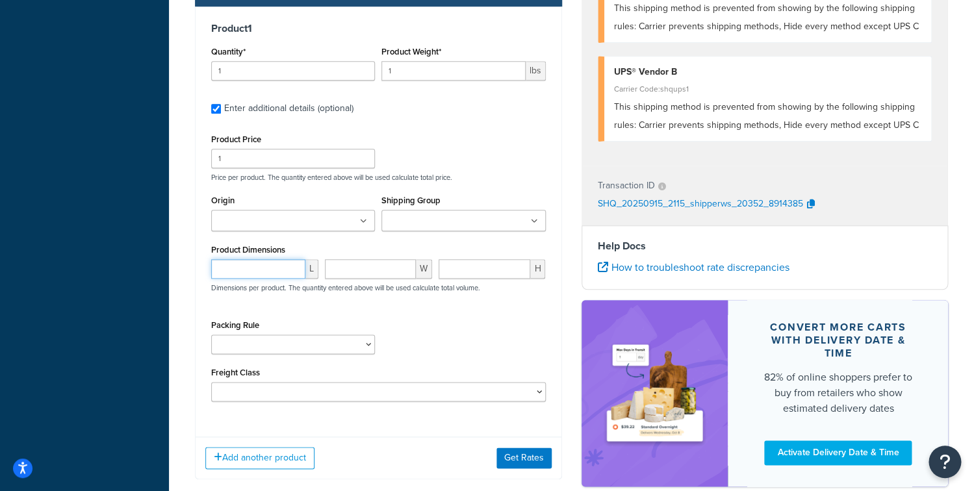
drag, startPoint x: 261, startPoint y: 275, endPoint x: 165, endPoint y: 272, distance: 96.2
click at [211, 268] on input "number" at bounding box center [258, 268] width 94 height 19
type input "10"
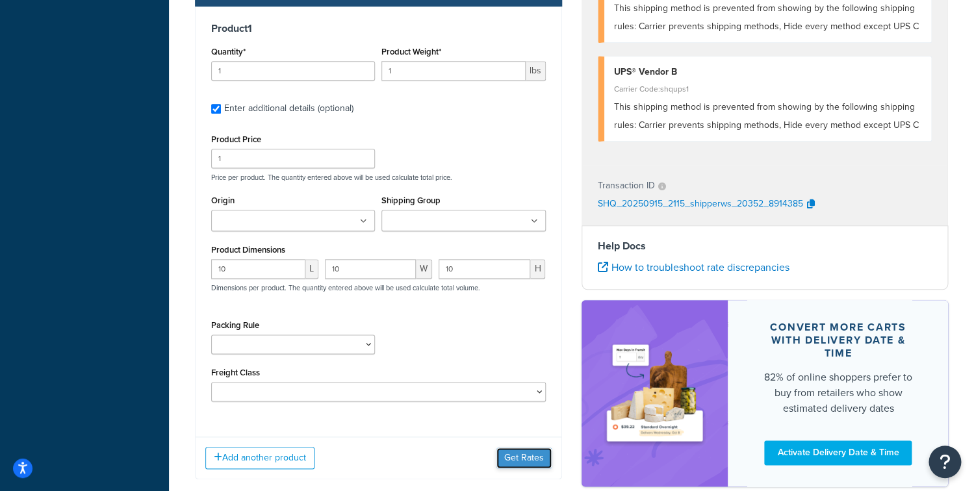
click at [502, 456] on button "Get Rates" at bounding box center [524, 458] width 55 height 21
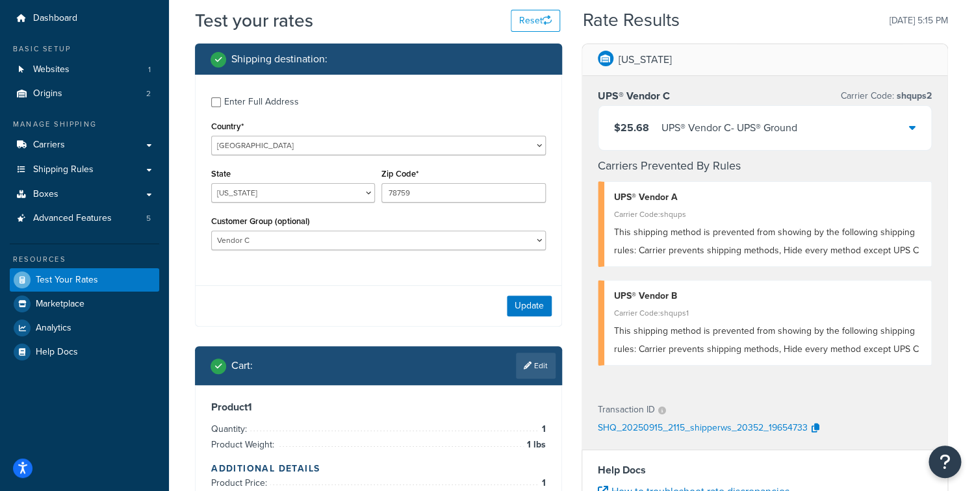
scroll to position [18, 0]
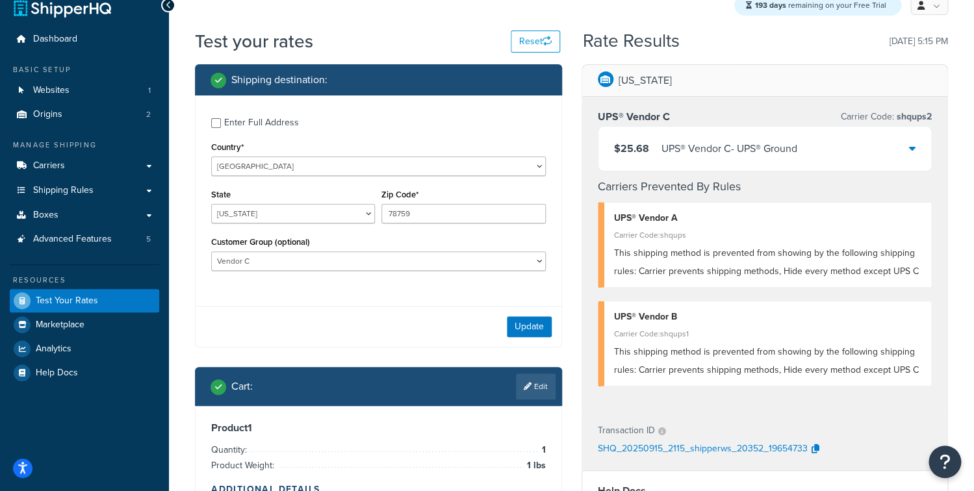
click at [698, 161] on div "$25.68 UPS® Vendor C - UPS® Ground" at bounding box center [765, 149] width 333 height 44
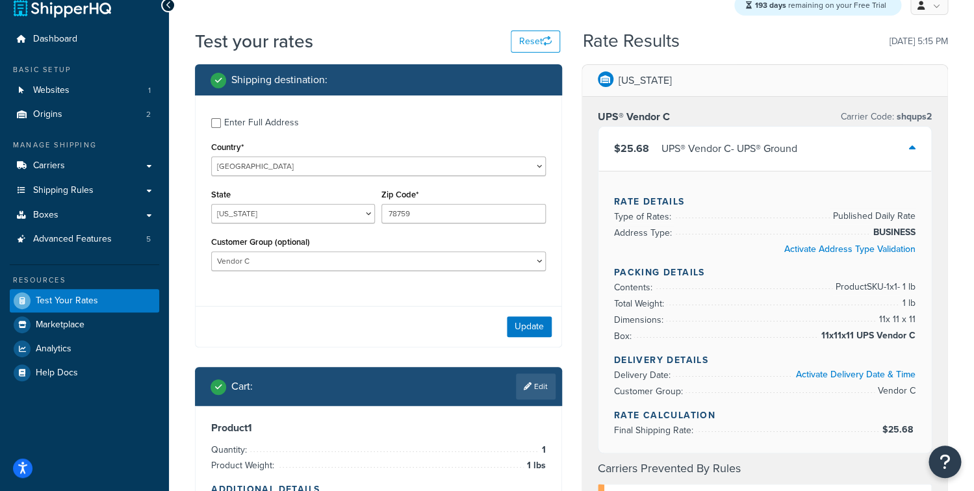
click at [689, 161] on div "$25.68 UPS® Vendor C - UPS® Ground" at bounding box center [765, 149] width 333 height 44
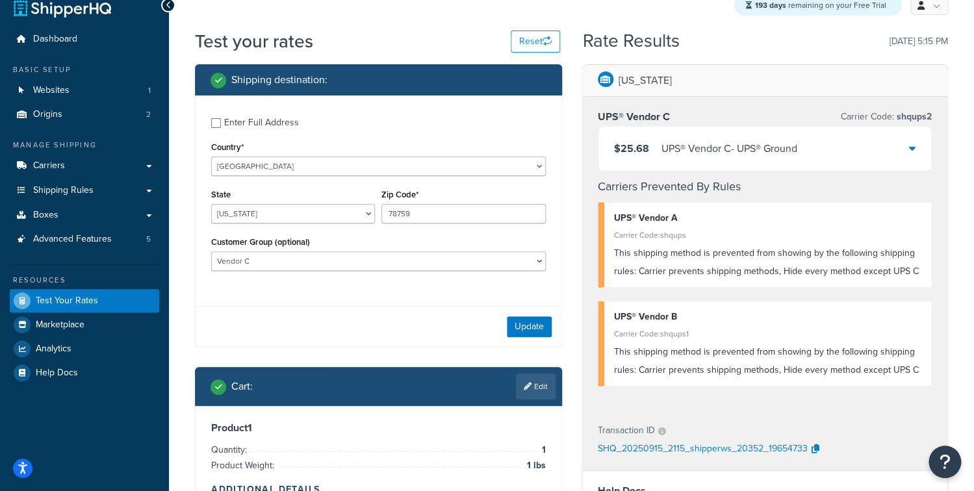
click at [329, 272] on div "Customer Group (optional) All Customers Not Logged In Vendor A Vendor B Vendor C" at bounding box center [378, 256] width 341 height 47
click at [211, 252] on select "All Customers Not Logged In Vendor A Vendor B Vendor C" at bounding box center [378, 261] width 335 height 19
select select "Vendor B"
click option "Vendor B" at bounding box center [0, 0] width 0 height 0
click at [513, 322] on button "Update" at bounding box center [529, 326] width 45 height 21
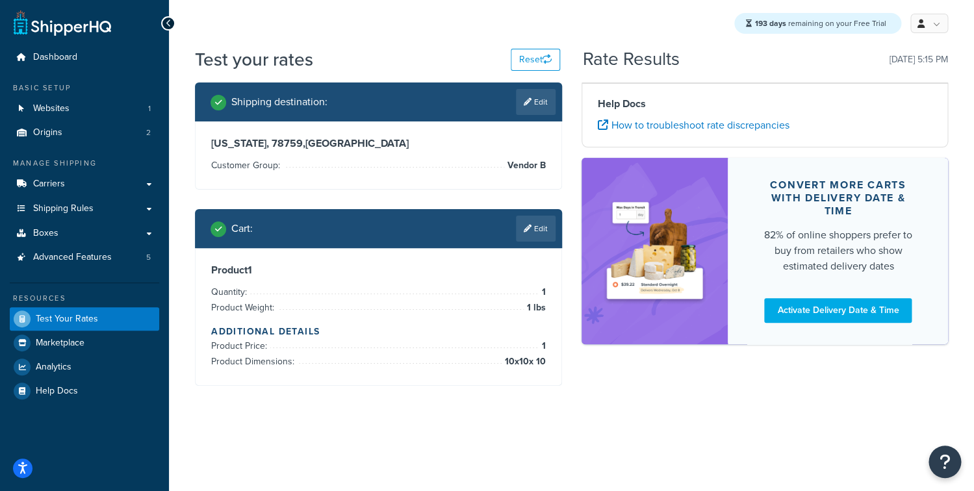
scroll to position [0, 0]
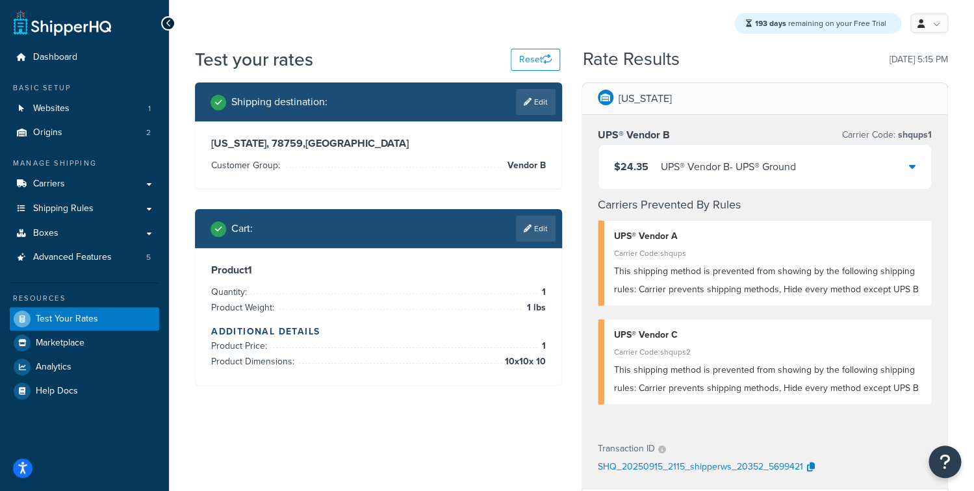
click at [658, 150] on div "$24.35 UPS® Vendor B - UPS® Ground" at bounding box center [765, 167] width 333 height 44
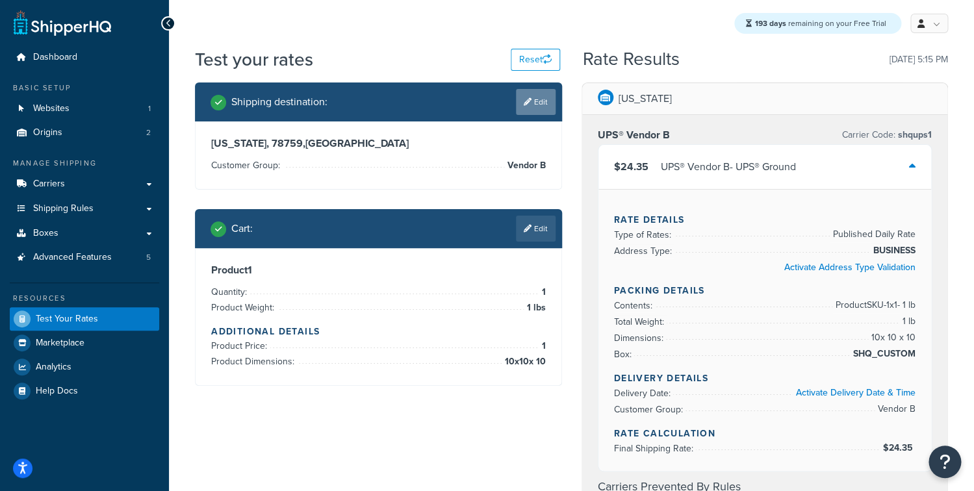
click at [524, 105] on icon at bounding box center [528, 102] width 8 height 8
select select "TX"
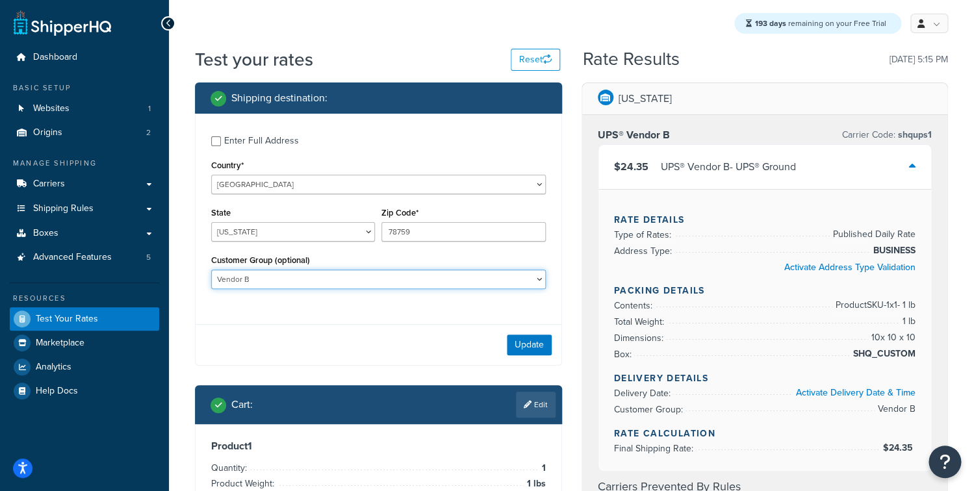
select select "Vendor A"
click option "Vendor A" at bounding box center [0, 0] width 0 height 0
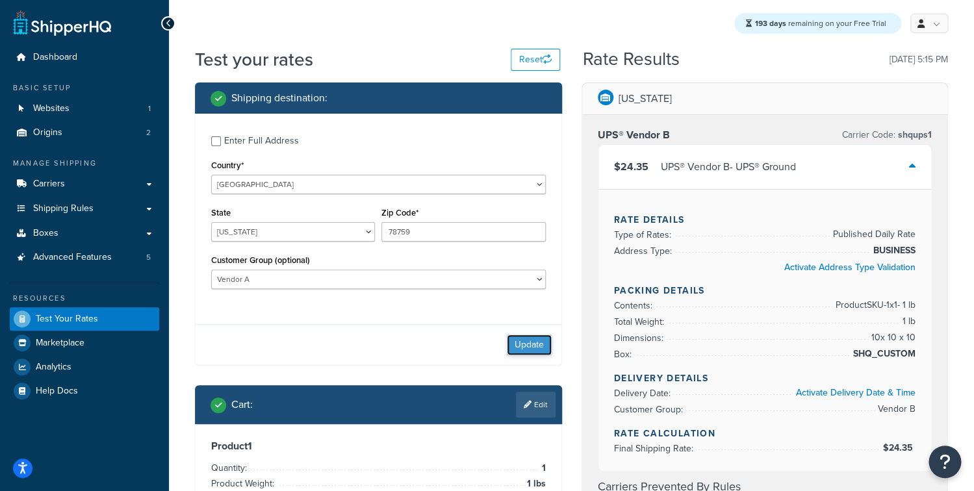
click at [537, 347] on button "Update" at bounding box center [529, 345] width 45 height 21
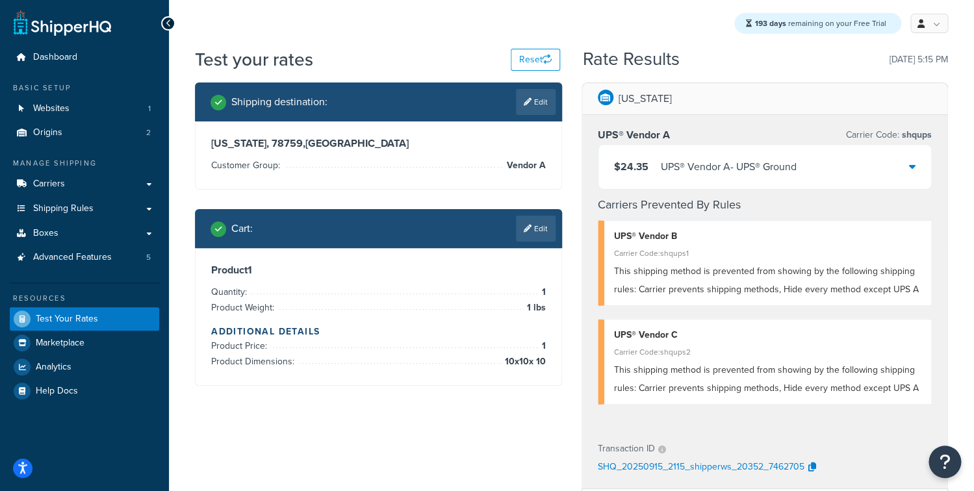
click at [653, 179] on div "$24.35 UPS® Vendor A - UPS® Ground" at bounding box center [765, 167] width 333 height 44
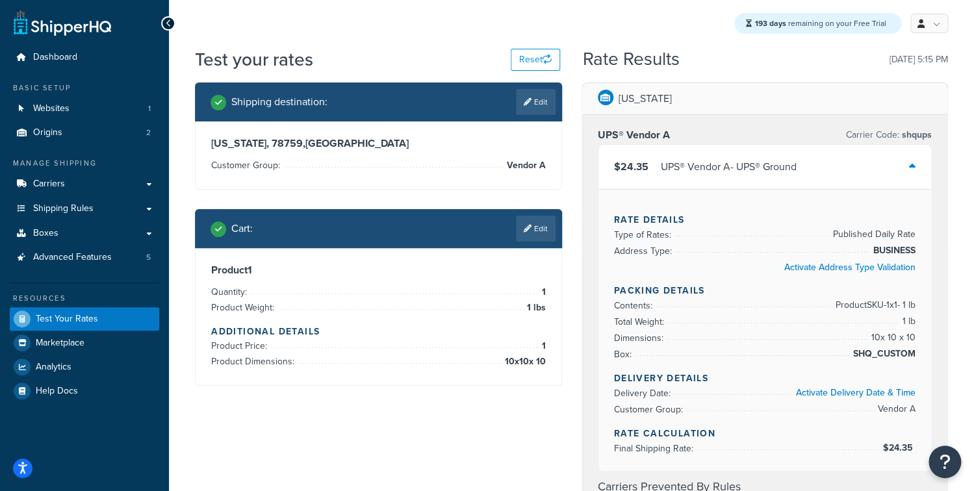
click at [645, 177] on div "$24.35 UPS® Vendor A - UPS® Ground" at bounding box center [765, 167] width 333 height 44
